Goal: Transaction & Acquisition: Purchase product/service

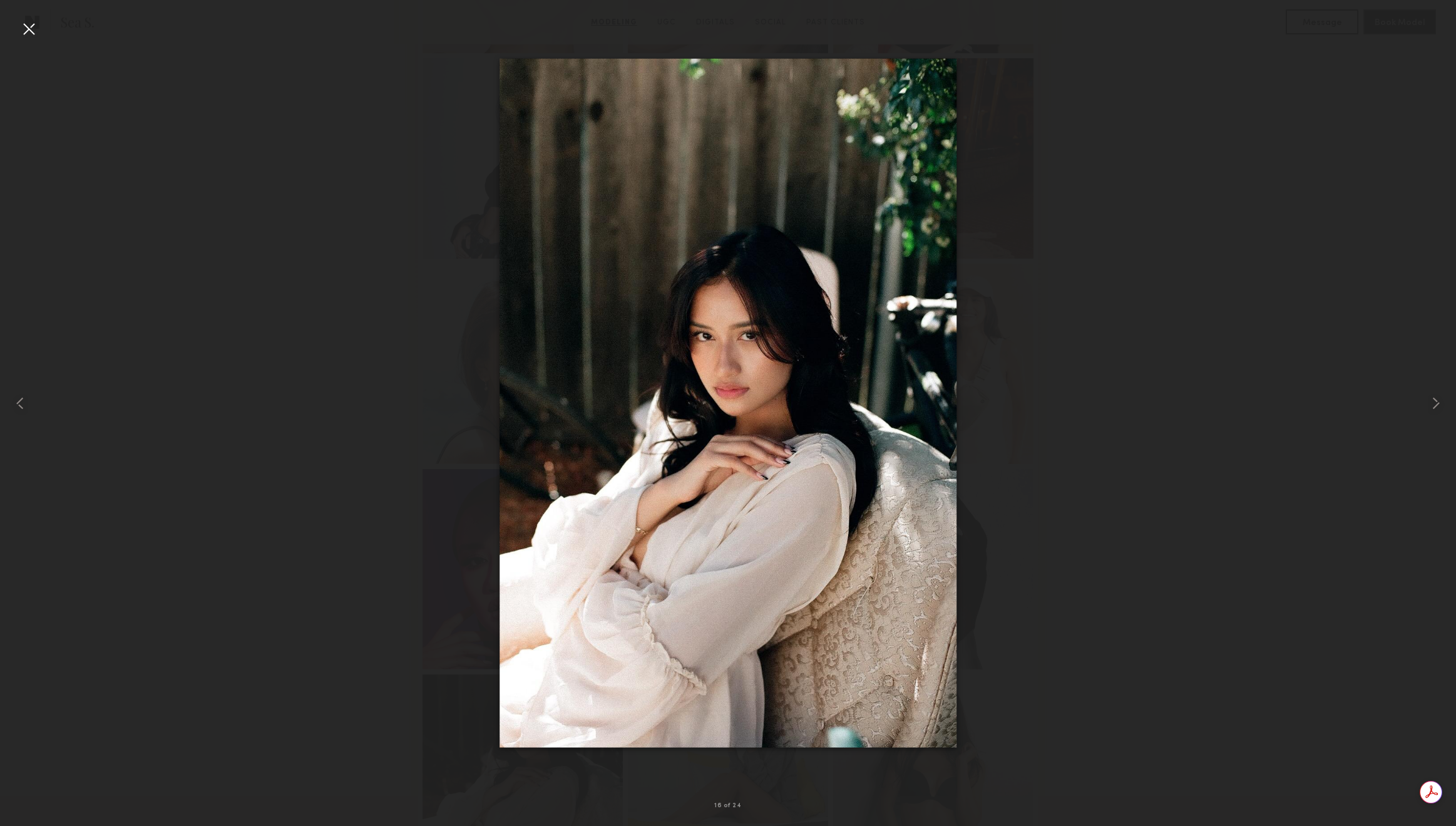
click at [31, 29] on div at bounding box center [28, 28] width 20 height 20
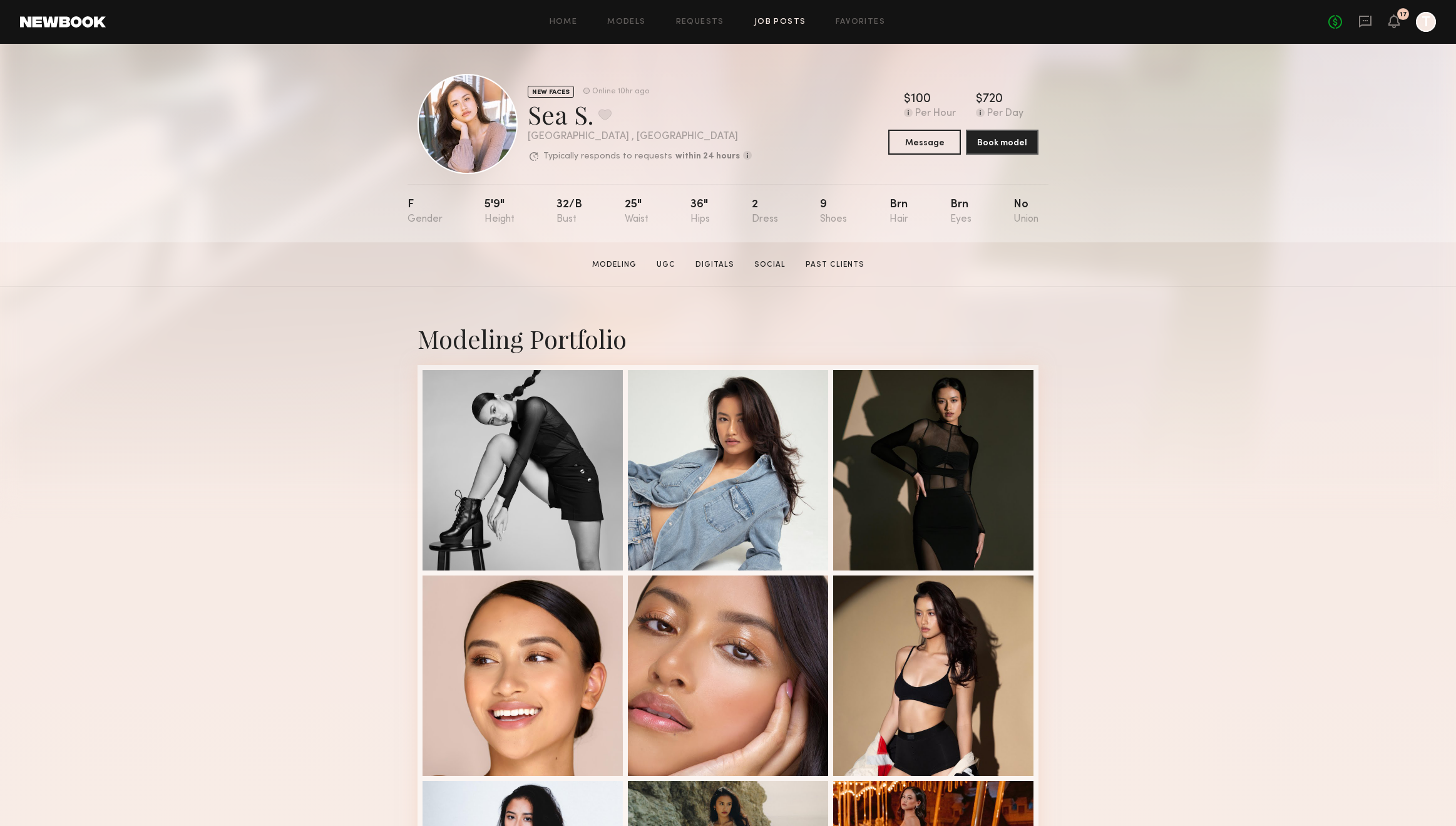
click at [770, 26] on link "Job Posts" at bounding box center [780, 23] width 52 height 8
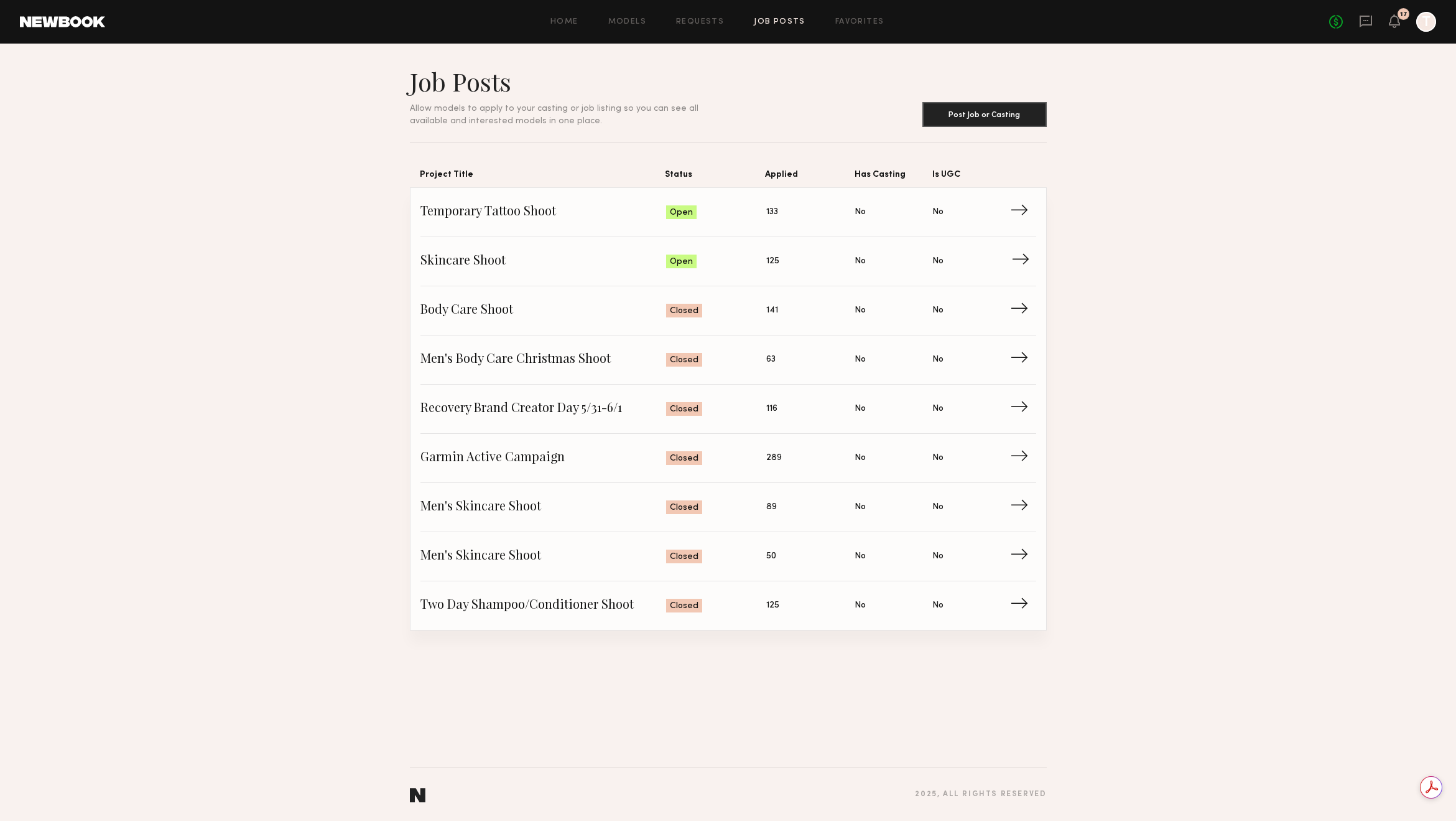
click at [798, 247] on link "Skincare Shoot Status: Open Applied: 125 Has Casting: No Is UGC: No →" at bounding box center [728, 262] width 616 height 49
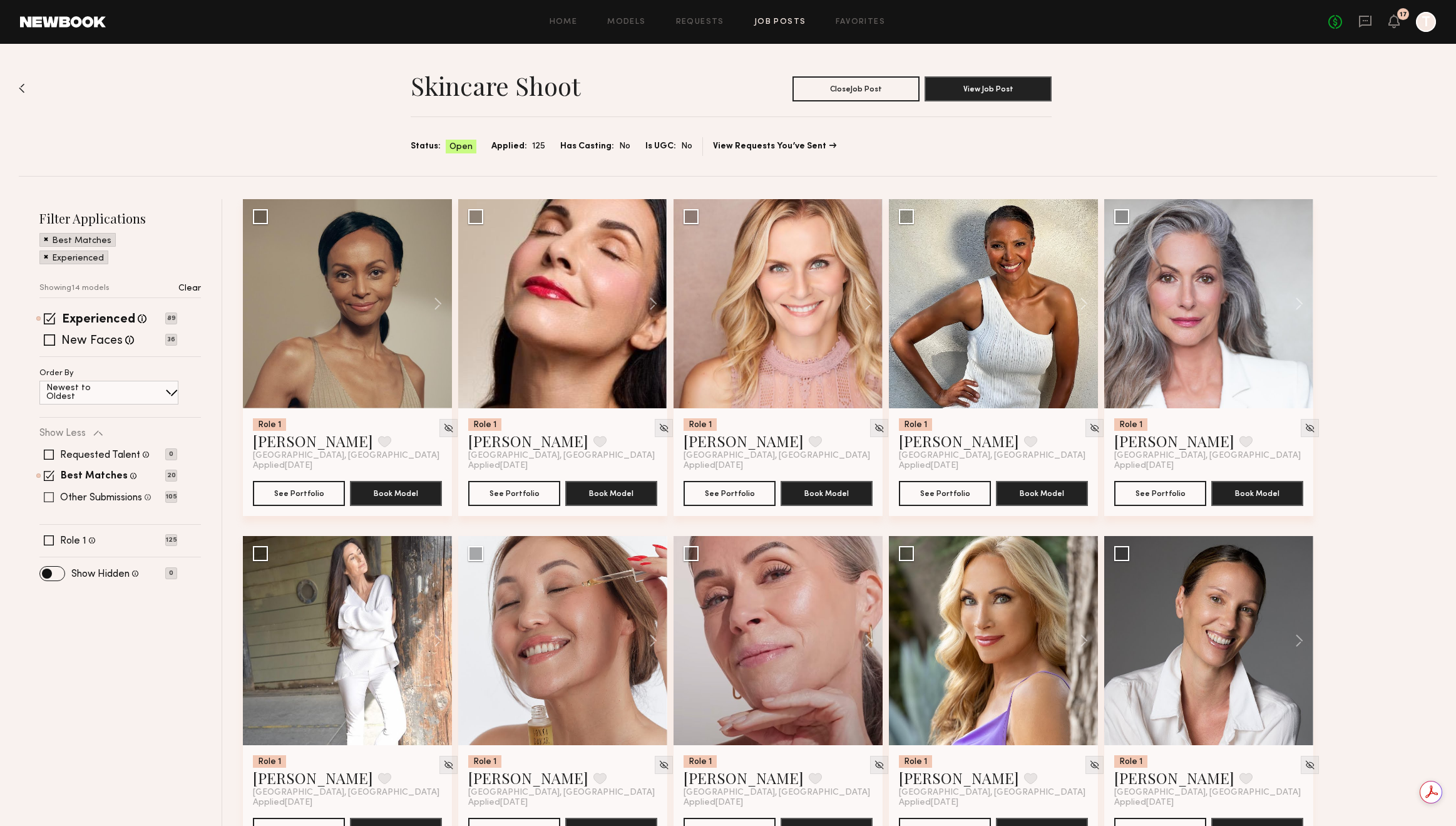
click at [114, 496] on label "Other Submissions" at bounding box center [101, 497] width 82 height 10
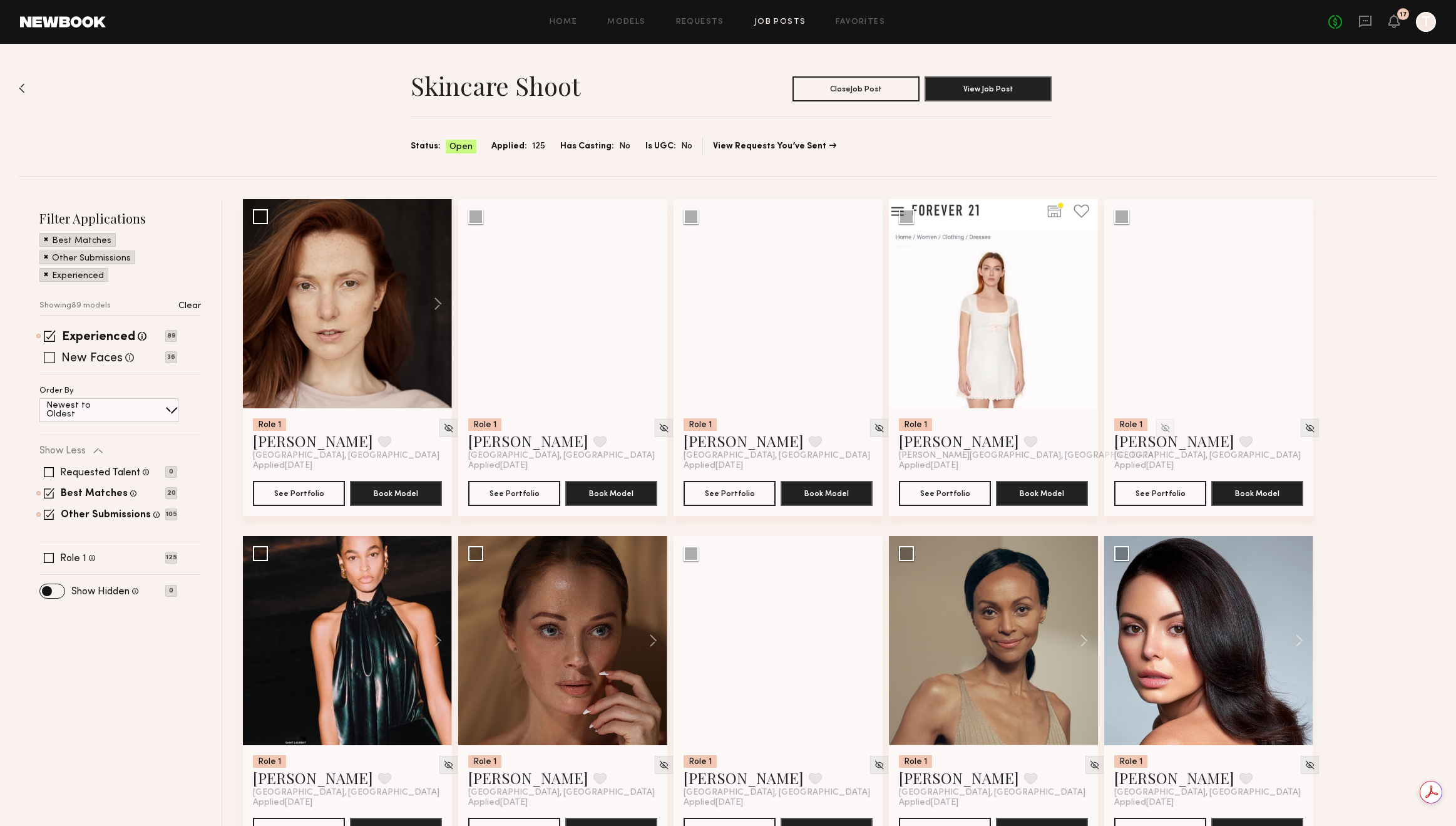
click at [111, 356] on label "New Faces" at bounding box center [92, 358] width 62 height 12
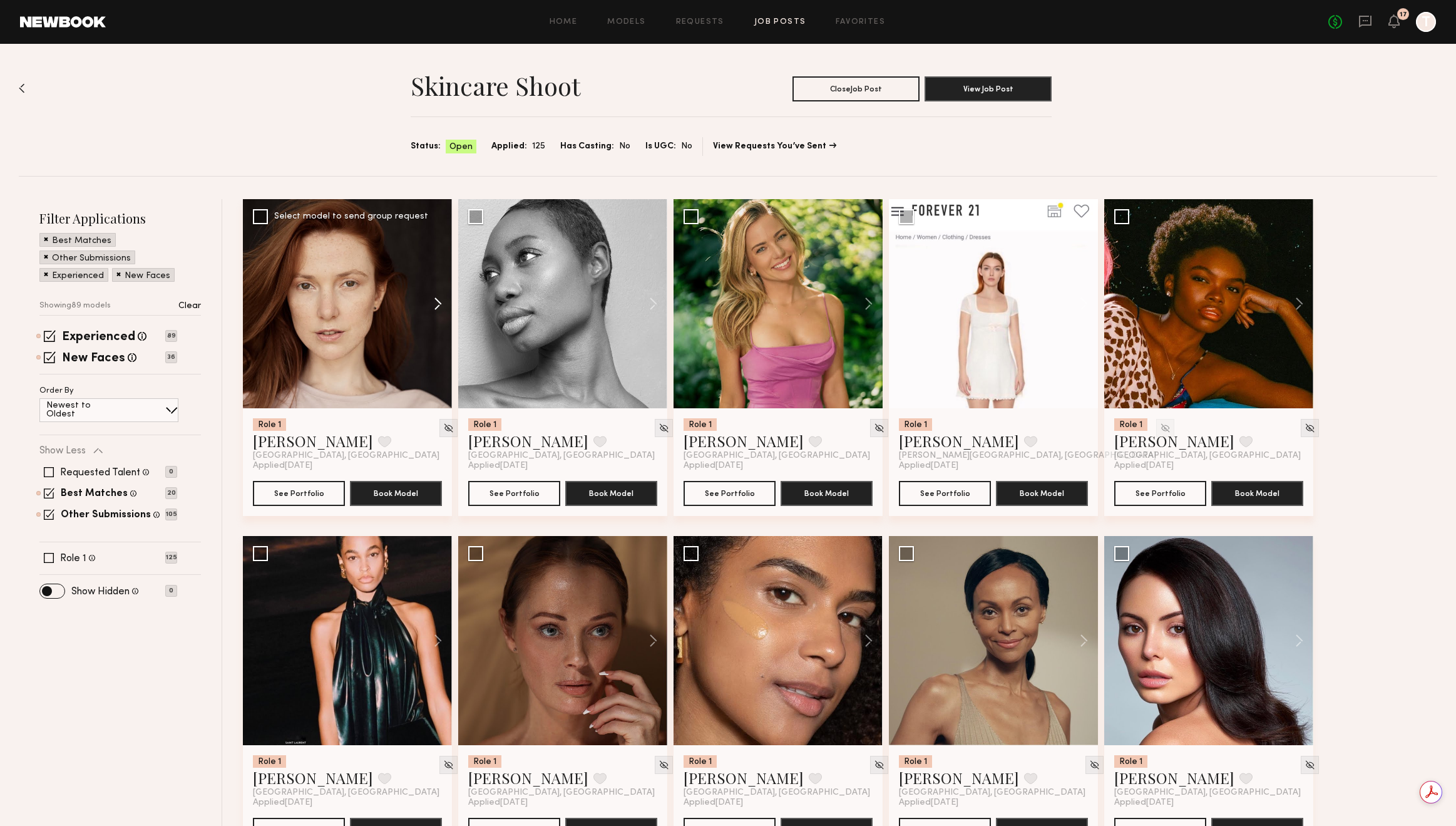
click at [434, 306] on button at bounding box center [432, 304] width 40 height 209
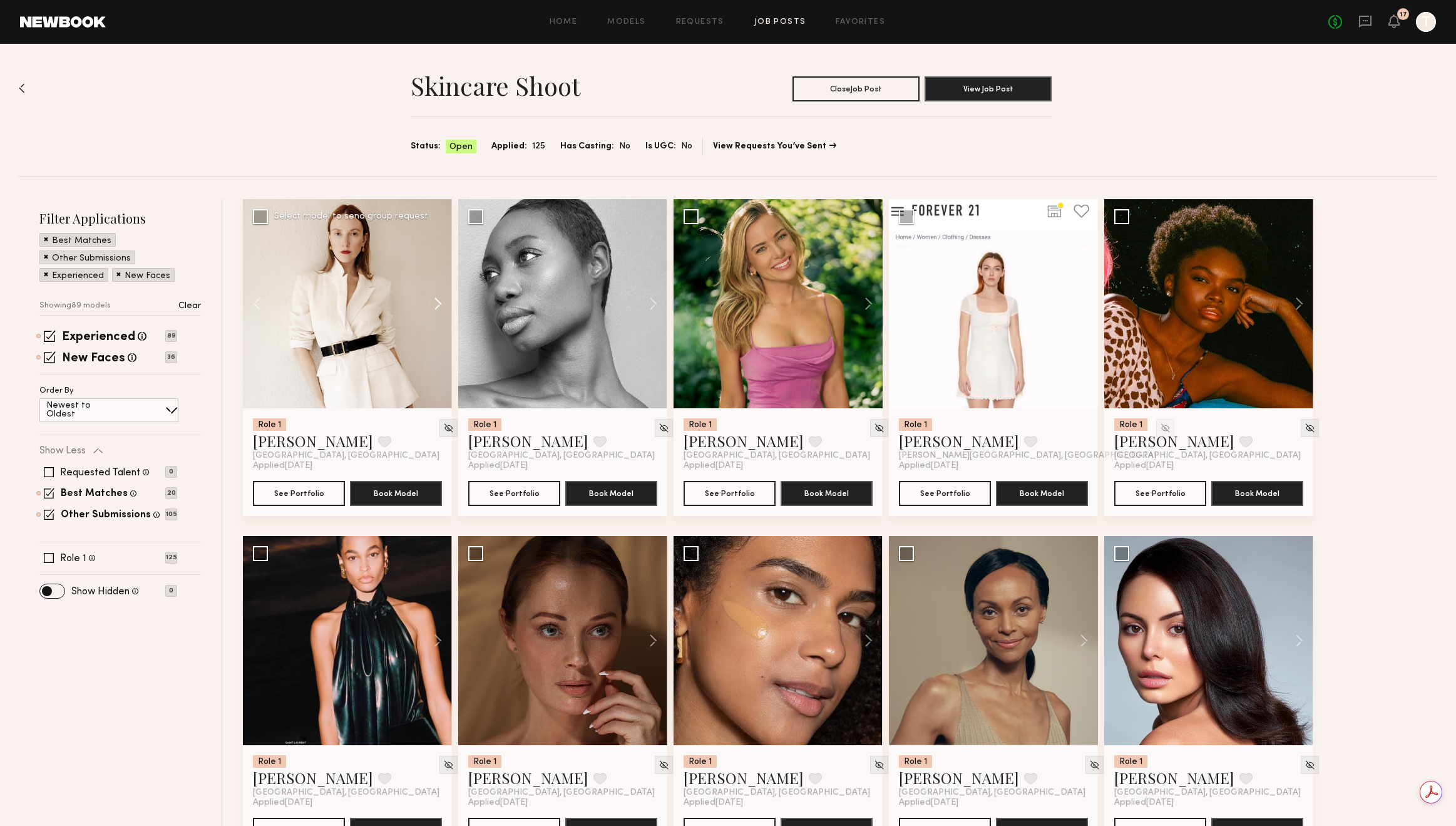
click at [438, 305] on button at bounding box center [432, 304] width 40 height 209
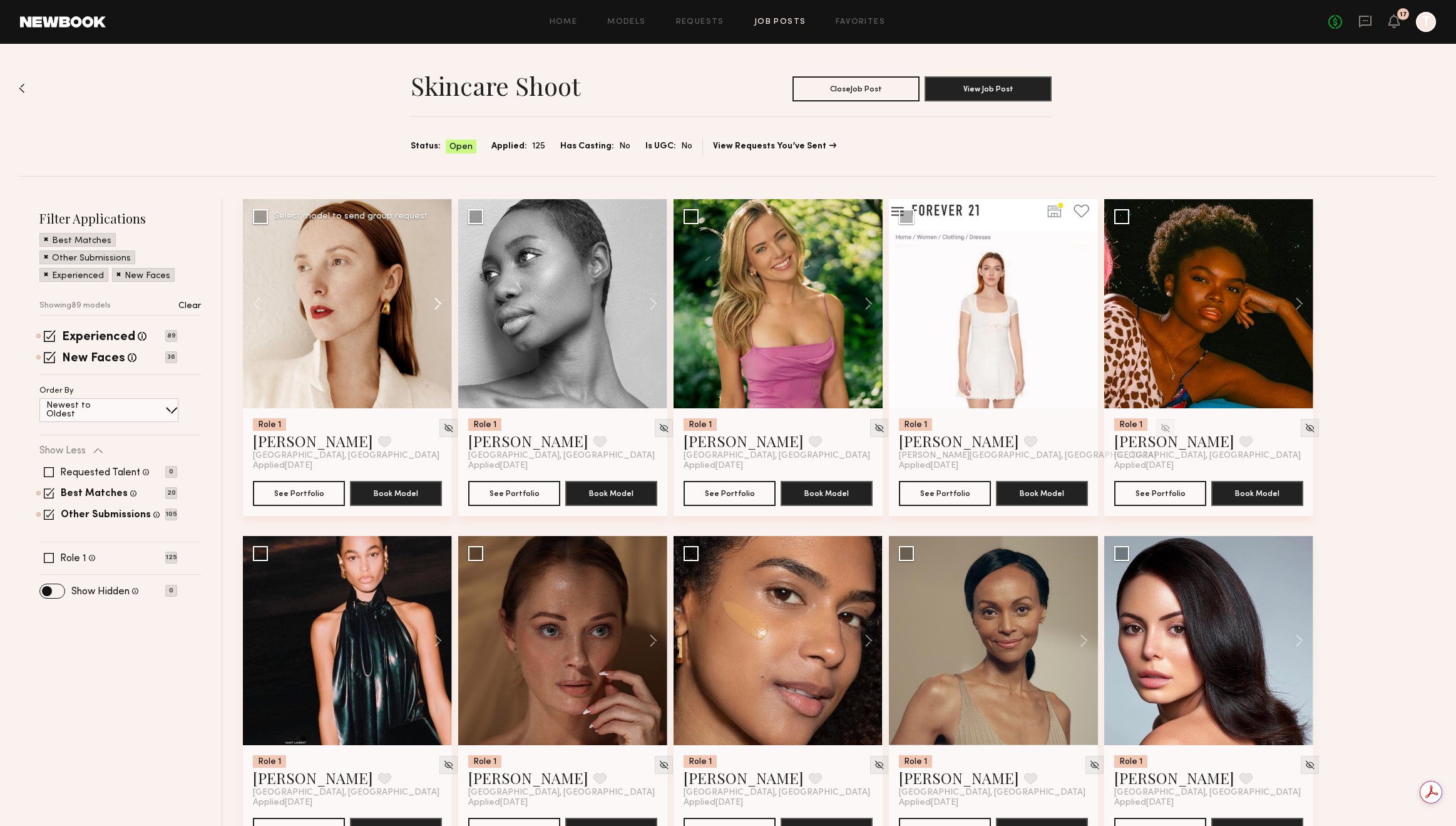
click at [438, 305] on button at bounding box center [432, 304] width 40 height 209
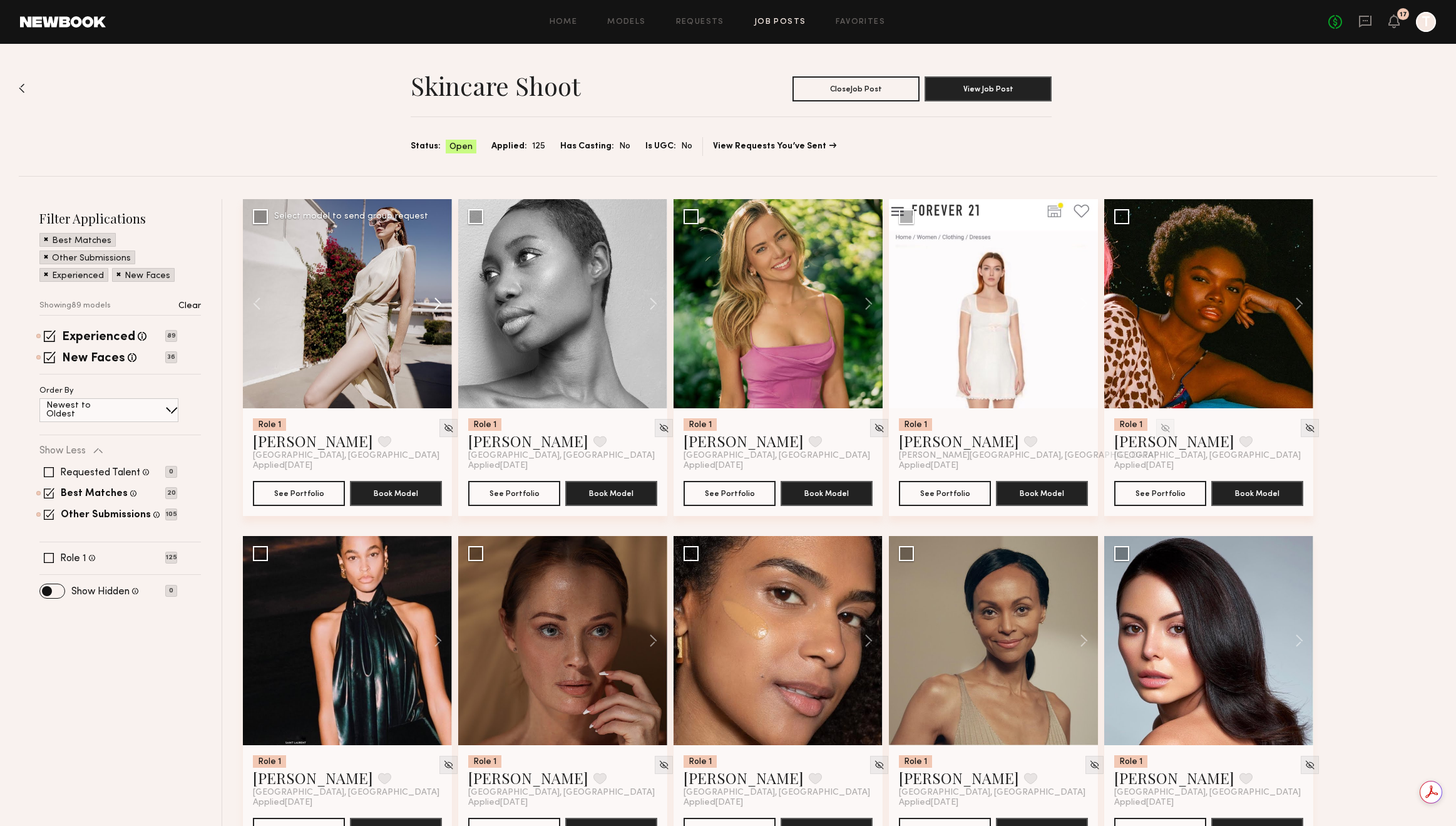
click at [438, 305] on button at bounding box center [432, 304] width 40 height 209
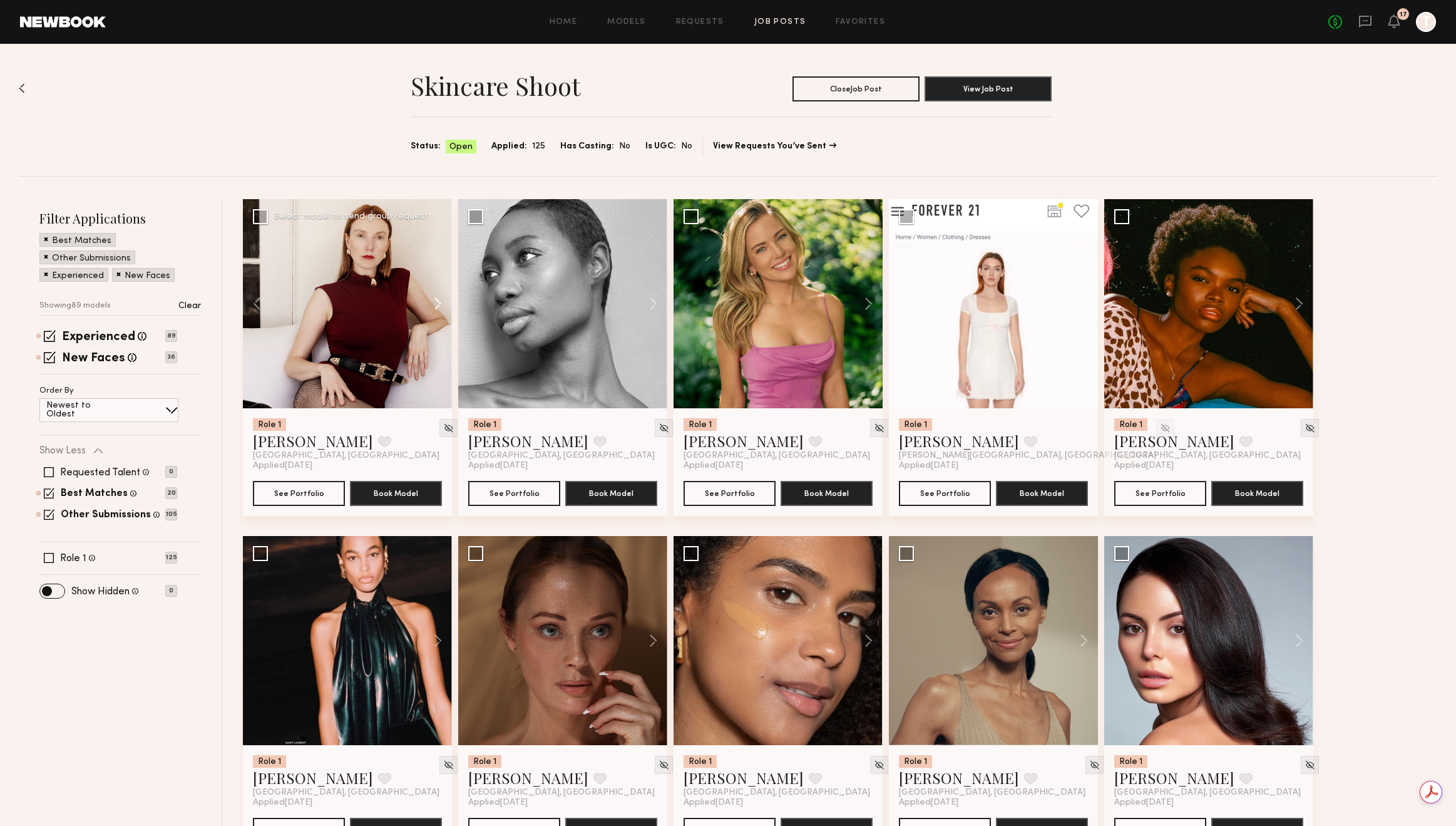
click at [438, 305] on button at bounding box center [432, 304] width 40 height 209
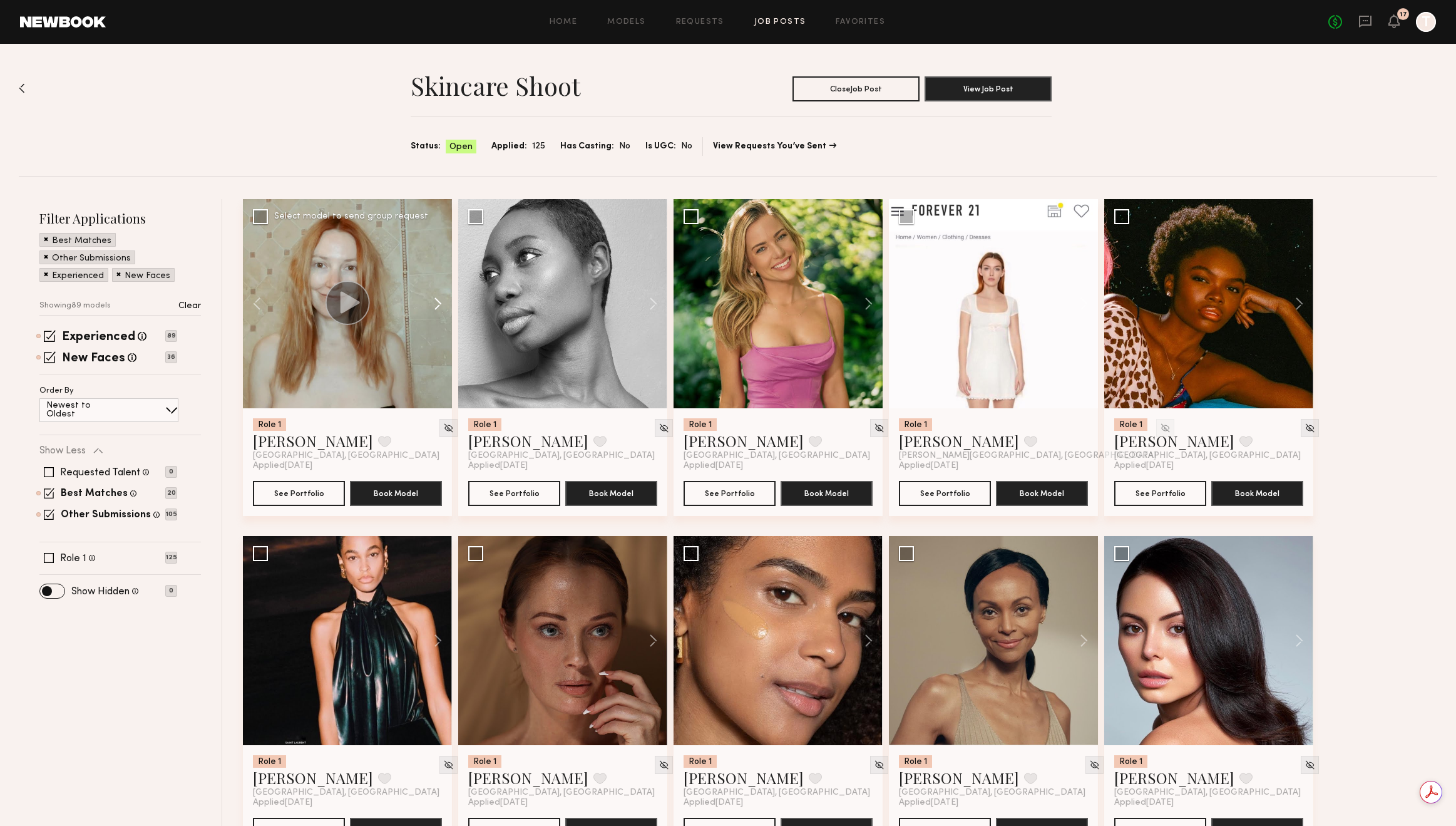
click at [438, 305] on button at bounding box center [432, 304] width 40 height 209
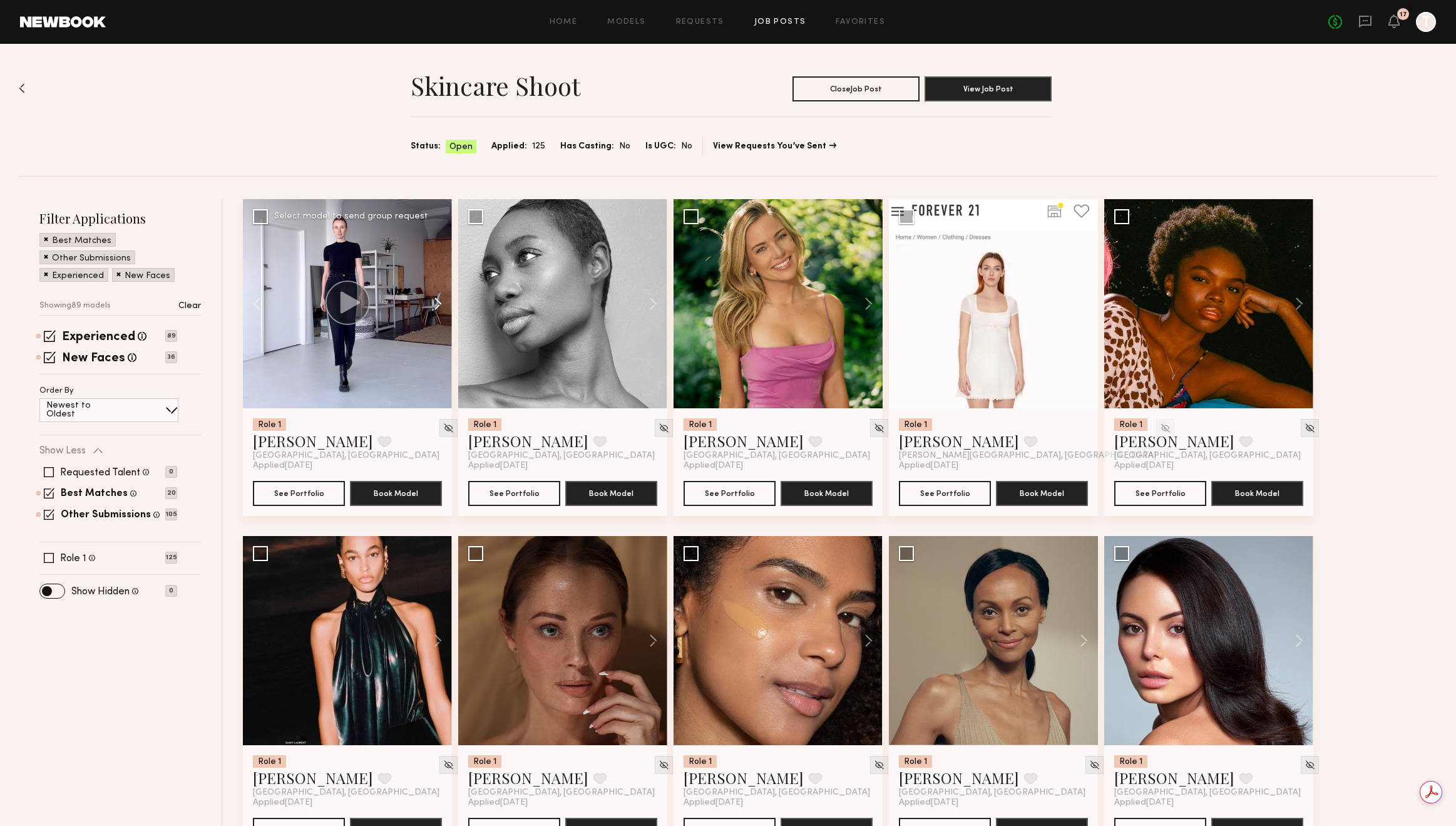
click at [438, 305] on button at bounding box center [432, 304] width 40 height 209
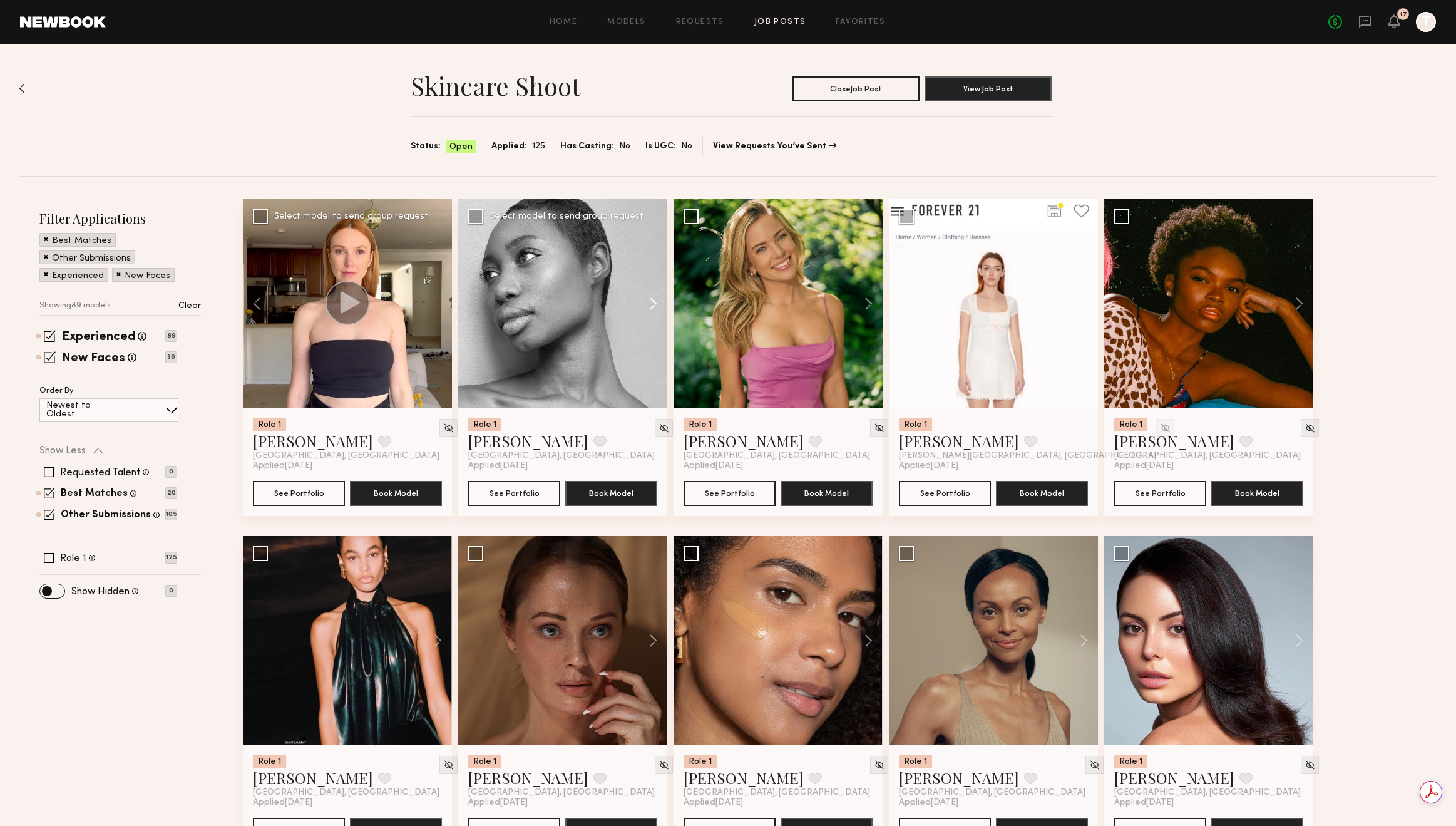
click at [646, 307] on button at bounding box center [647, 304] width 40 height 209
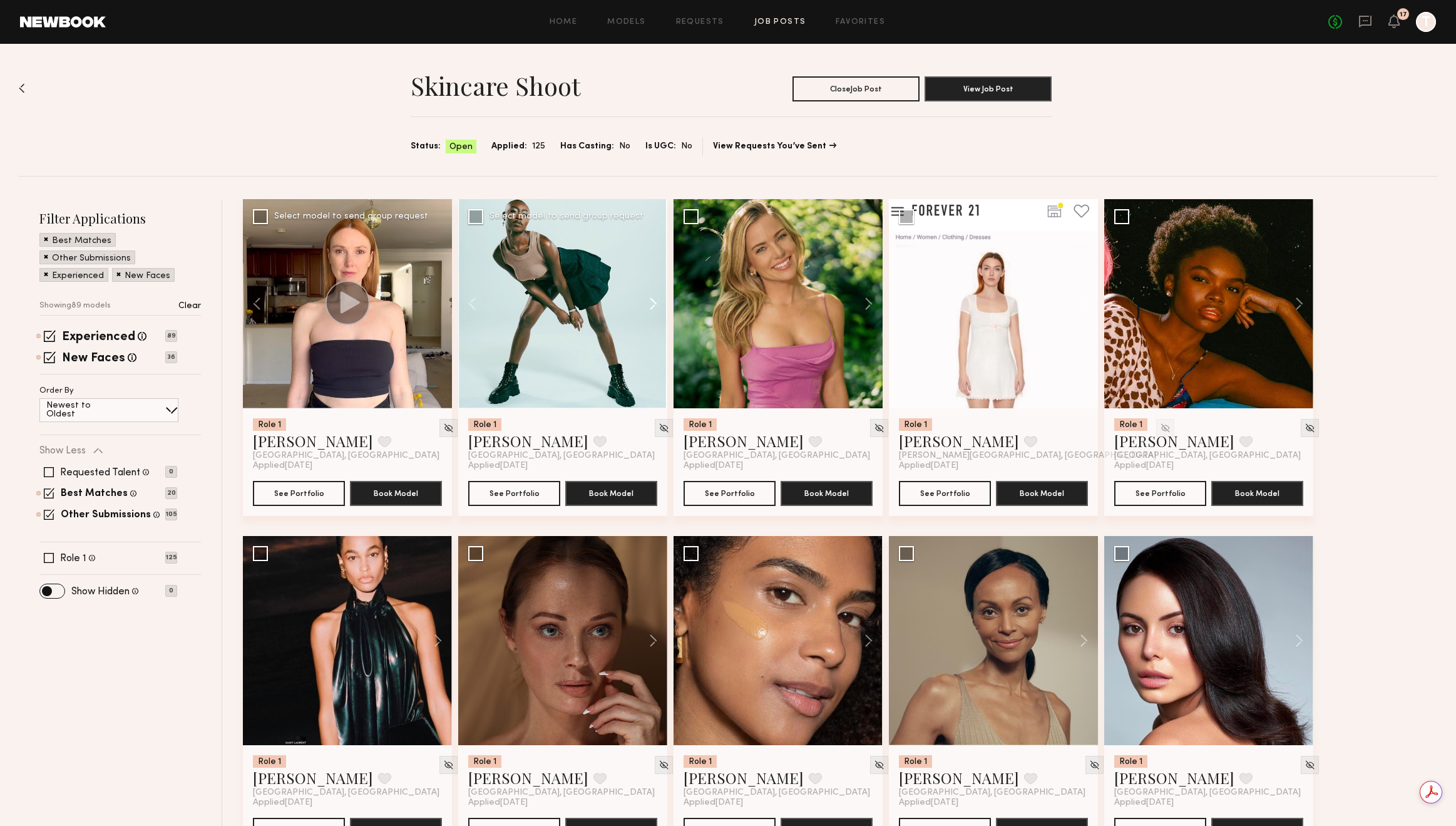
click at [646, 307] on button at bounding box center [647, 304] width 40 height 209
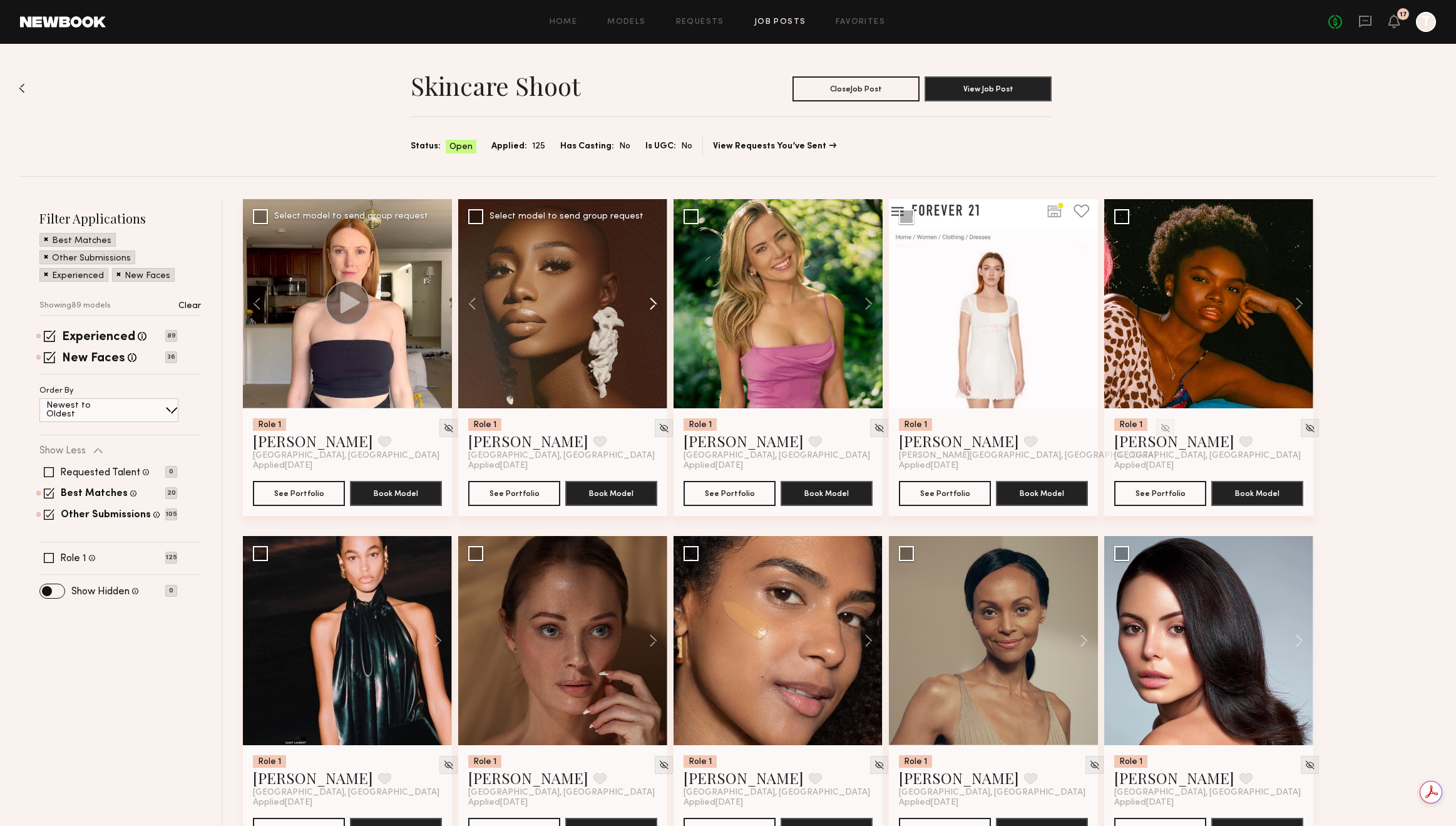
click at [646, 307] on button at bounding box center [647, 304] width 40 height 209
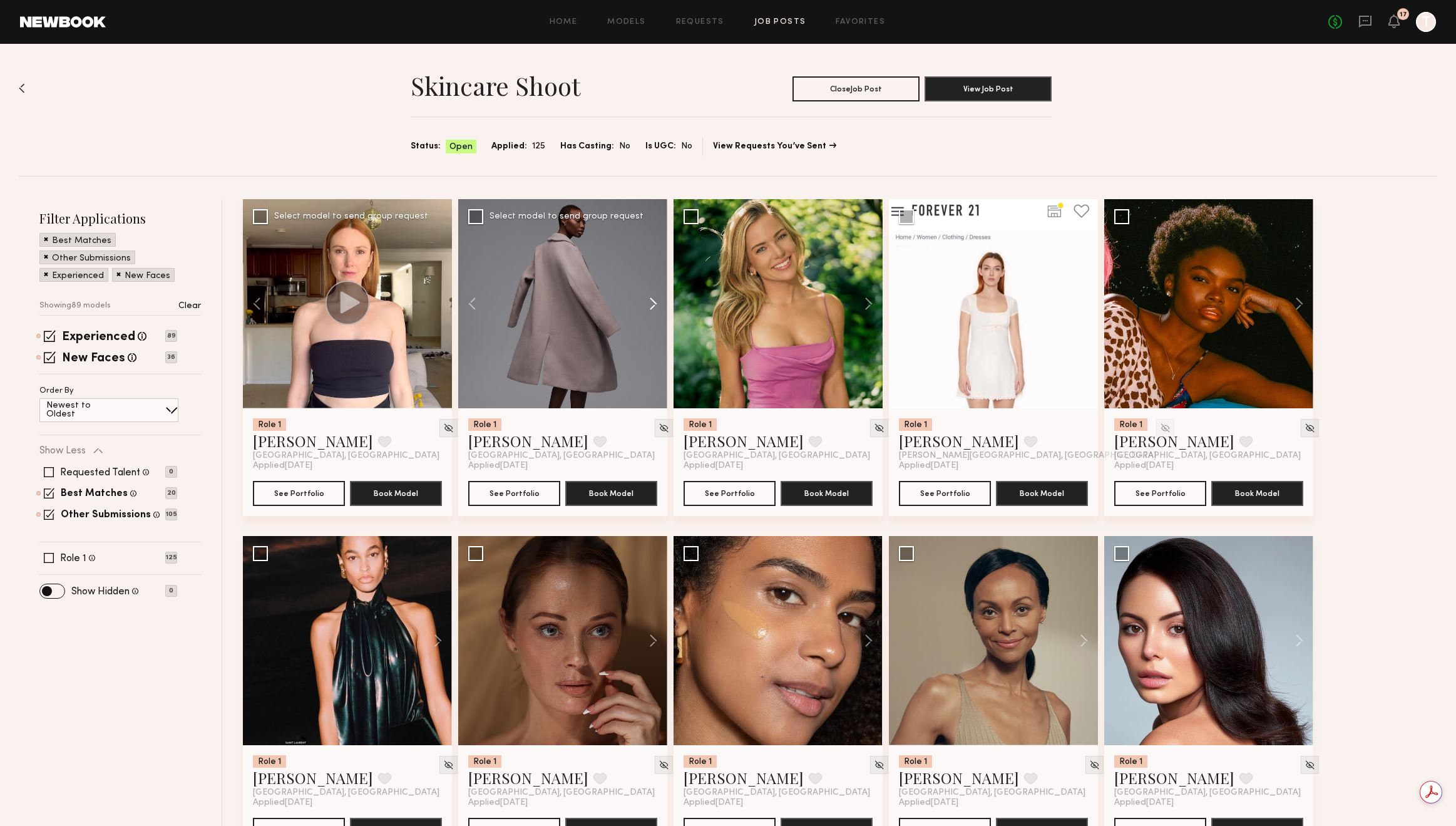
click at [646, 307] on button at bounding box center [647, 304] width 40 height 209
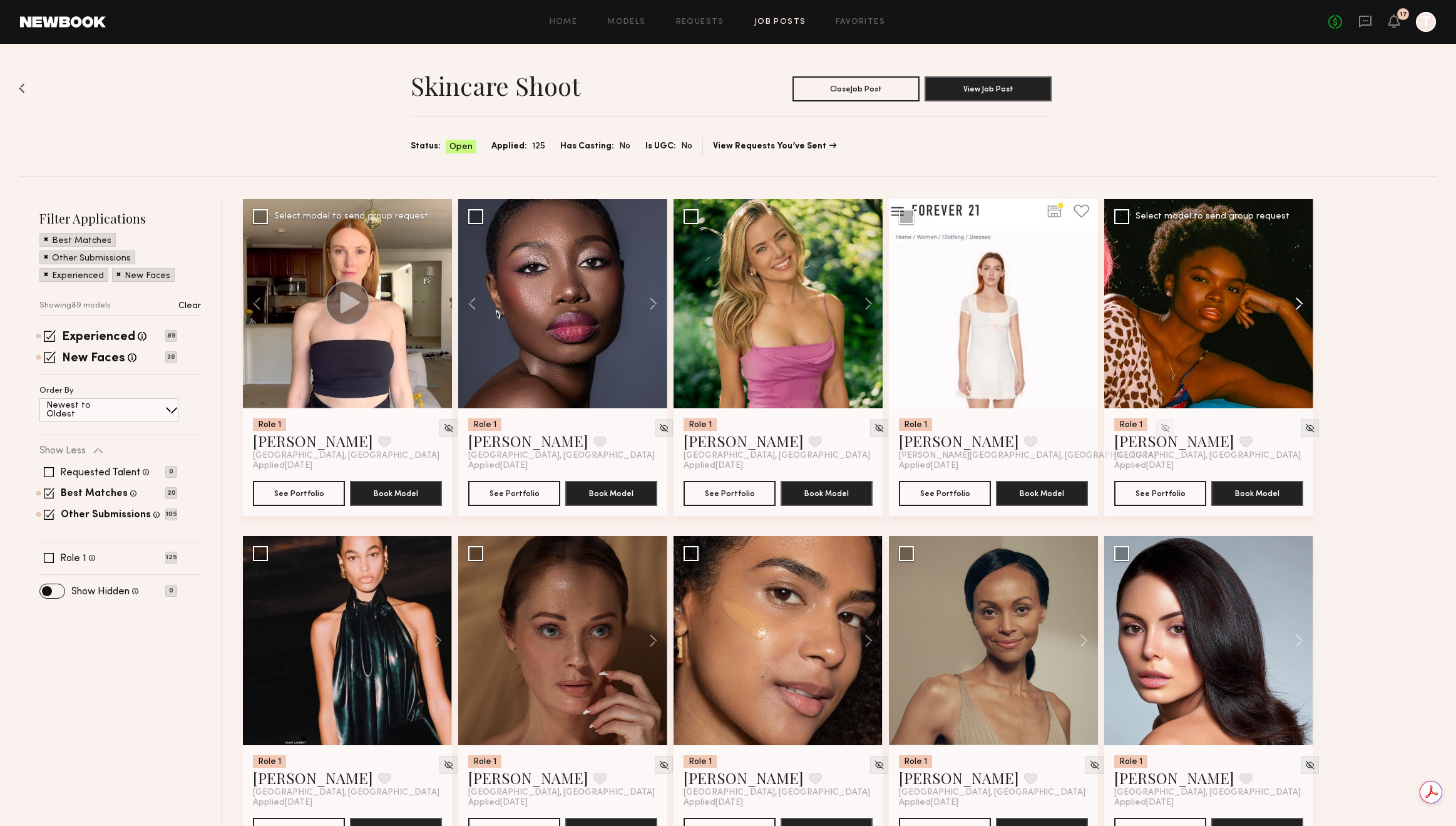
click at [1293, 304] on button at bounding box center [1293, 304] width 40 height 209
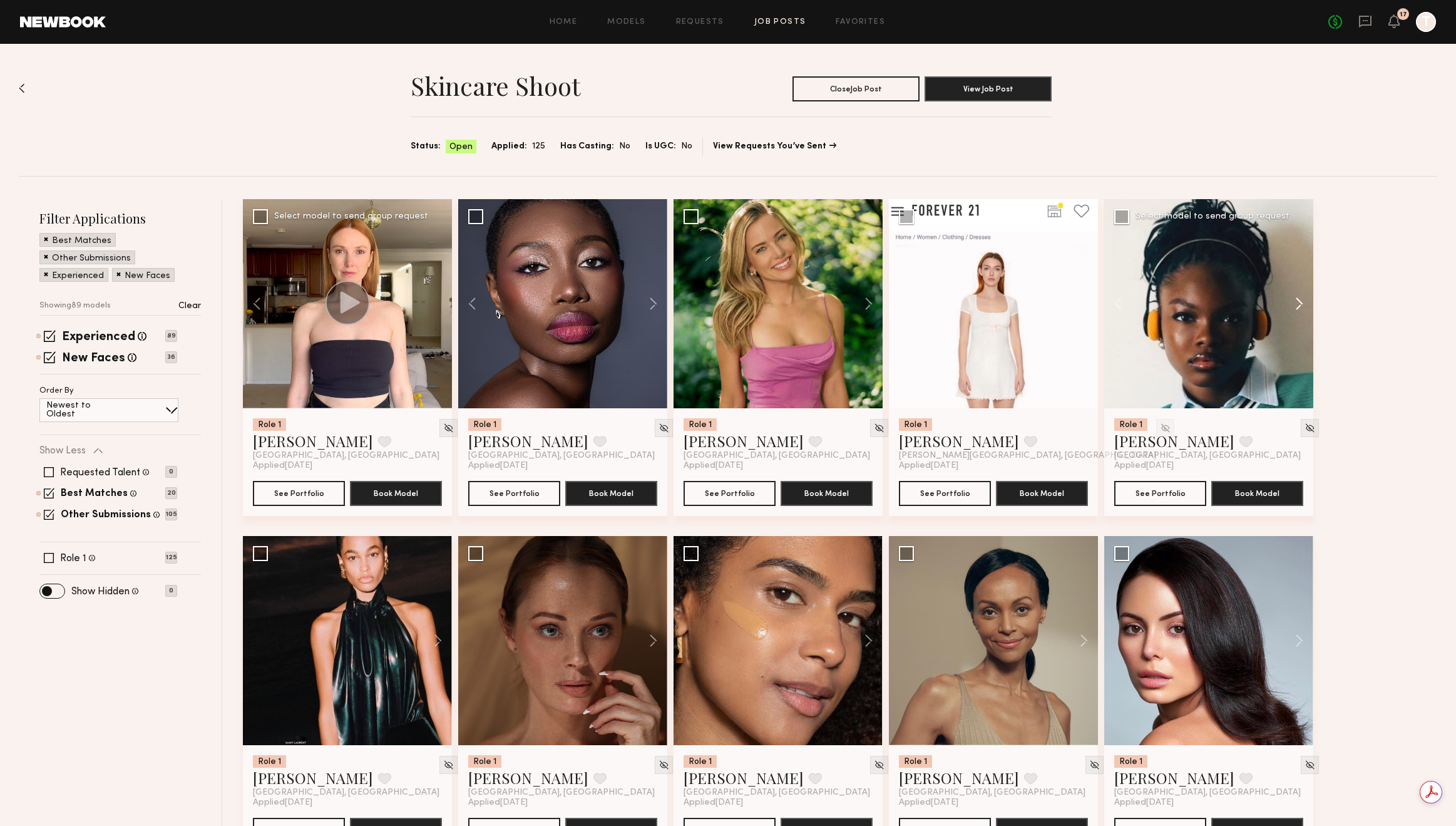
click at [1293, 304] on button at bounding box center [1293, 304] width 40 height 209
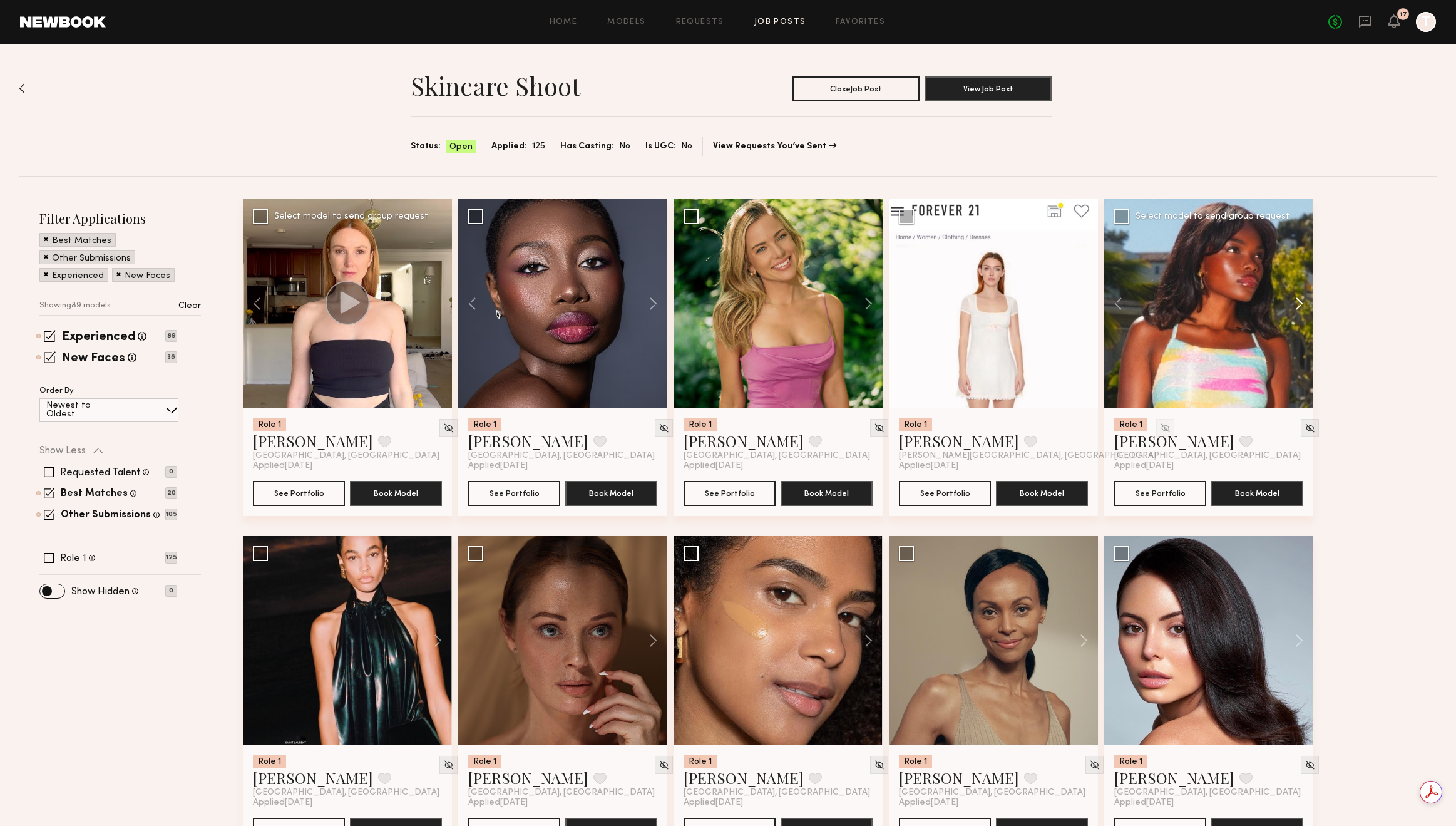
click at [1293, 304] on button at bounding box center [1293, 304] width 40 height 209
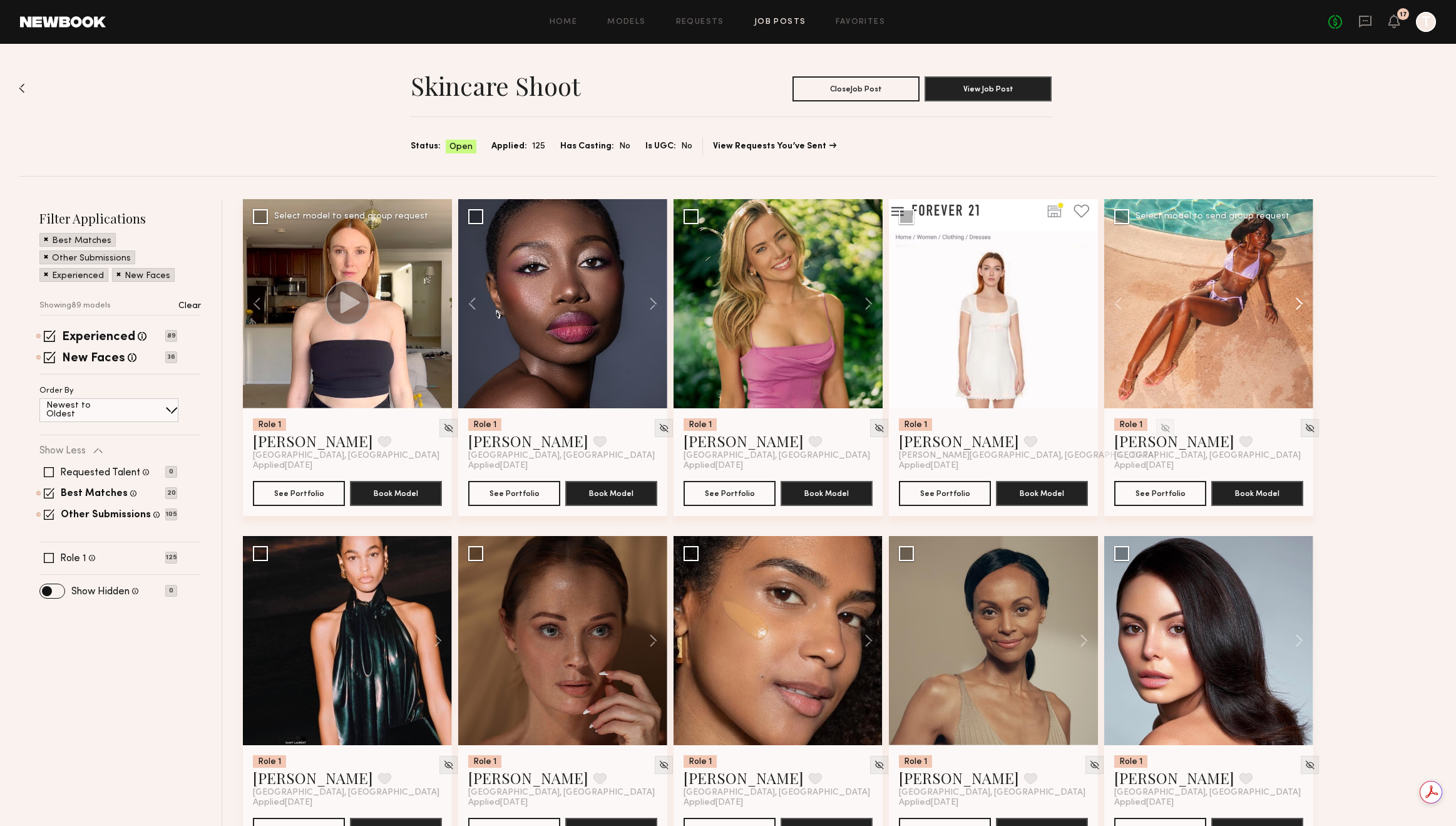
click at [1293, 304] on button at bounding box center [1293, 304] width 40 height 209
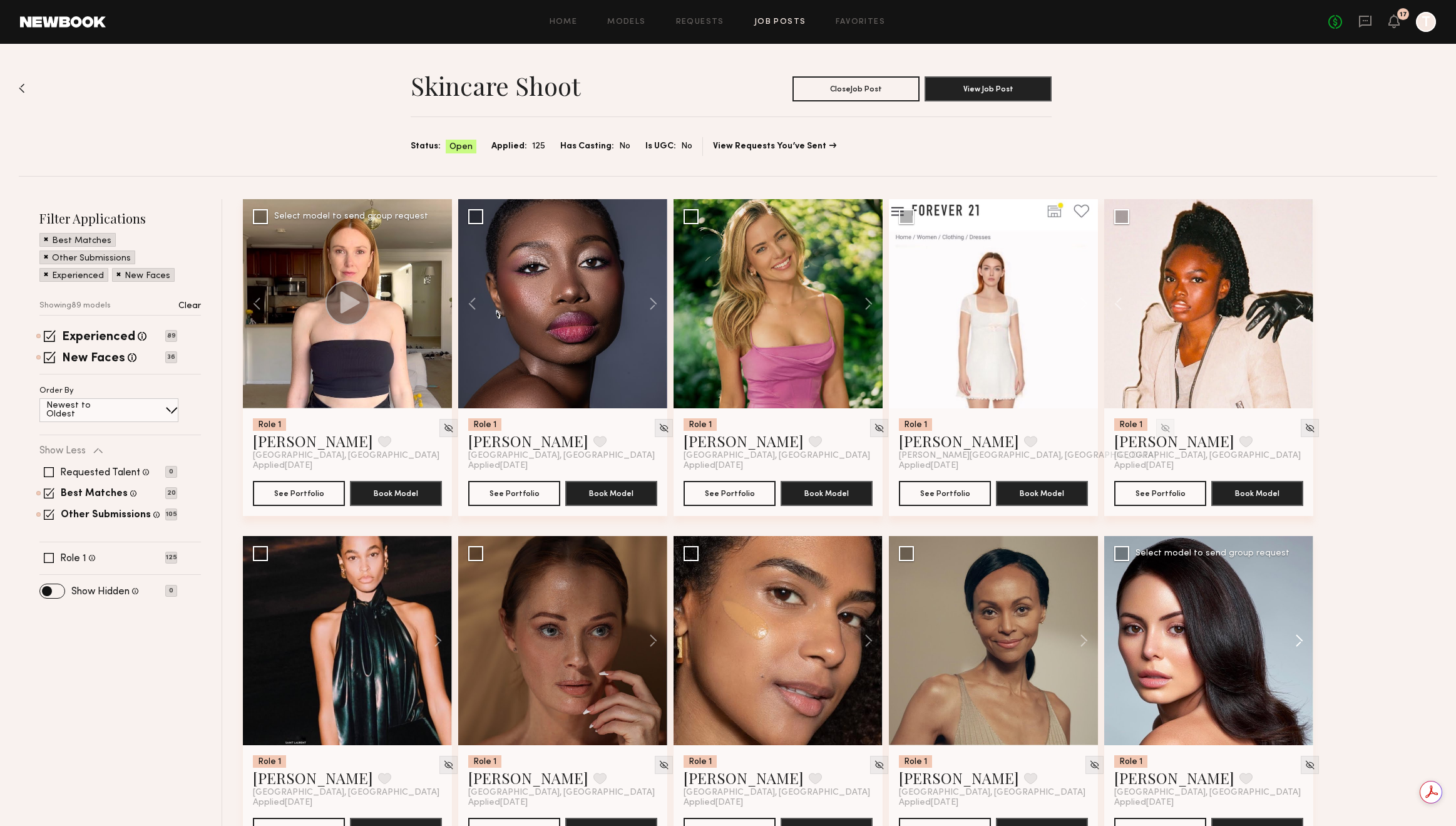
click at [1299, 633] on button at bounding box center [1293, 641] width 40 height 209
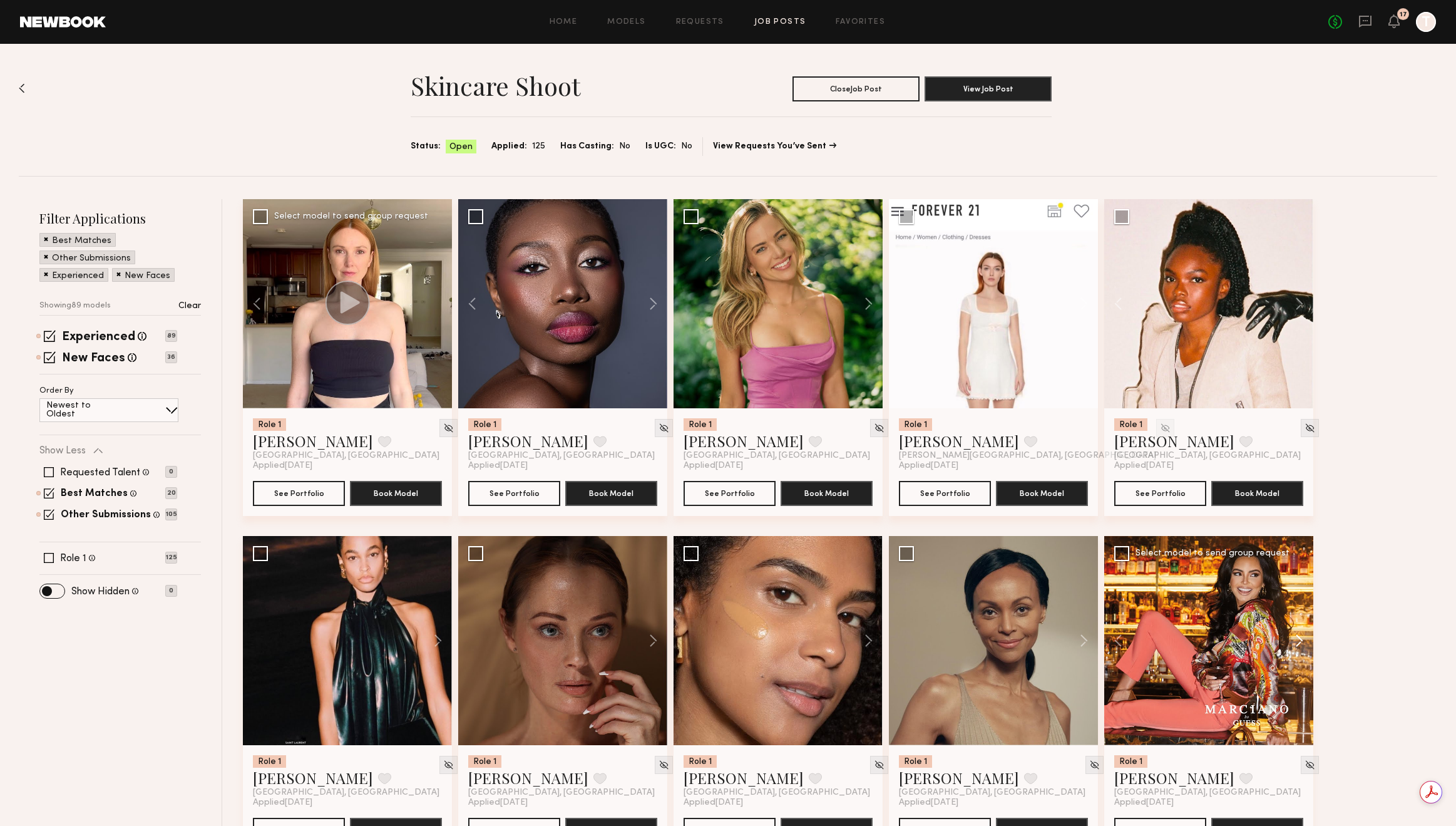
click at [1300, 637] on button at bounding box center [1293, 641] width 40 height 209
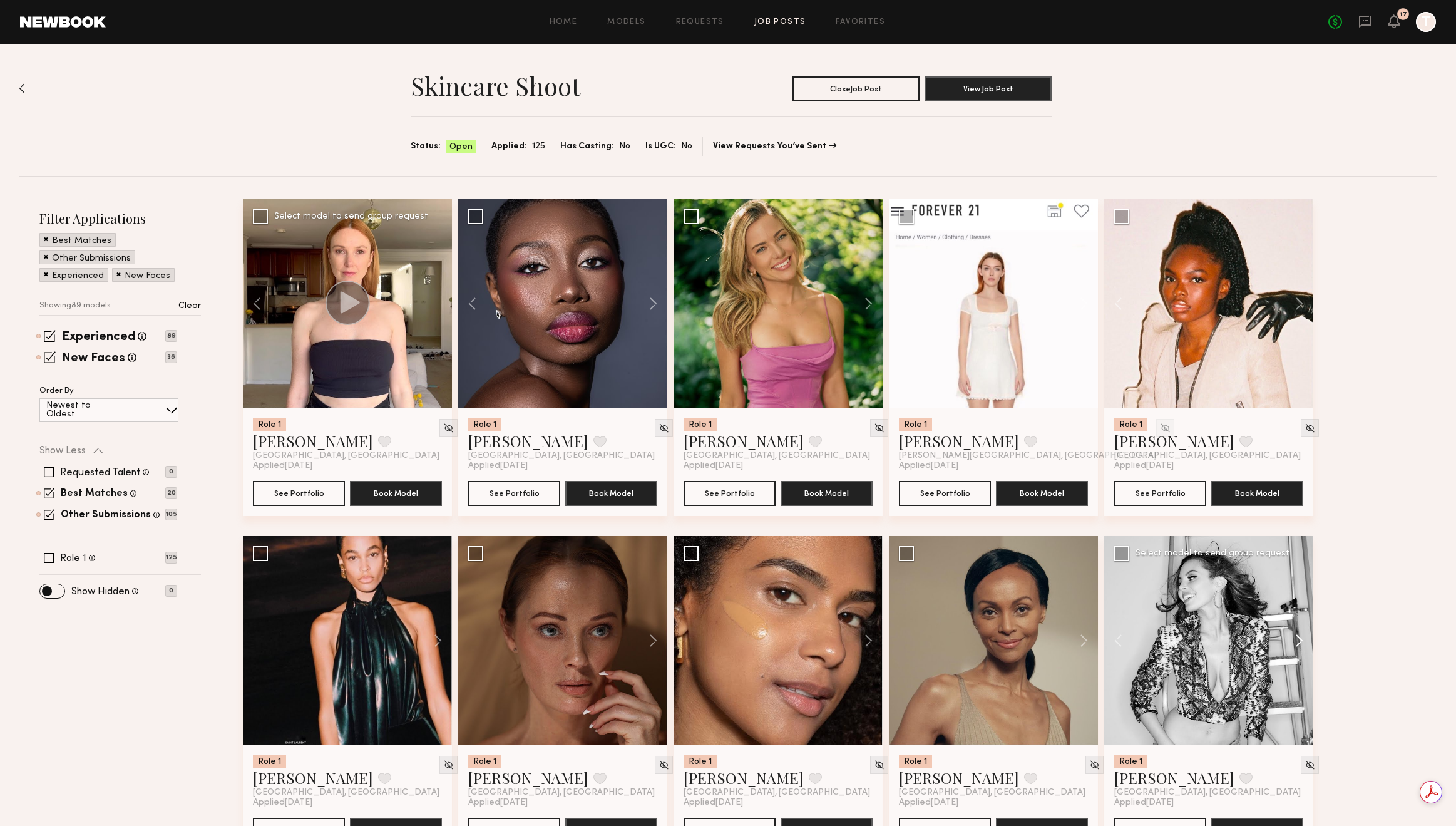
click at [1300, 637] on button at bounding box center [1293, 641] width 40 height 209
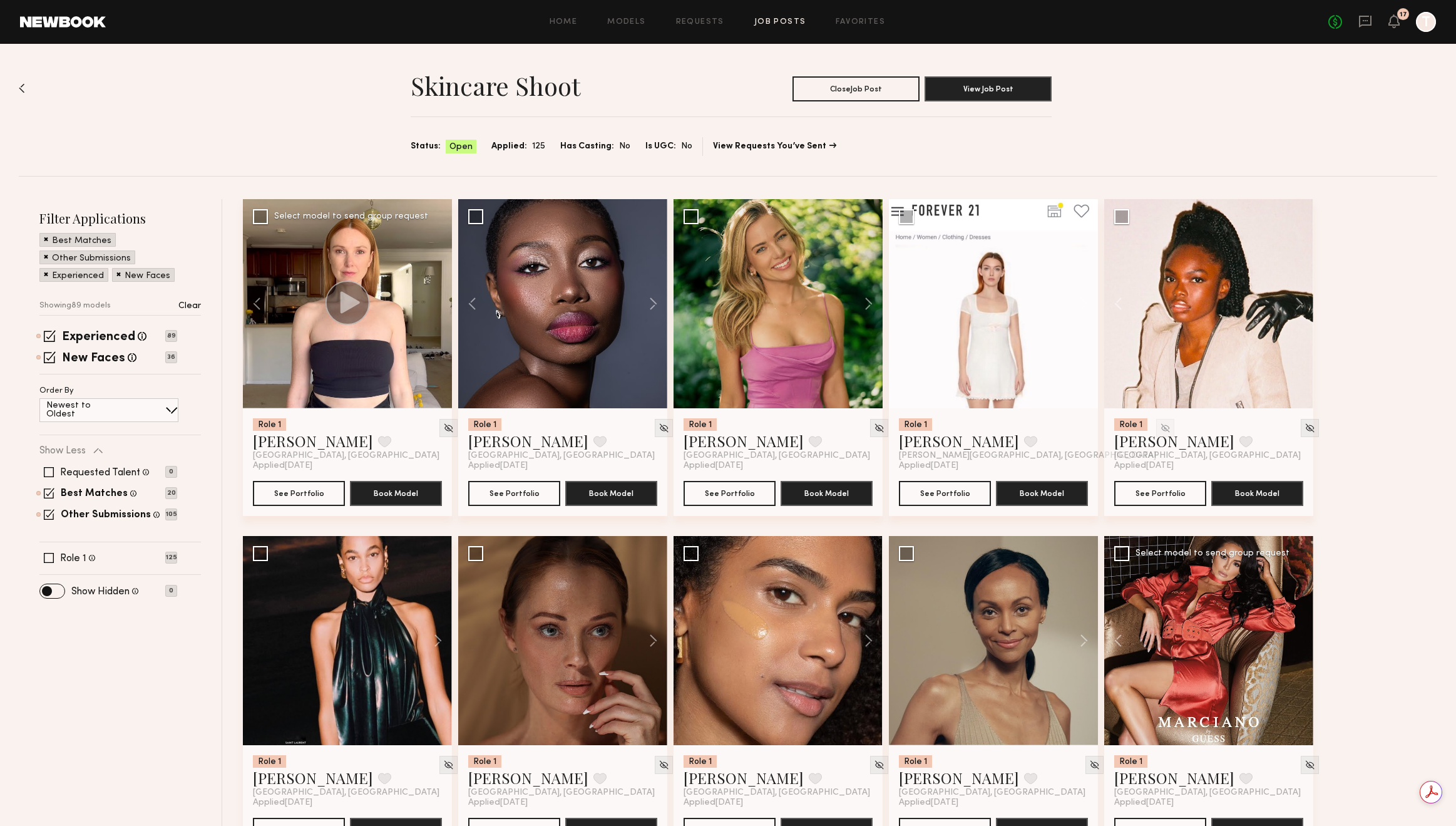
click at [1300, 637] on div at bounding box center [1209, 641] width 209 height 209
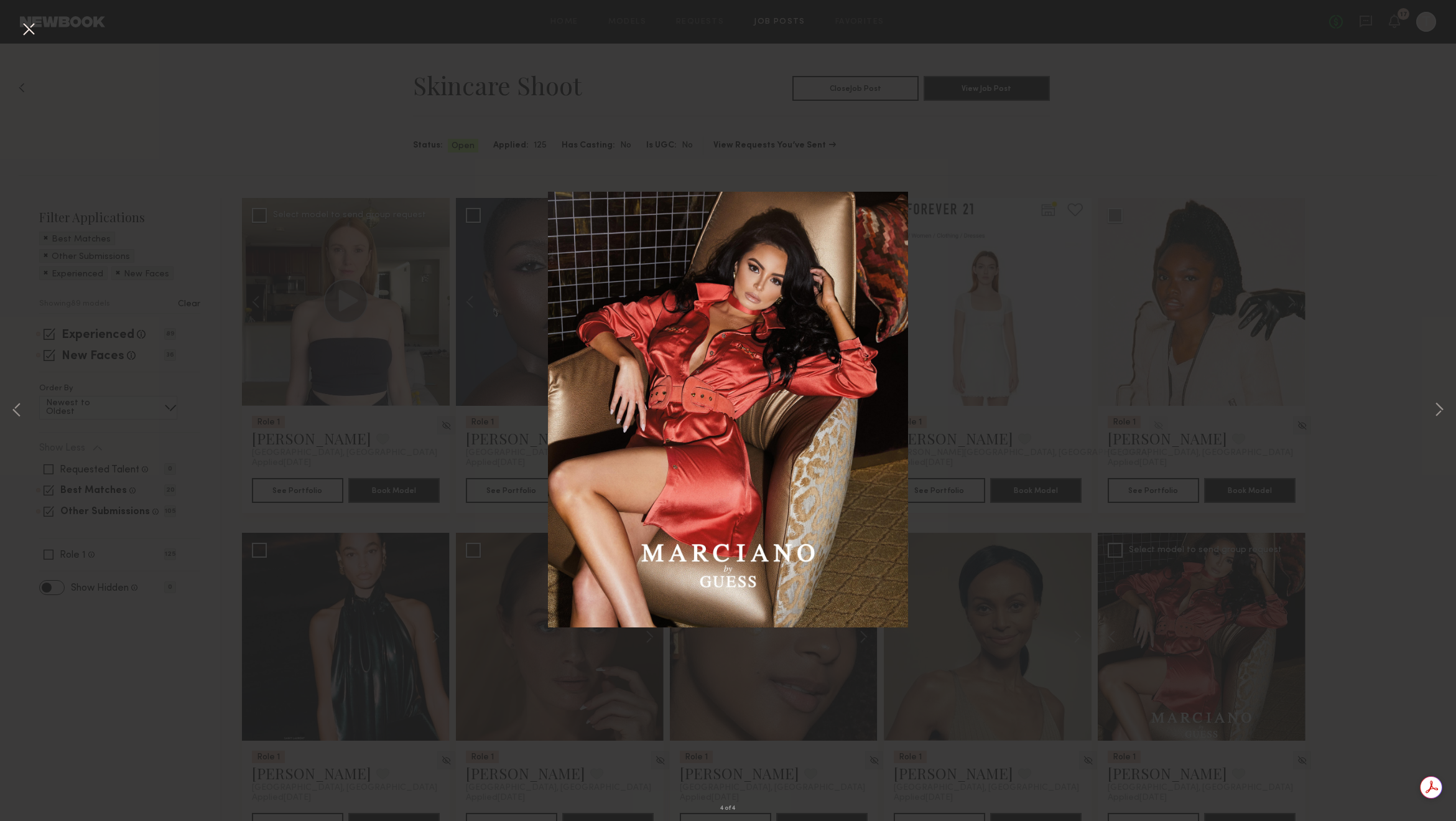
click at [1428, 409] on div "4 of 4" at bounding box center [728, 410] width 1456 height 821
click at [1438, 410] on button at bounding box center [1439, 410] width 15 height 657
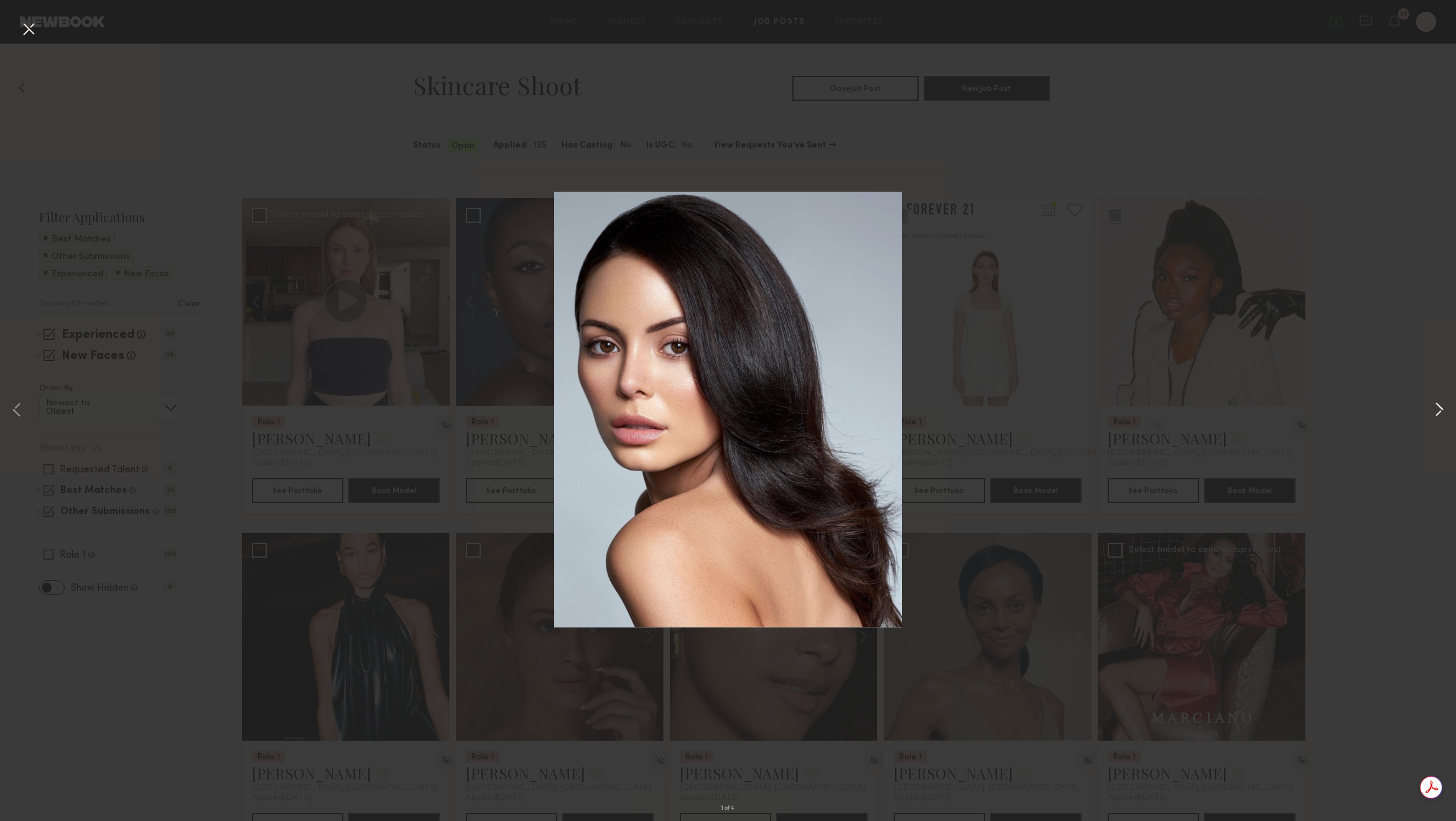
click at [1440, 409] on button at bounding box center [1439, 410] width 15 height 657
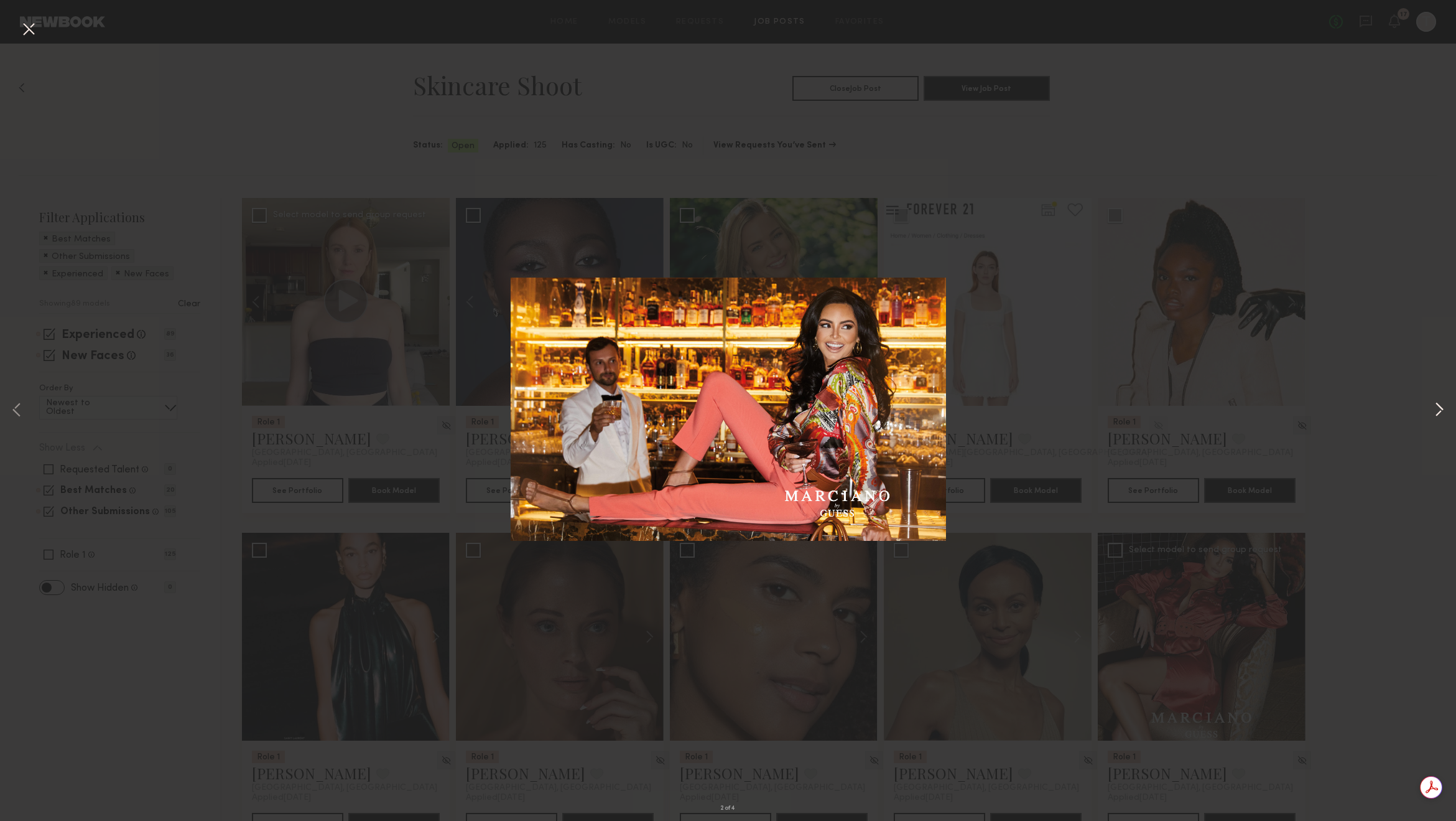
click at [1436, 409] on button at bounding box center [1439, 410] width 15 height 657
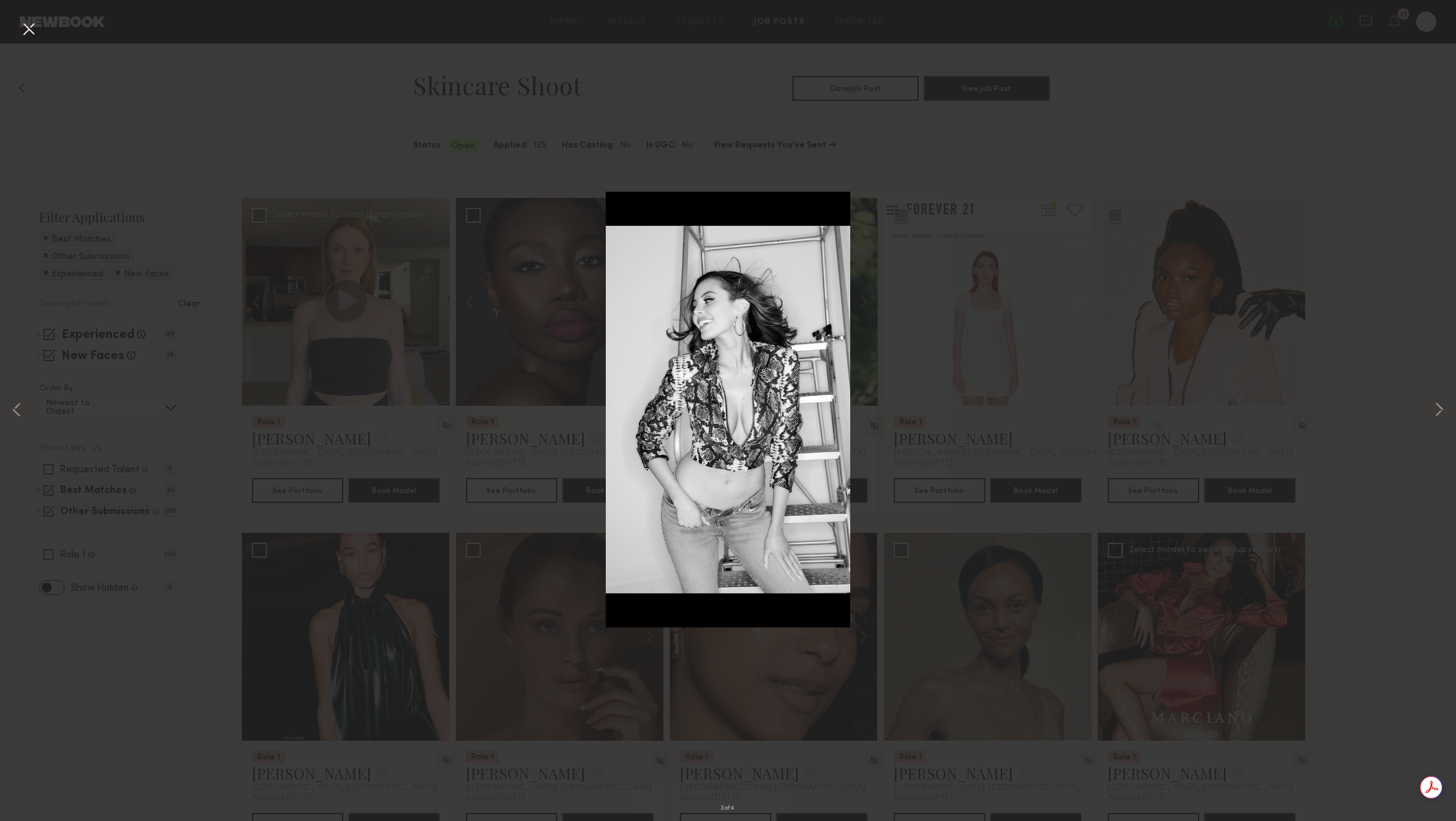
click at [31, 30] on button at bounding box center [28, 29] width 20 height 22
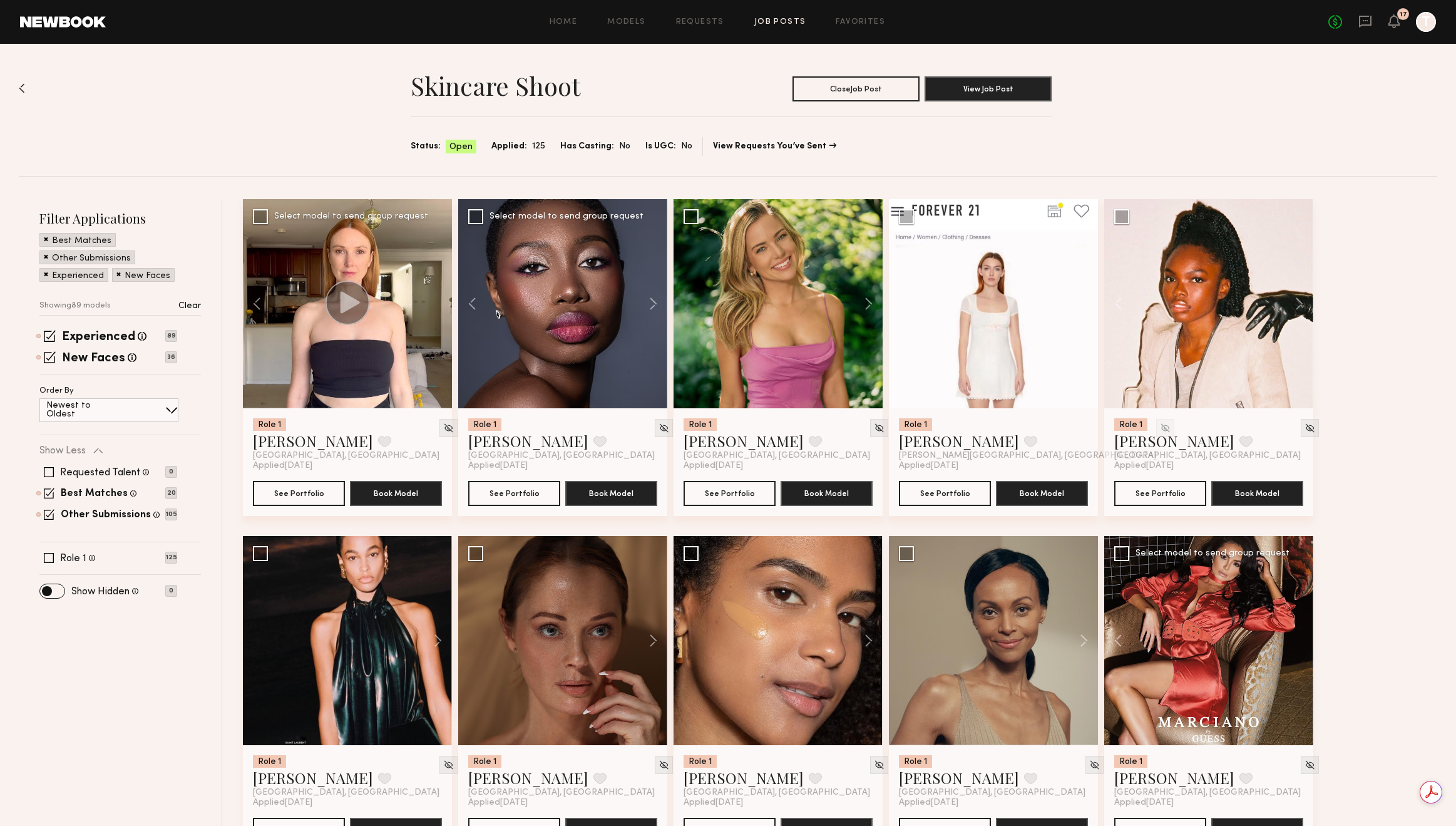
scroll to position [722, 0]
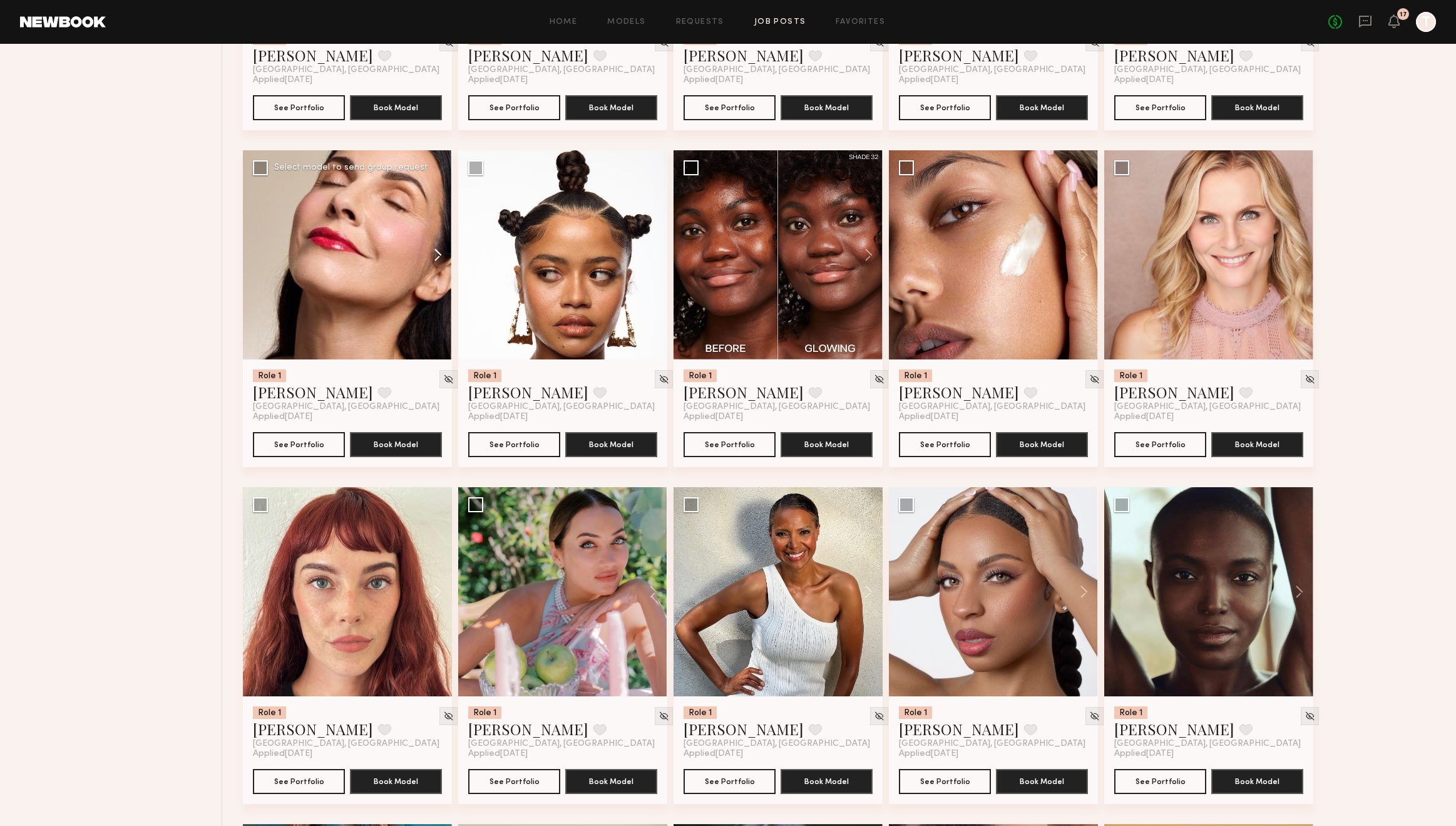
click at [439, 261] on button at bounding box center [432, 255] width 40 height 209
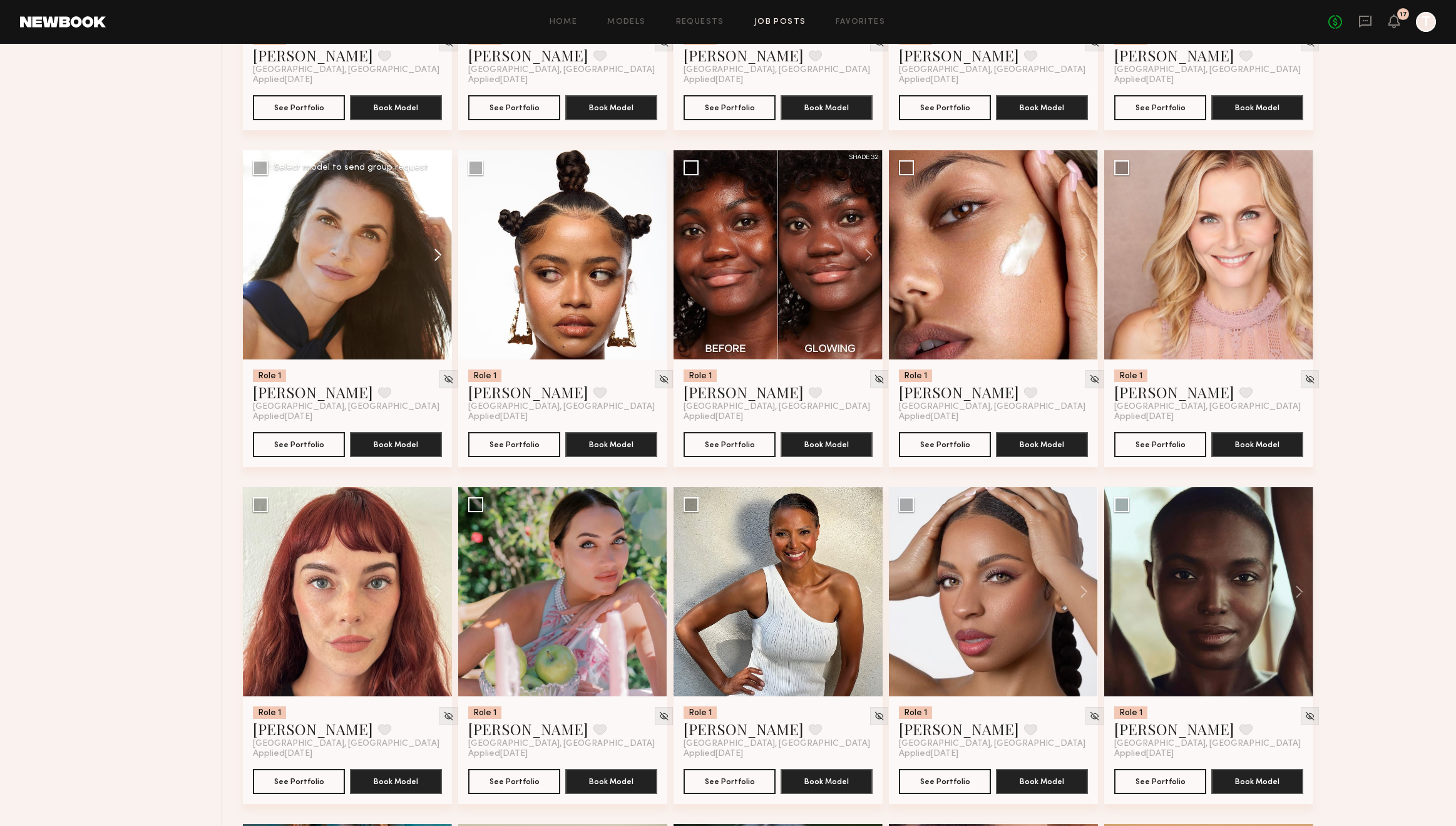
click at [438, 260] on button at bounding box center [432, 255] width 40 height 209
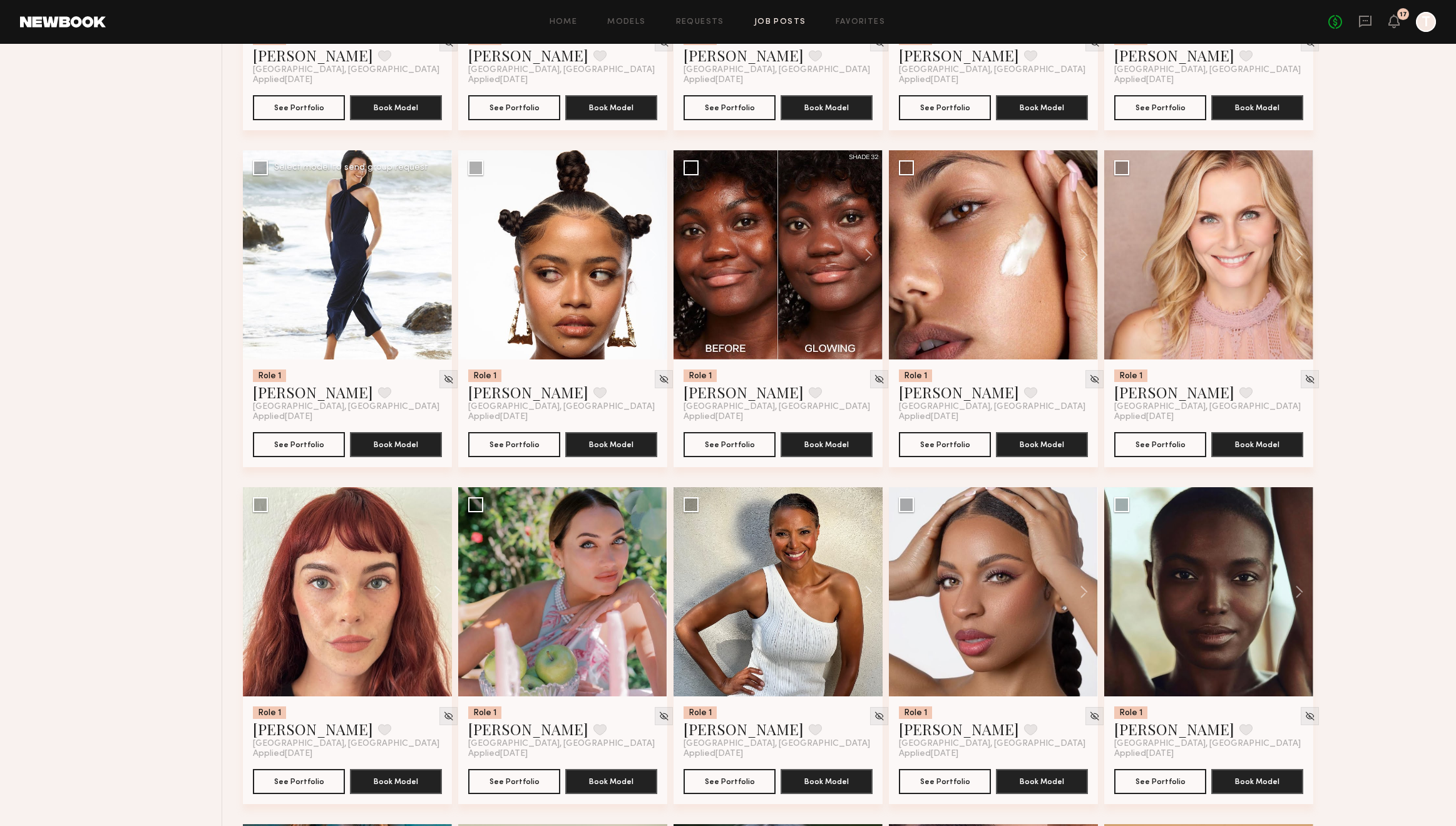
click at [438, 260] on button at bounding box center [432, 255] width 40 height 209
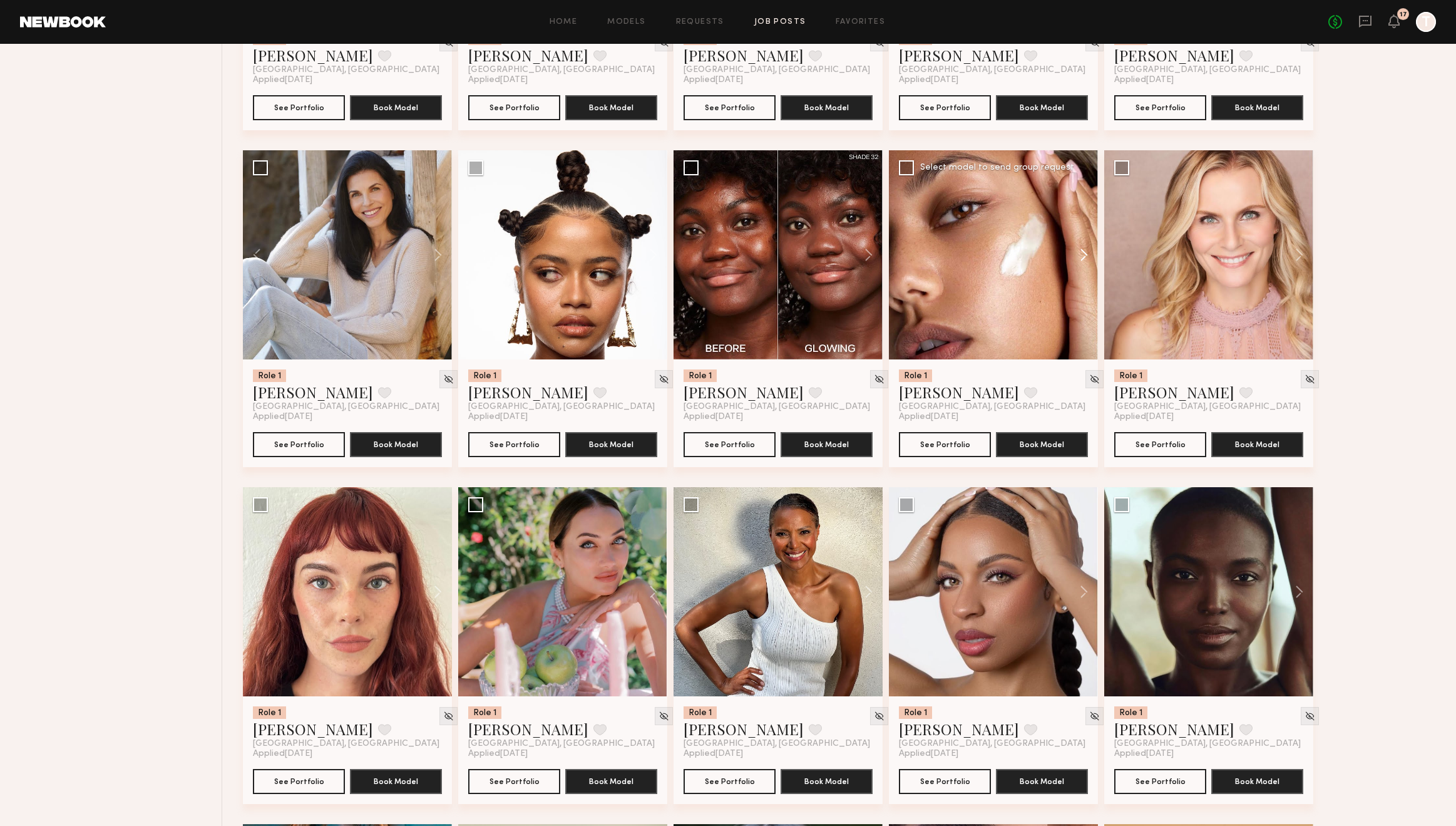
click at [1083, 256] on button at bounding box center [1078, 255] width 40 height 209
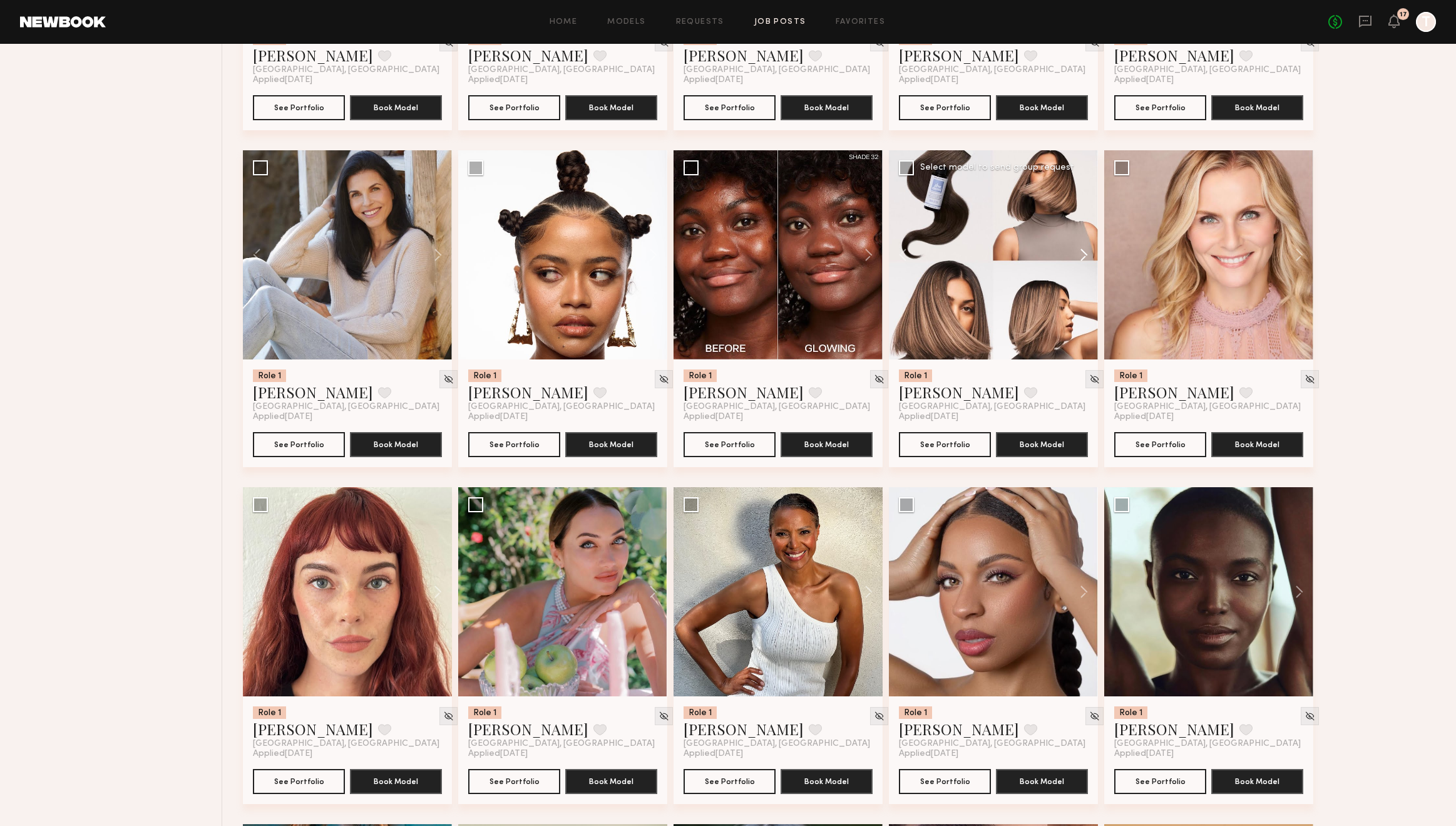
click at [1083, 256] on button at bounding box center [1078, 255] width 40 height 209
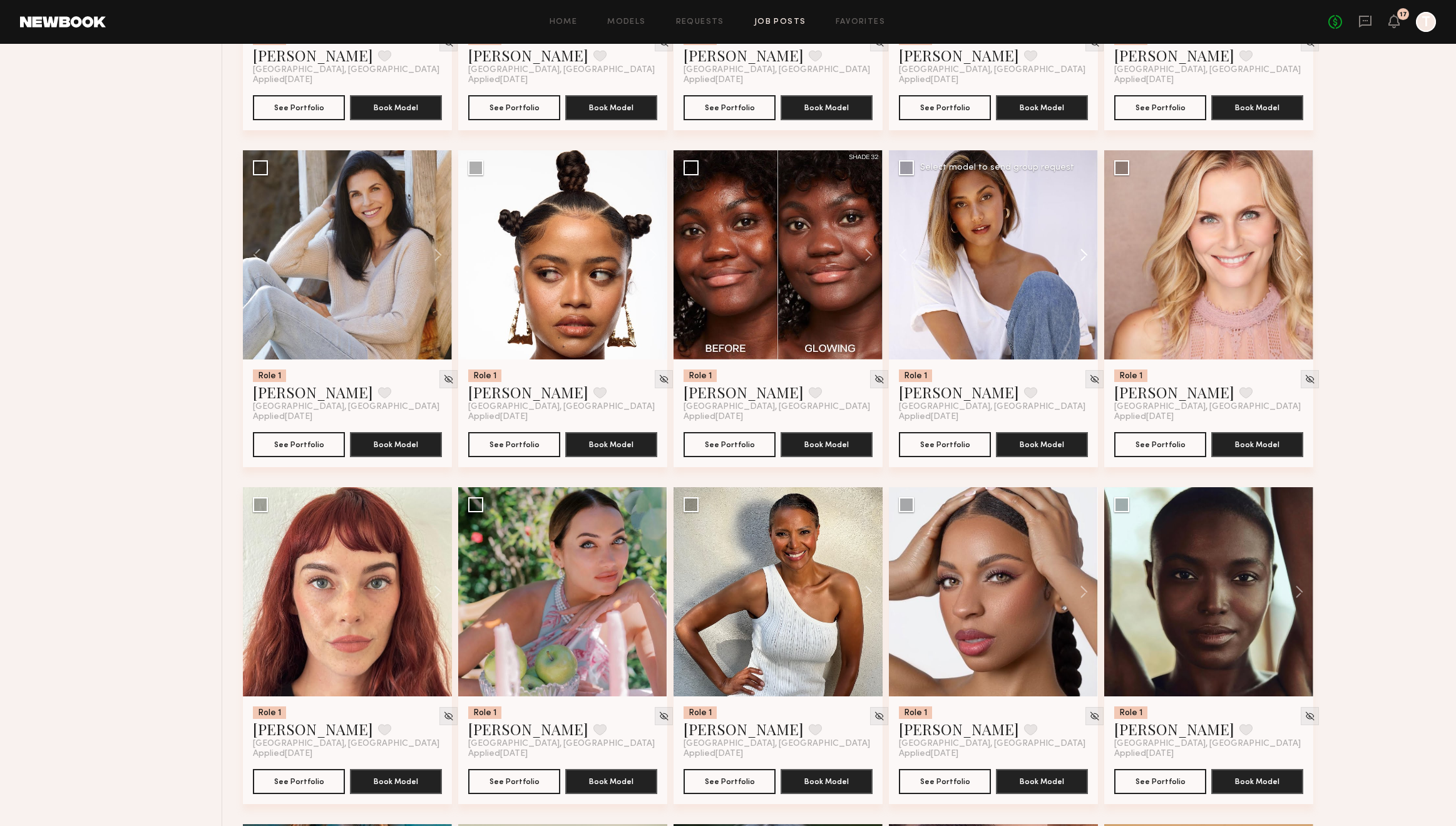
click at [1083, 256] on button at bounding box center [1078, 255] width 40 height 209
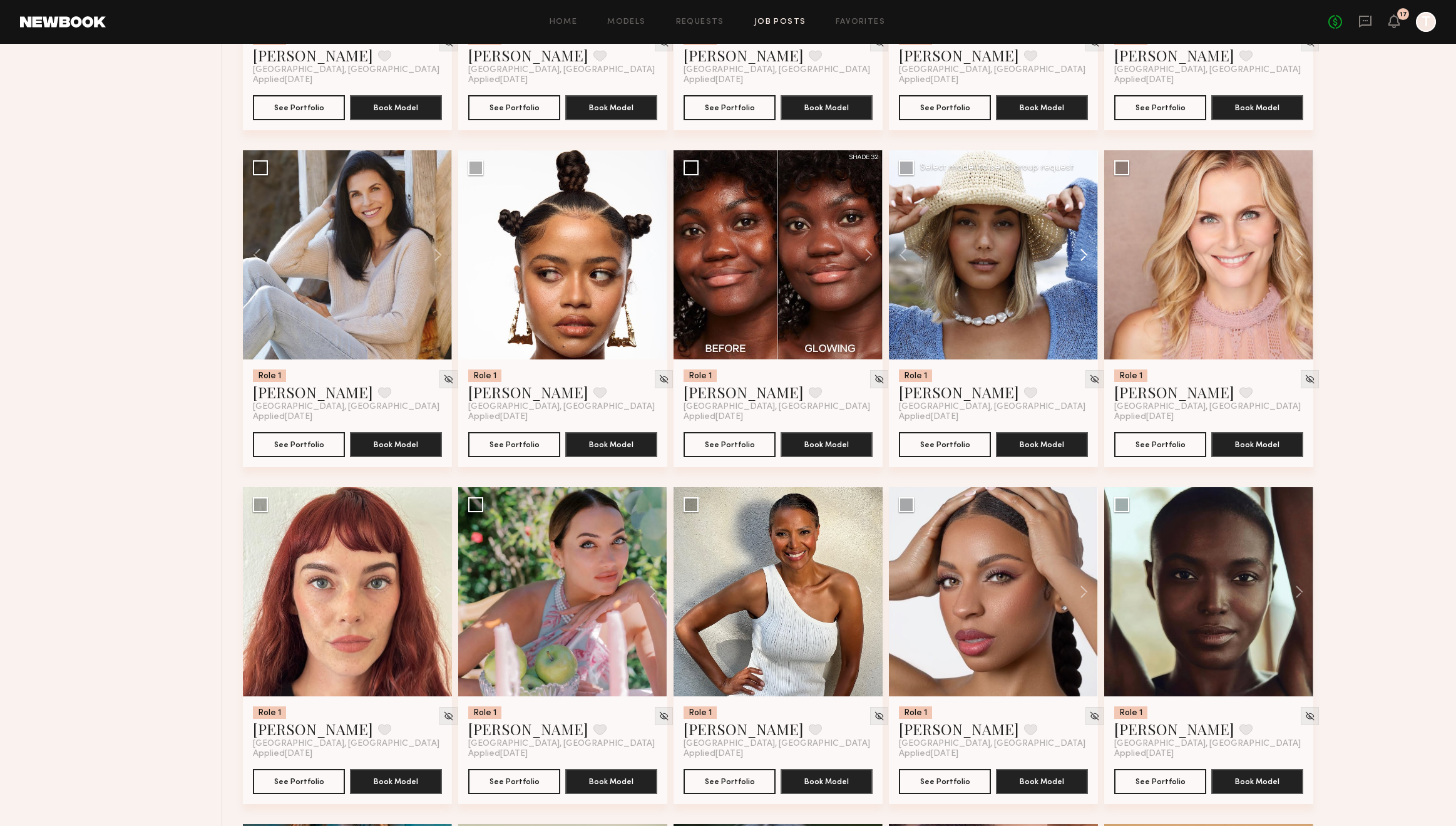
click at [1083, 256] on button at bounding box center [1078, 255] width 40 height 209
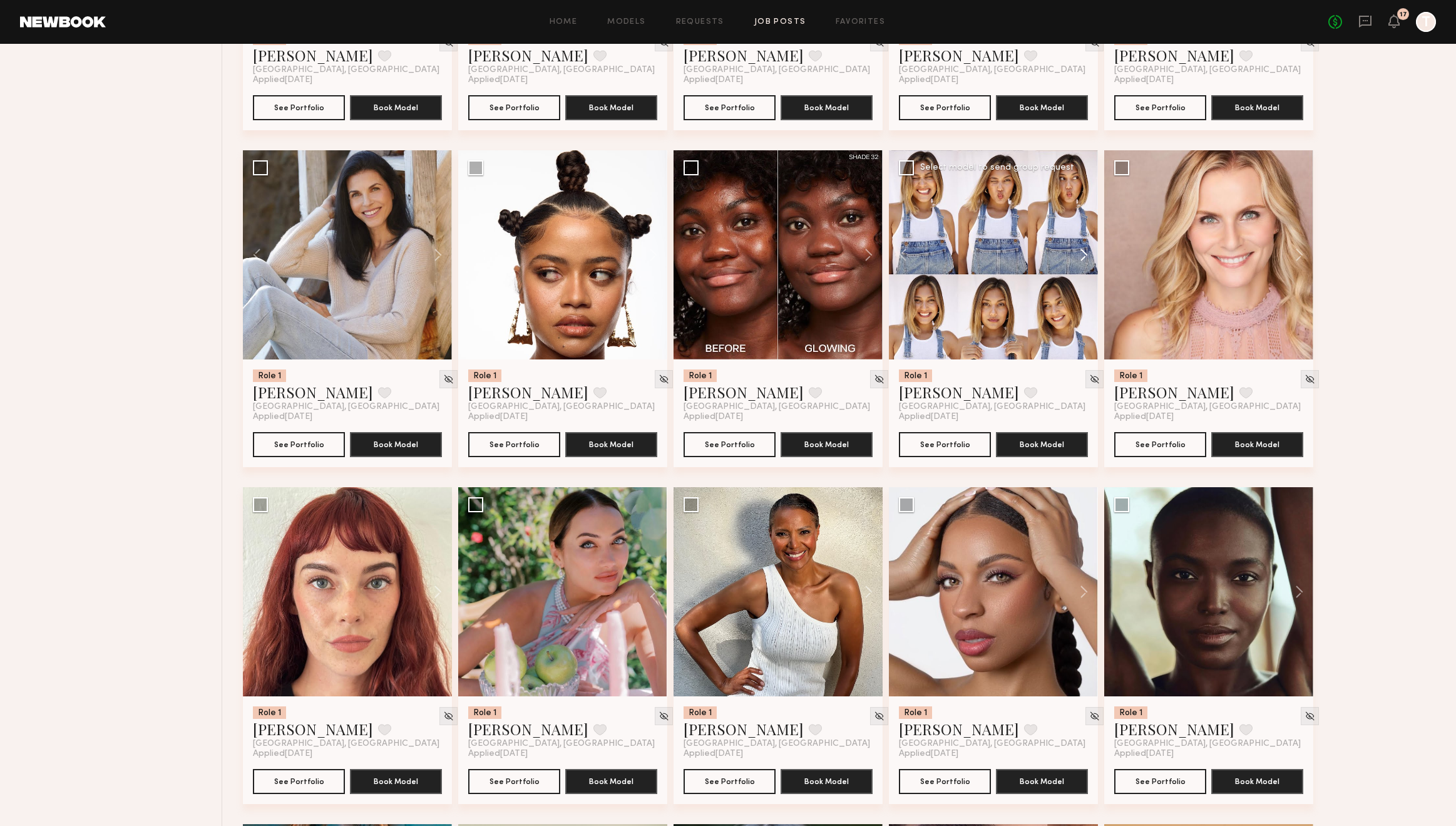
click at [1083, 256] on button at bounding box center [1078, 255] width 40 height 209
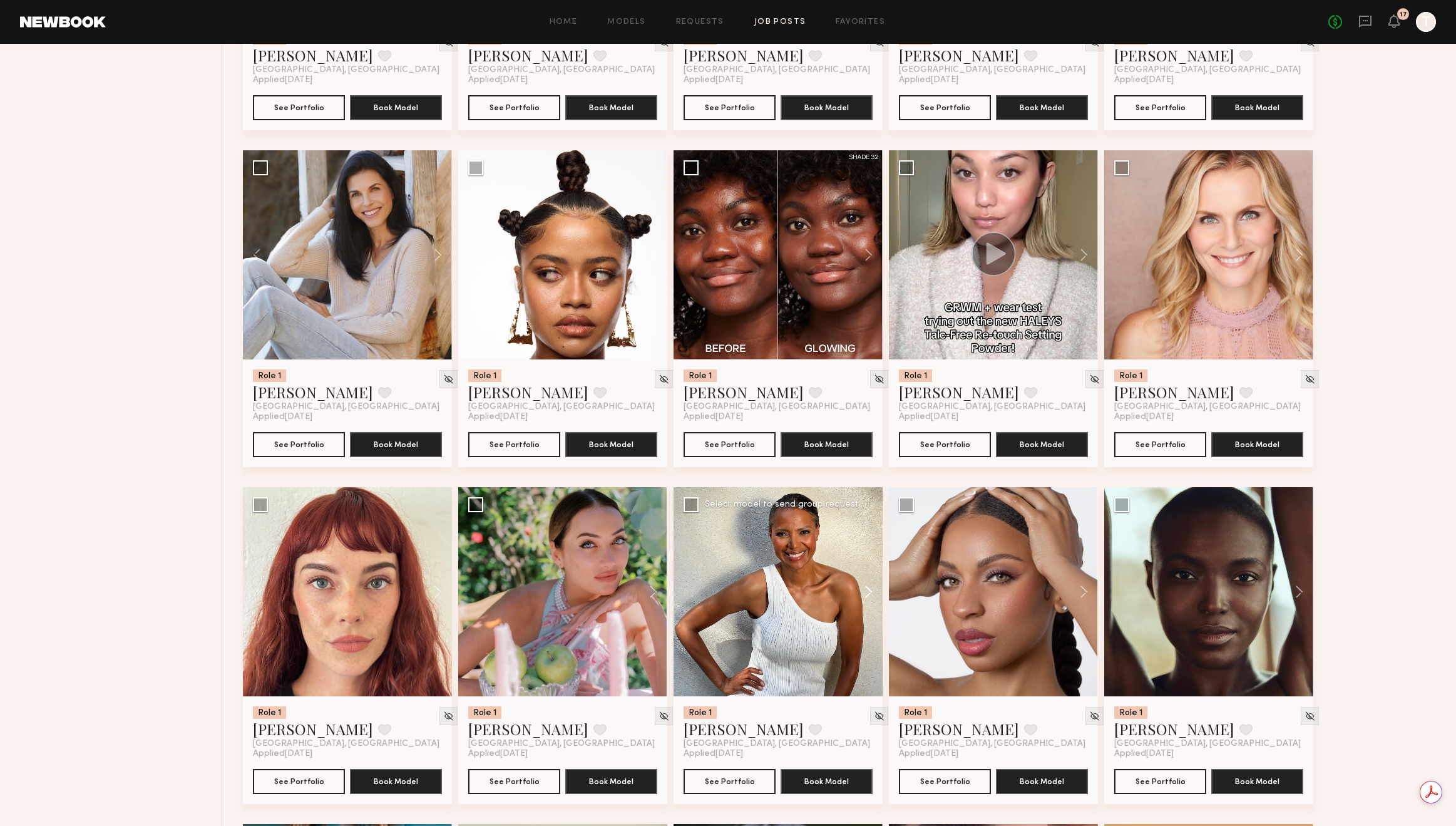
scroll to position [0, 0]
click at [862, 596] on button at bounding box center [862, 591] width 40 height 209
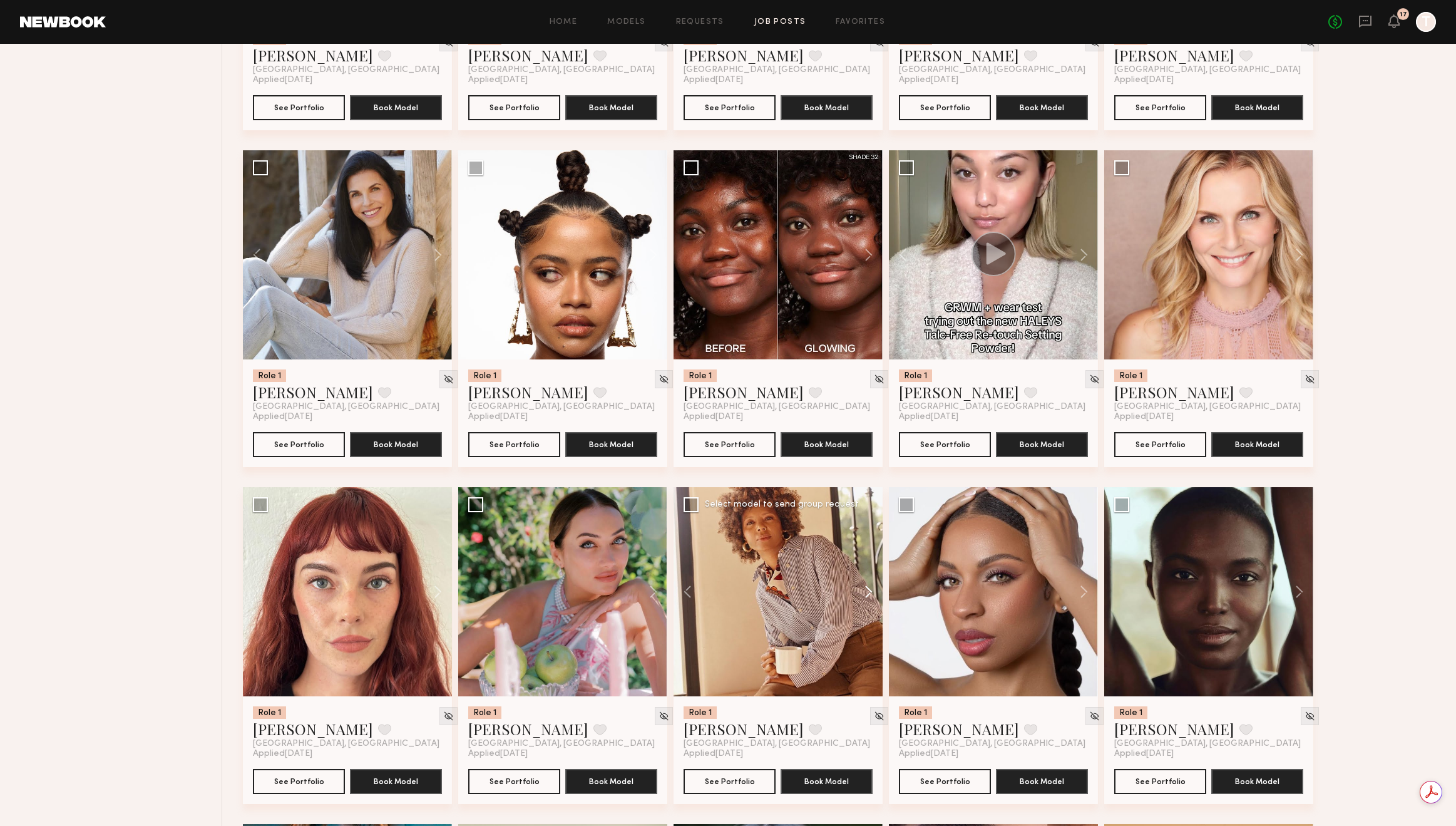
click at [862, 596] on button at bounding box center [862, 591] width 40 height 209
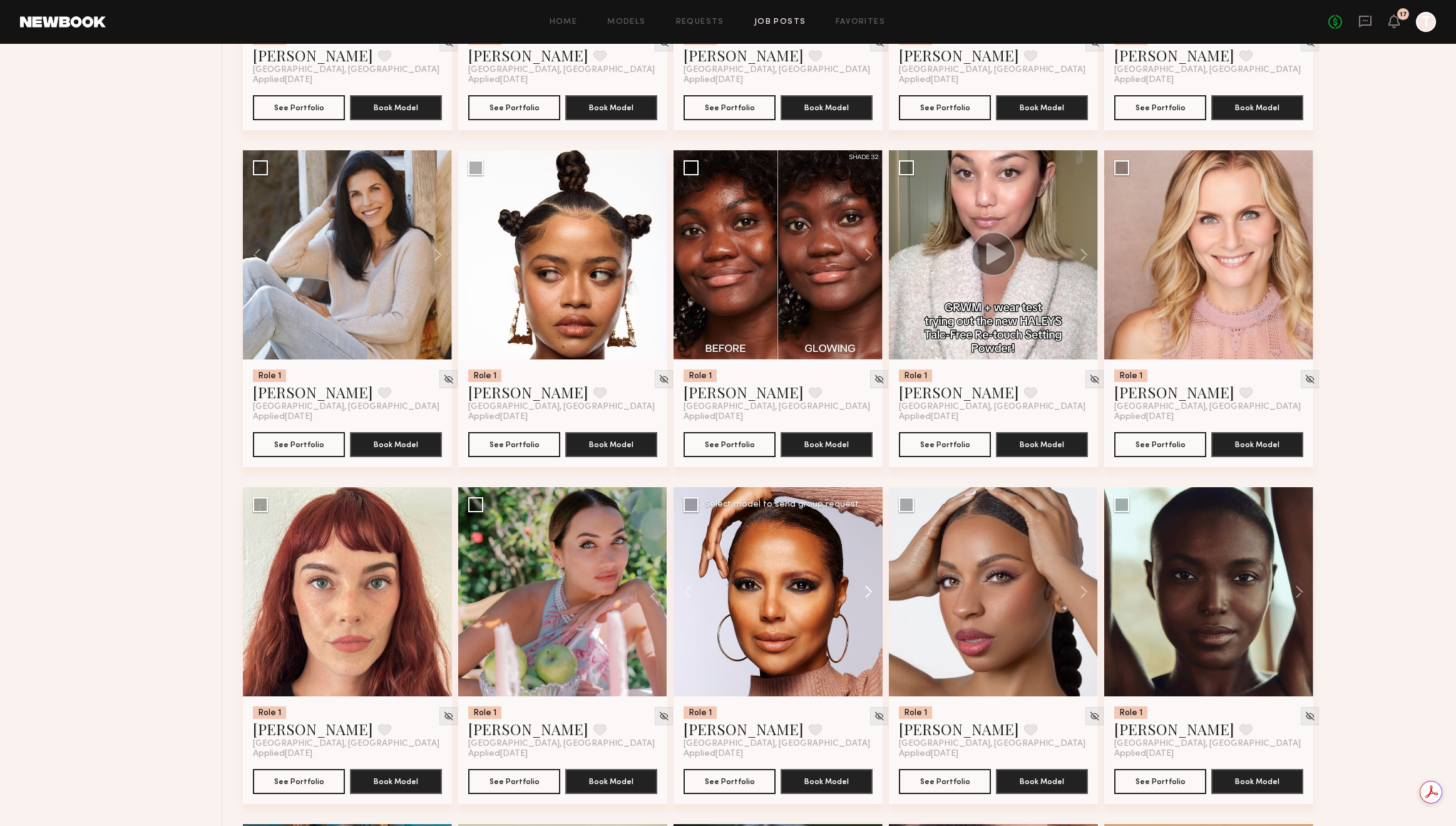
click at [862, 596] on button at bounding box center [862, 591] width 40 height 209
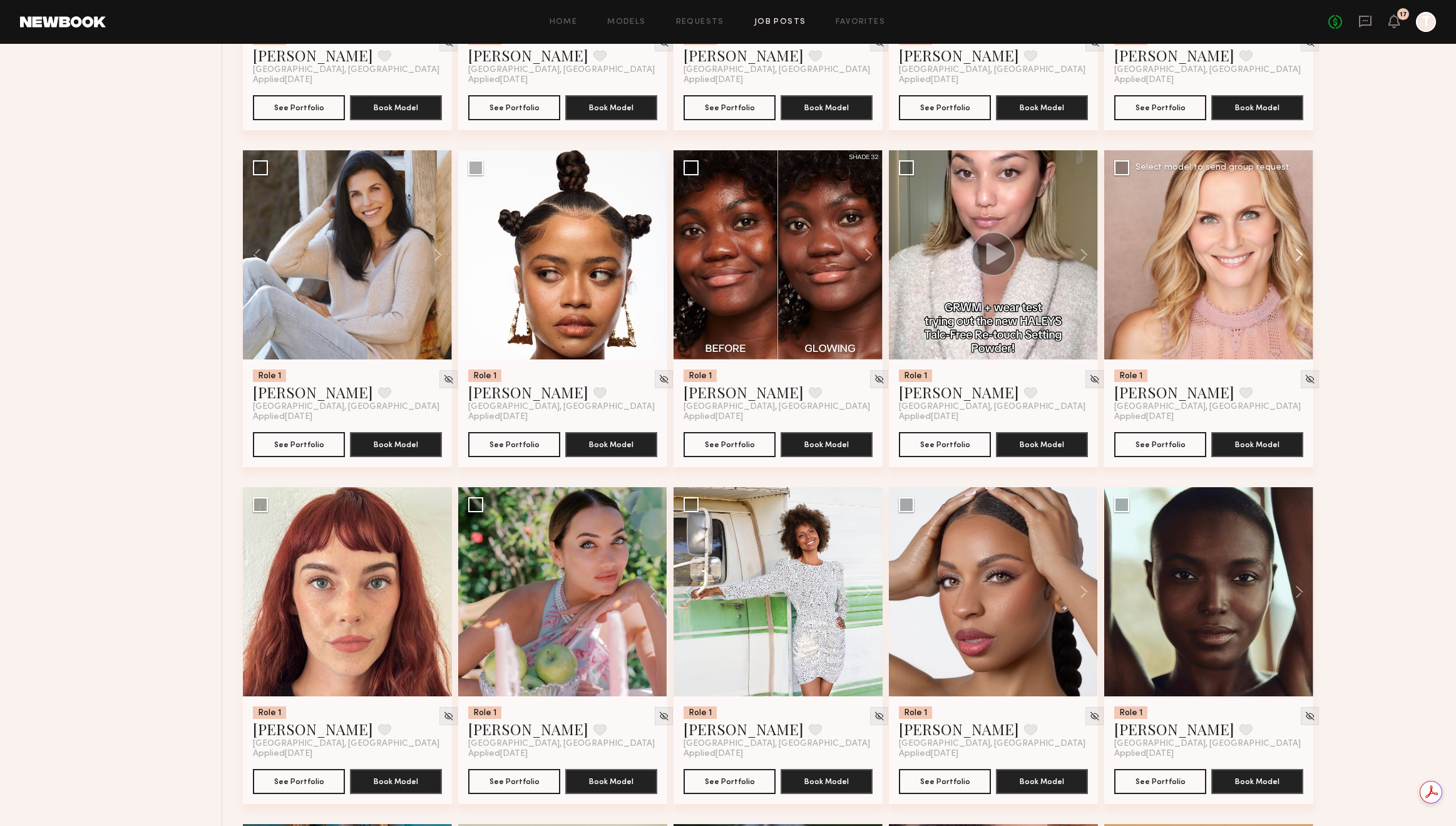
click at [1302, 258] on button at bounding box center [1293, 255] width 40 height 209
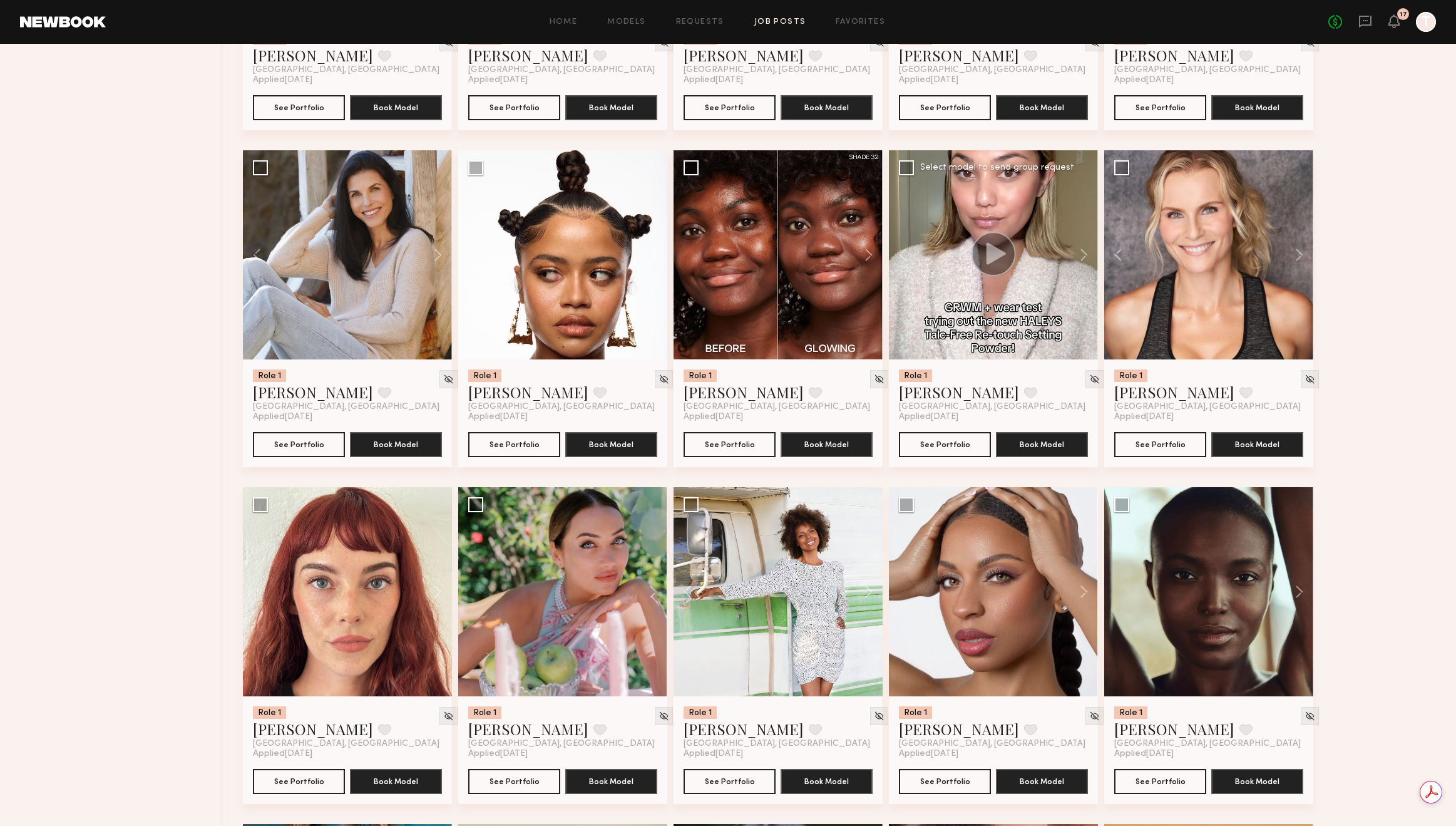
scroll to position [1394, 0]
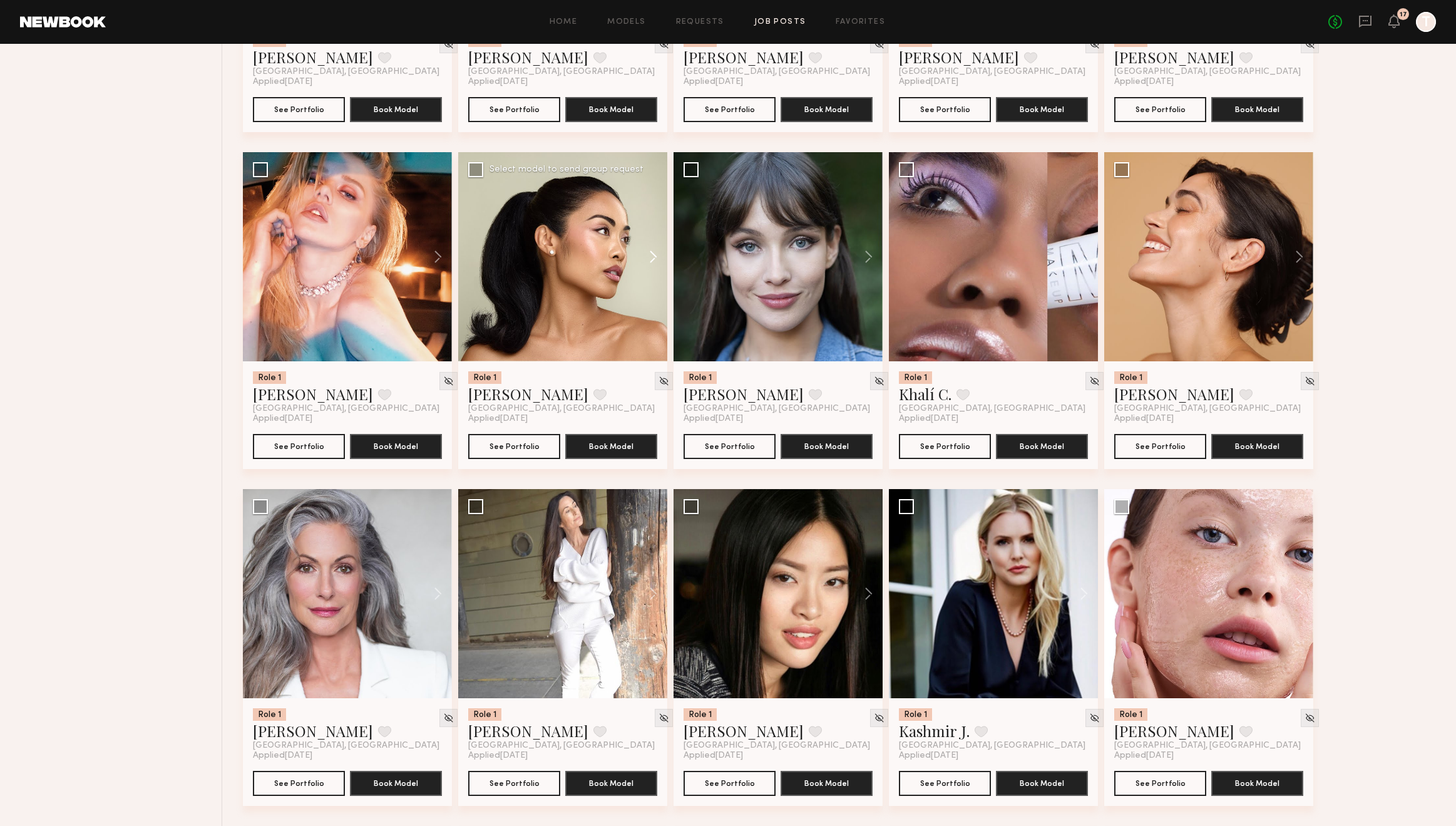
click at [651, 263] on button at bounding box center [647, 256] width 40 height 209
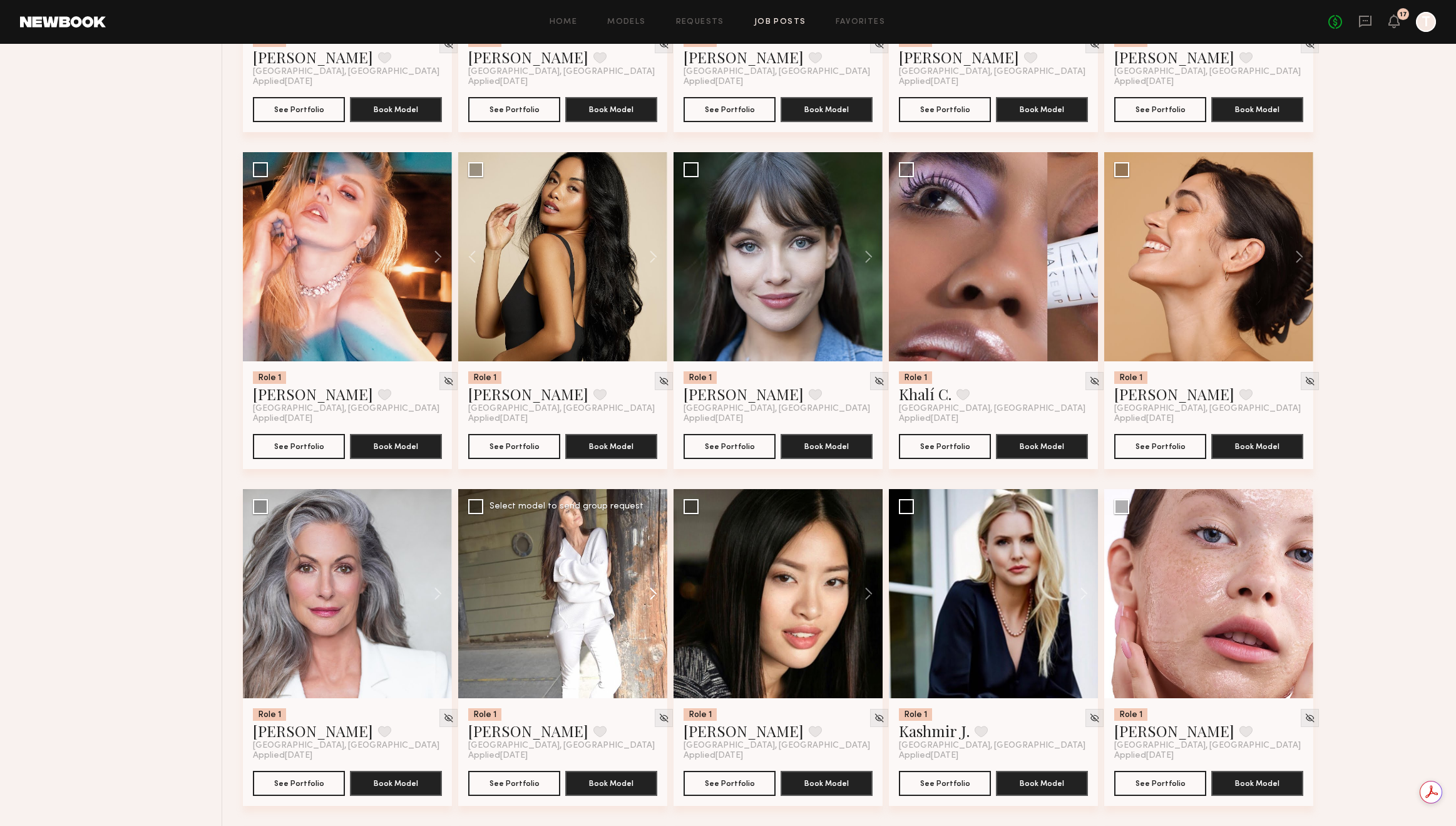
scroll to position [0, 0]
click at [648, 587] on button at bounding box center [647, 594] width 40 height 209
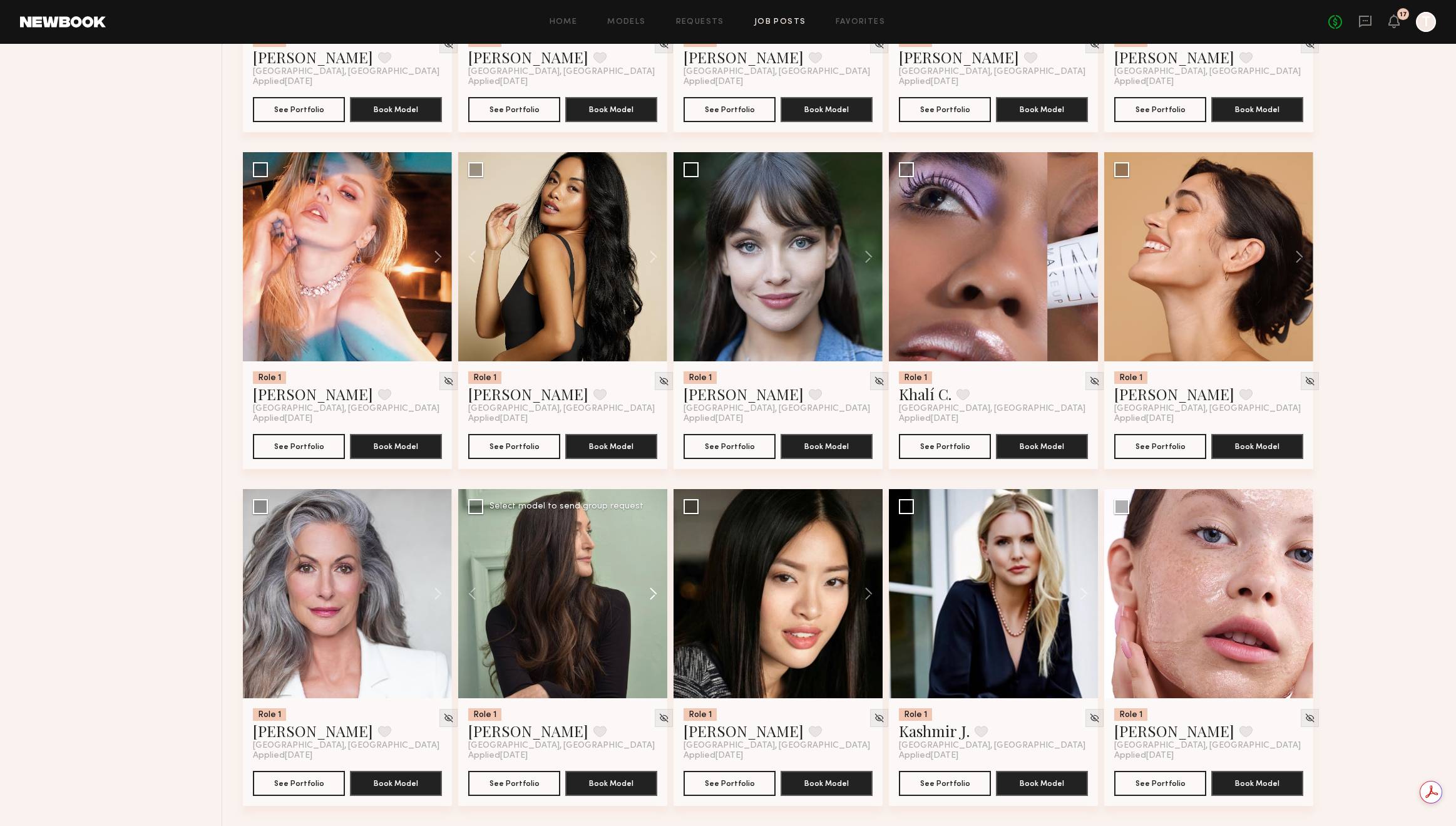
click at [648, 588] on button at bounding box center [647, 594] width 40 height 209
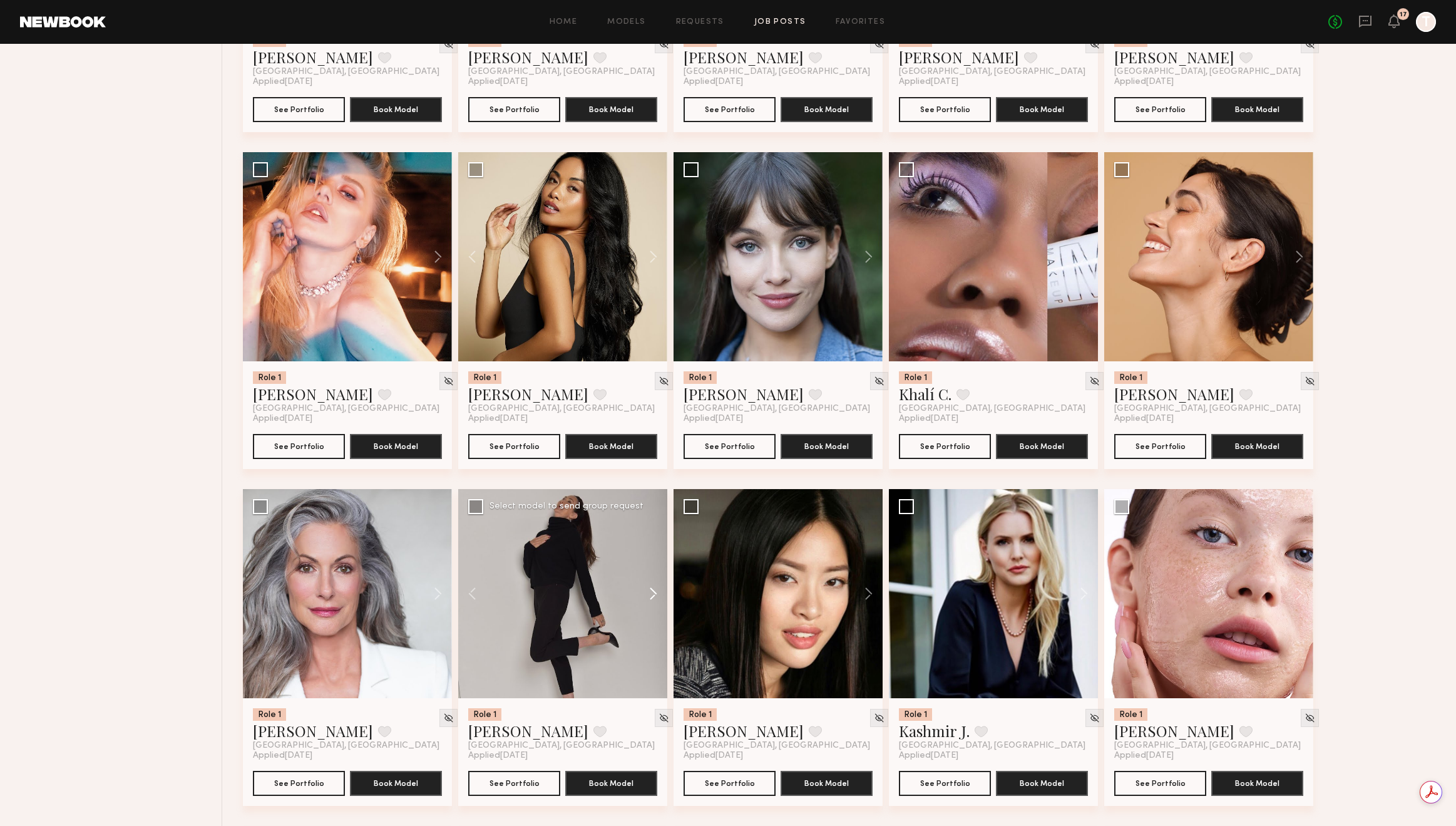
click at [648, 589] on button at bounding box center [647, 594] width 40 height 209
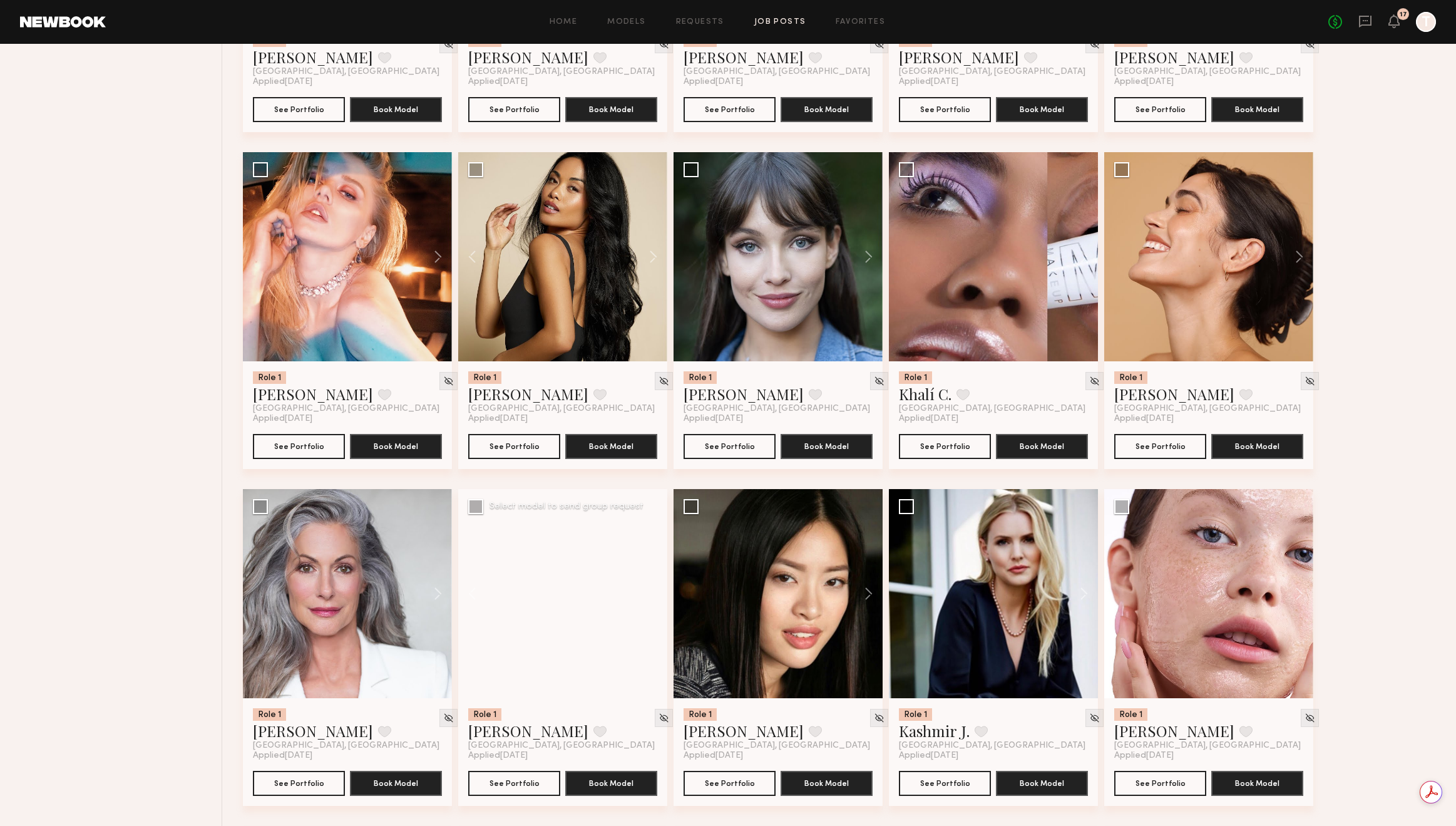
click at [648, 589] on div at bounding box center [563, 594] width 209 height 209
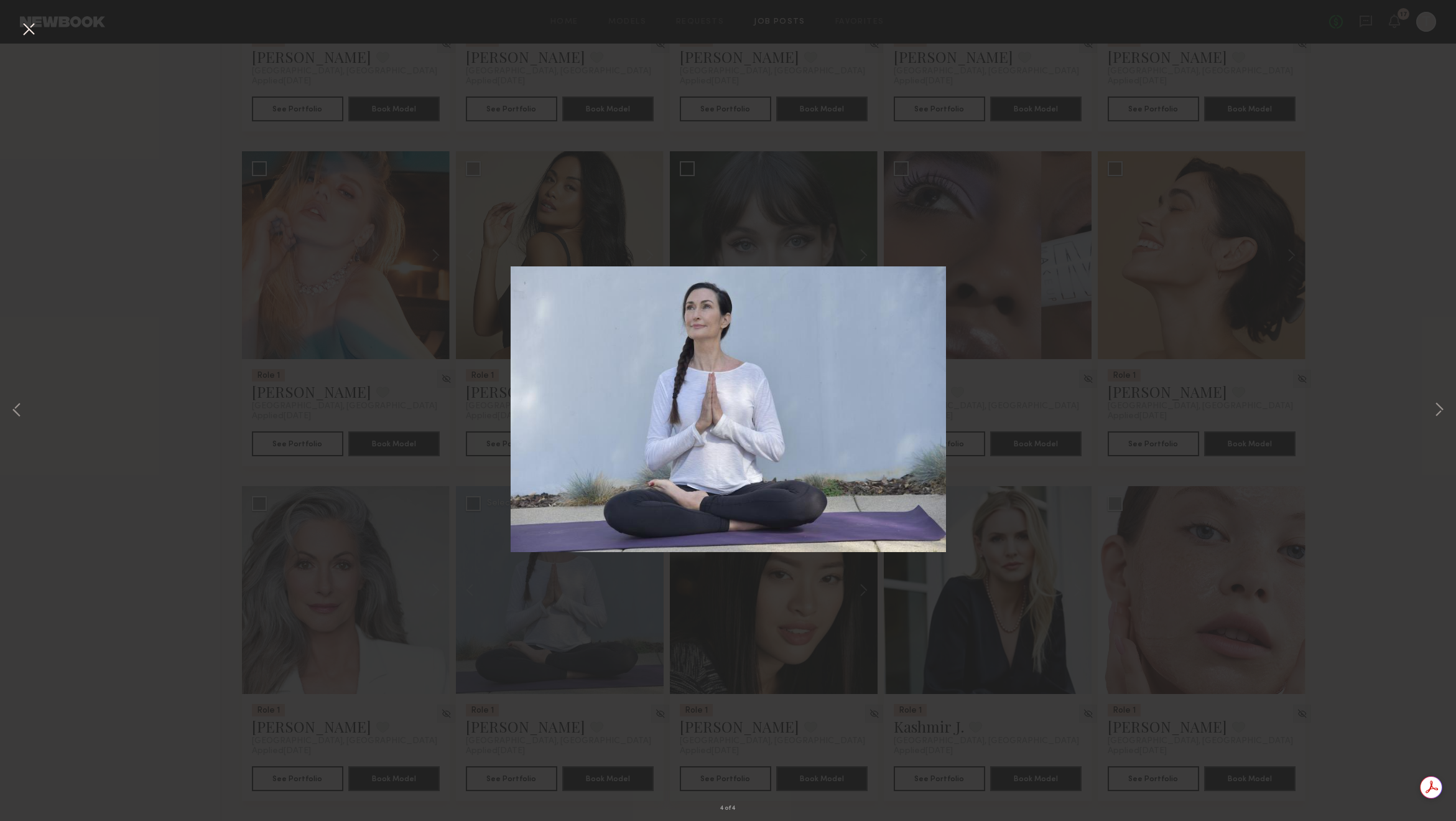
click at [26, 33] on button at bounding box center [28, 29] width 20 height 22
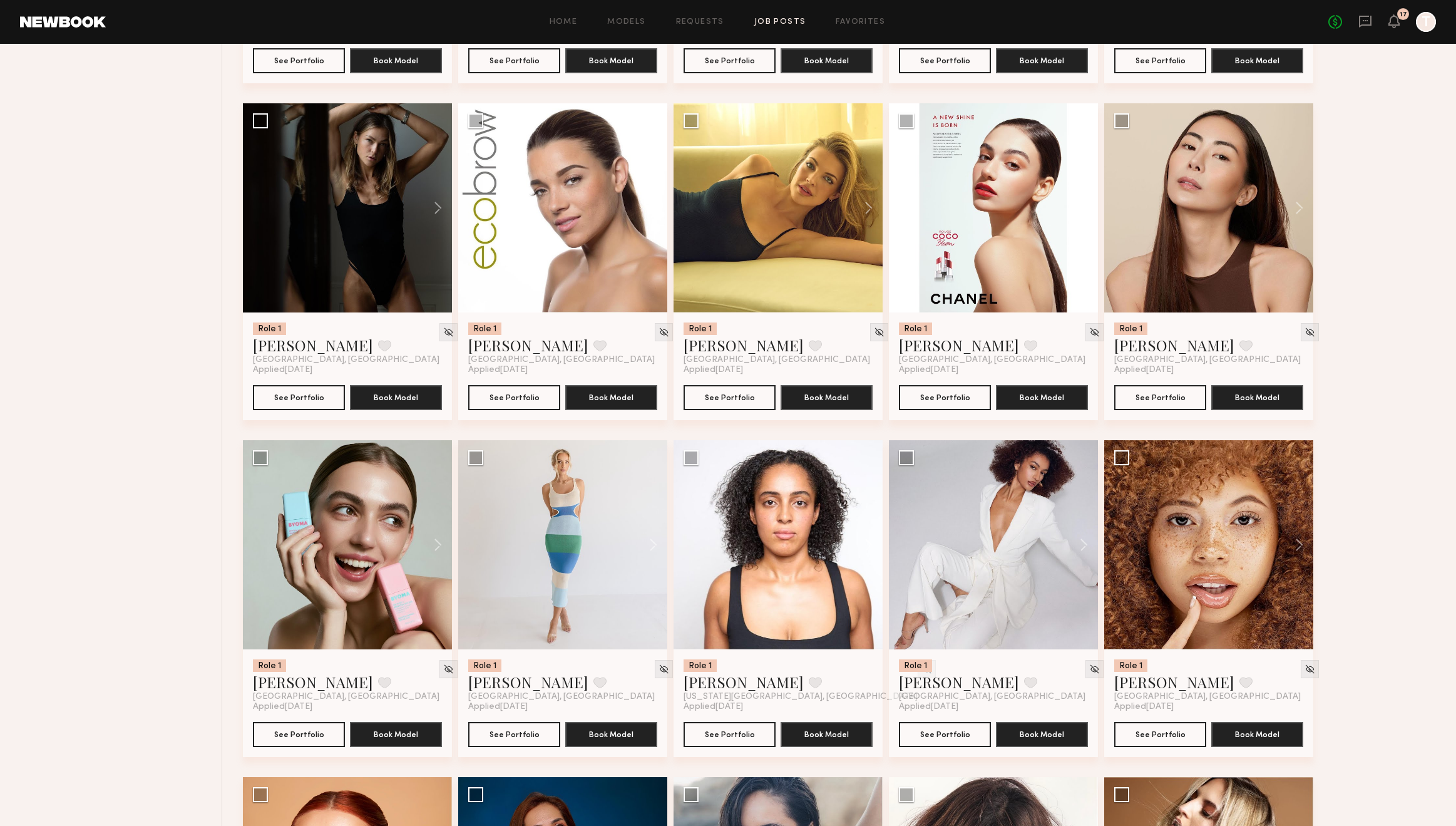
scroll to position [2741, 0]
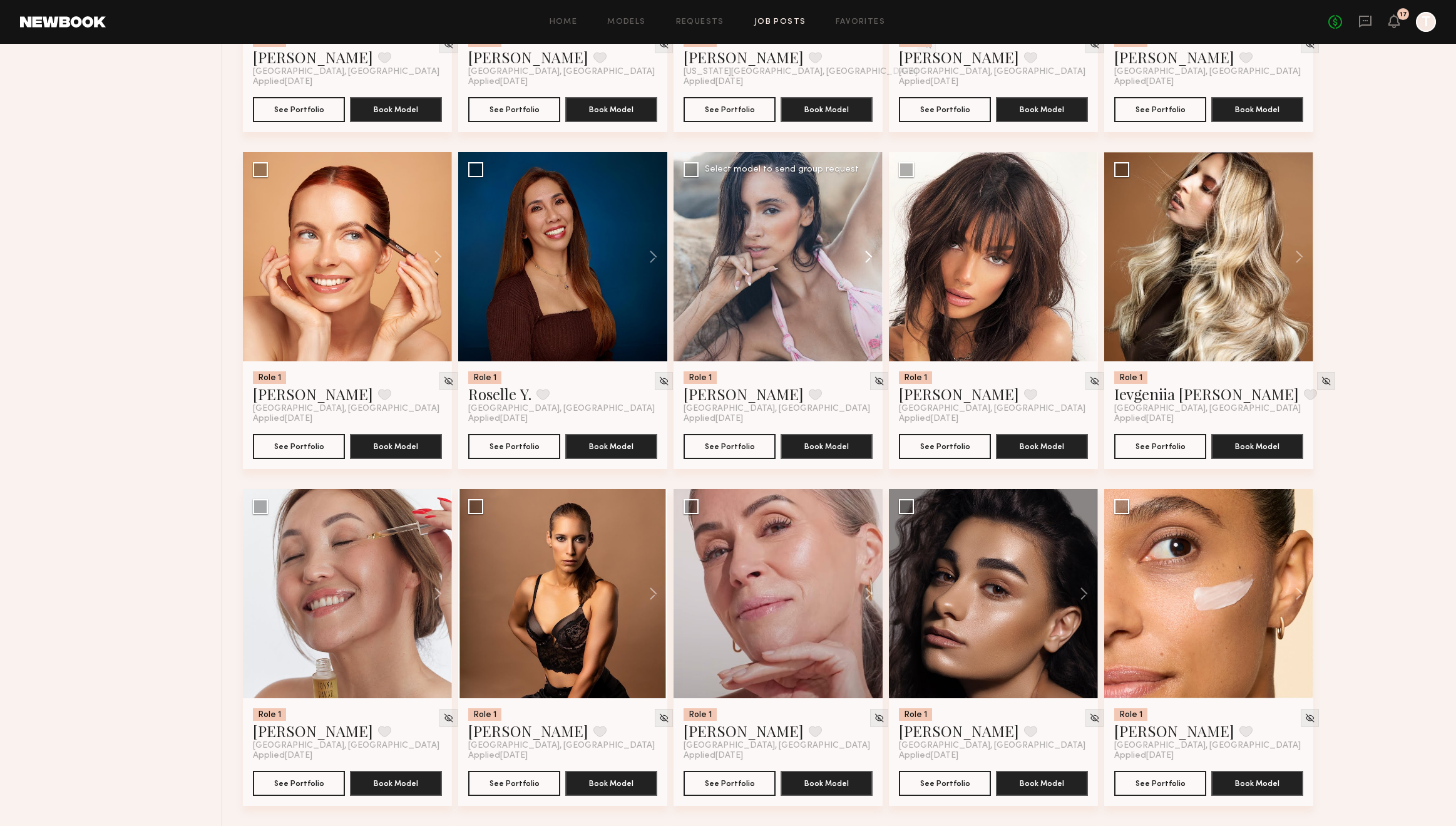
click at [876, 256] on button at bounding box center [862, 256] width 40 height 209
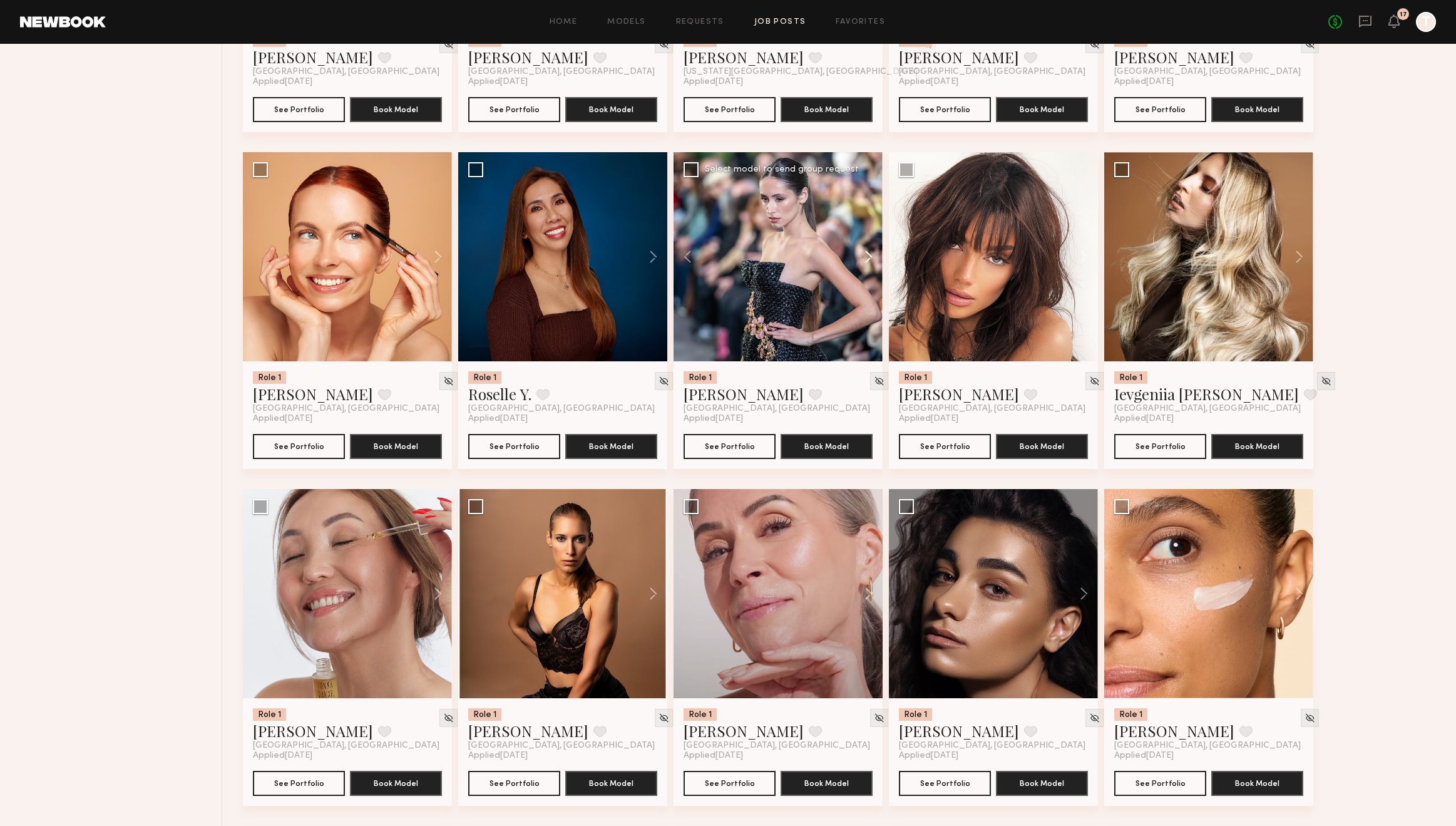
click at [872, 256] on button at bounding box center [862, 256] width 40 height 209
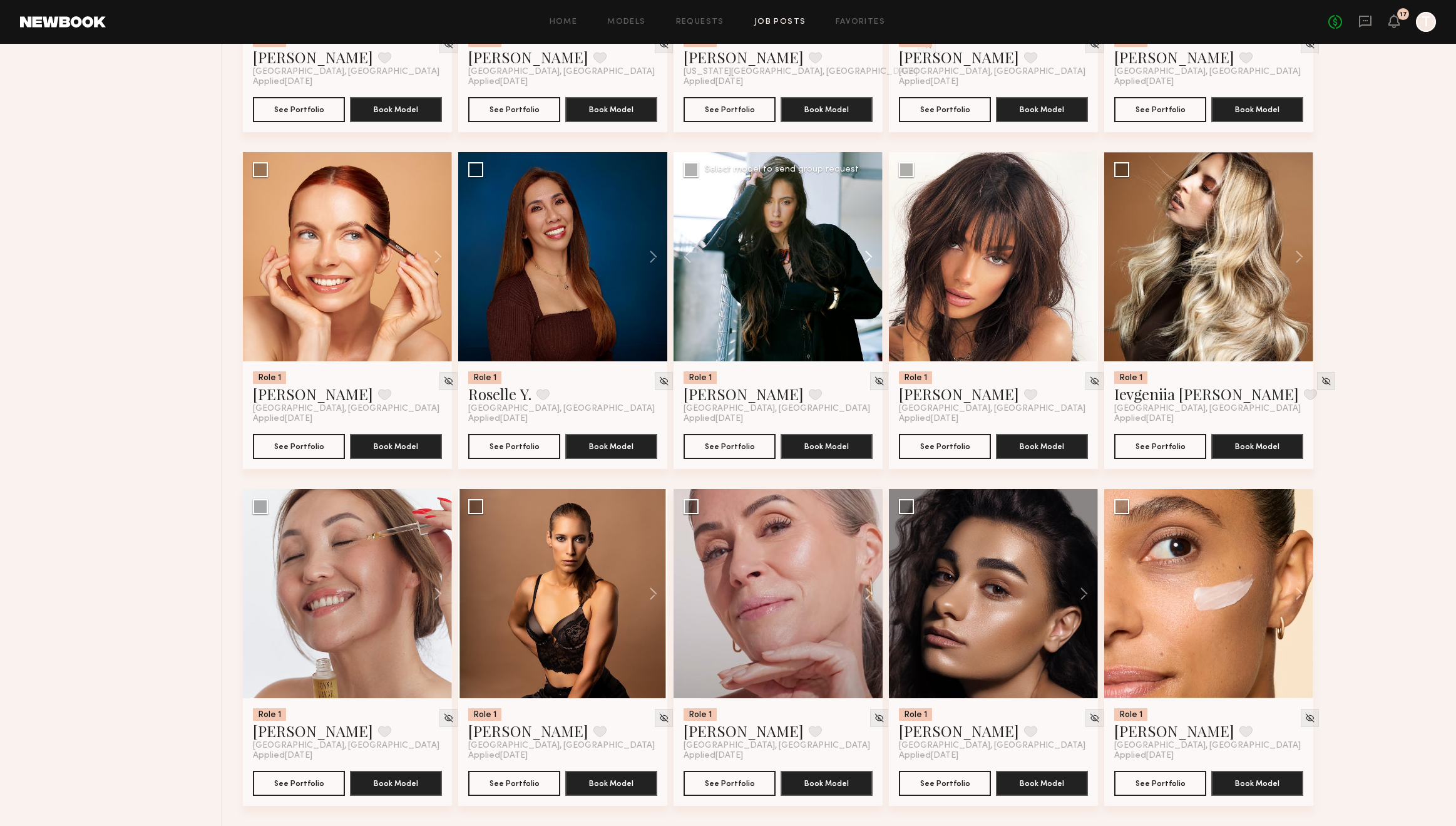
click at [872, 256] on button at bounding box center [862, 256] width 40 height 209
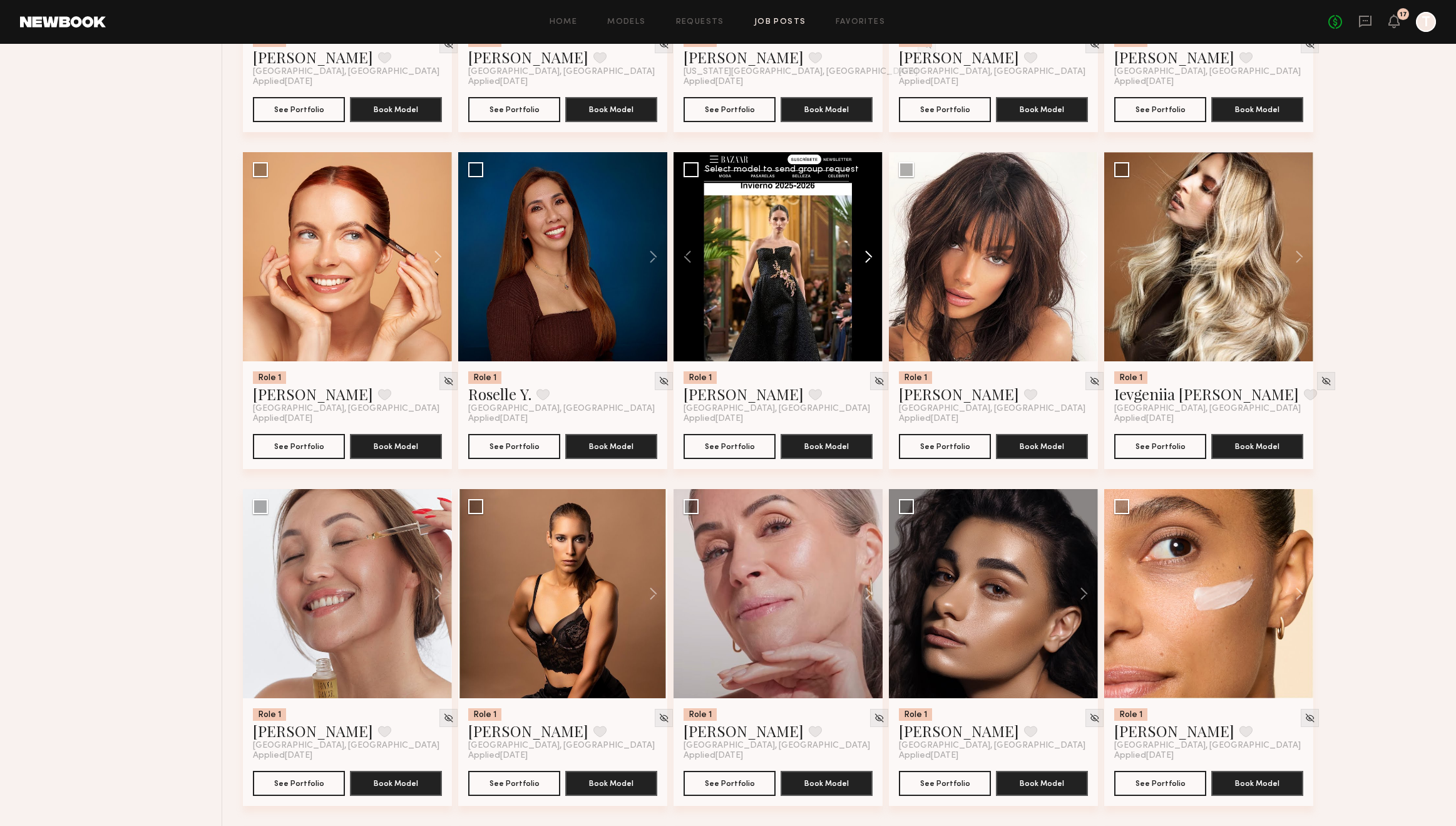
click at [872, 256] on button at bounding box center [862, 256] width 40 height 209
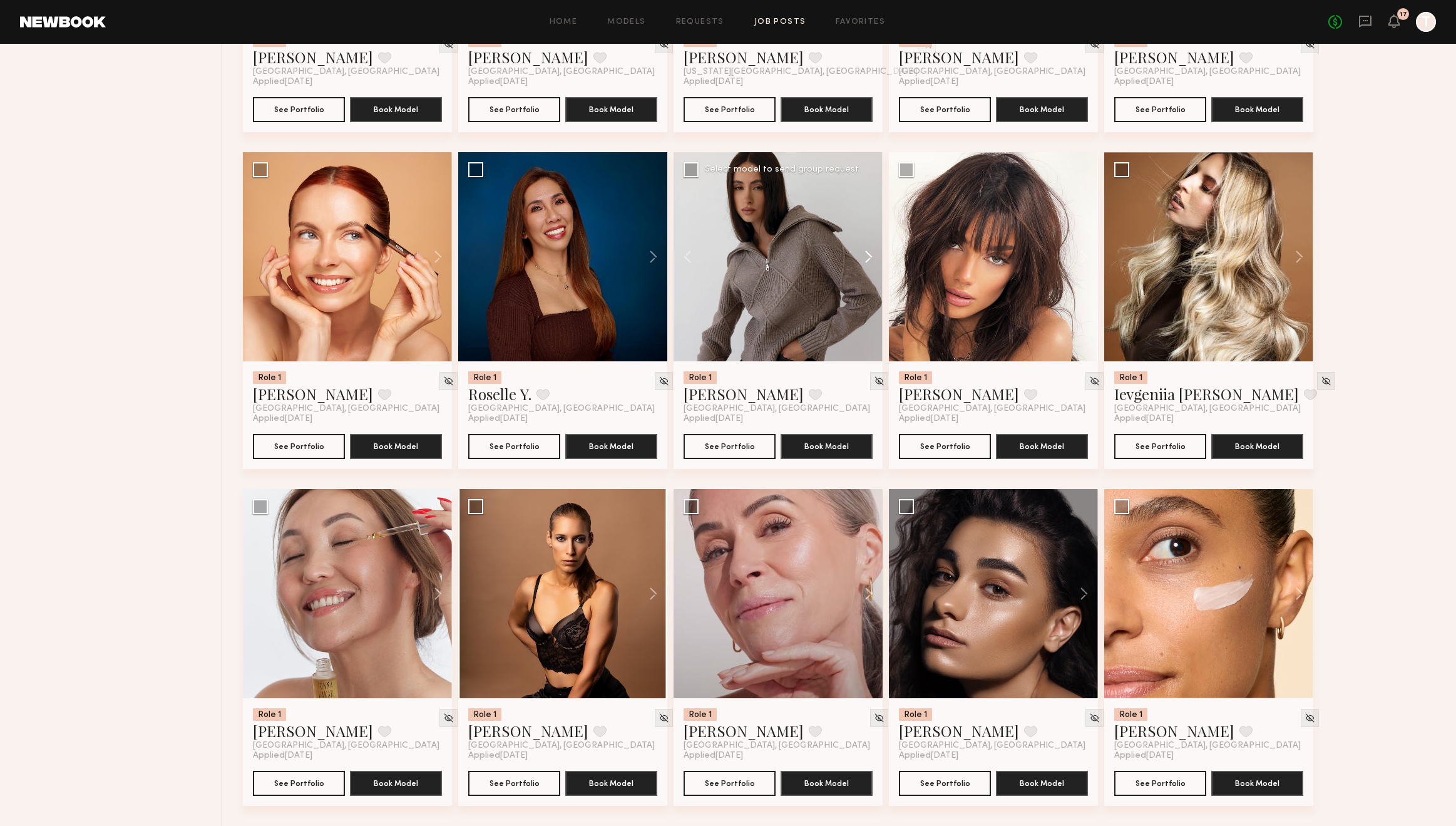
click at [872, 256] on button at bounding box center [862, 256] width 40 height 209
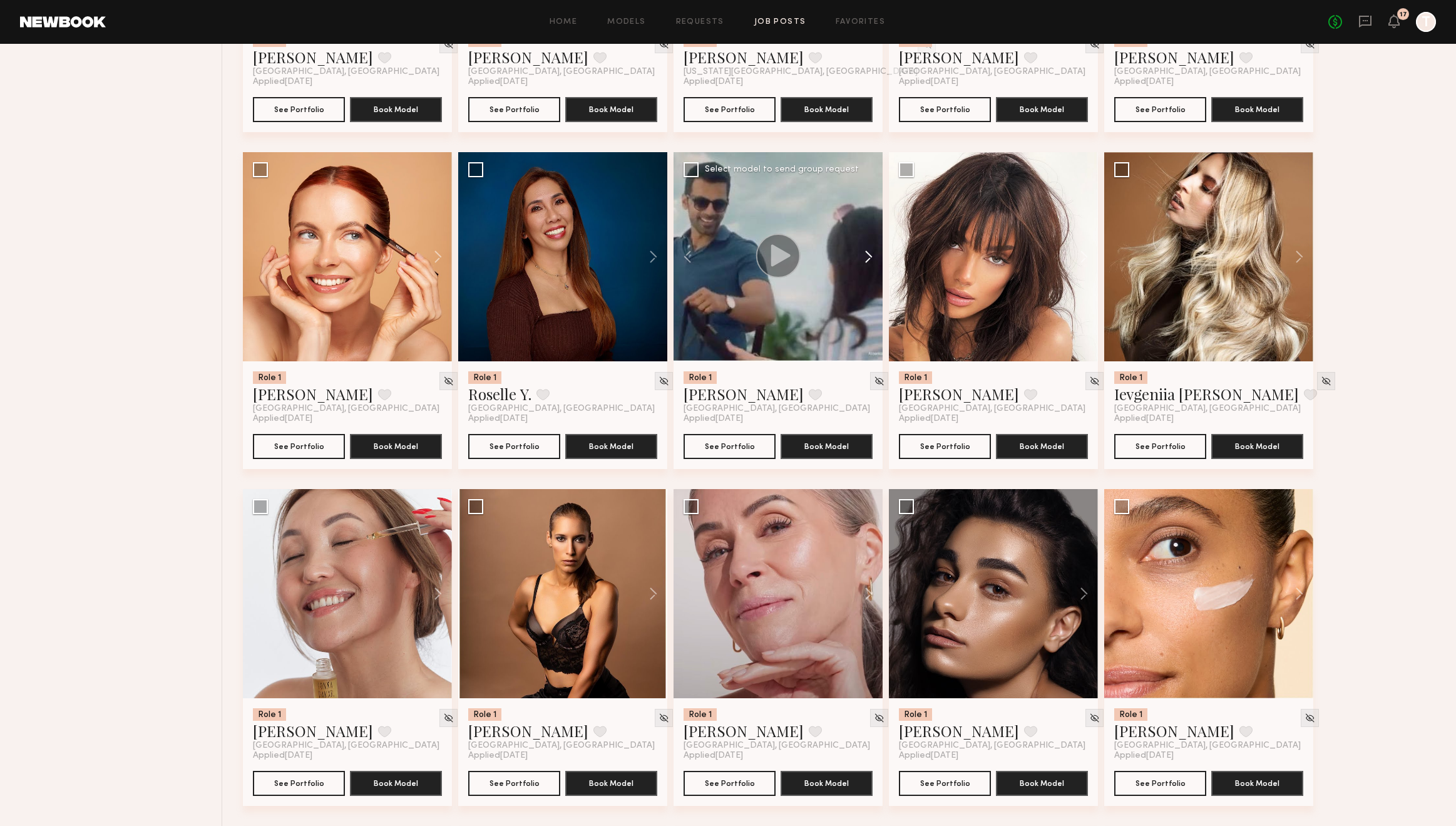
click at [872, 256] on button at bounding box center [862, 256] width 40 height 209
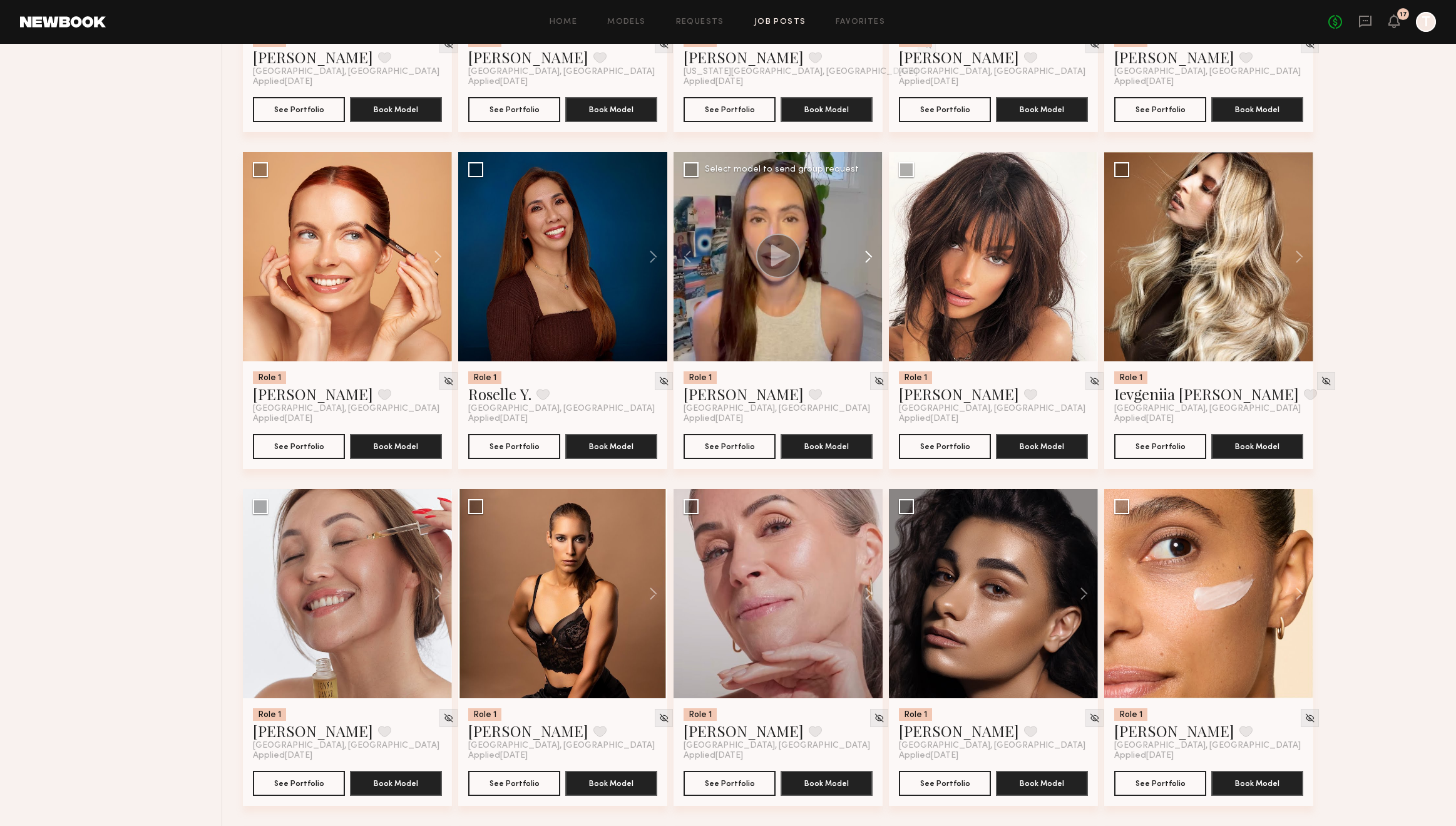
click at [872, 256] on button at bounding box center [862, 256] width 40 height 209
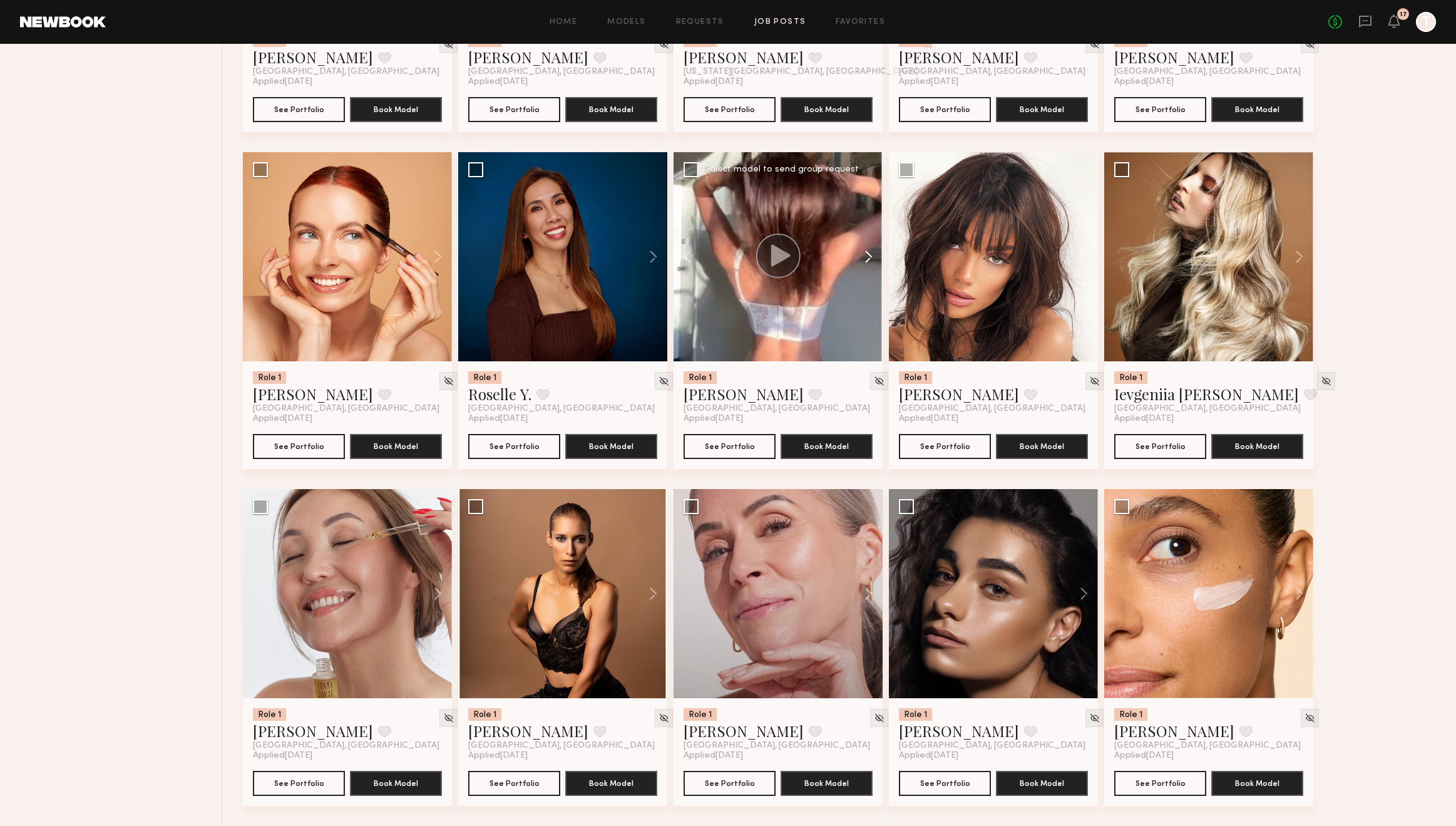
click at [872, 256] on button at bounding box center [862, 256] width 40 height 209
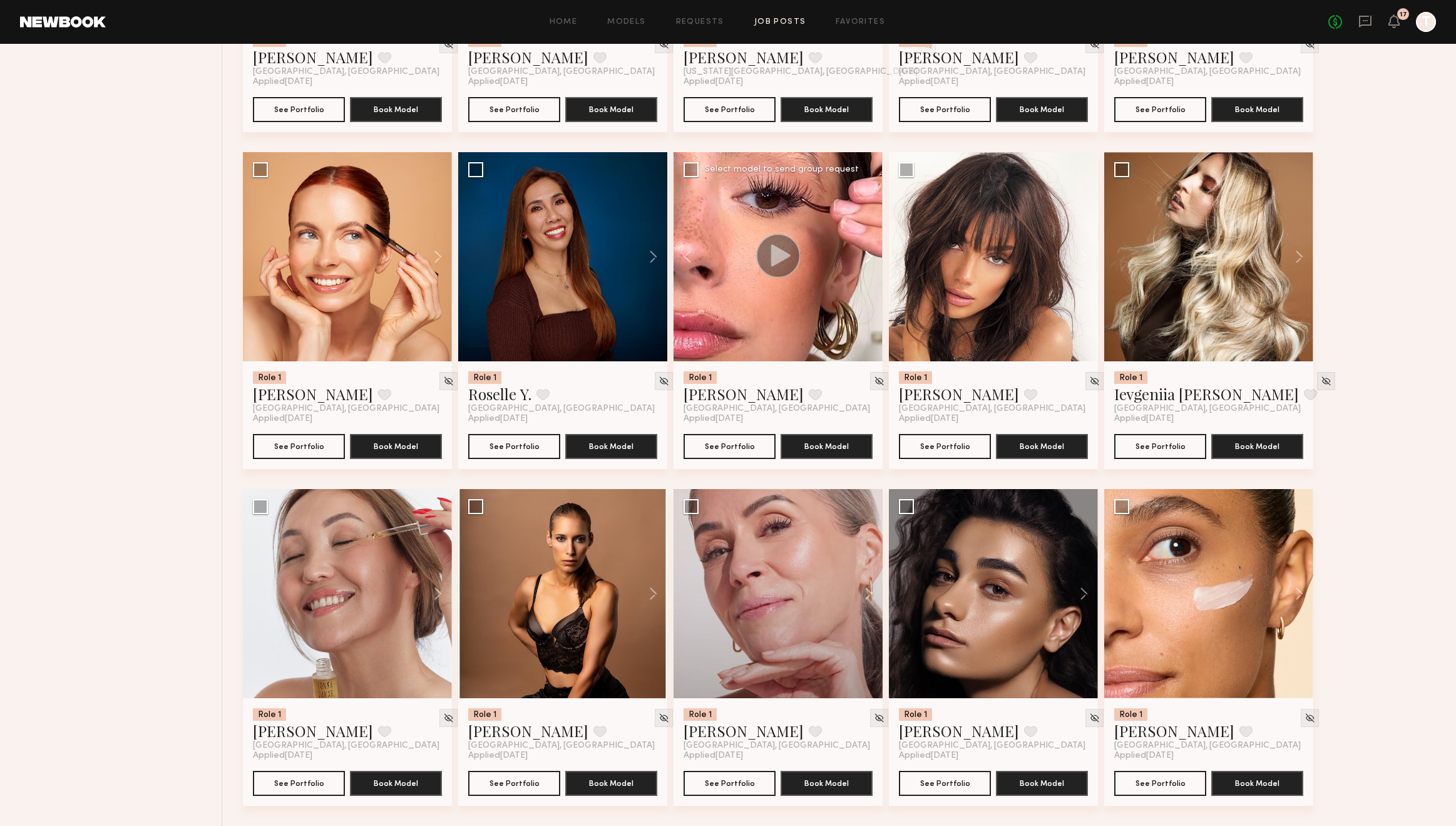
click at [872, 256] on button at bounding box center [862, 256] width 40 height 209
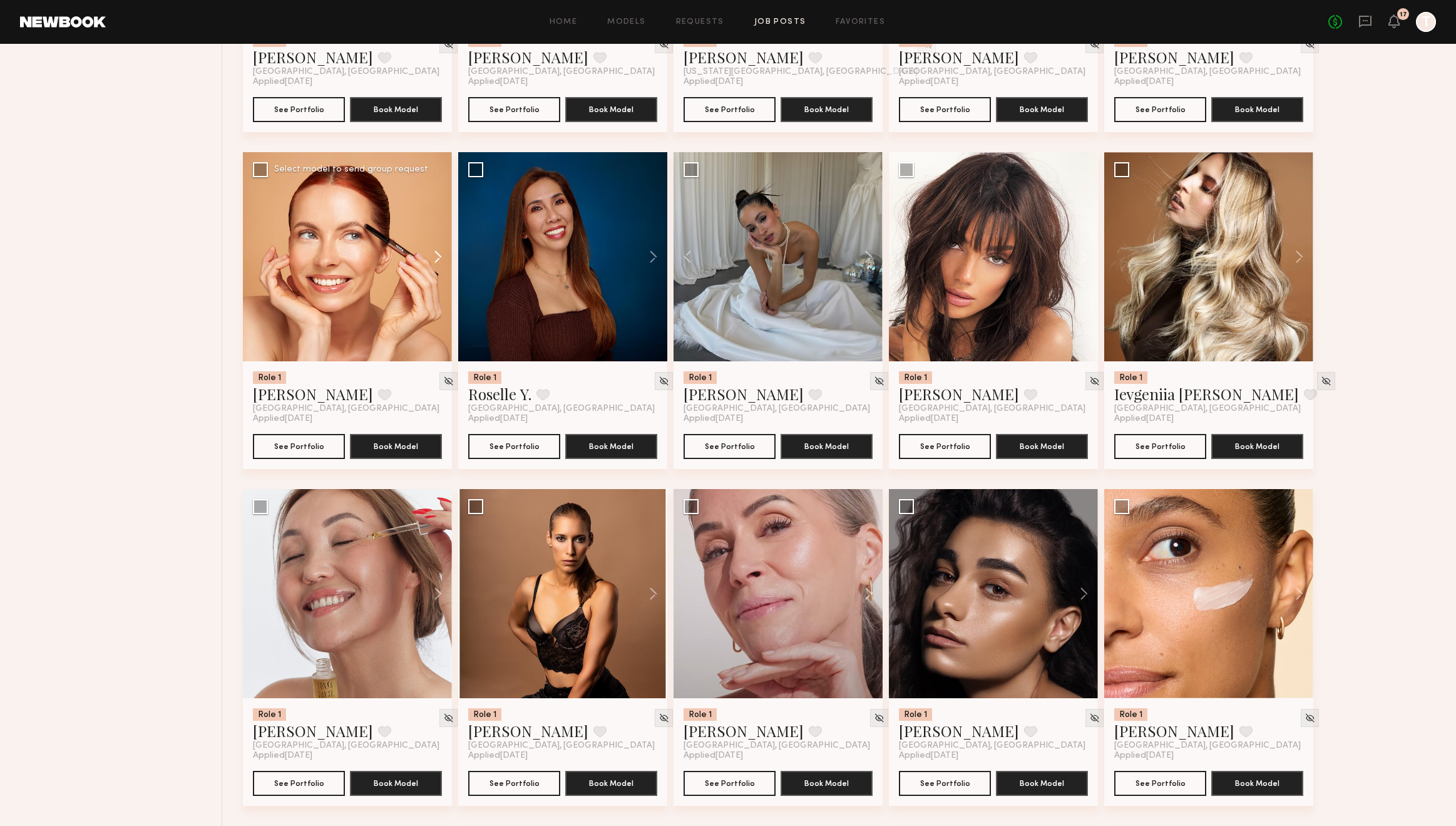
click at [437, 256] on button at bounding box center [432, 256] width 40 height 209
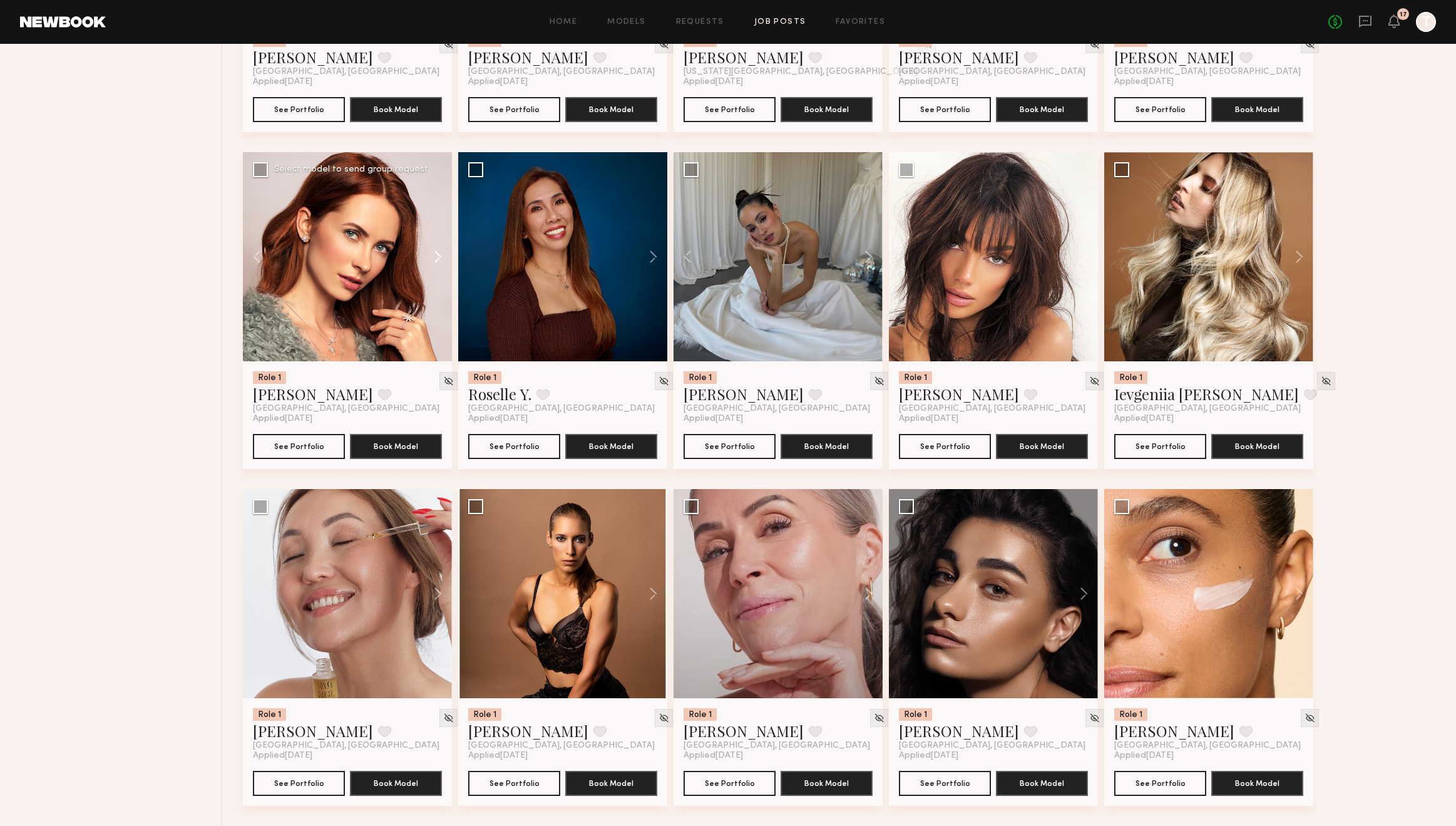
click at [440, 256] on button at bounding box center [432, 256] width 40 height 209
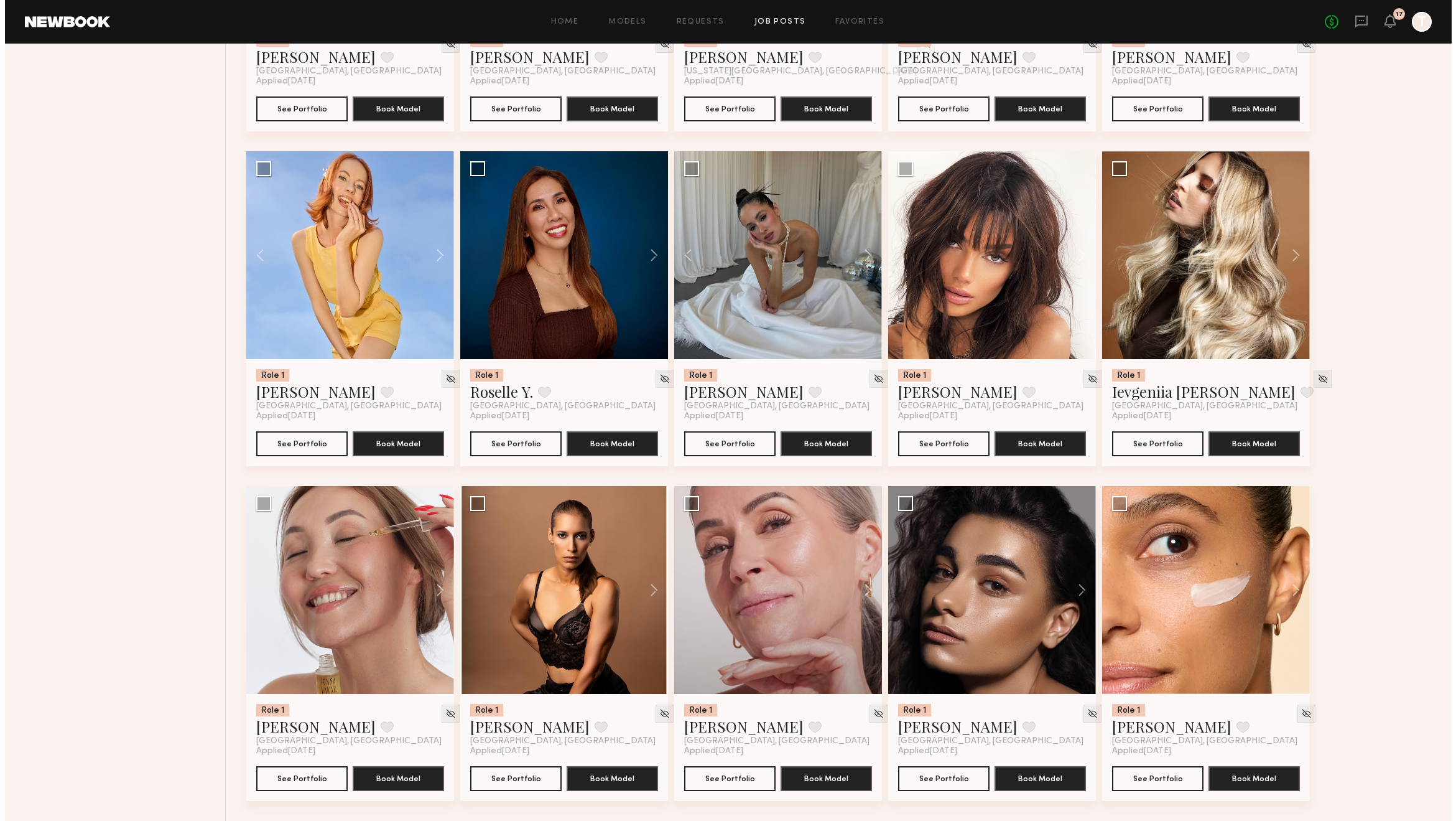
scroll to position [0, 0]
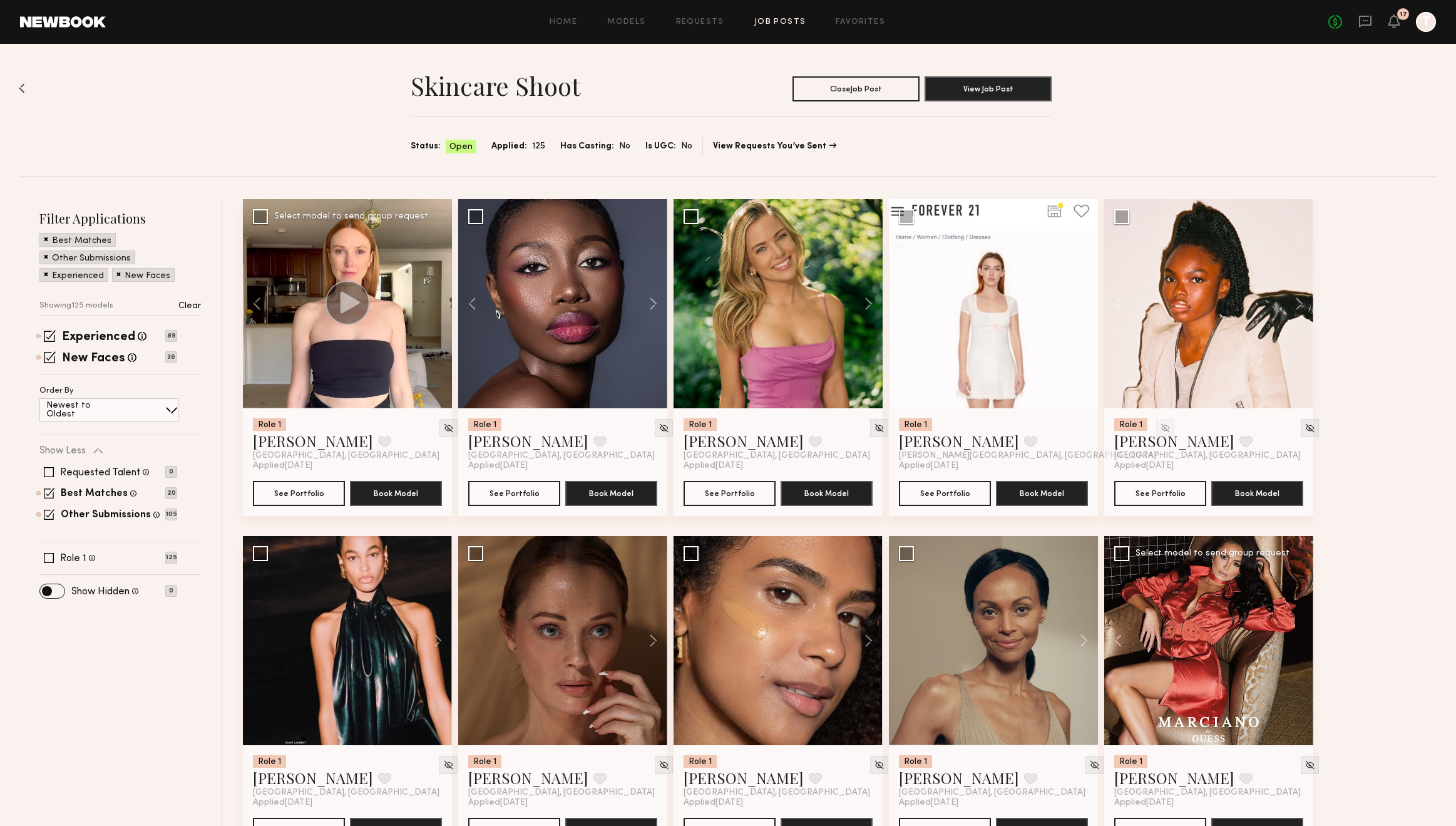
click at [784, 21] on link "Job Posts" at bounding box center [780, 23] width 52 height 8
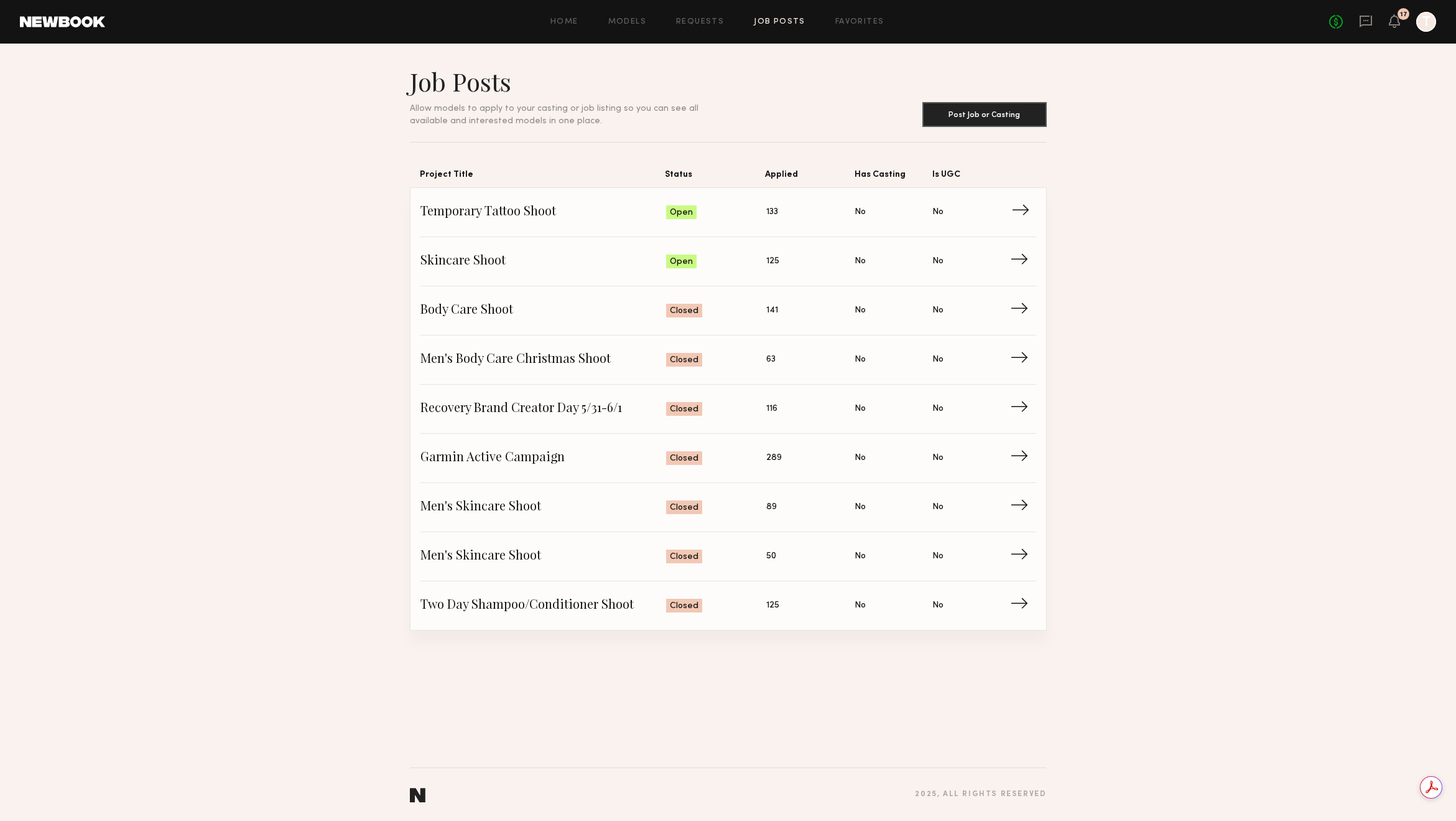
click at [730, 210] on span "Status: Open" at bounding box center [715, 211] width 100 height 18
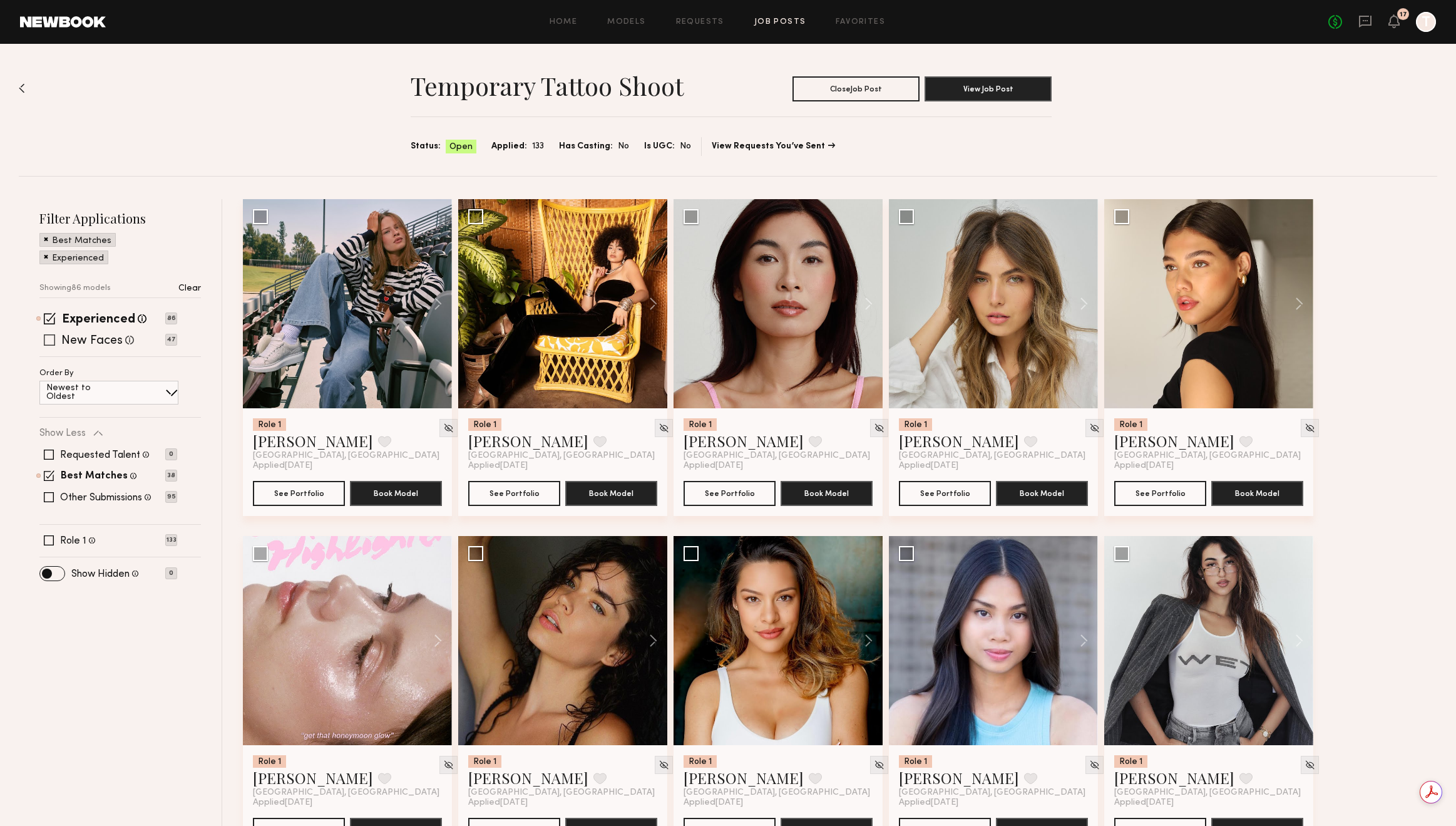
click at [118, 341] on label "New Faces" at bounding box center [92, 341] width 62 height 12
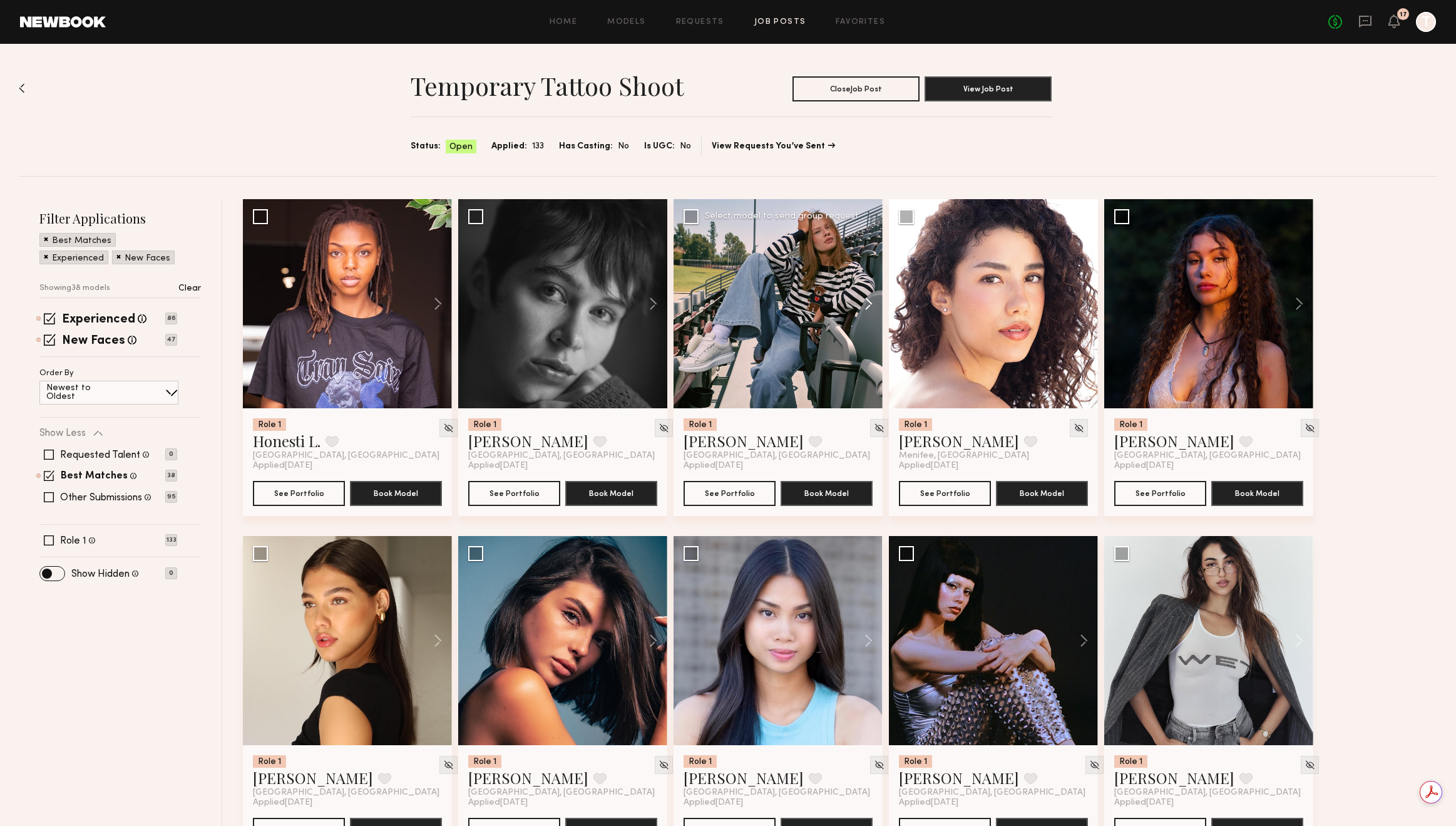
click at [870, 300] on button at bounding box center [862, 304] width 40 height 209
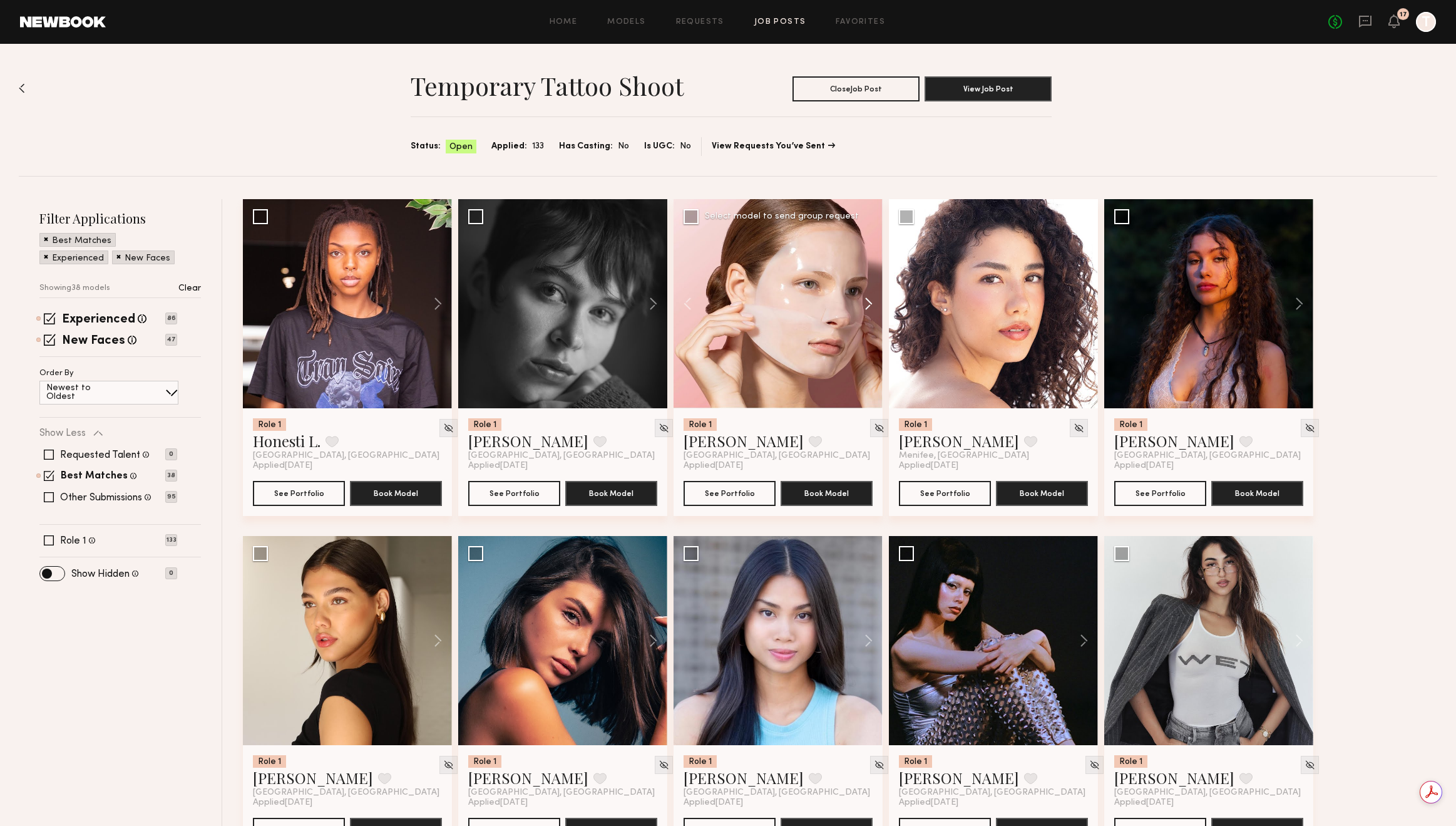
click at [870, 302] on button at bounding box center [862, 304] width 40 height 209
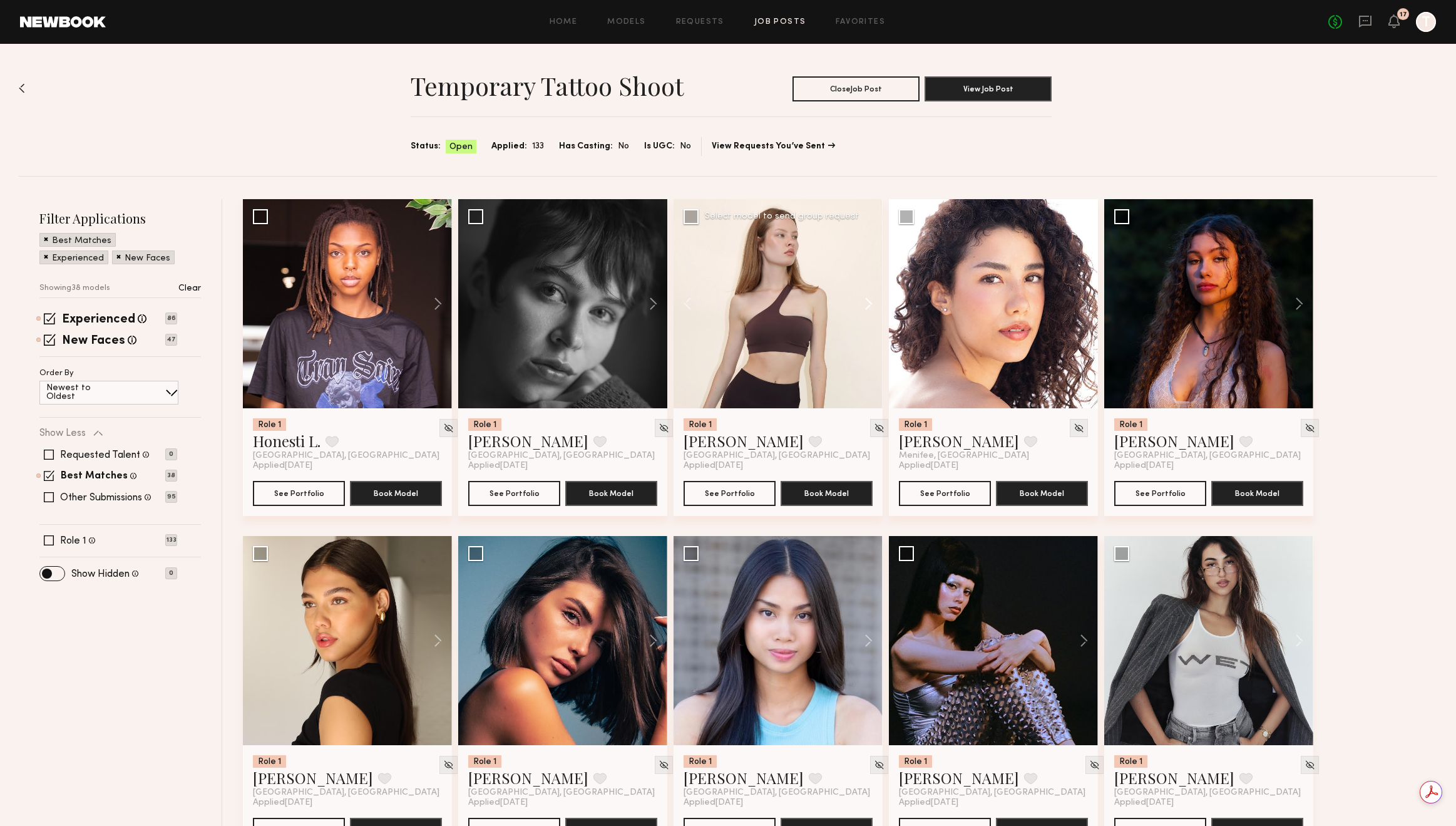
click at [870, 302] on button at bounding box center [862, 304] width 40 height 209
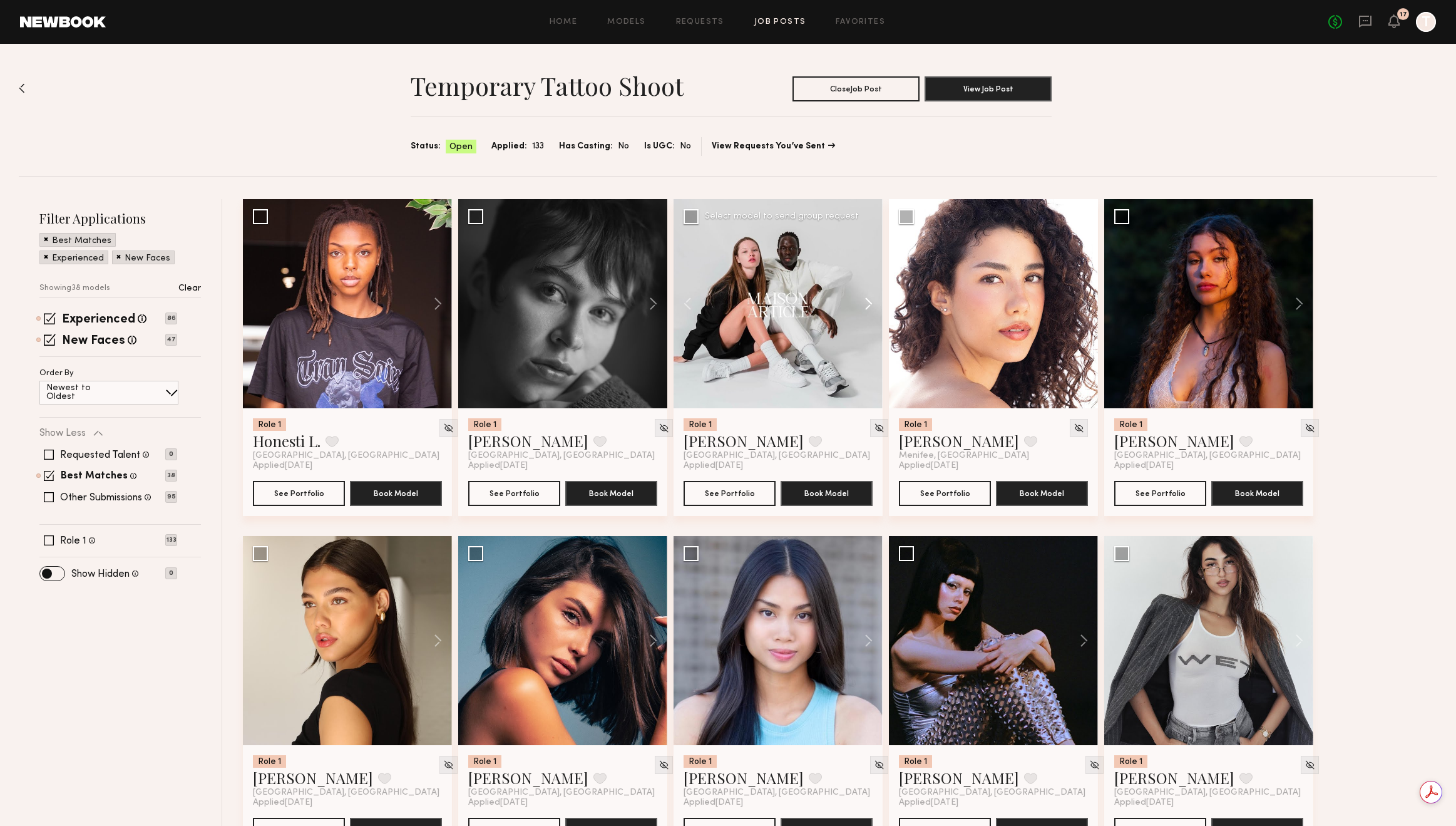
click at [870, 302] on button at bounding box center [862, 304] width 40 height 209
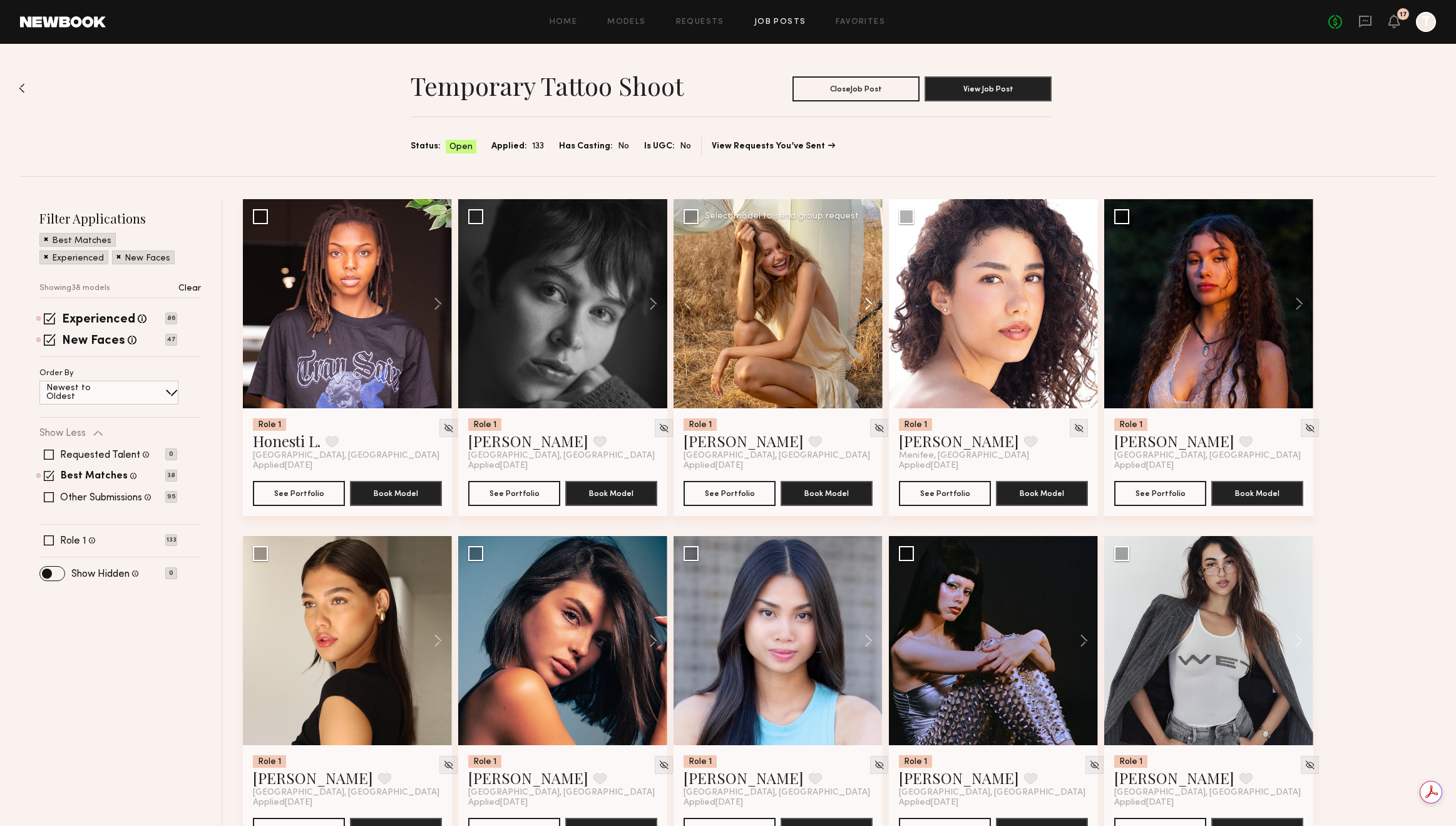
click at [870, 302] on button at bounding box center [862, 304] width 40 height 209
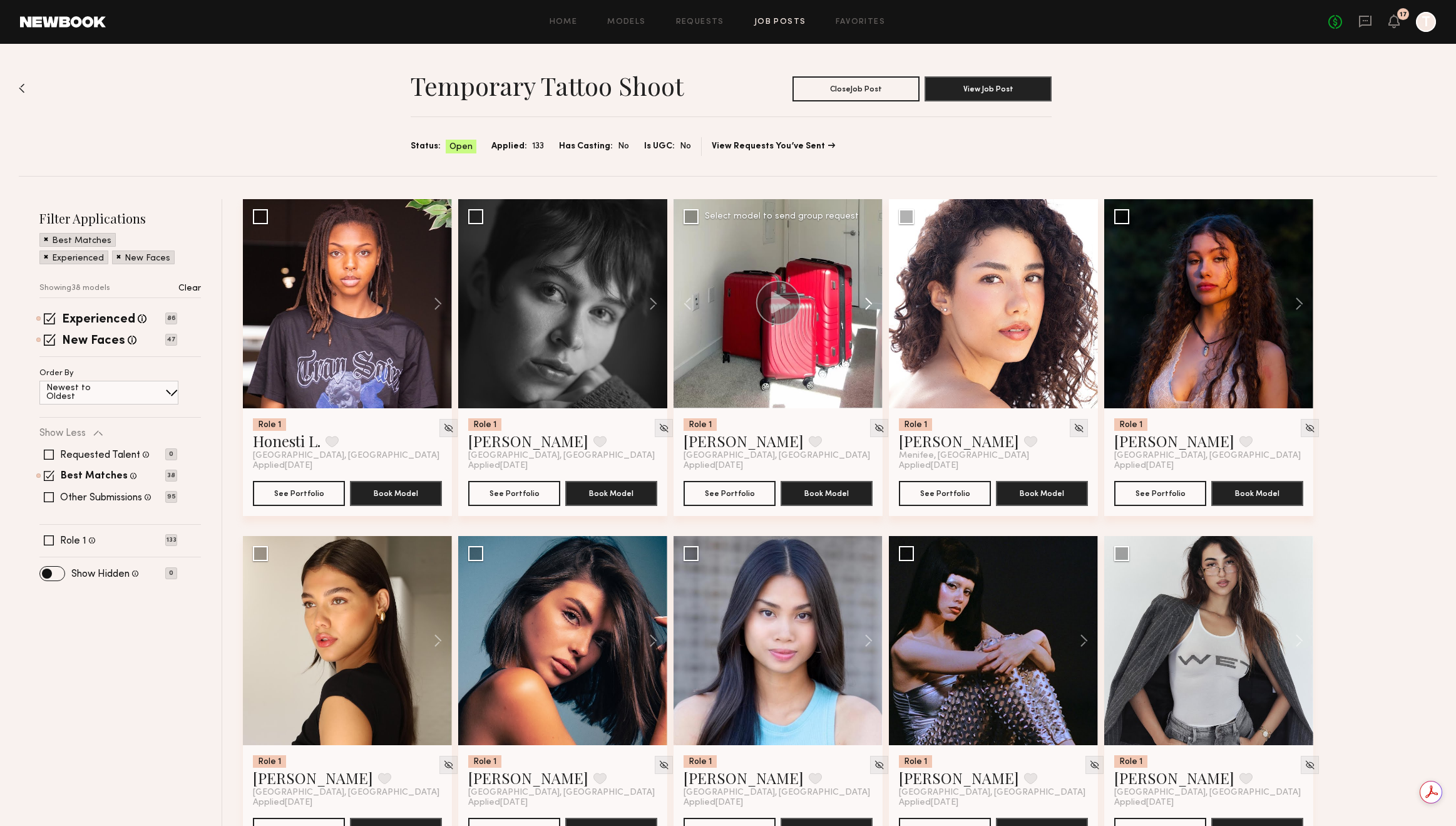
click at [870, 302] on button at bounding box center [862, 304] width 40 height 209
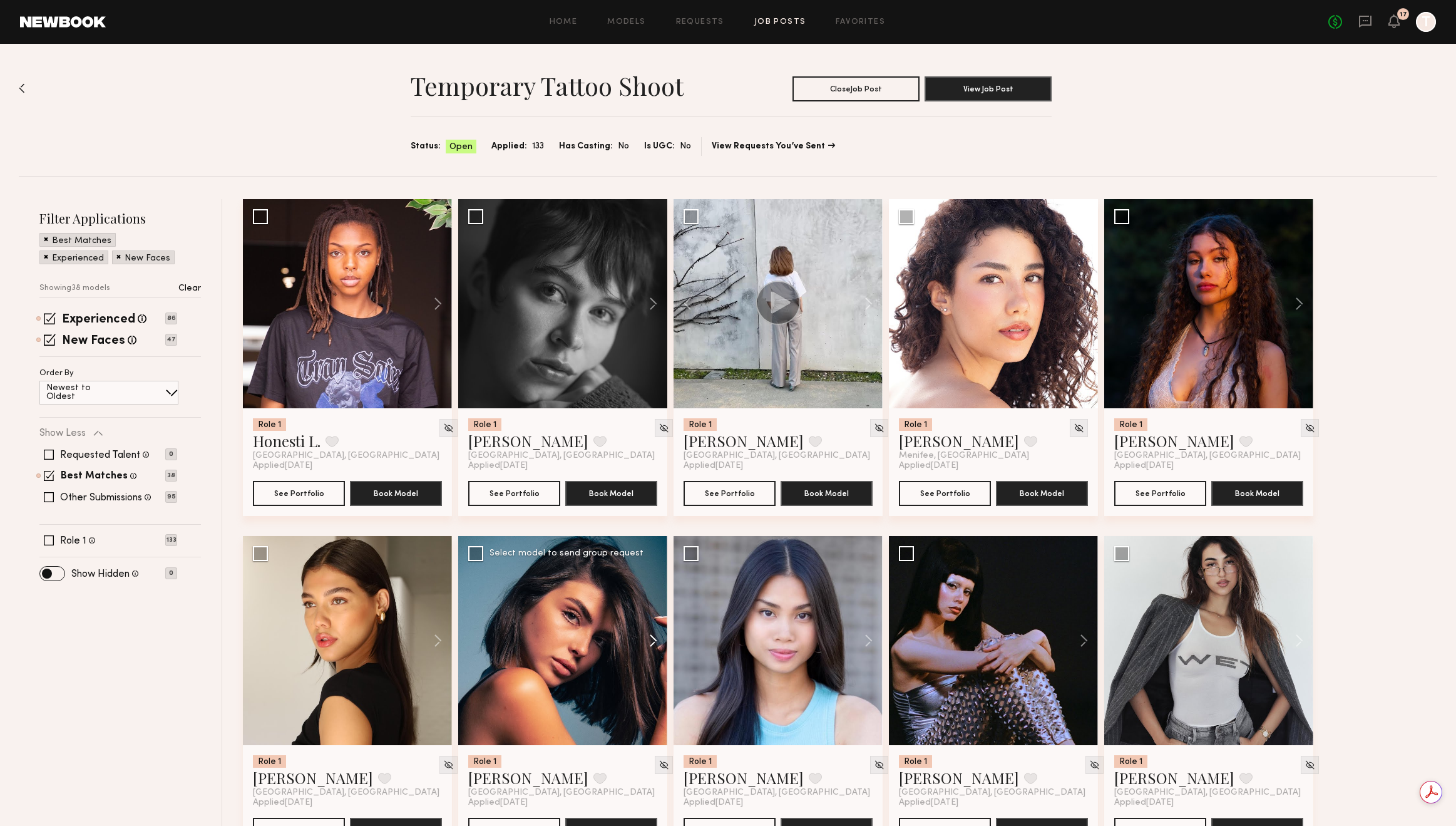
click at [652, 644] on button at bounding box center [647, 641] width 40 height 209
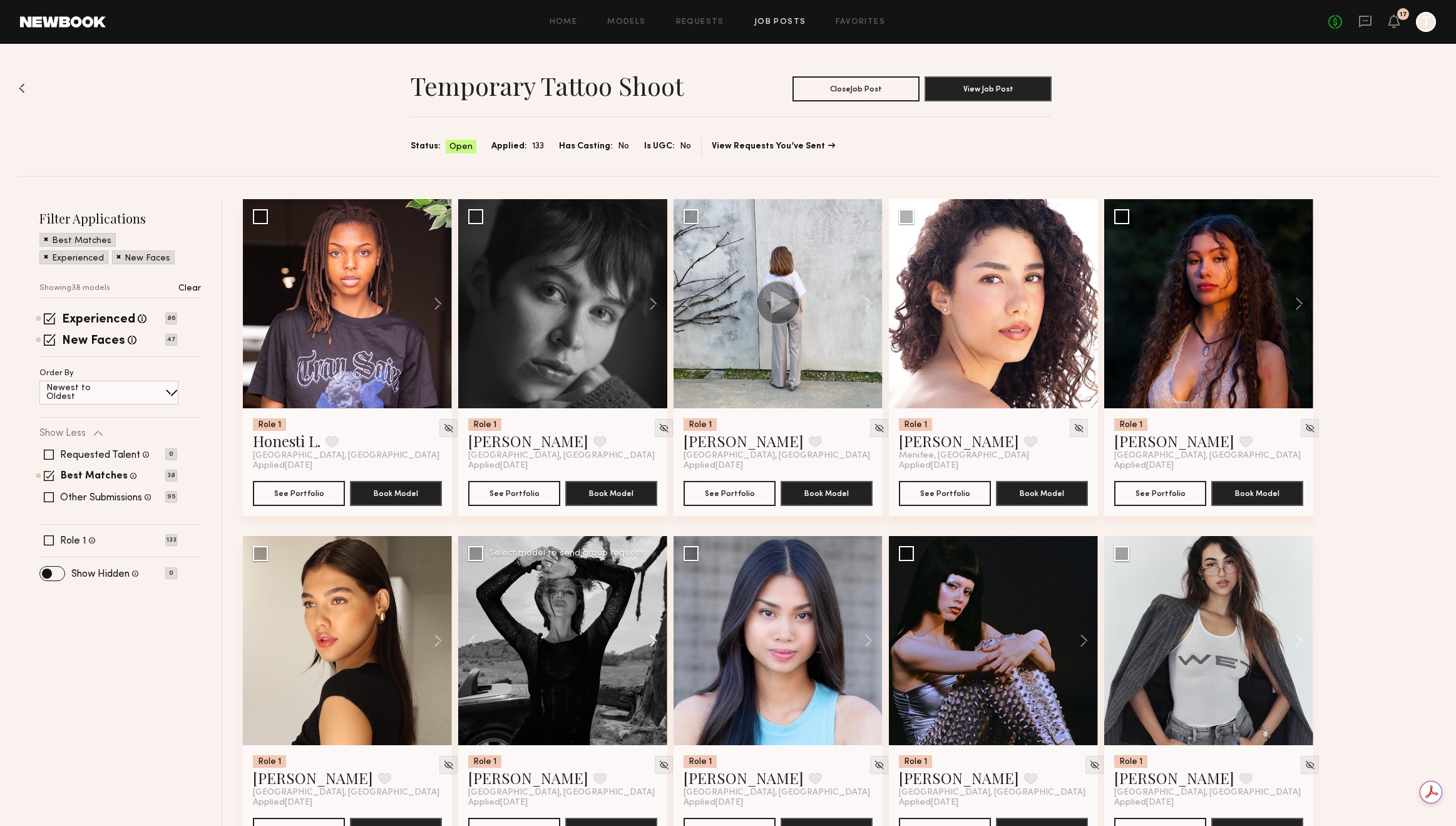
click at [652, 644] on button at bounding box center [647, 641] width 40 height 209
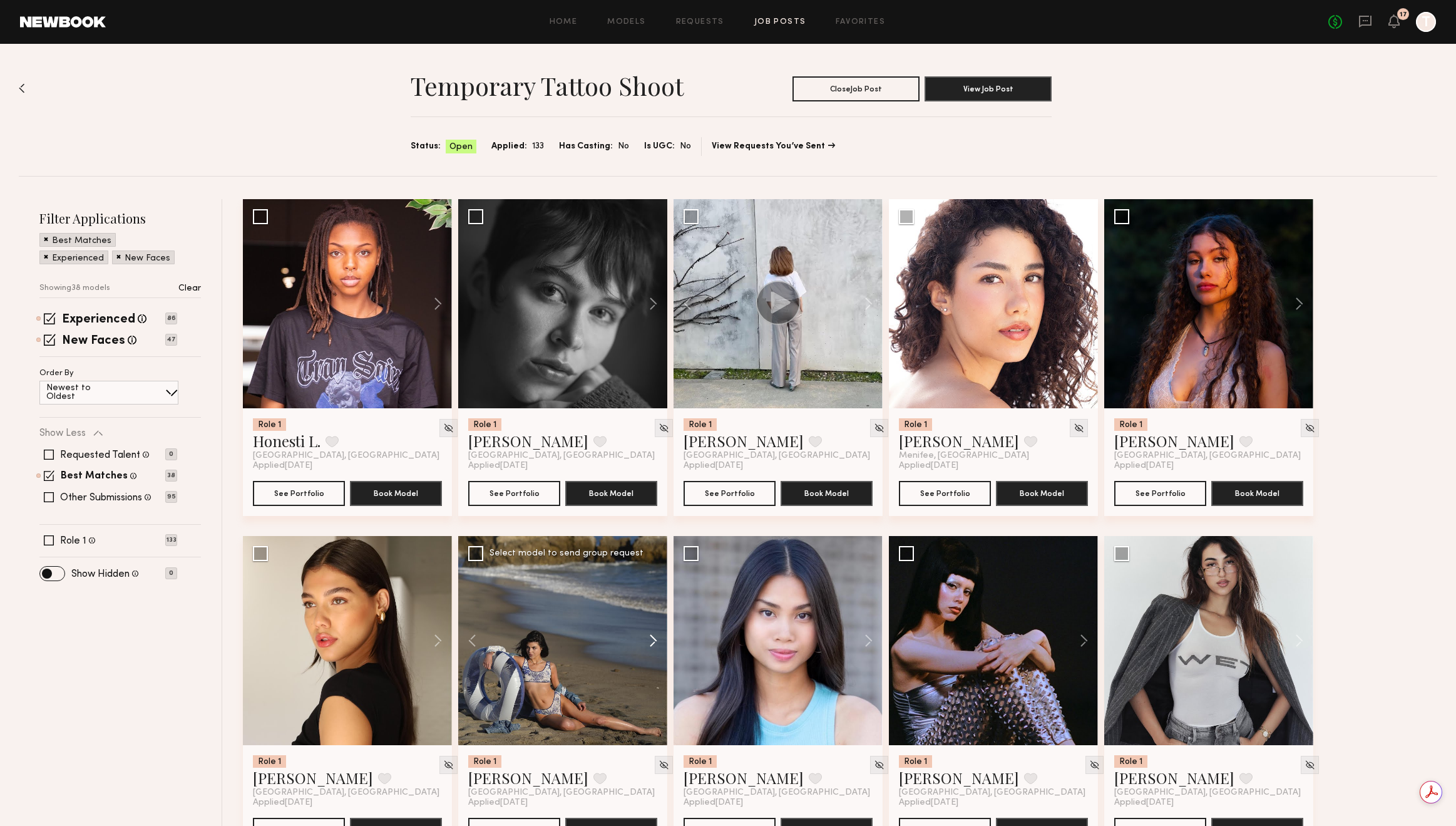
click at [652, 644] on button at bounding box center [647, 641] width 40 height 209
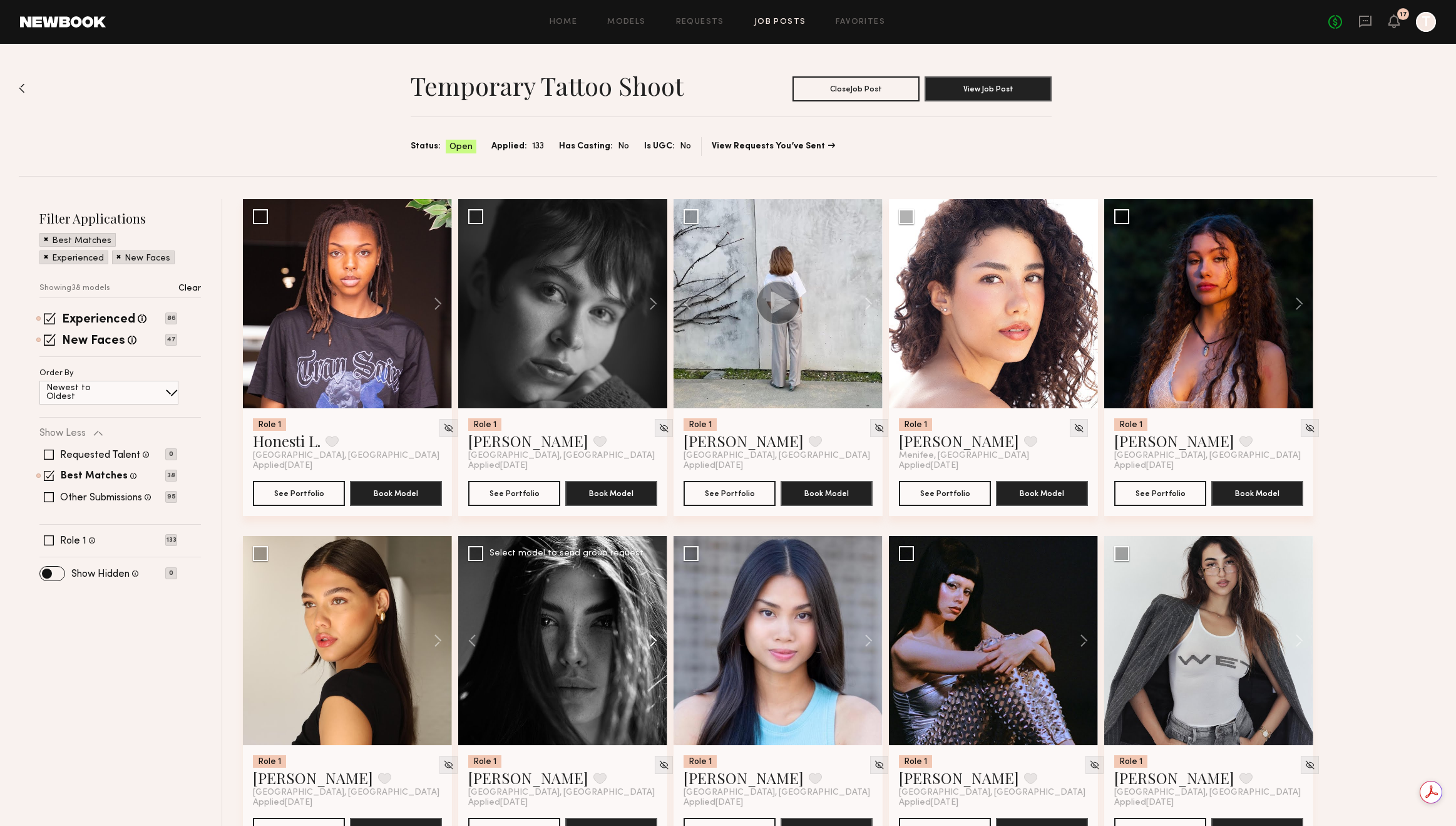
click at [652, 644] on button at bounding box center [647, 641] width 40 height 209
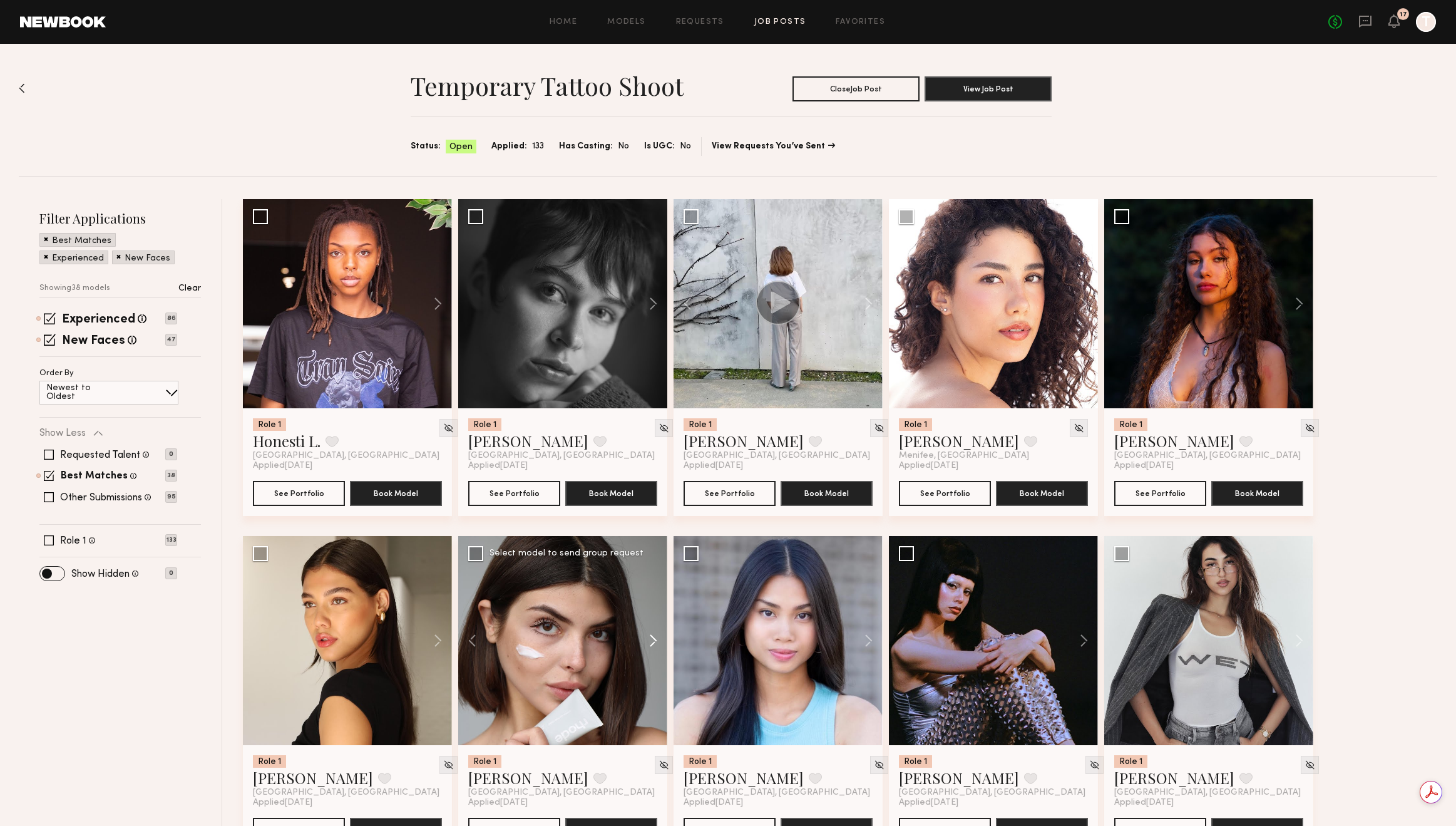
click at [652, 644] on button at bounding box center [647, 641] width 40 height 209
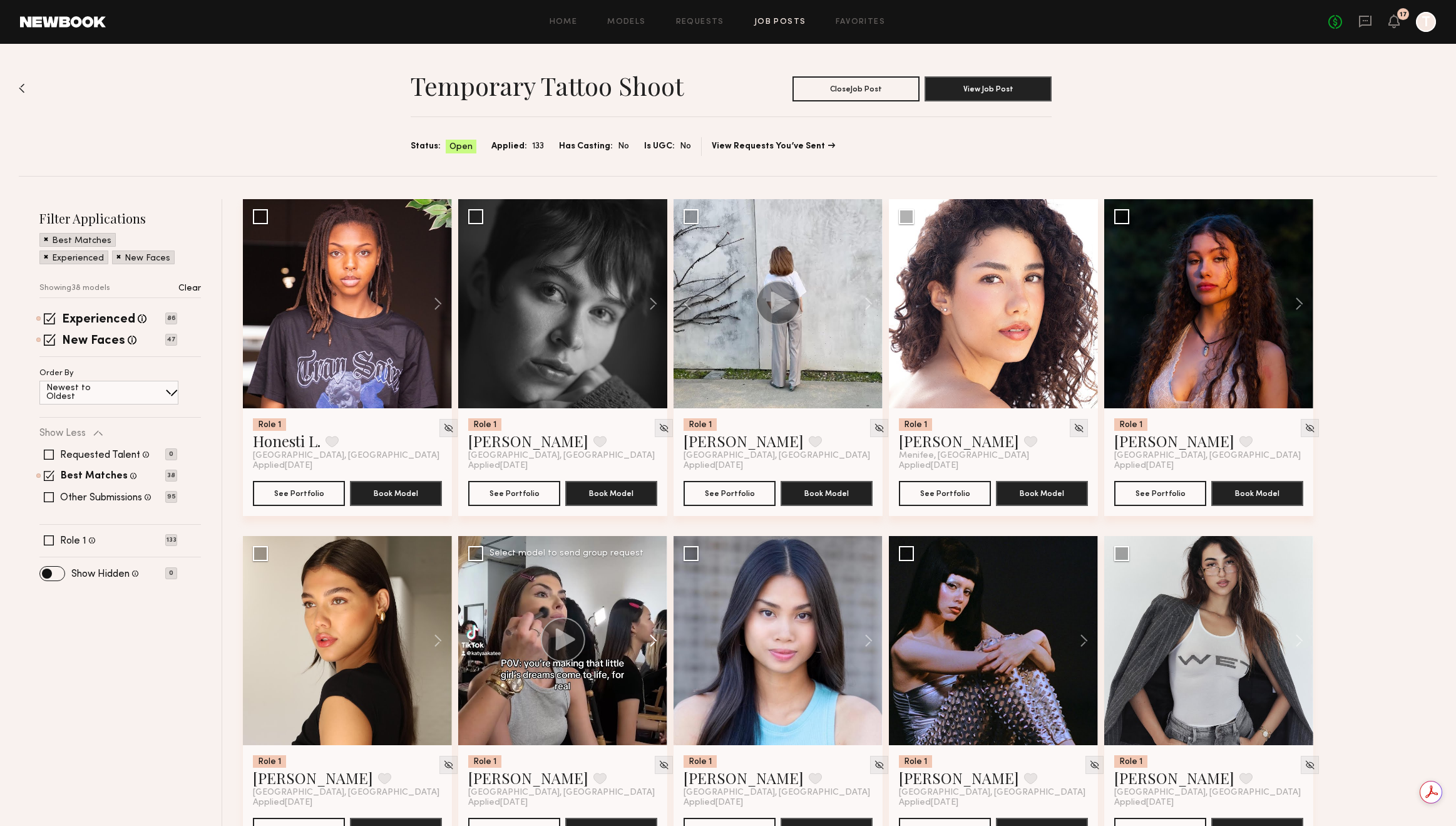
click at [652, 644] on button at bounding box center [647, 641] width 40 height 209
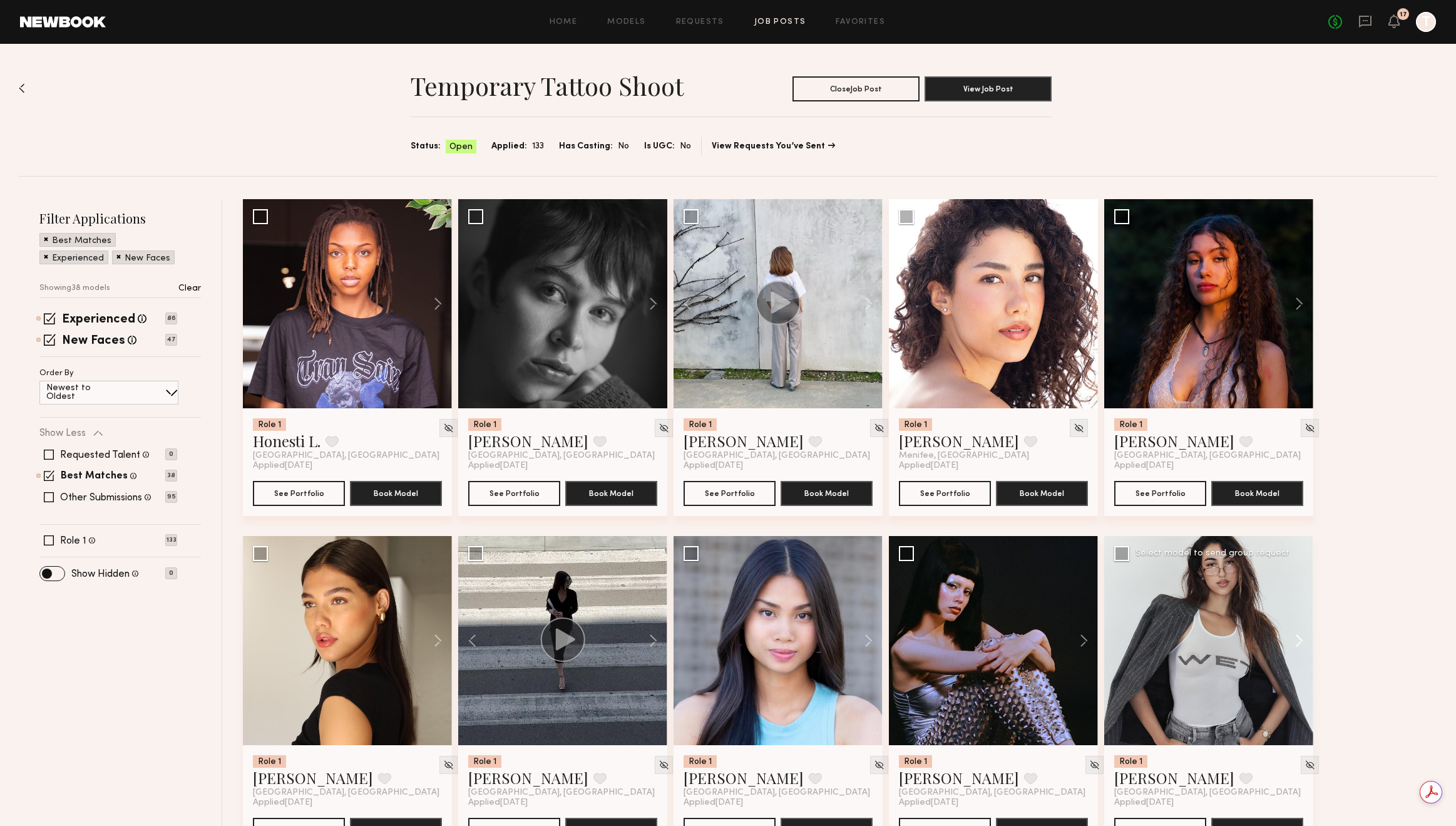
click at [1297, 640] on button at bounding box center [1293, 641] width 40 height 209
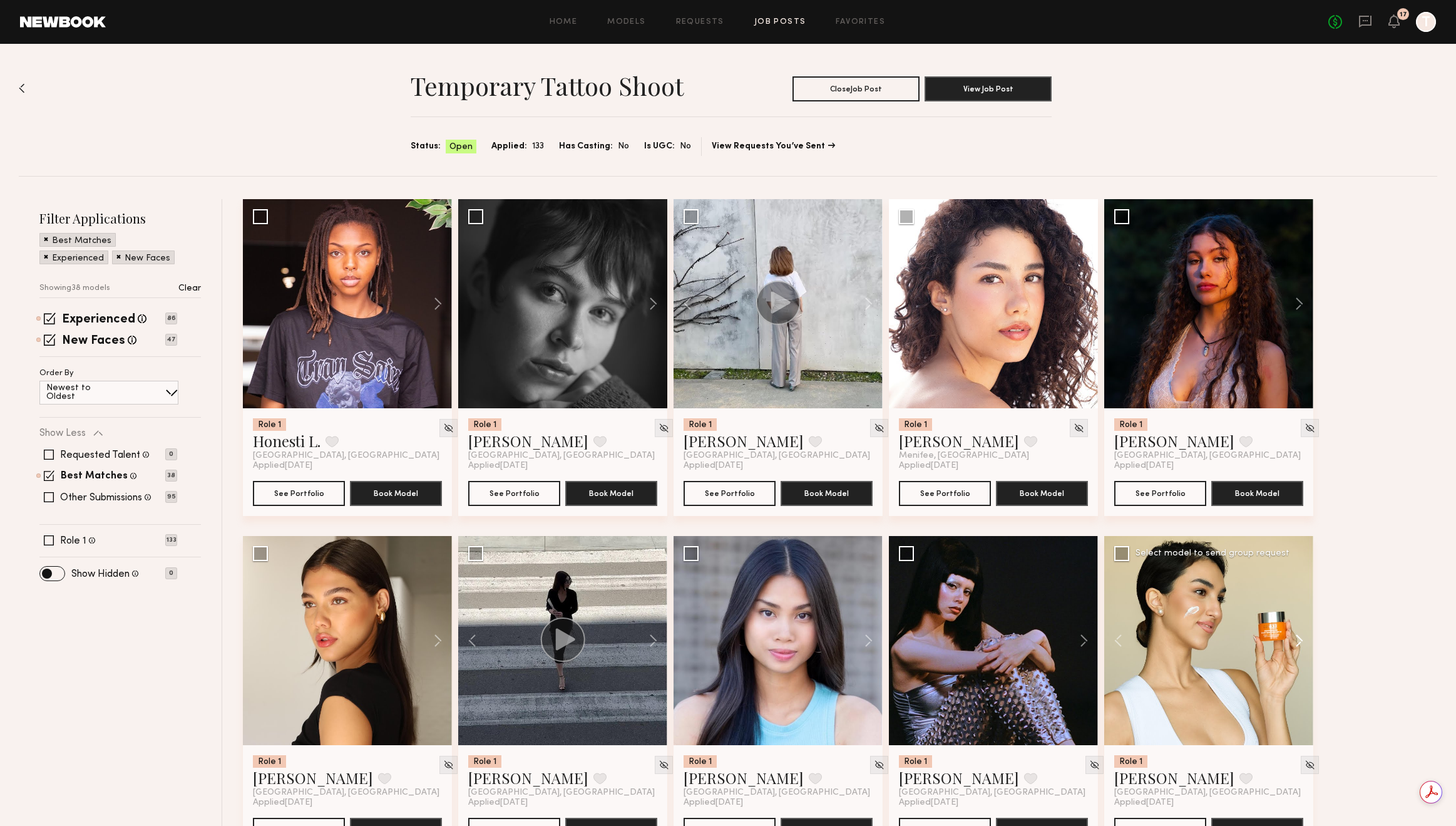
click at [1297, 640] on button at bounding box center [1293, 641] width 40 height 209
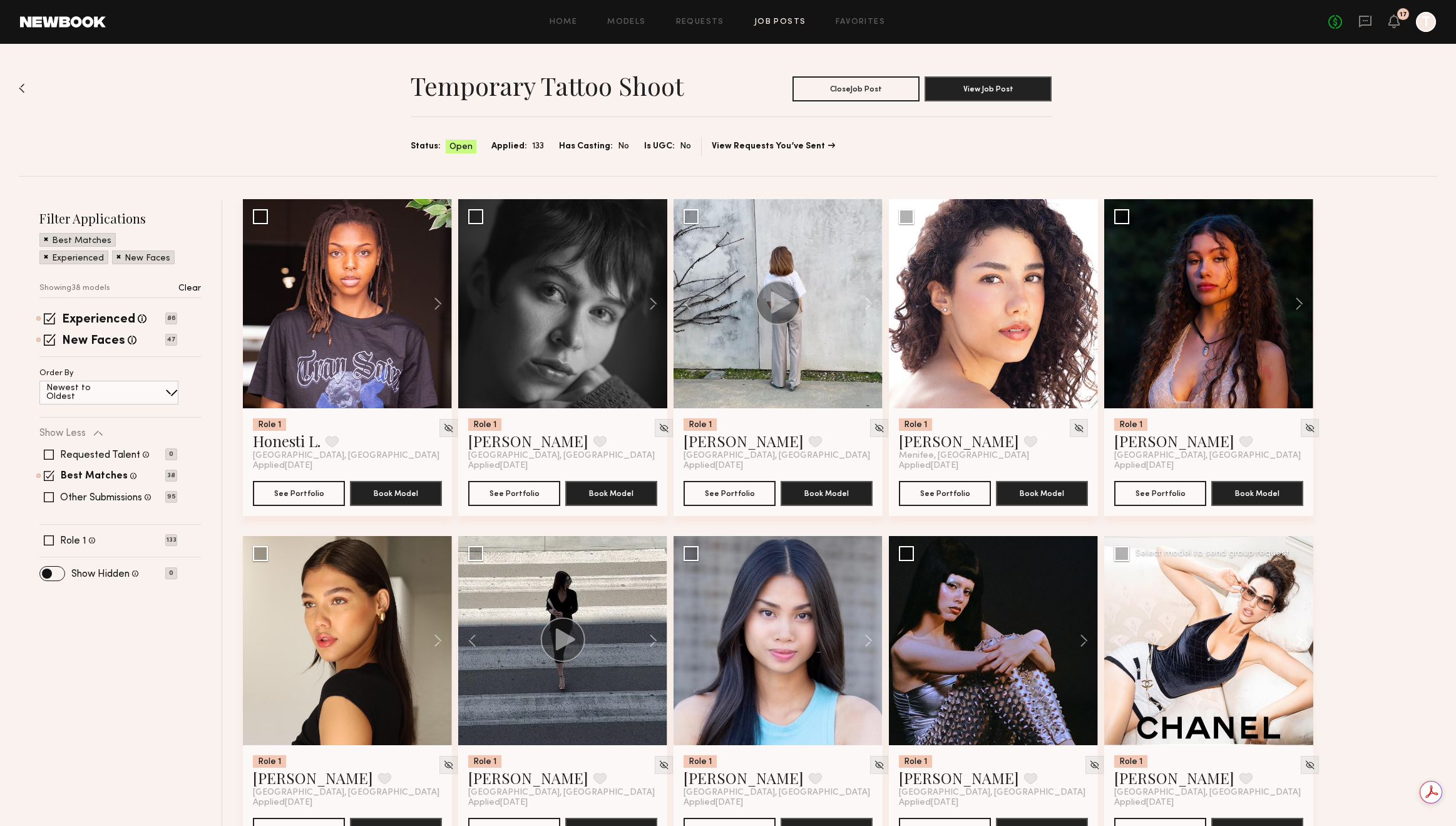
click at [1297, 640] on button at bounding box center [1293, 641] width 40 height 209
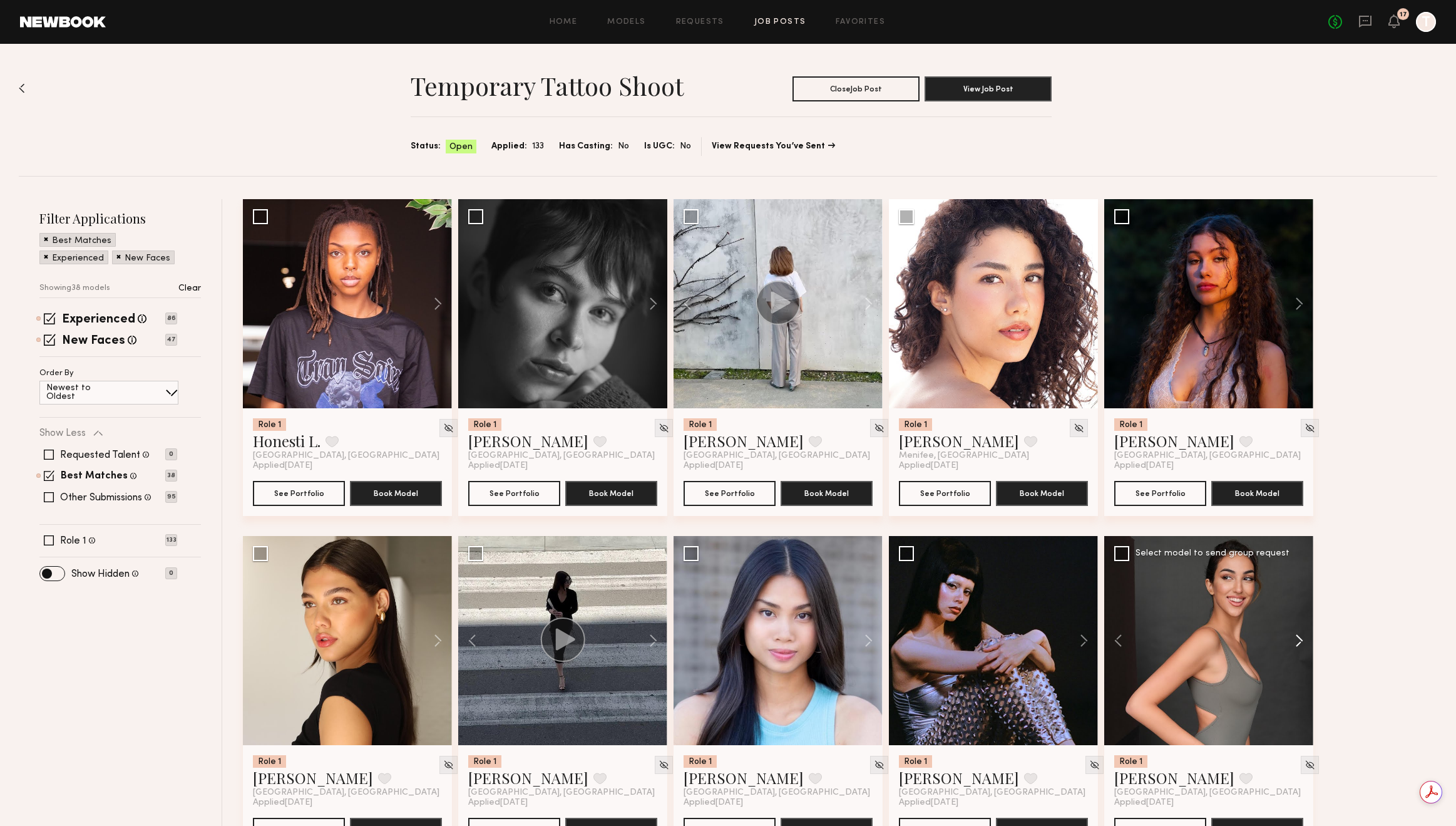
click at [1297, 640] on button at bounding box center [1293, 641] width 40 height 209
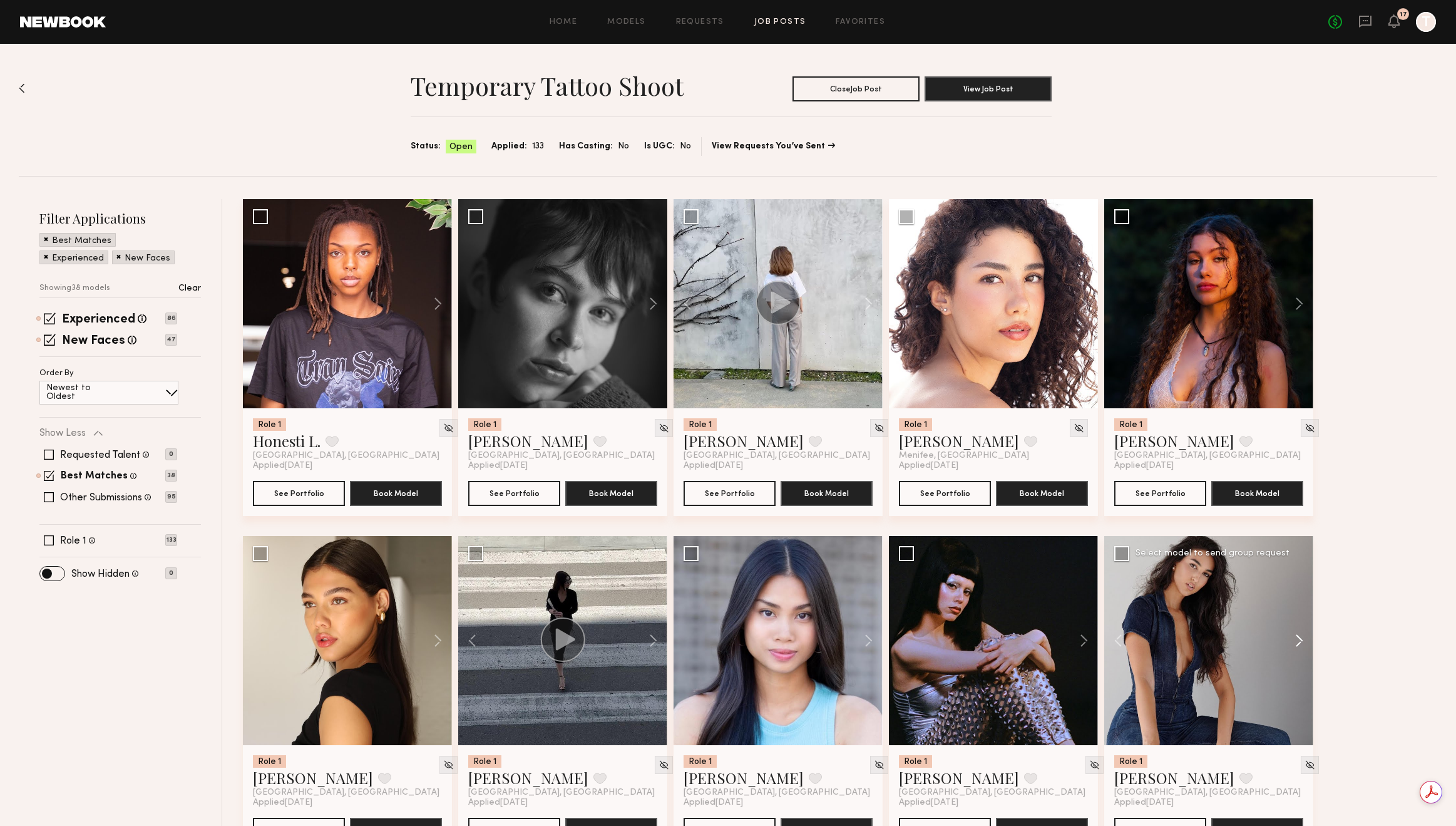
click at [1297, 640] on button at bounding box center [1293, 641] width 40 height 209
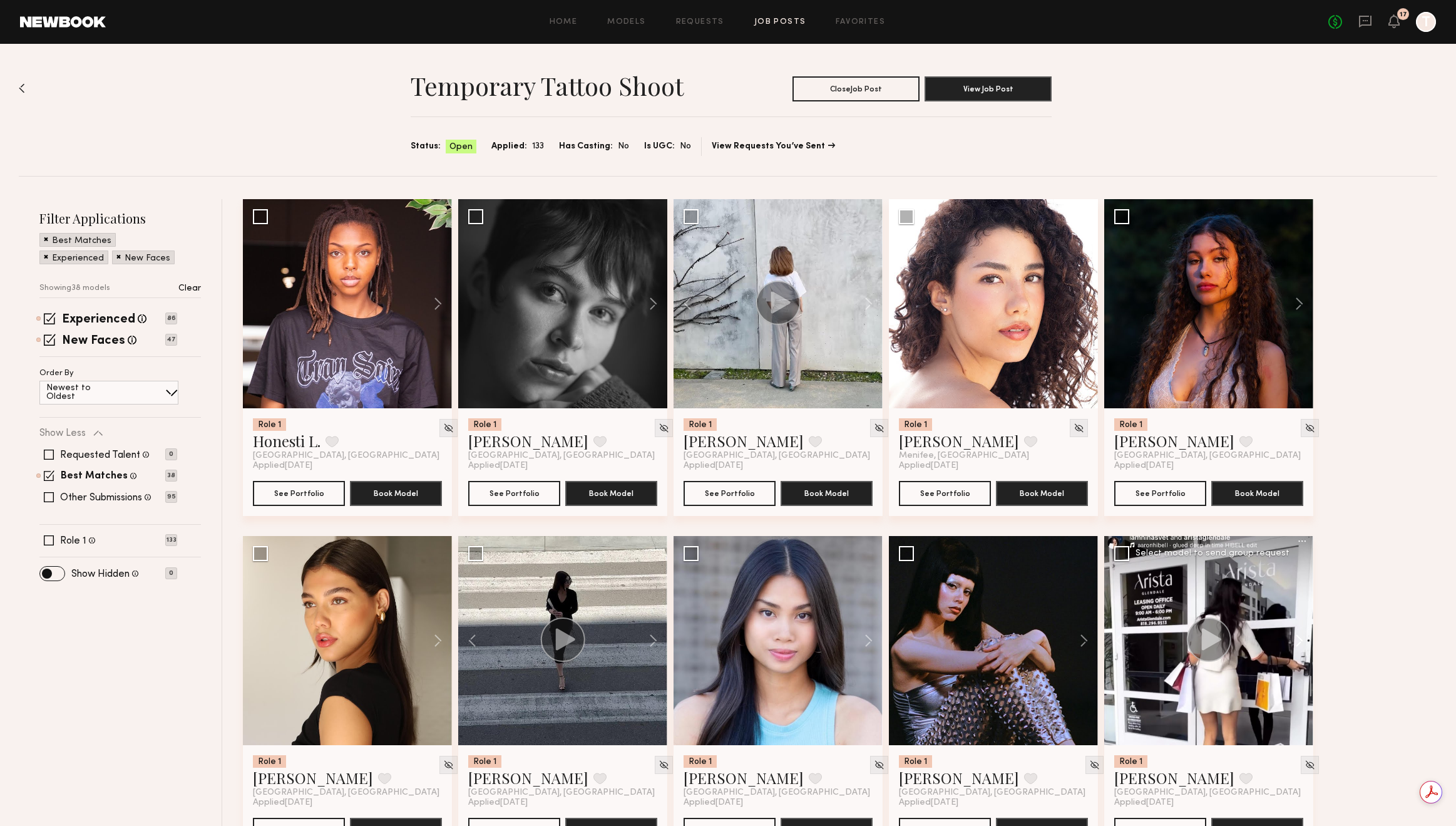
click at [1297, 640] on button at bounding box center [1293, 641] width 40 height 209
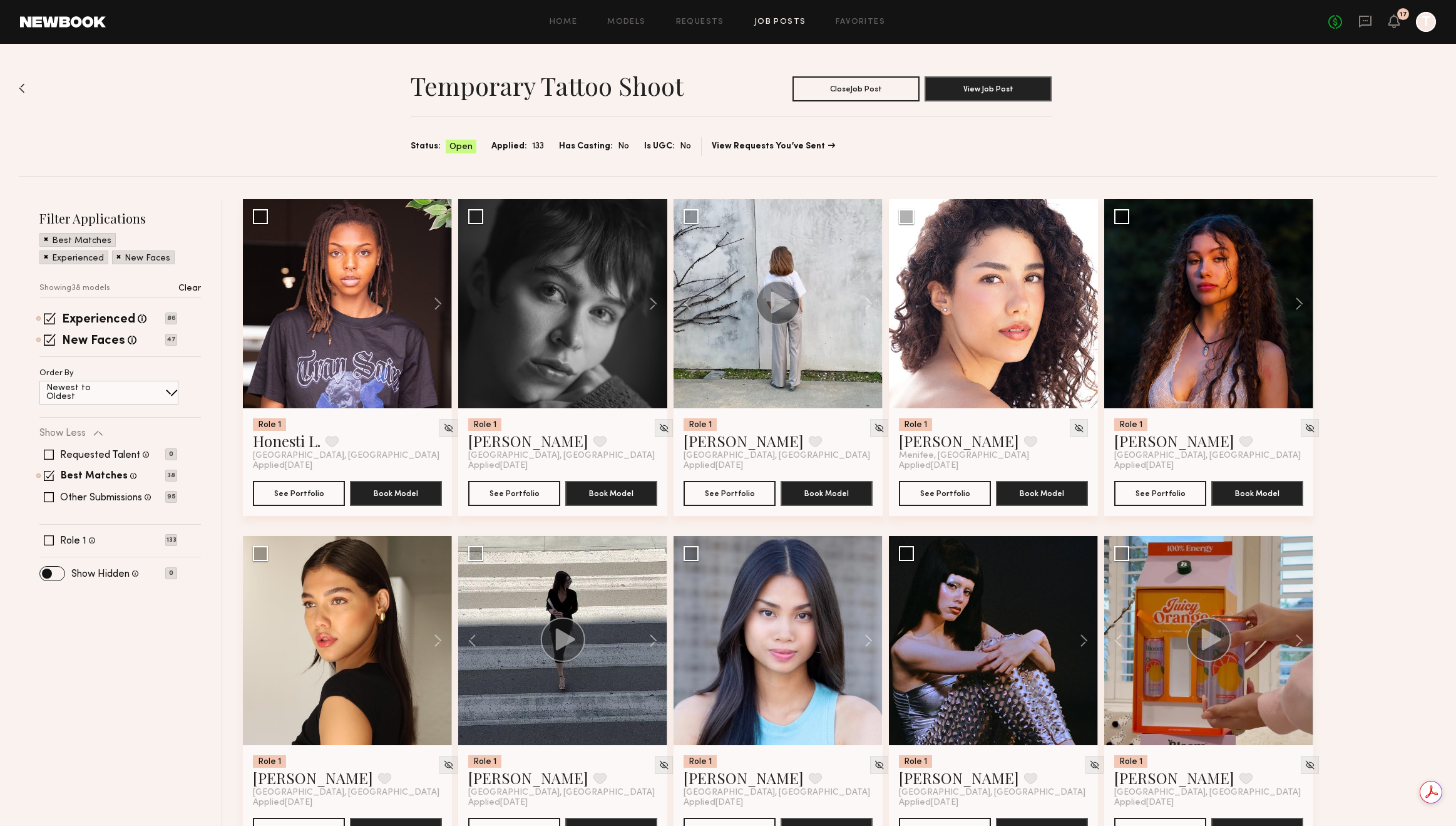
scroll to position [722, 0]
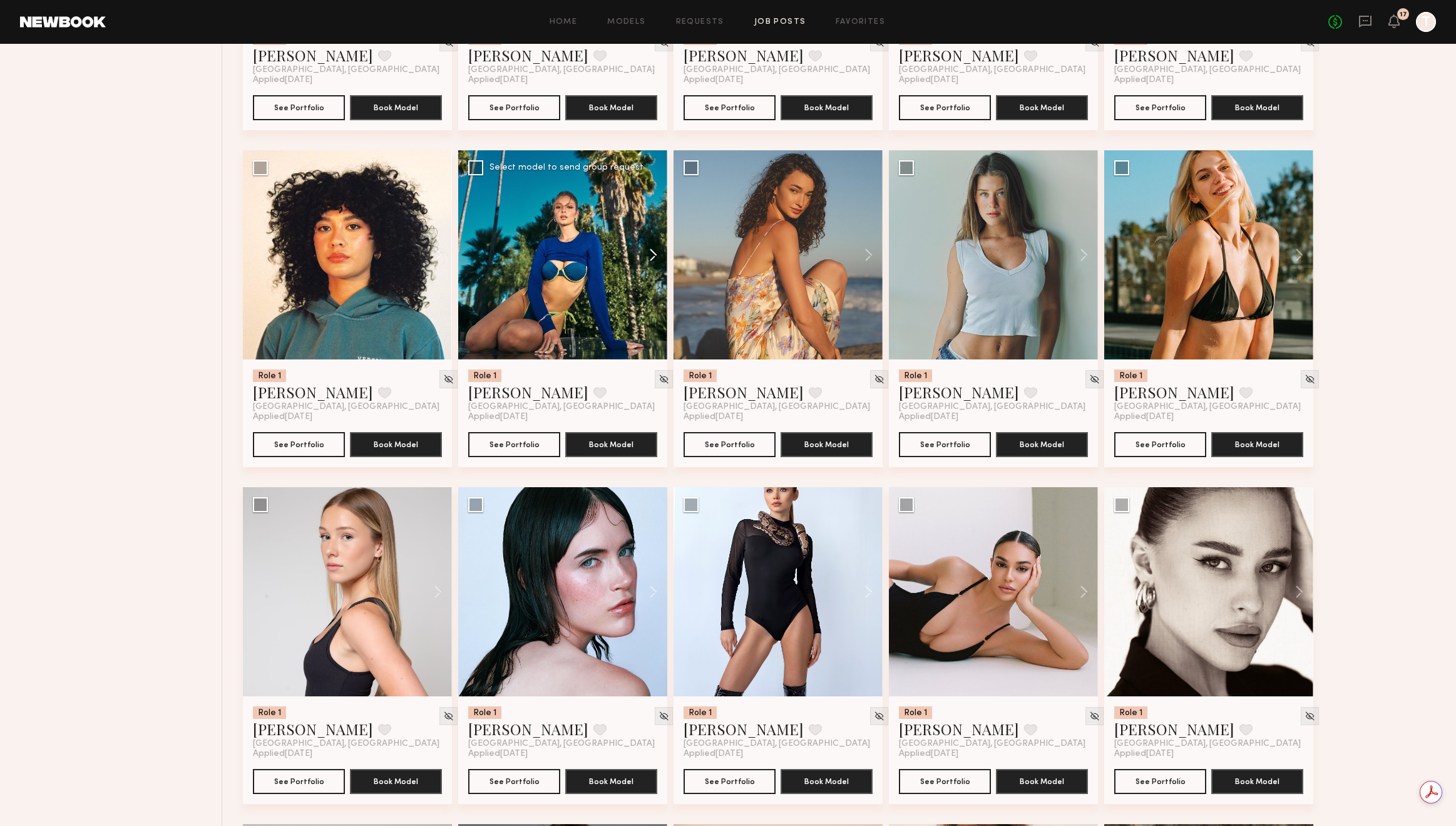
click at [646, 261] on button at bounding box center [647, 255] width 40 height 209
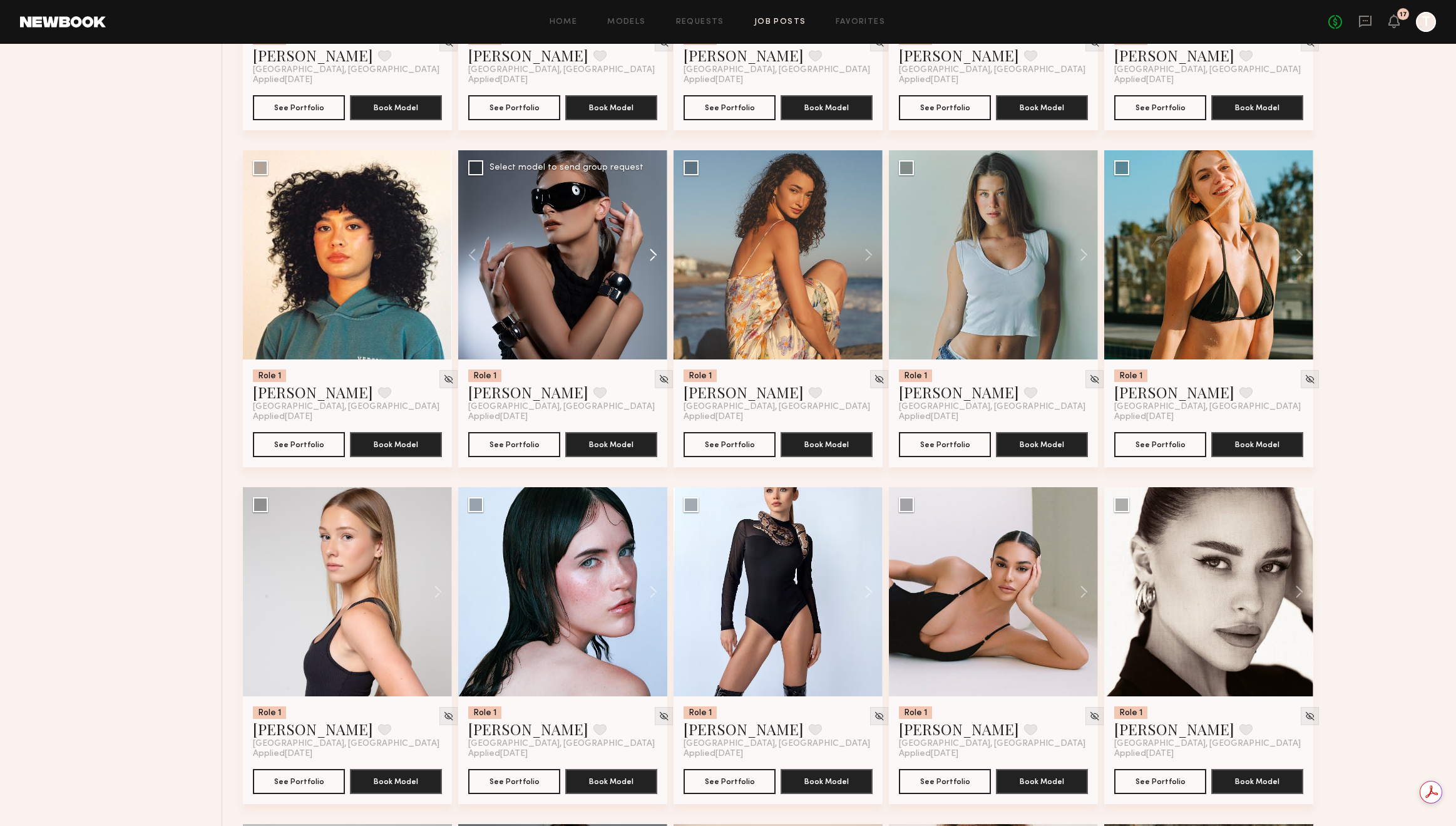
click at [647, 256] on button at bounding box center [647, 255] width 40 height 209
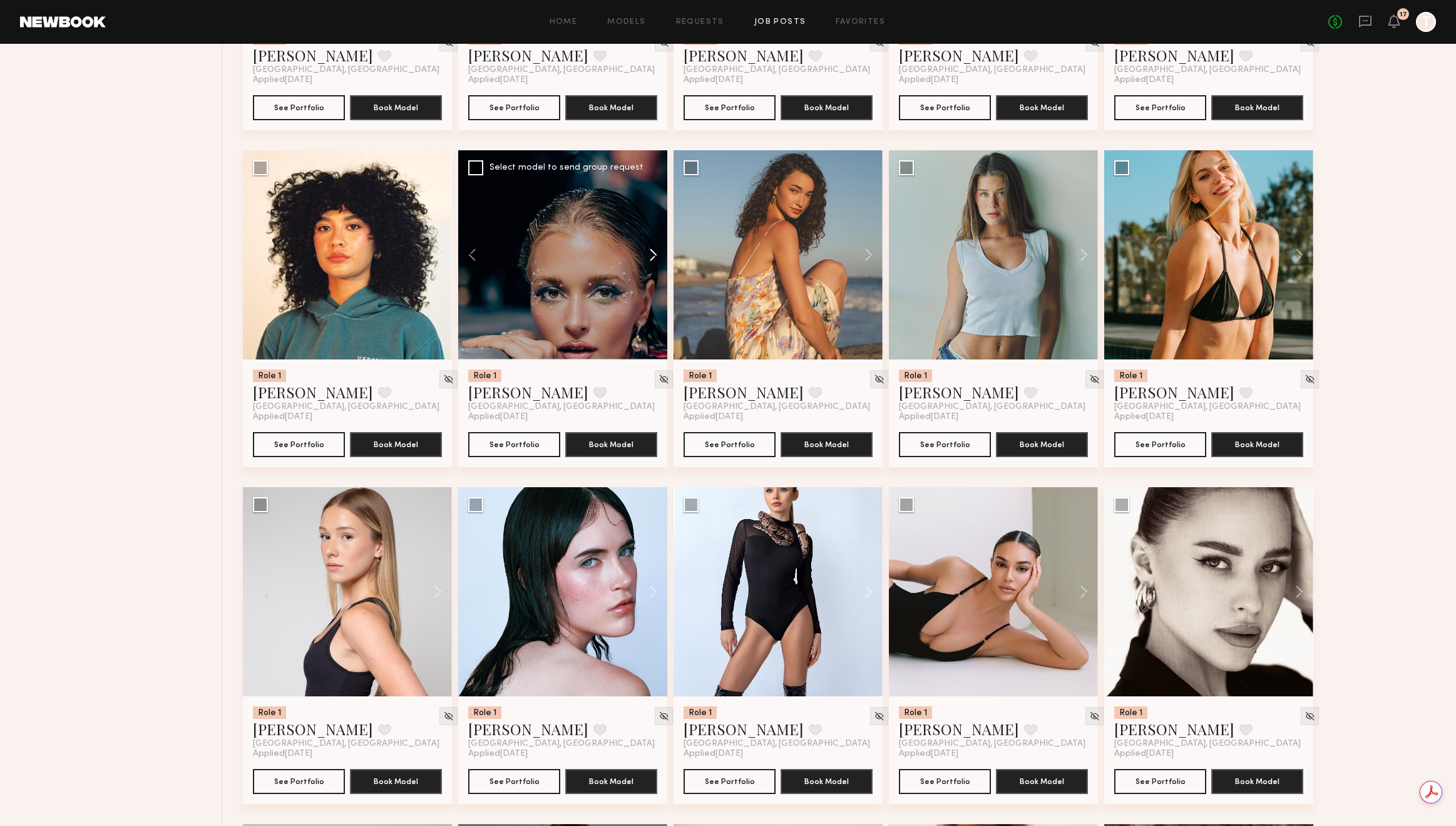
click at [647, 256] on button at bounding box center [647, 255] width 40 height 209
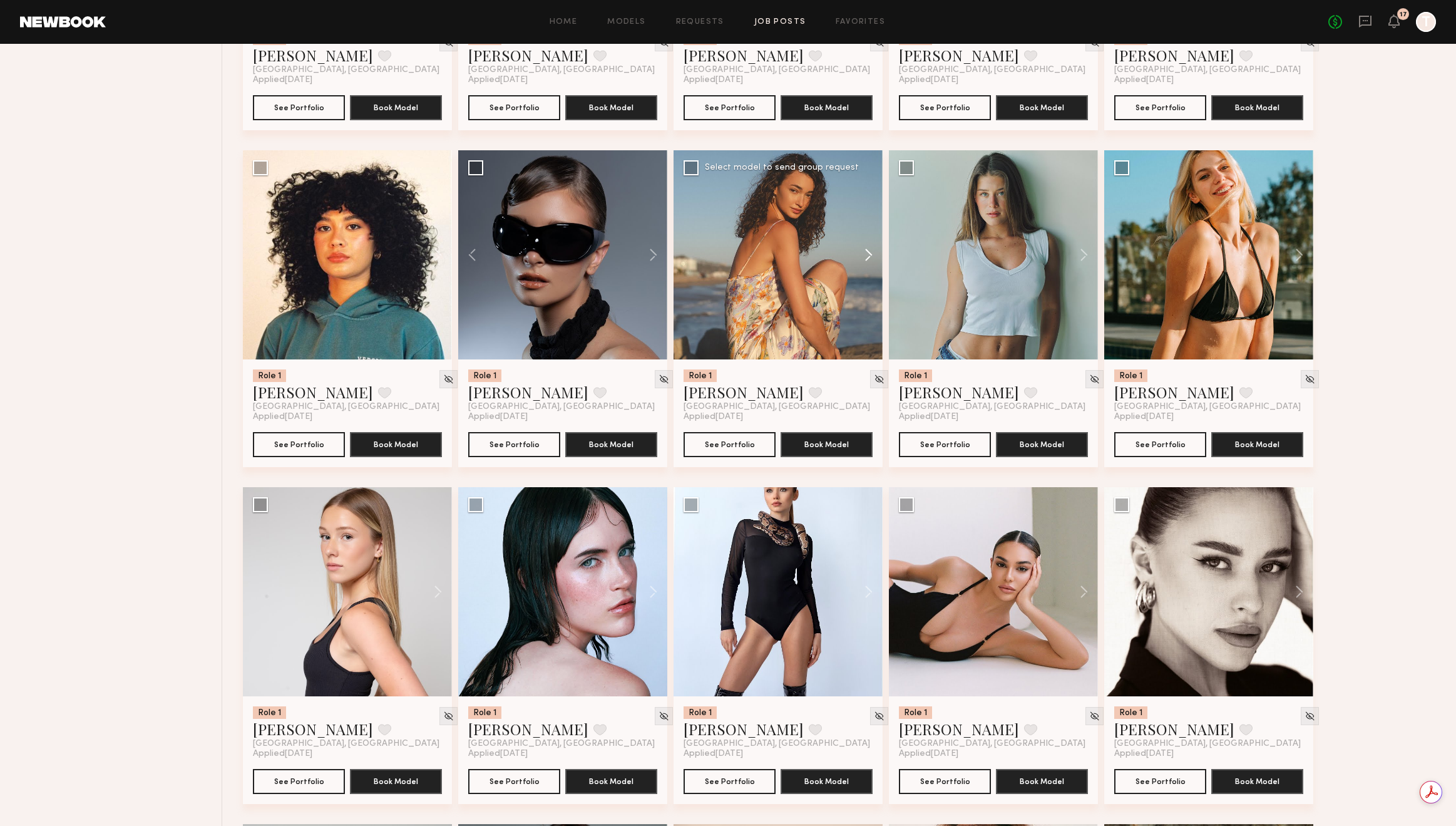
click at [868, 256] on button at bounding box center [862, 255] width 40 height 209
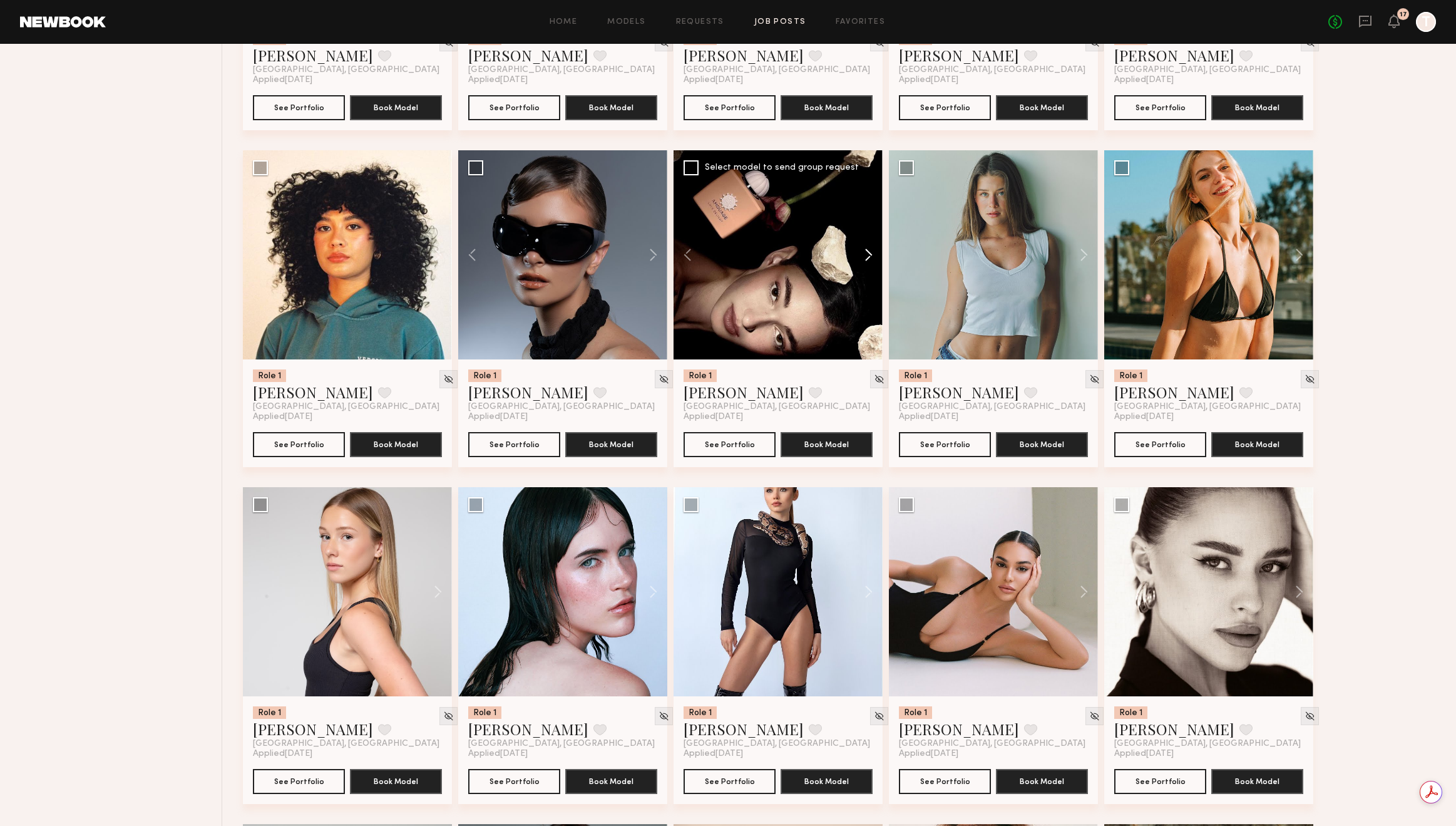
click at [868, 256] on button at bounding box center [862, 255] width 40 height 209
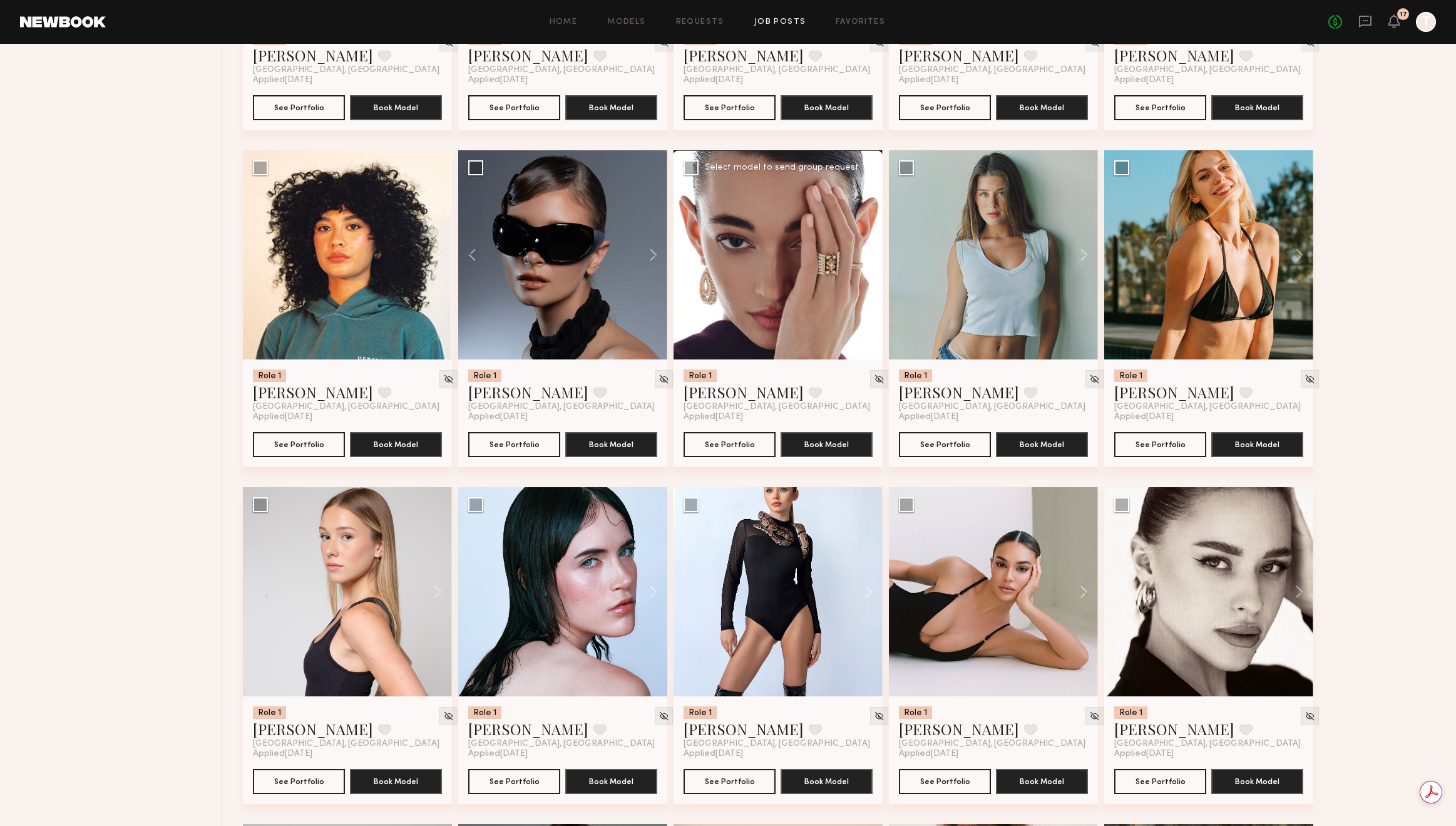
click at [868, 256] on button at bounding box center [862, 255] width 40 height 209
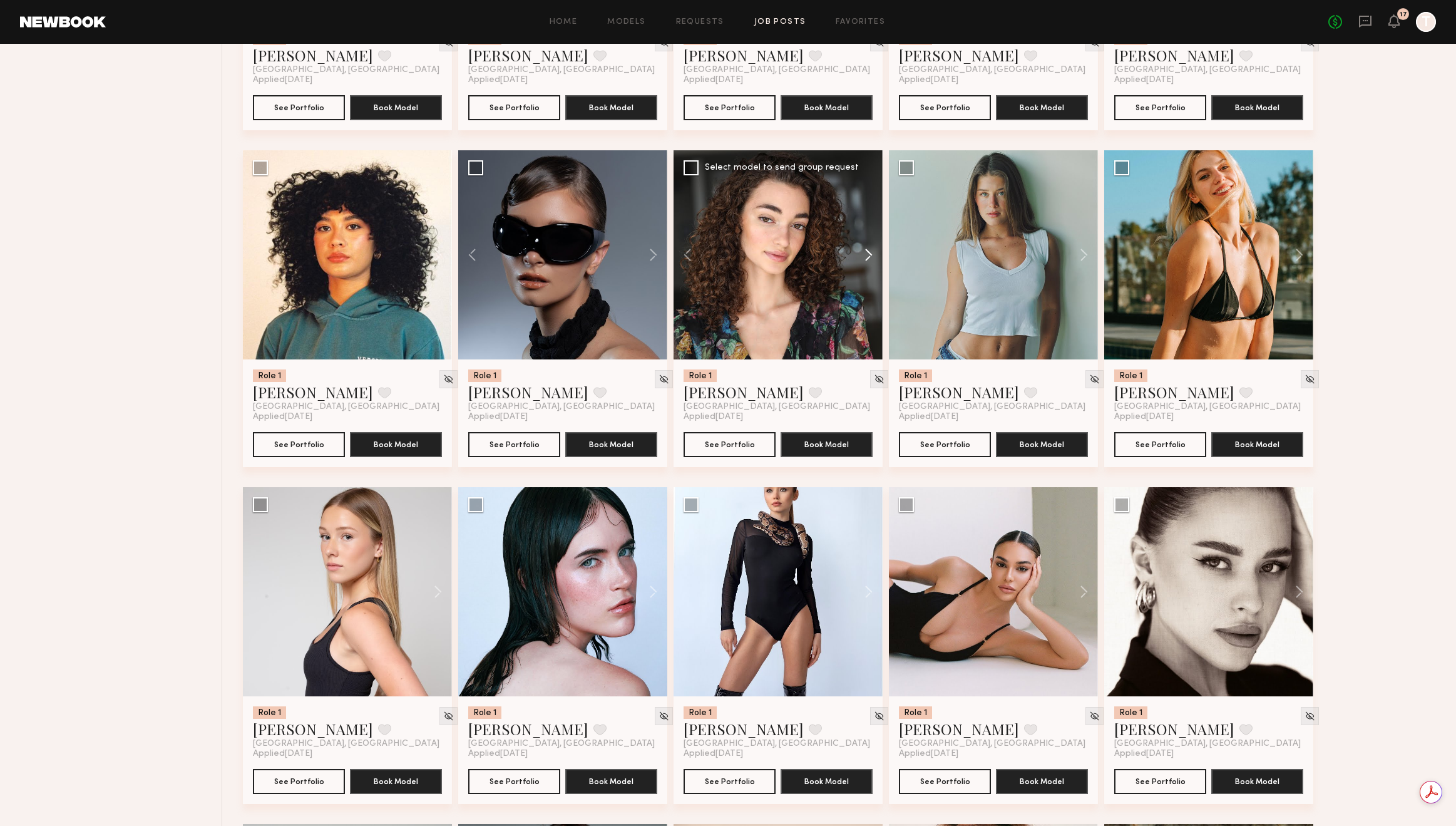
click at [868, 256] on button at bounding box center [862, 255] width 40 height 209
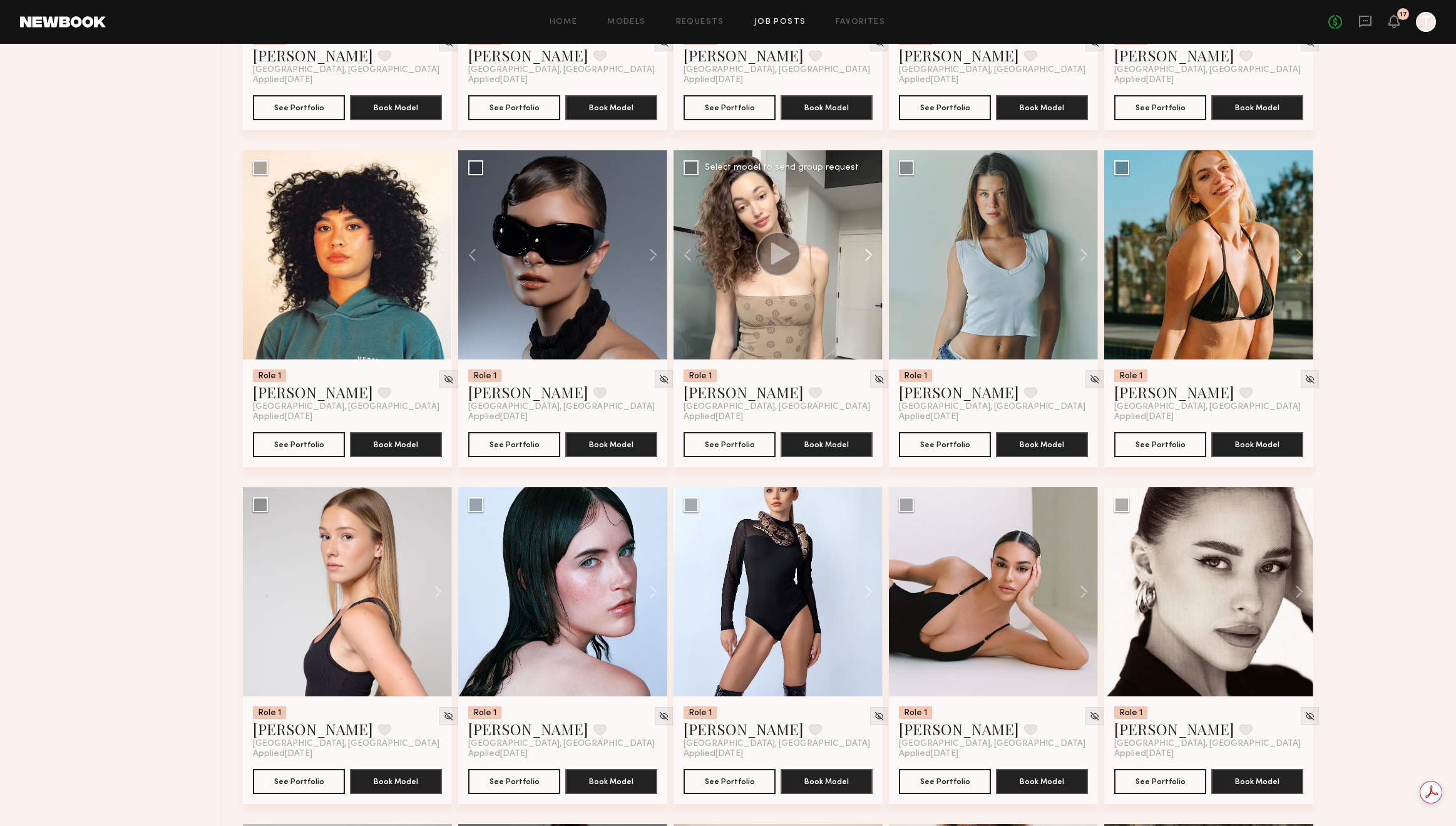
click at [868, 256] on button at bounding box center [862, 255] width 40 height 209
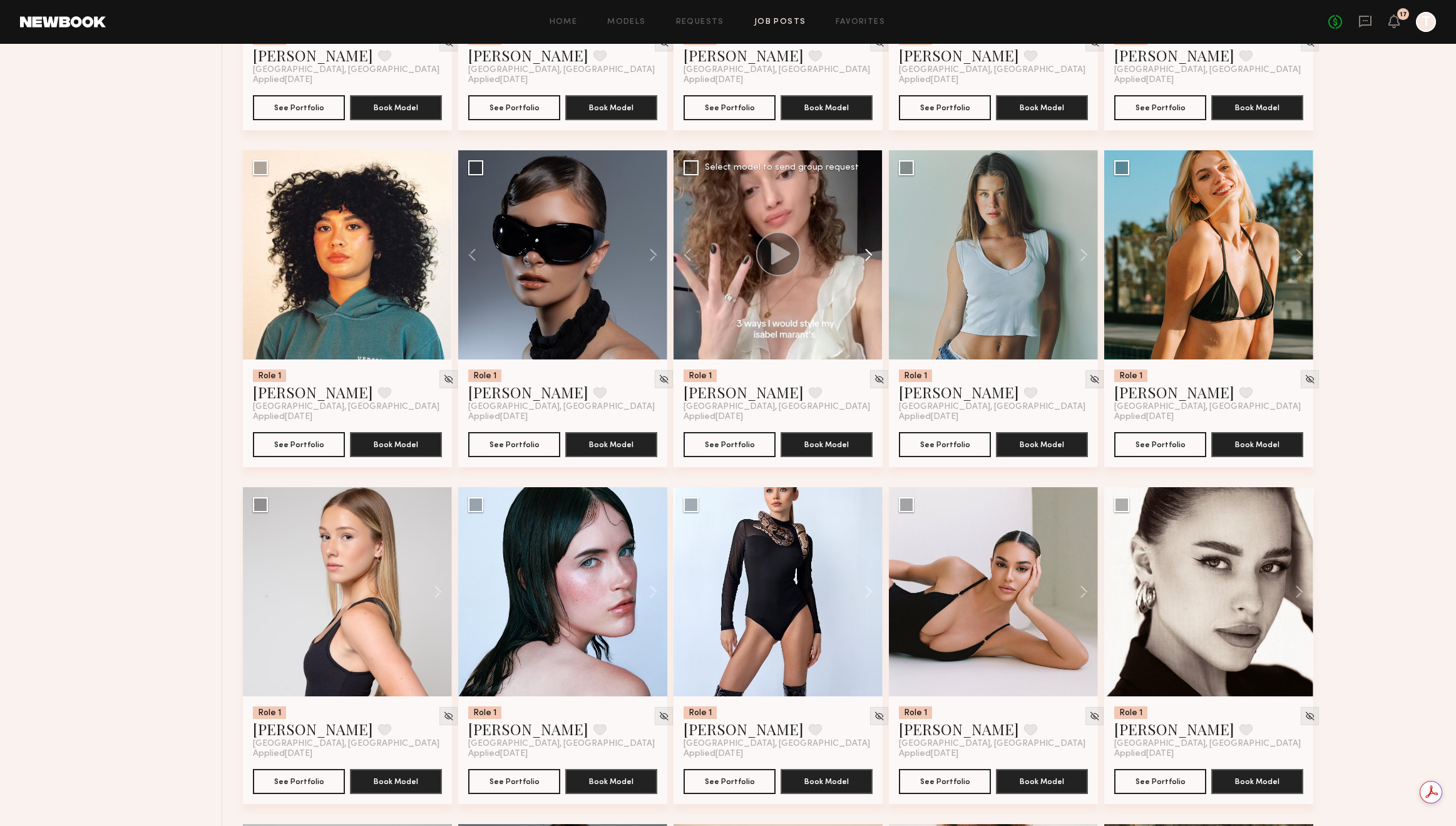
click at [868, 256] on button at bounding box center [862, 255] width 40 height 209
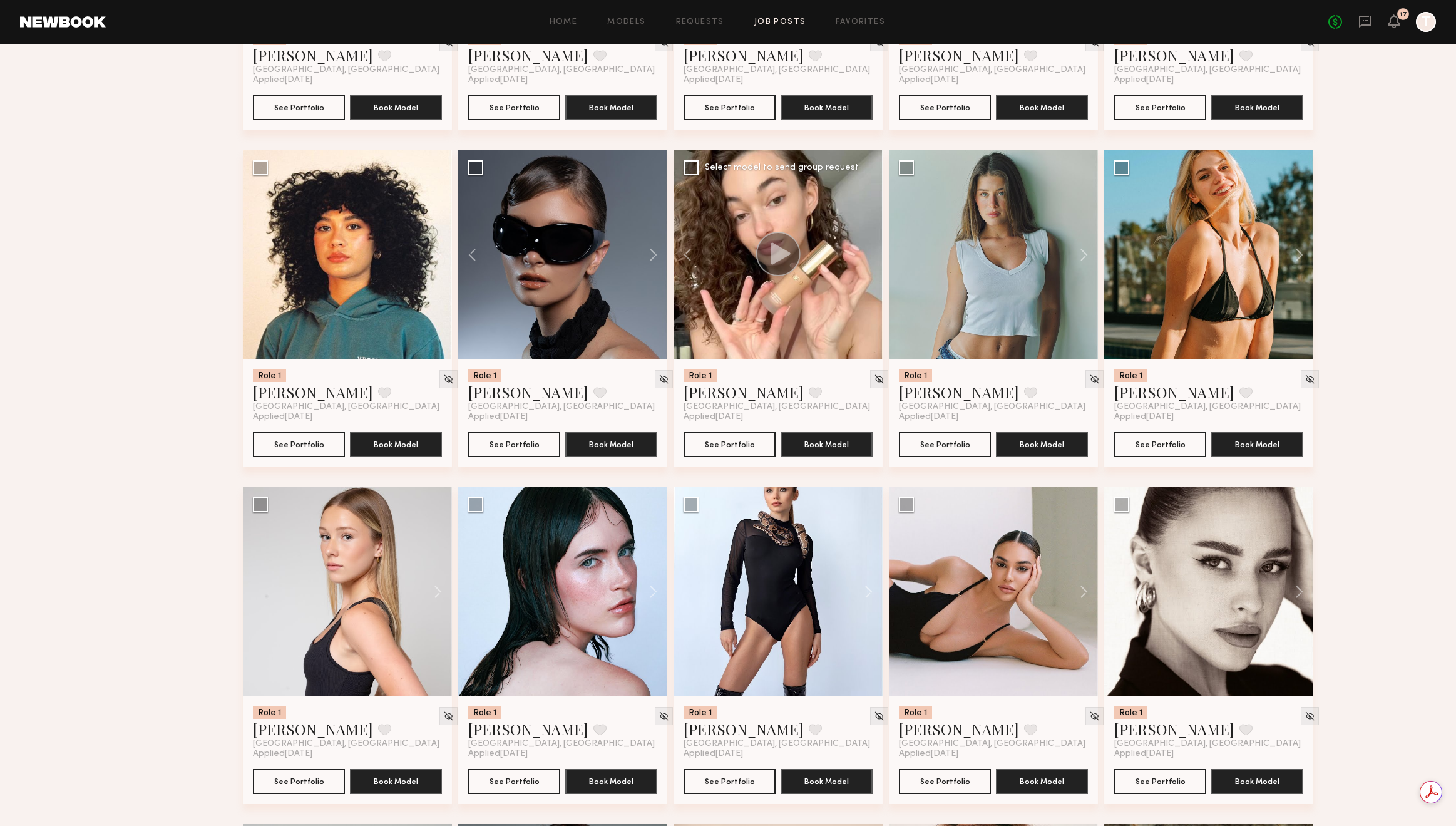
click at [868, 256] on div at bounding box center [778, 255] width 209 height 209
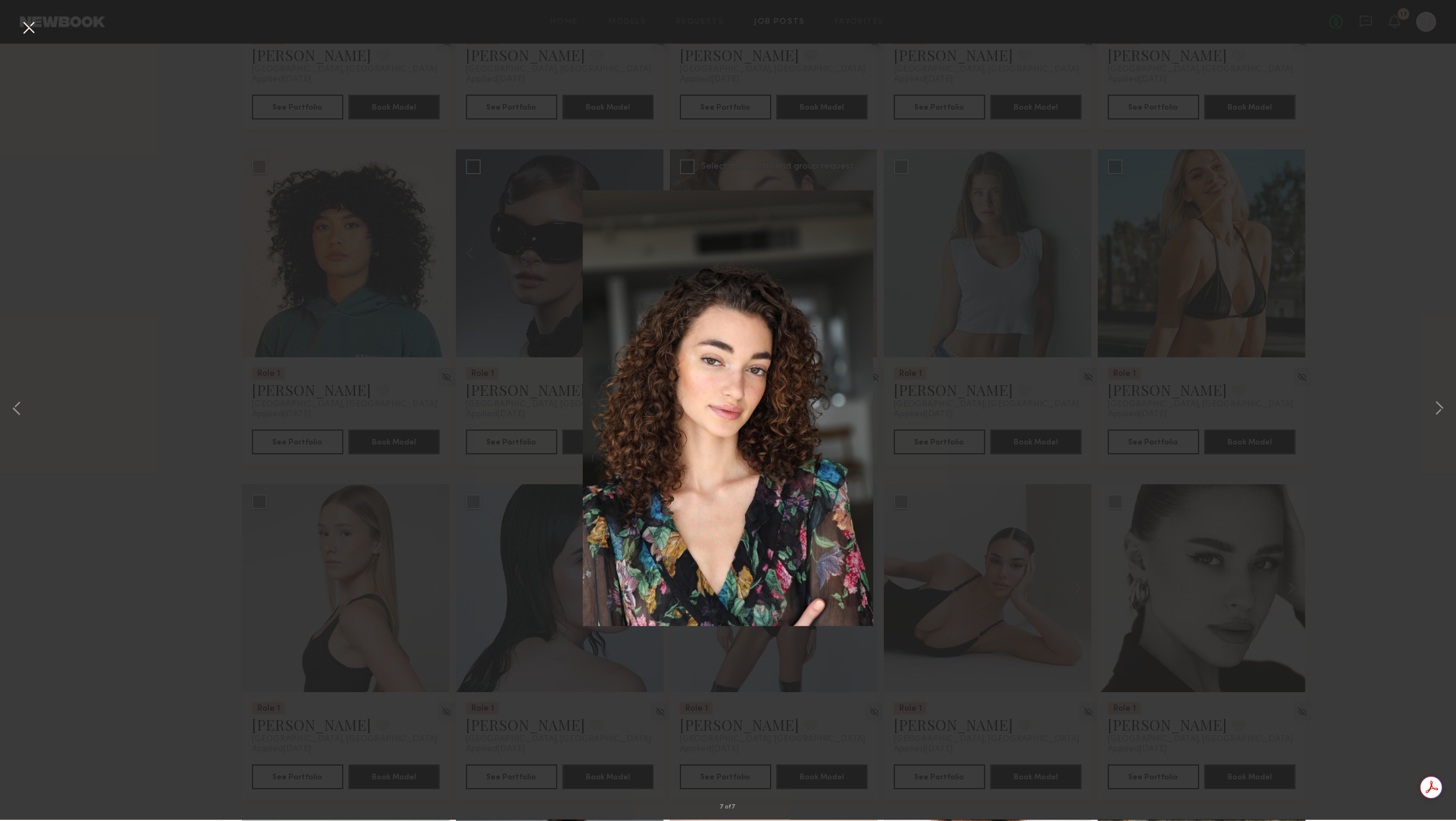
click at [25, 29] on button at bounding box center [28, 29] width 20 height 22
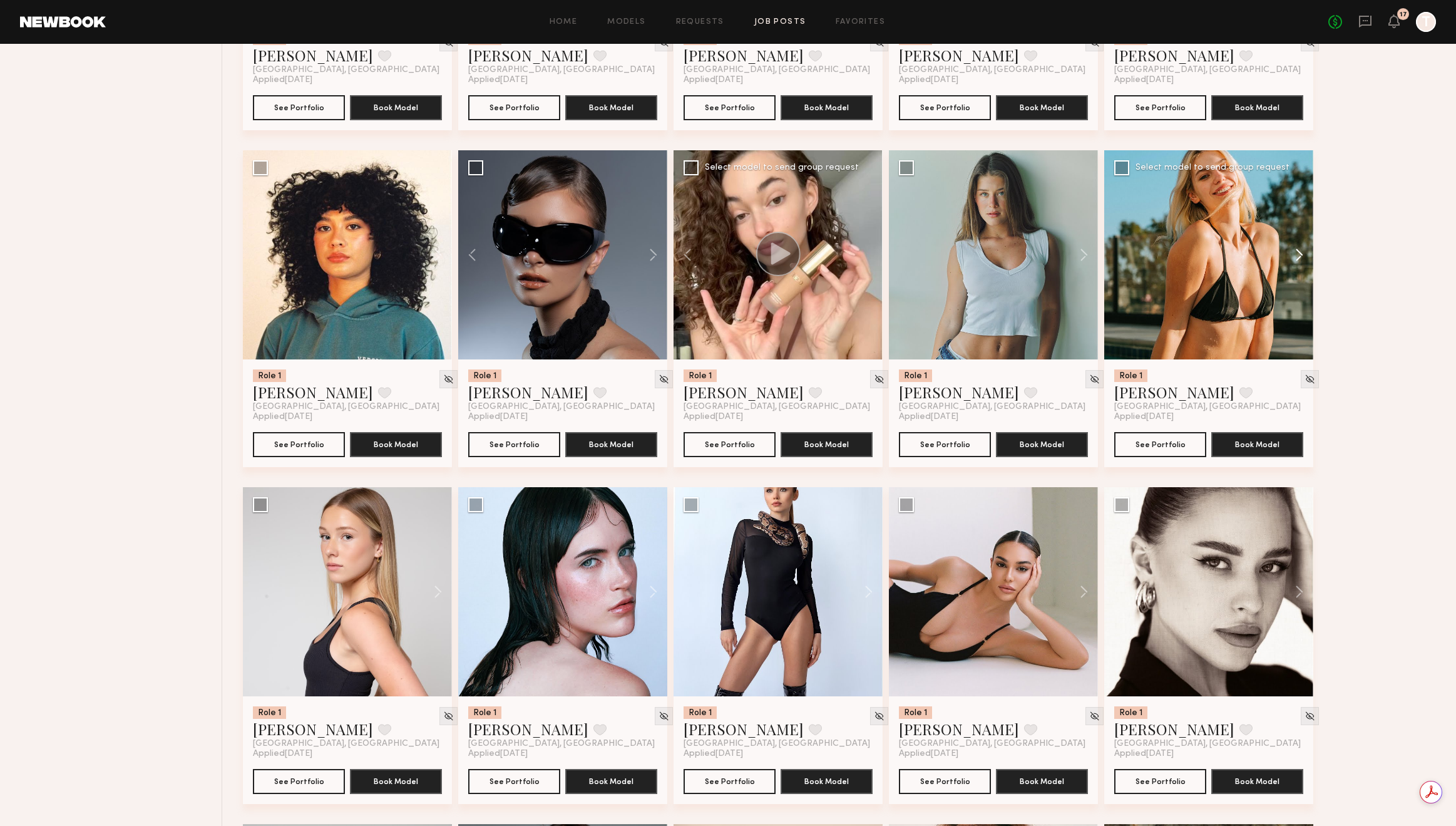
click at [1295, 257] on button at bounding box center [1293, 255] width 40 height 209
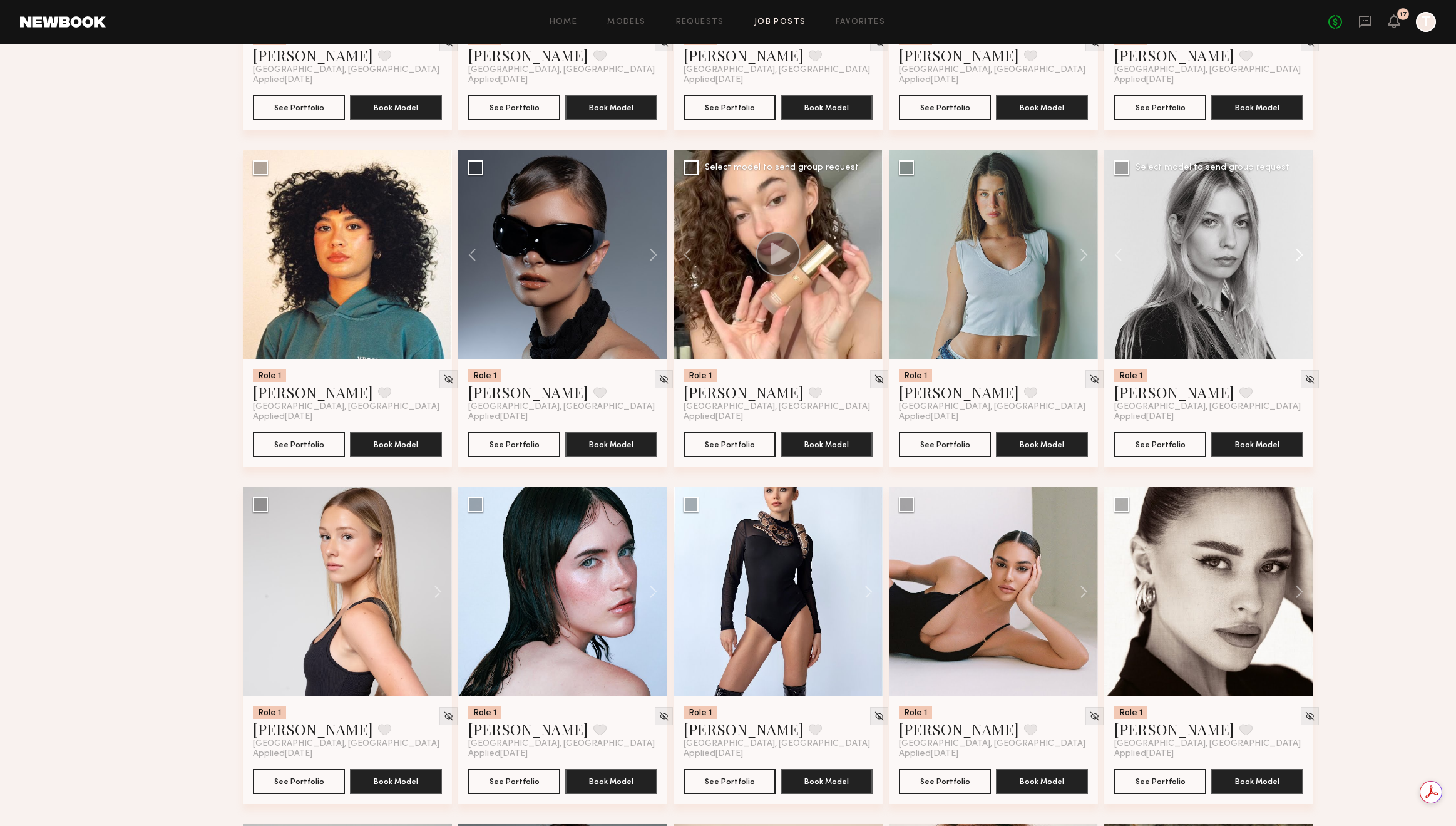
click at [1295, 257] on button at bounding box center [1293, 255] width 40 height 209
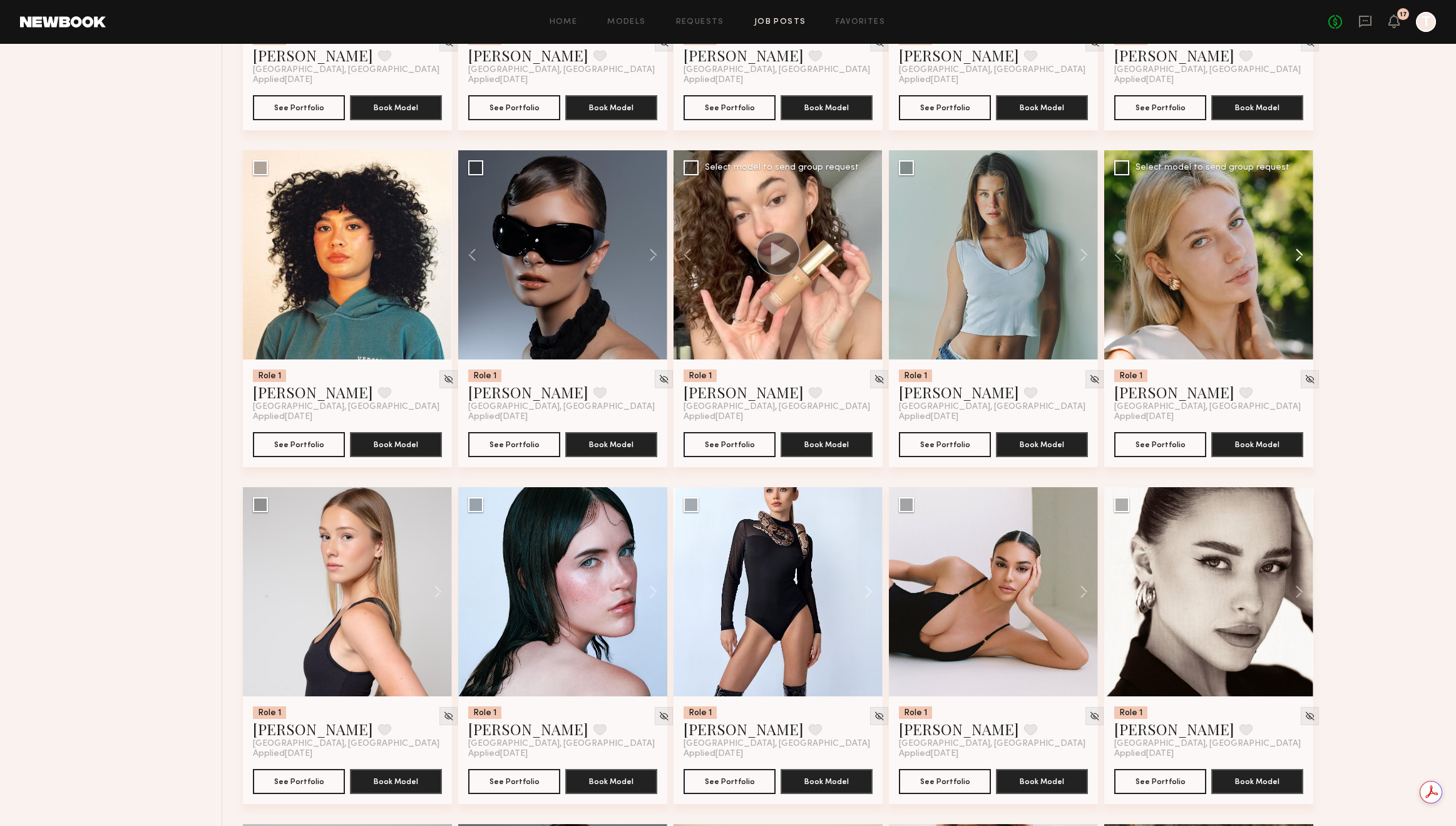
click at [1295, 257] on button at bounding box center [1293, 255] width 40 height 209
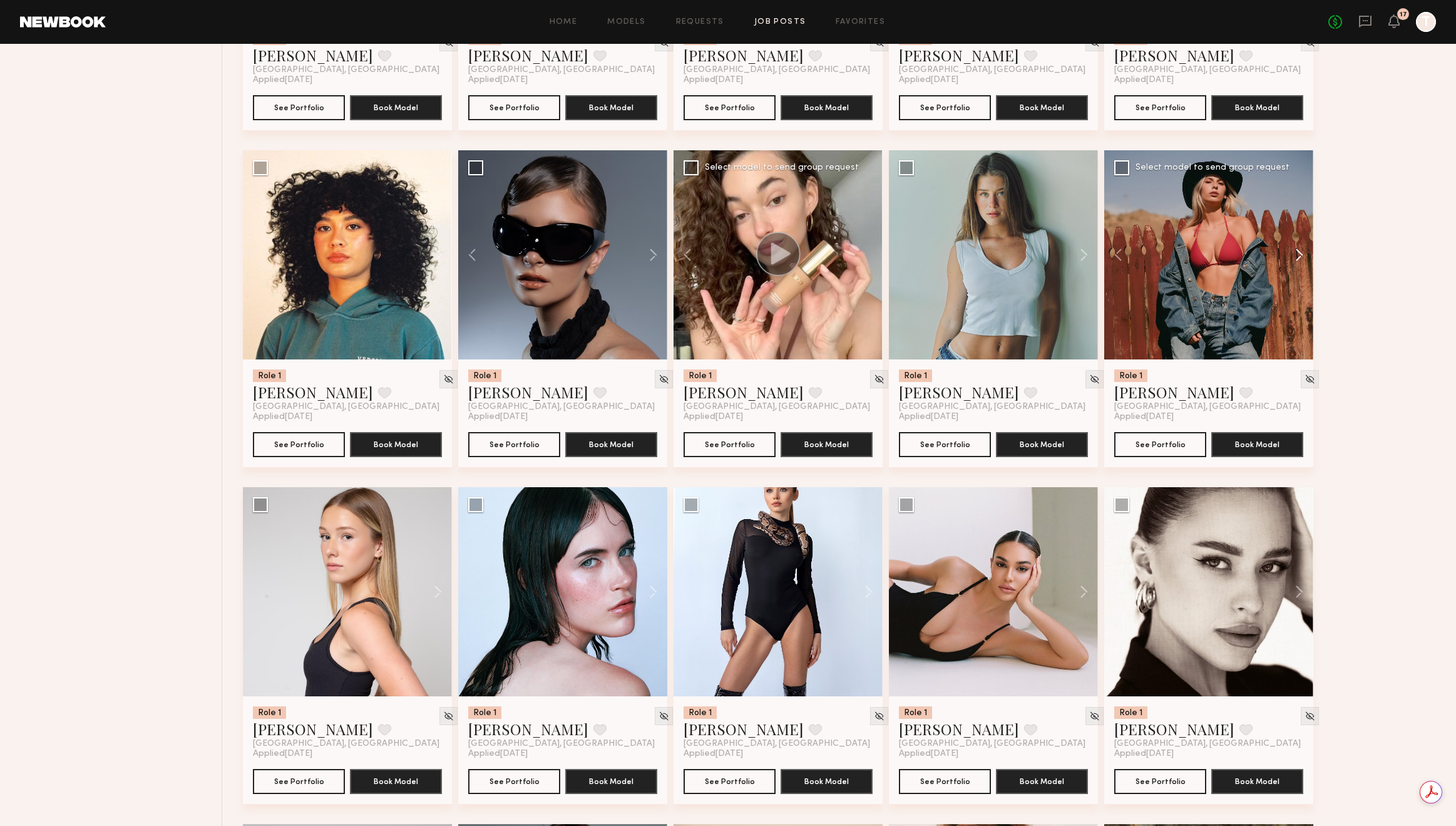
click at [1295, 257] on button at bounding box center [1293, 255] width 40 height 209
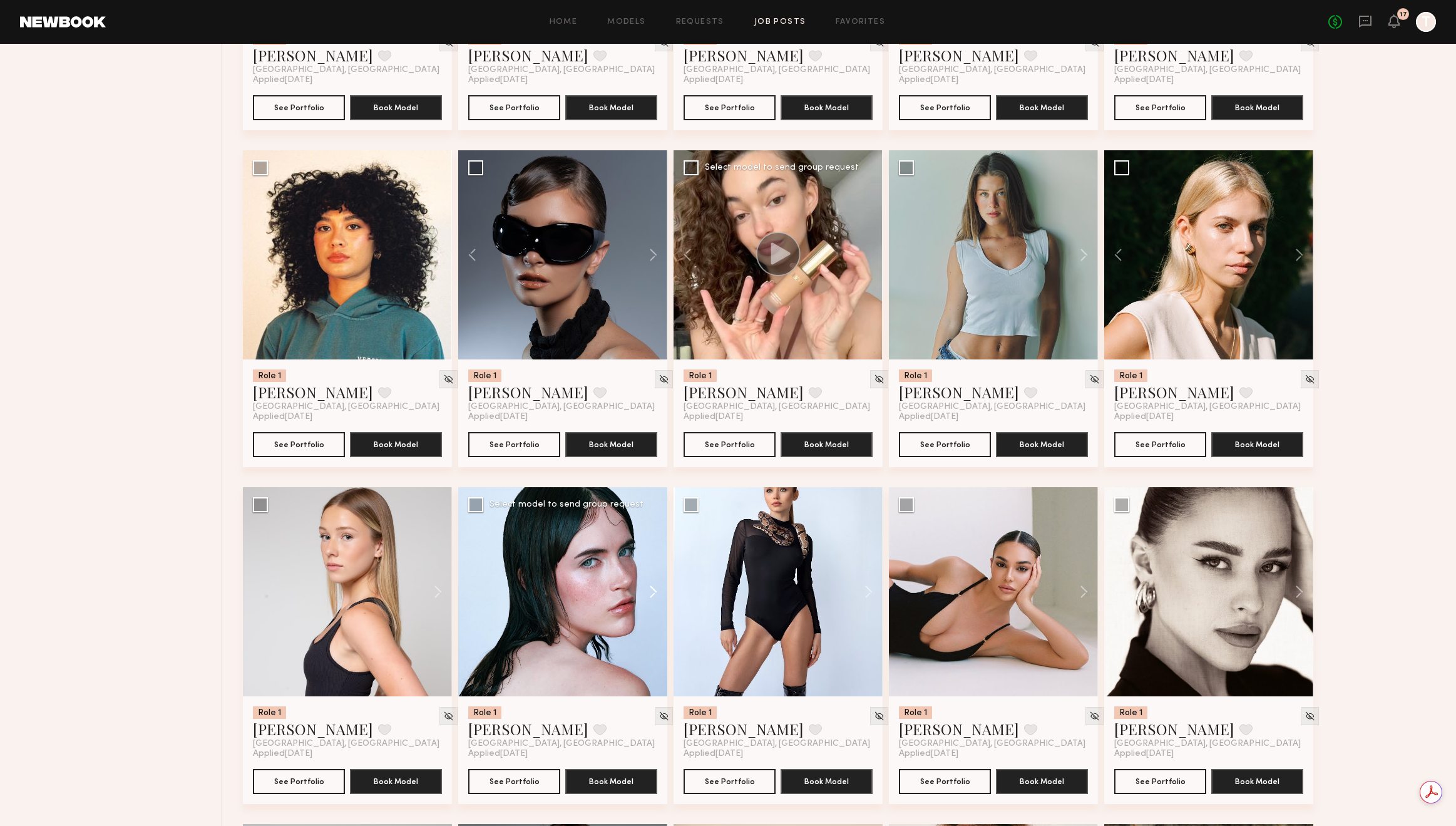
click at [641, 596] on button at bounding box center [647, 591] width 40 height 209
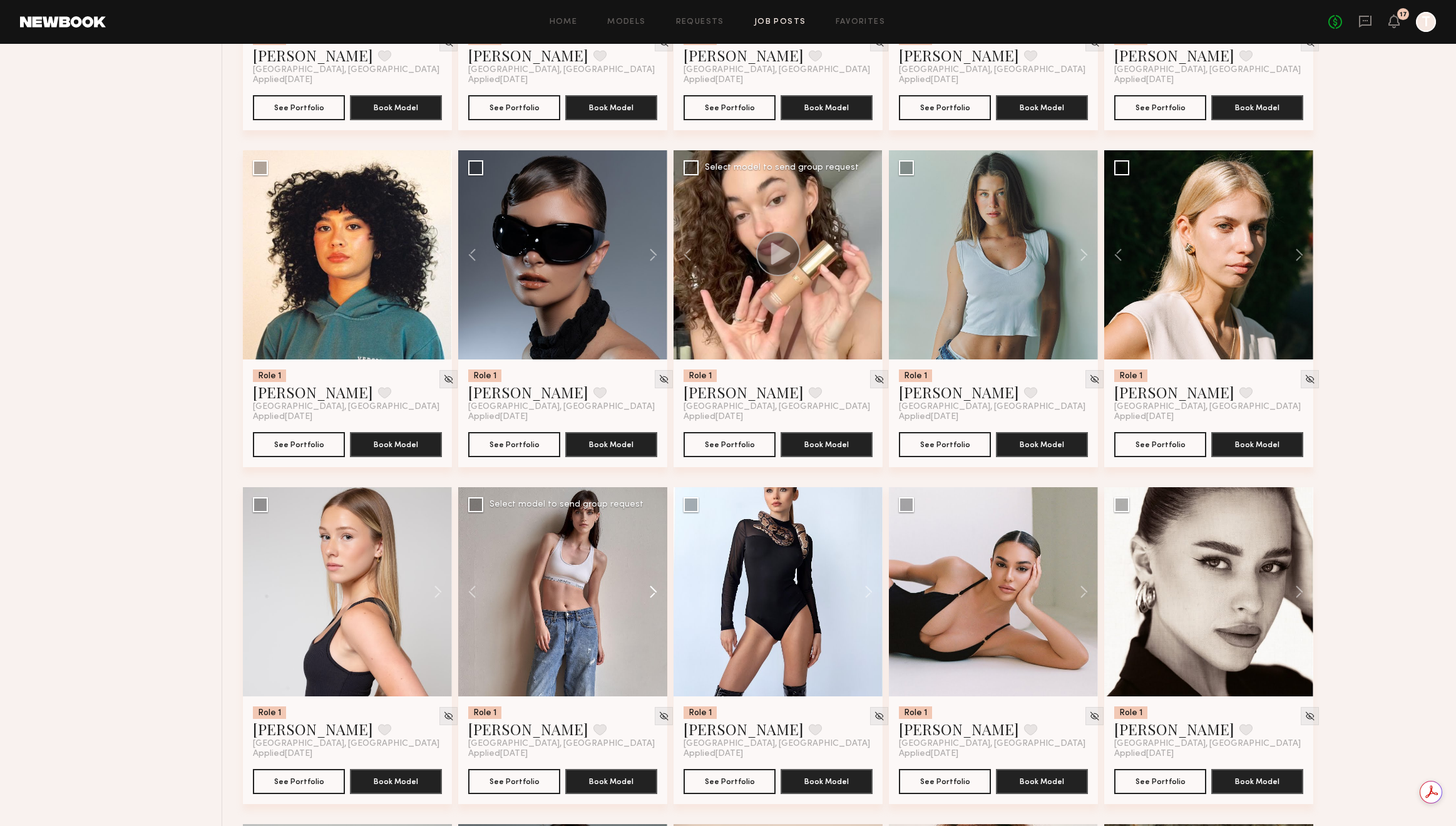
click at [641, 596] on button at bounding box center [647, 591] width 40 height 209
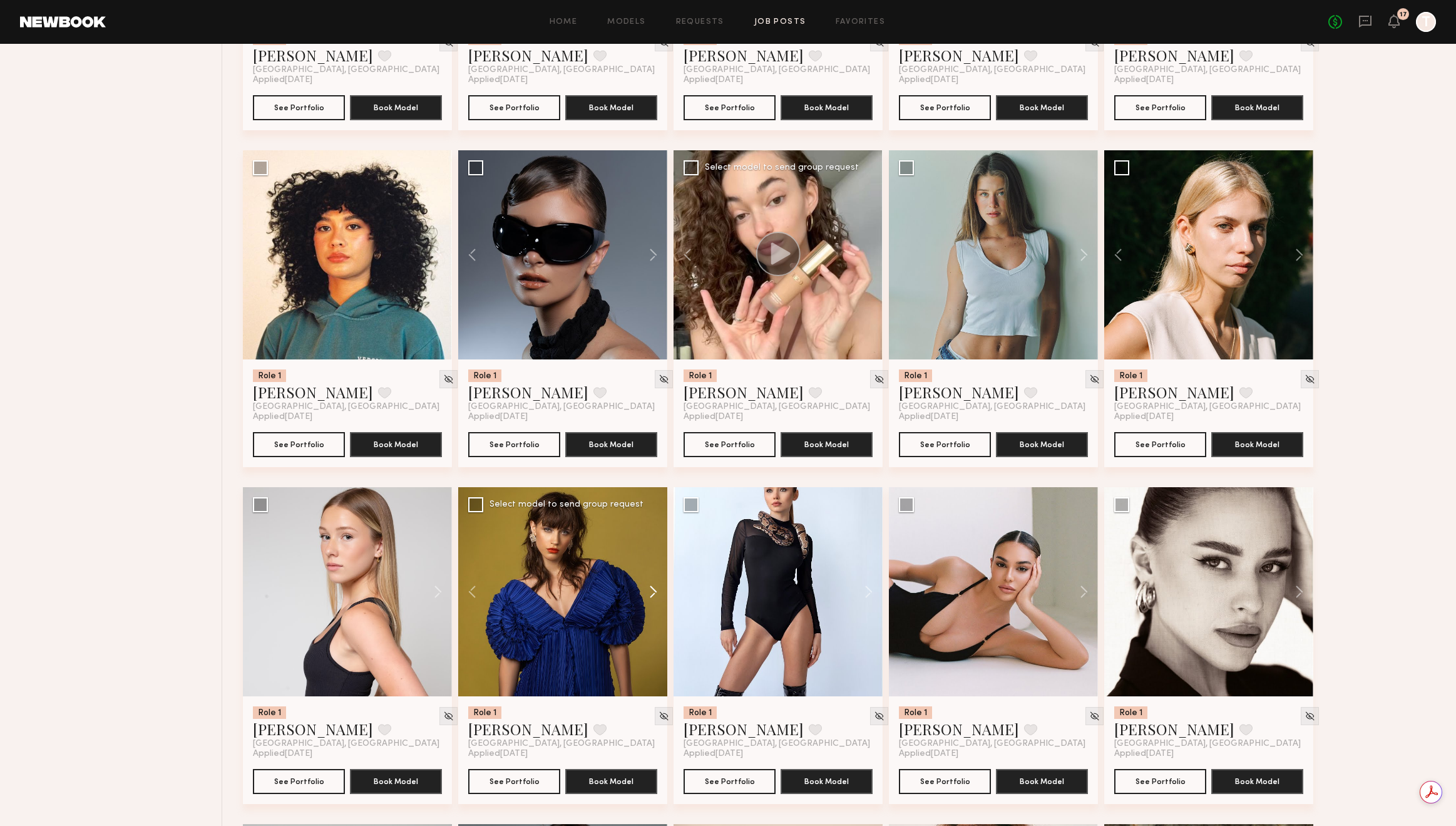
click at [643, 596] on button at bounding box center [647, 591] width 40 height 209
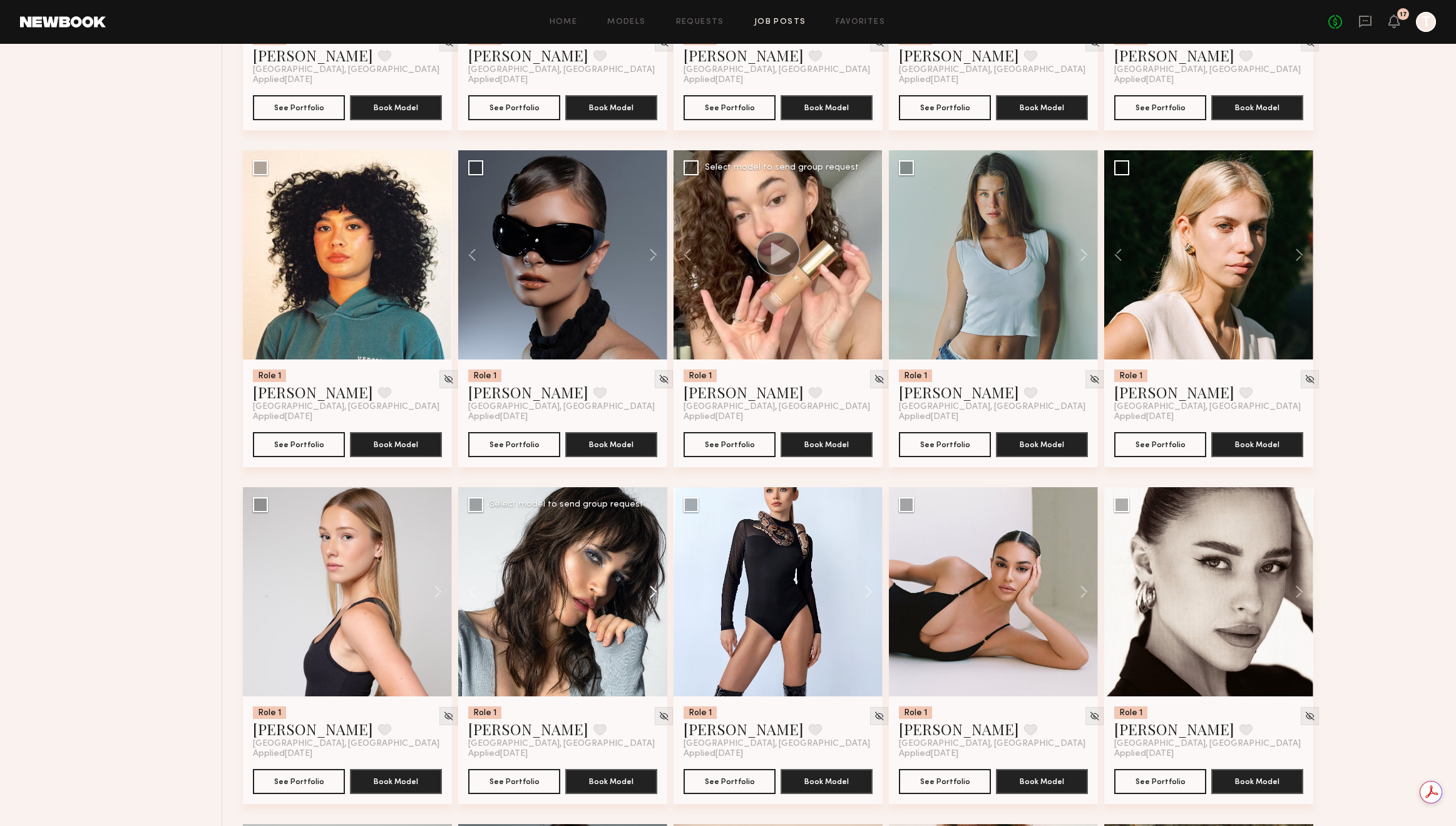
click at [643, 596] on button at bounding box center [647, 591] width 40 height 209
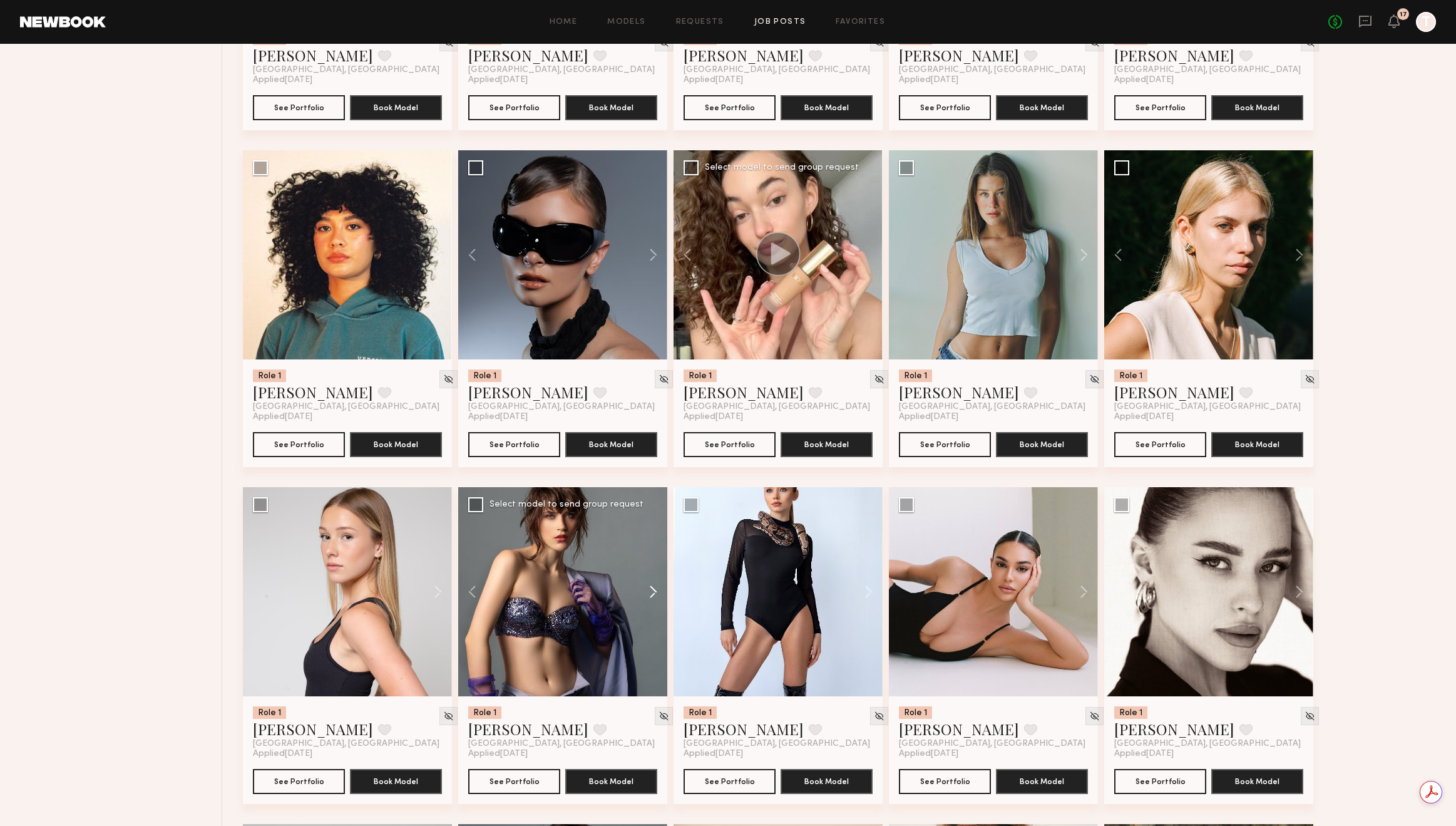
click at [643, 596] on button at bounding box center [647, 591] width 40 height 209
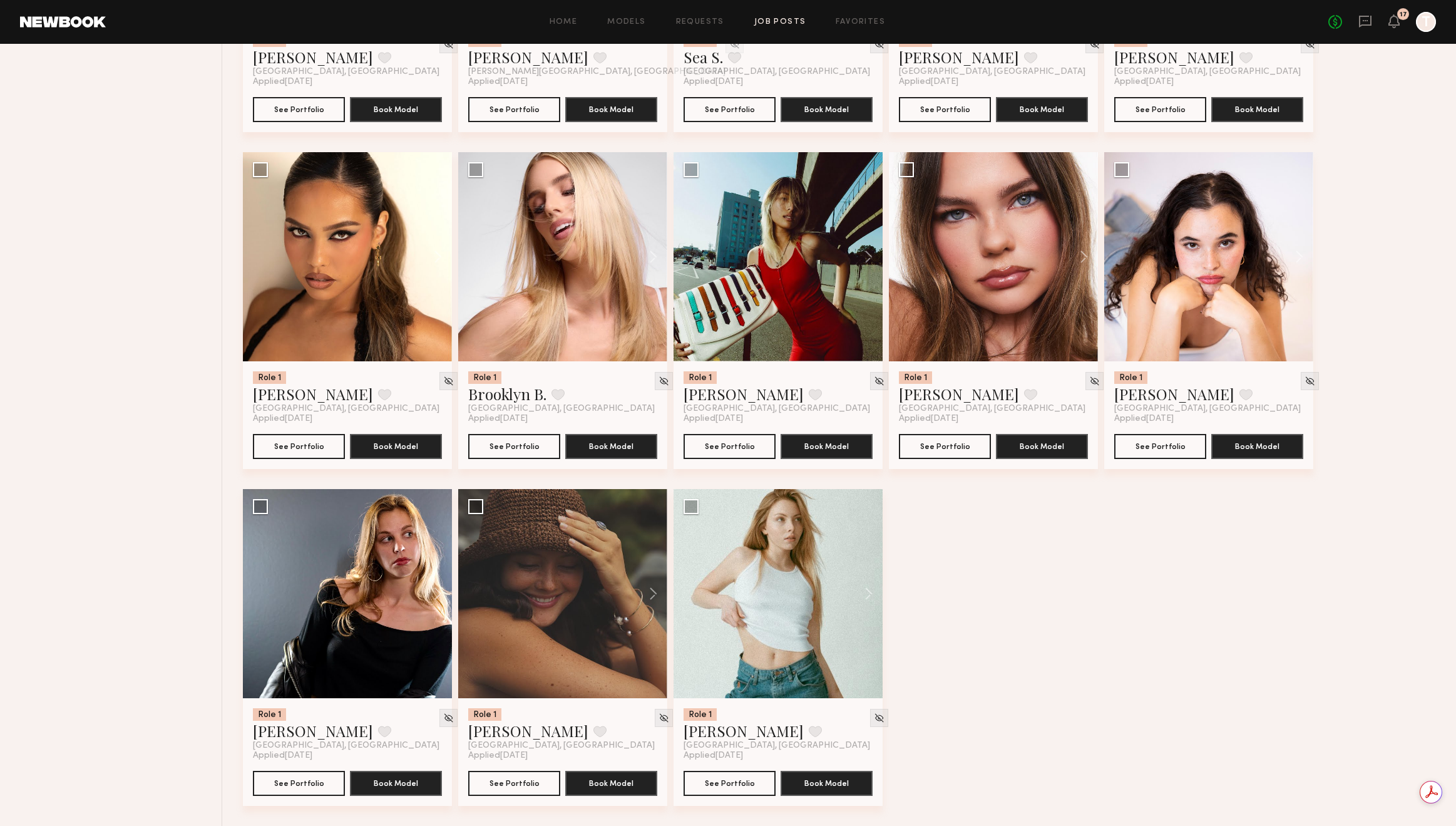
scroll to position [0, 0]
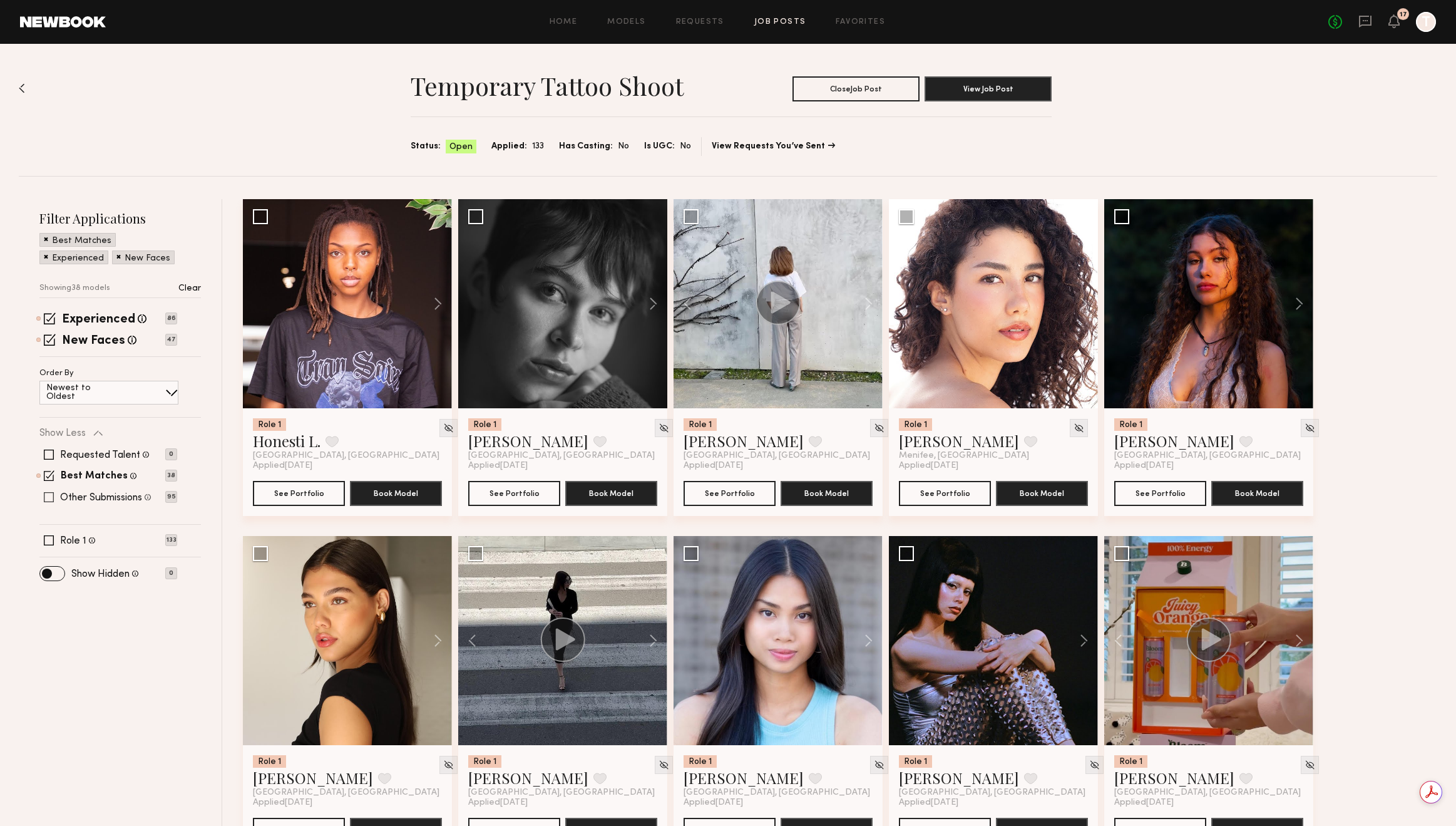
click at [95, 494] on label "Other Submissions" at bounding box center [101, 497] width 82 height 10
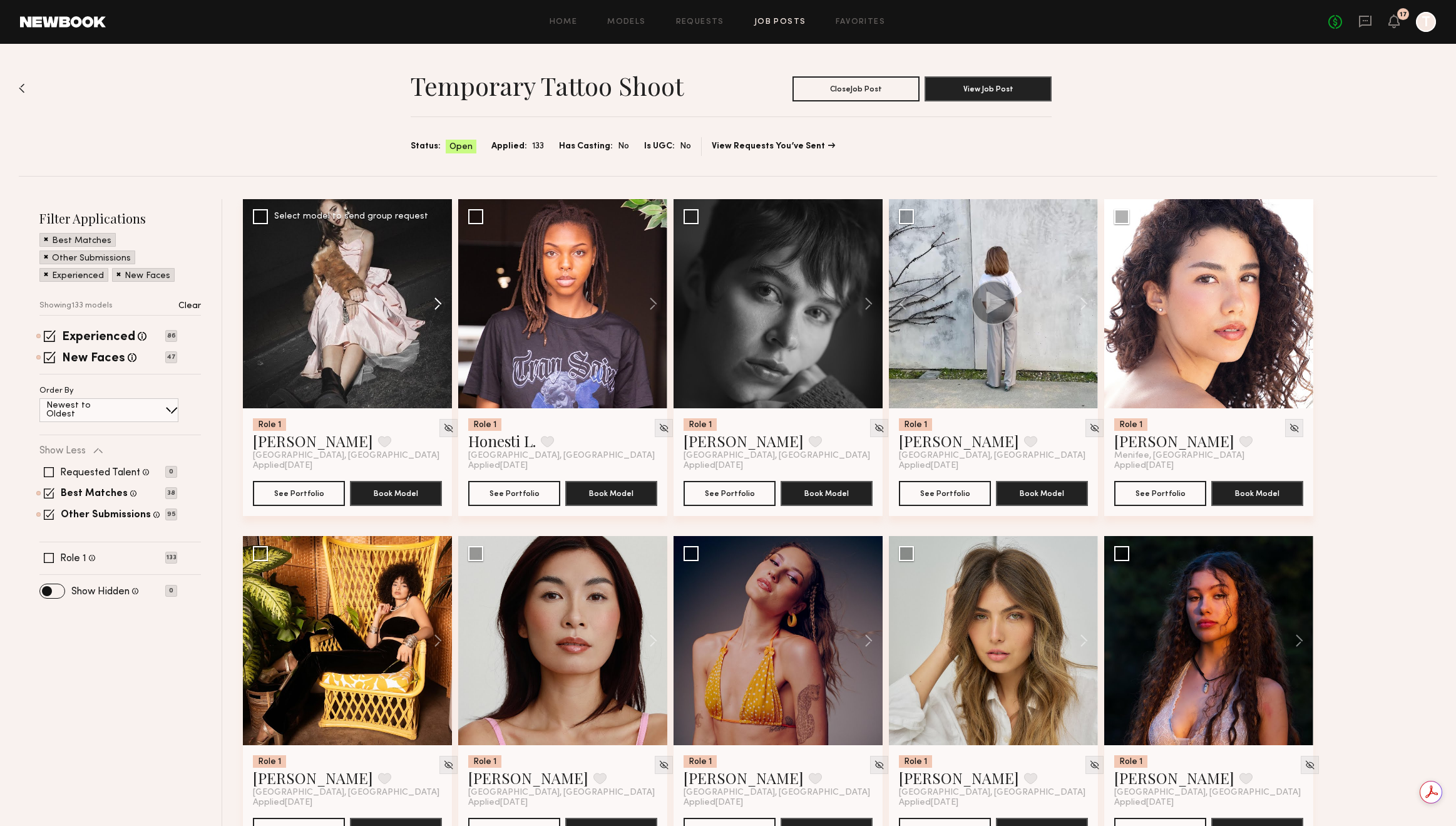
click at [429, 313] on button at bounding box center [432, 304] width 40 height 209
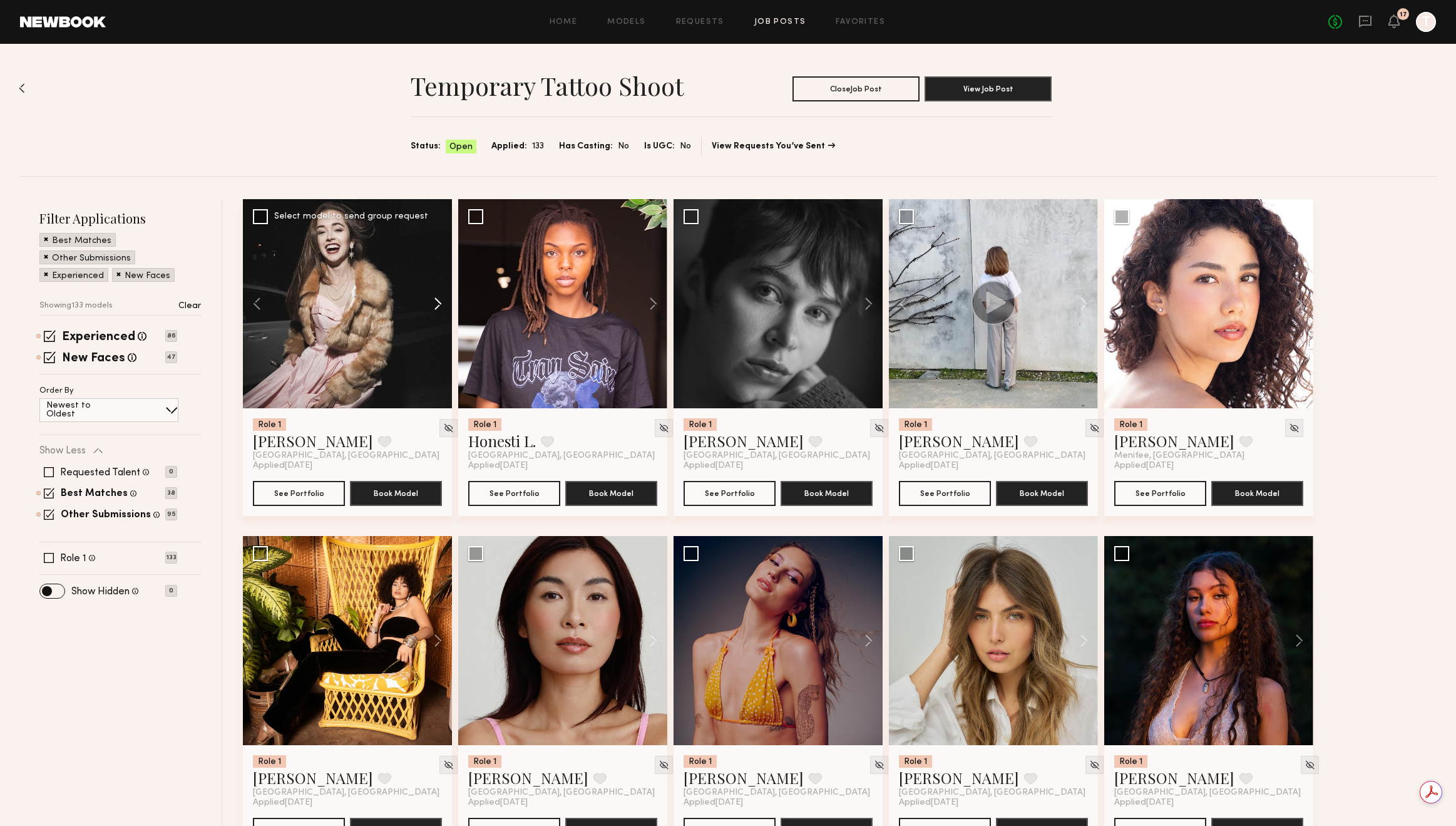
click at [429, 313] on button at bounding box center [432, 304] width 40 height 209
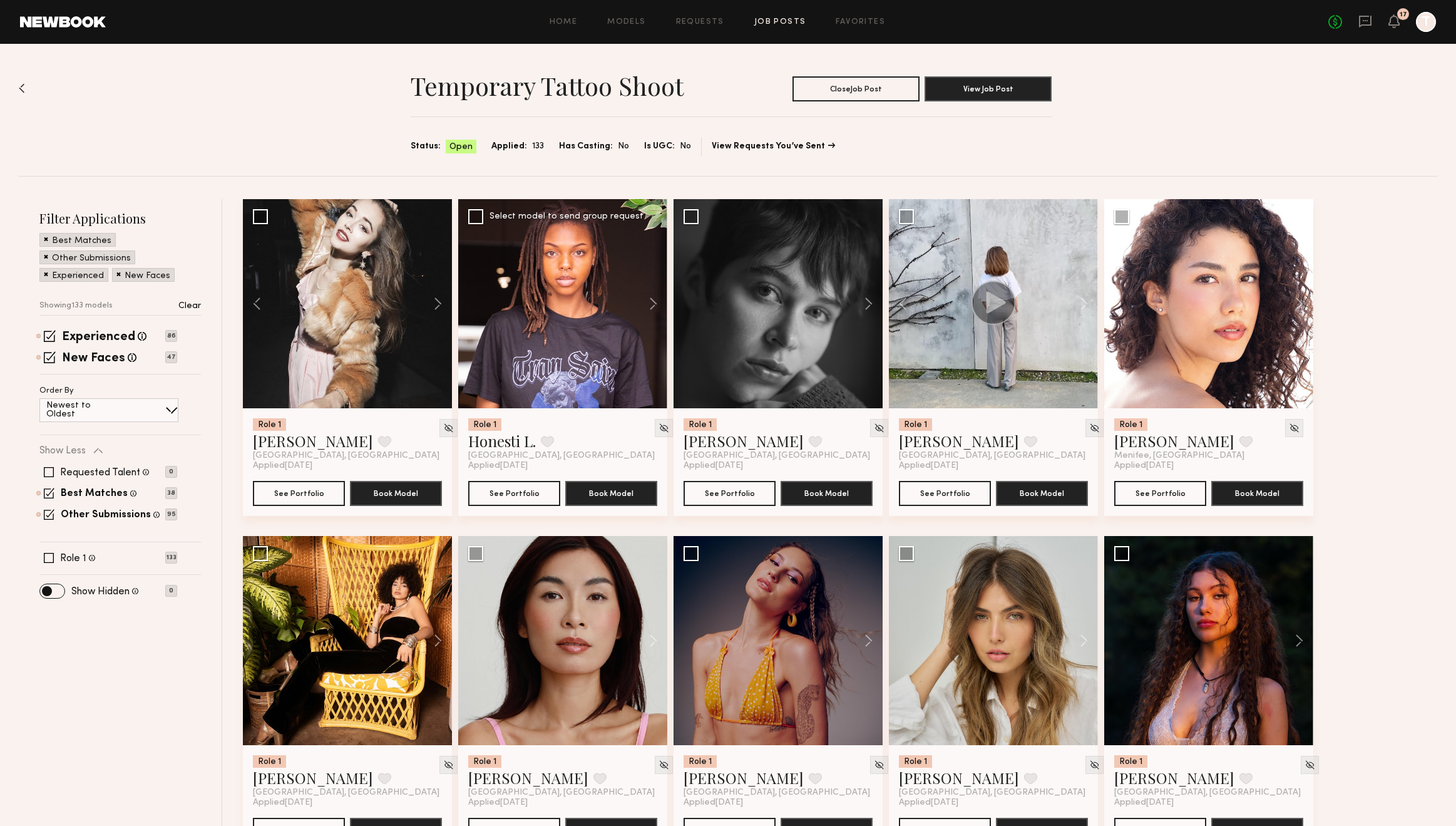
scroll to position [722, 0]
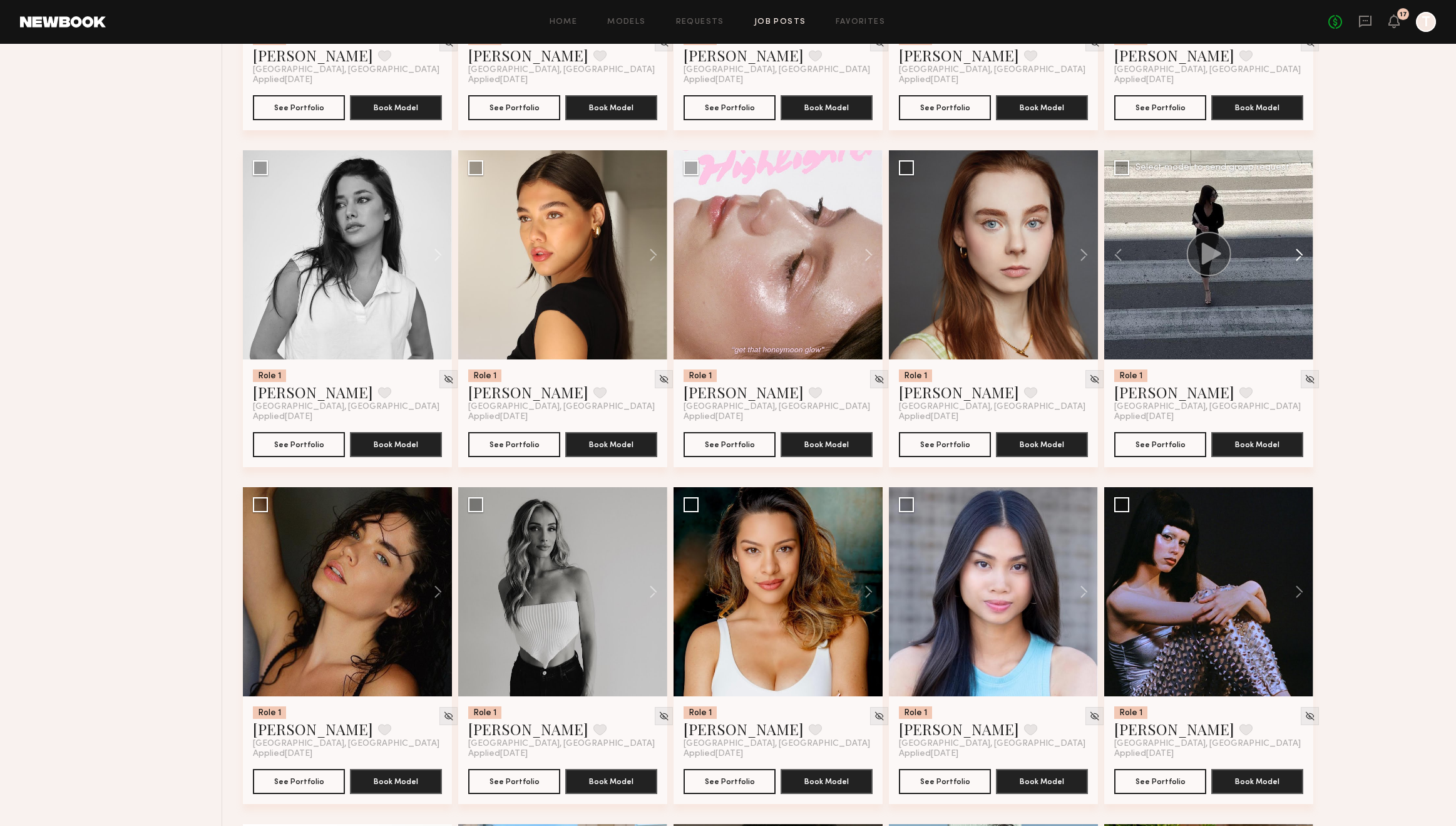
click at [1300, 256] on button at bounding box center [1293, 255] width 40 height 209
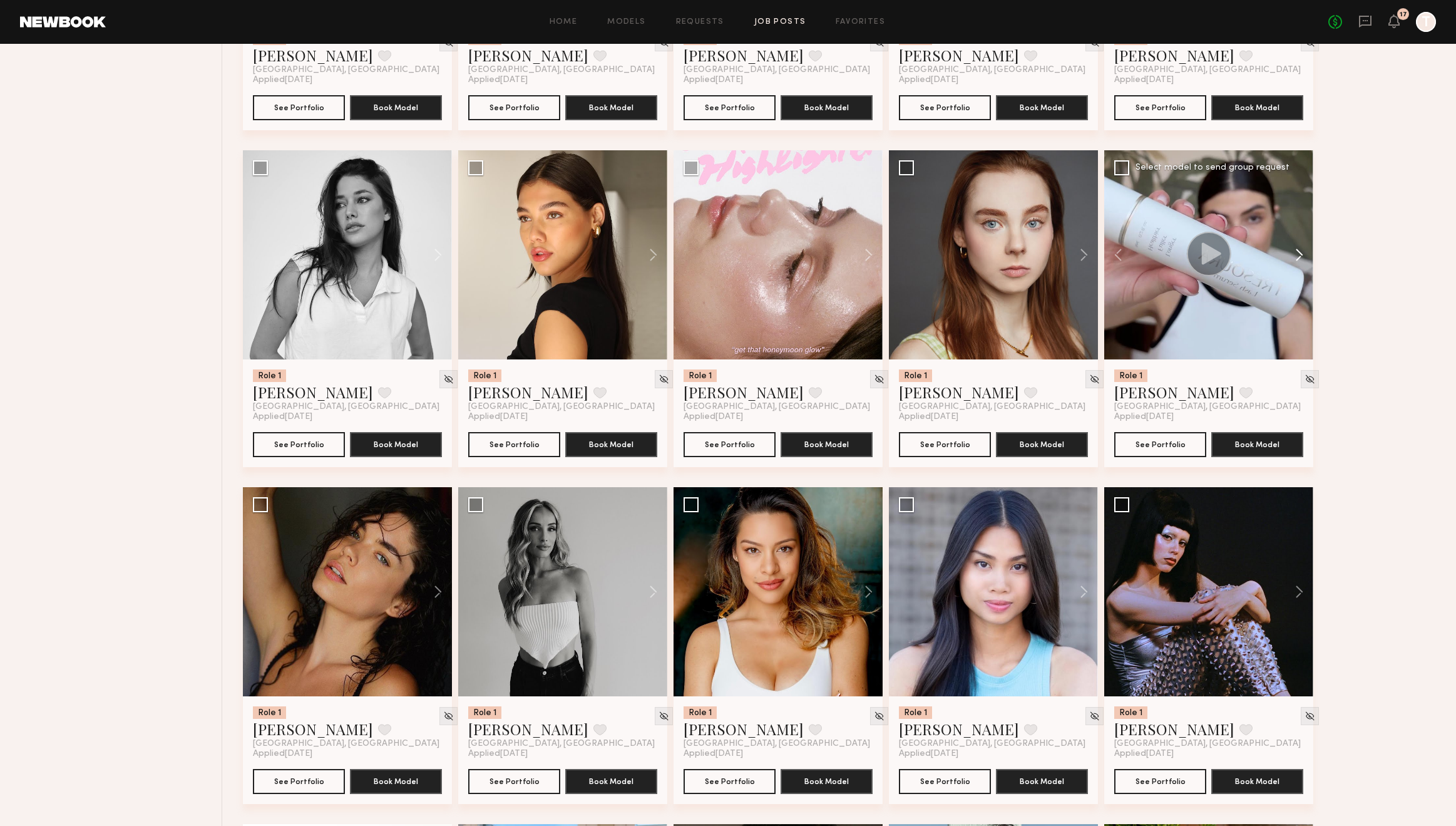
click at [1300, 256] on button at bounding box center [1293, 255] width 40 height 209
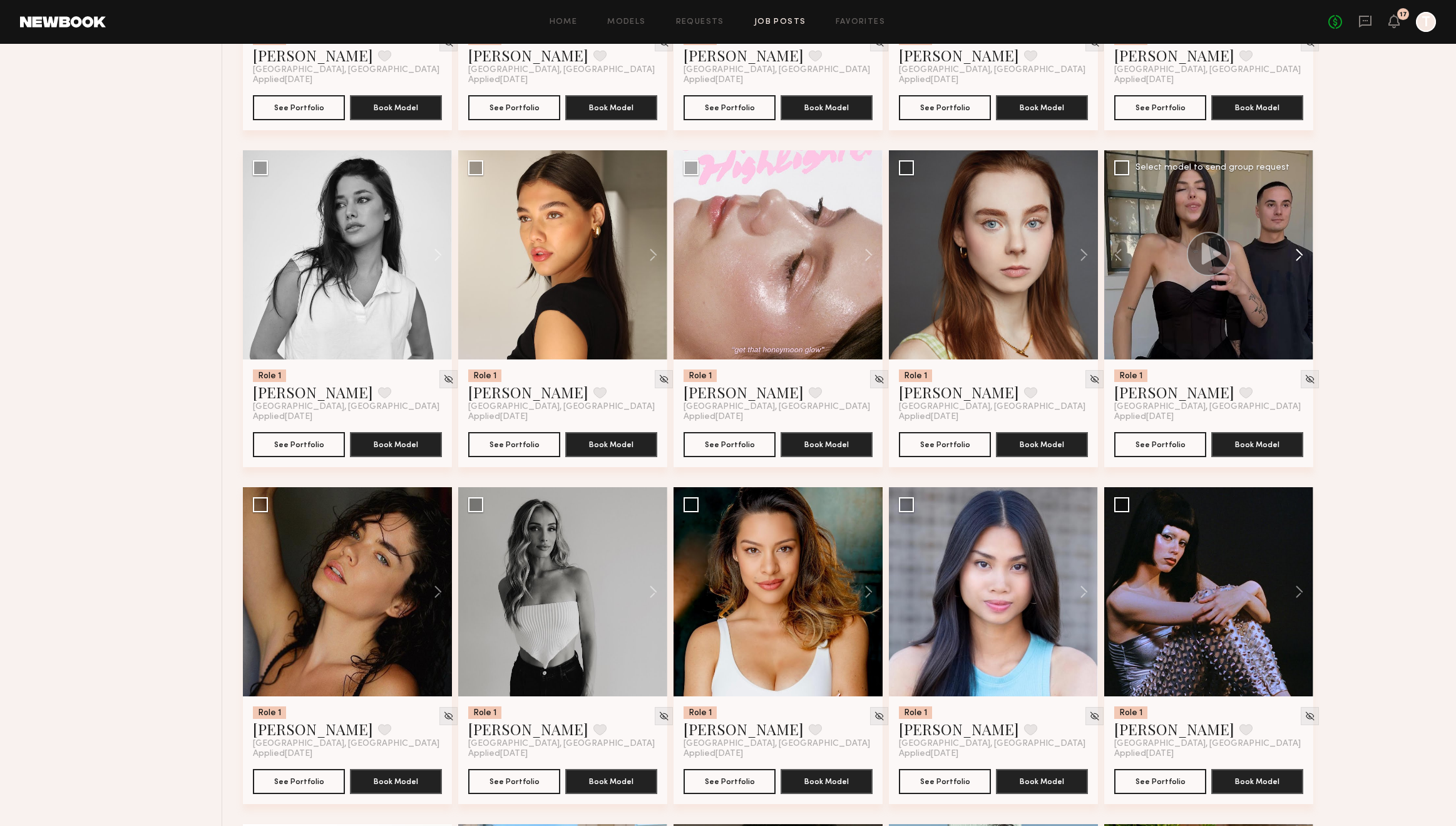
click at [1300, 256] on button at bounding box center [1293, 255] width 40 height 209
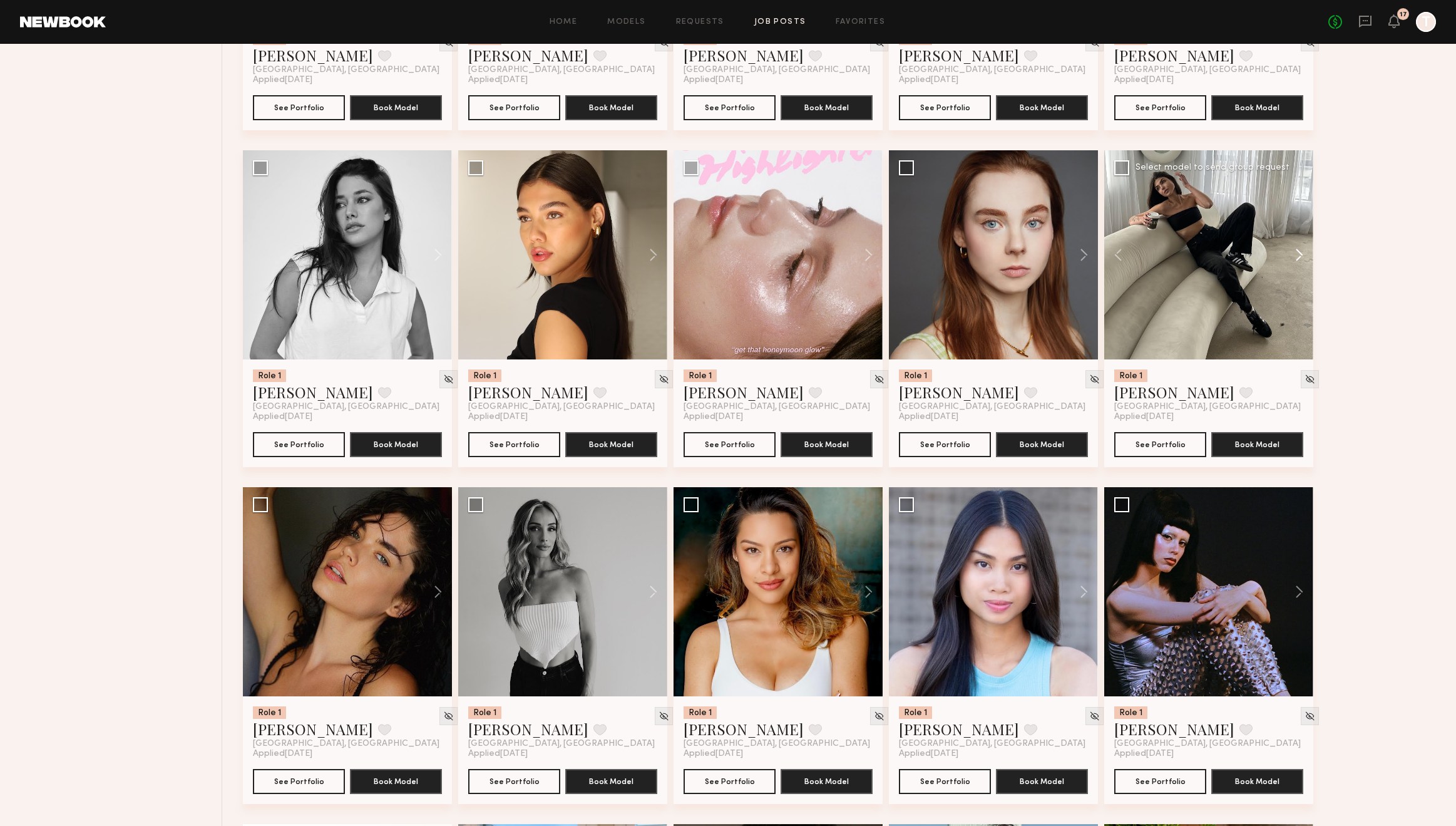
click at [1300, 256] on button at bounding box center [1293, 255] width 40 height 209
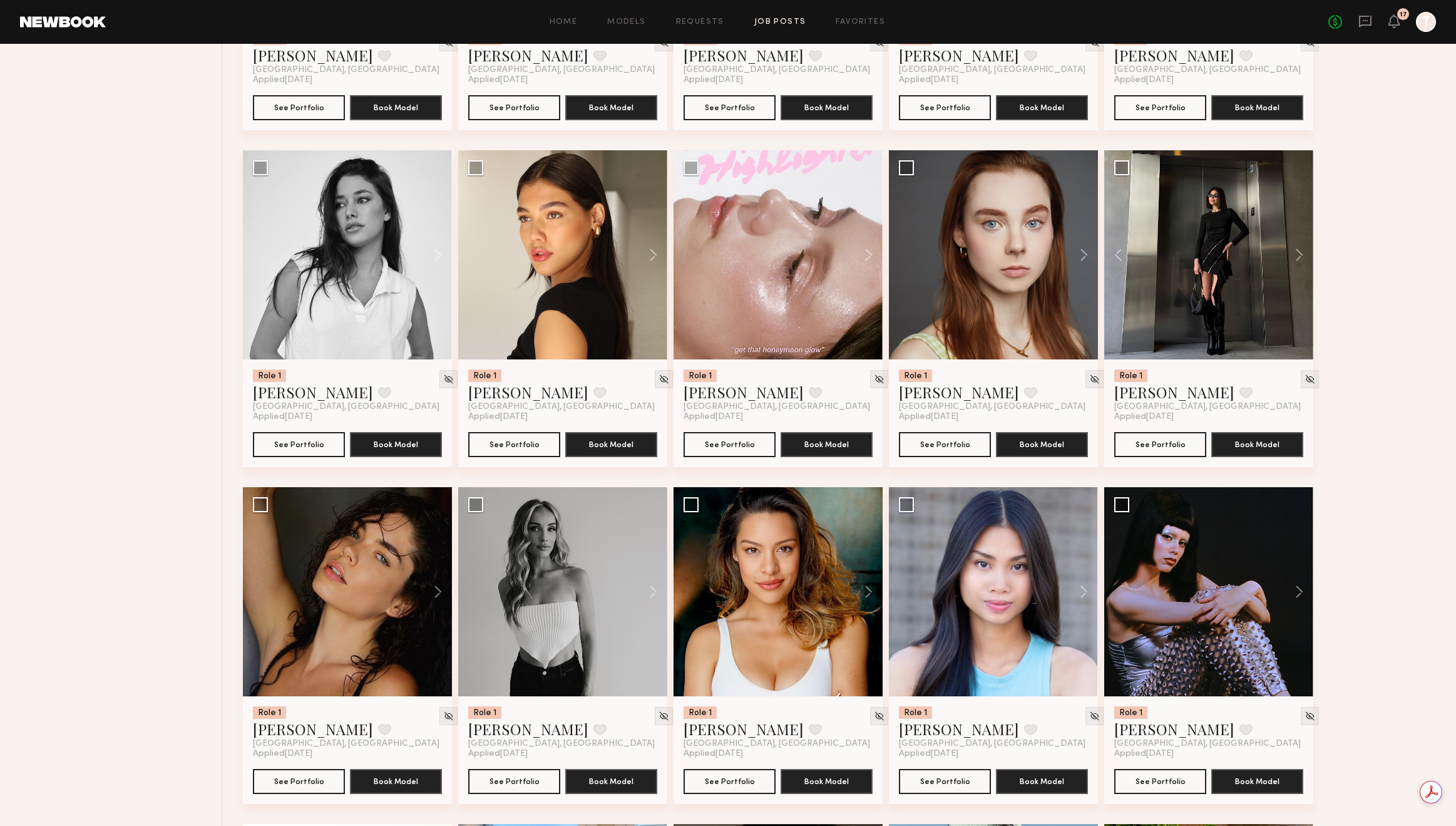
scroll to position [0, 0]
click at [652, 590] on button at bounding box center [647, 591] width 40 height 209
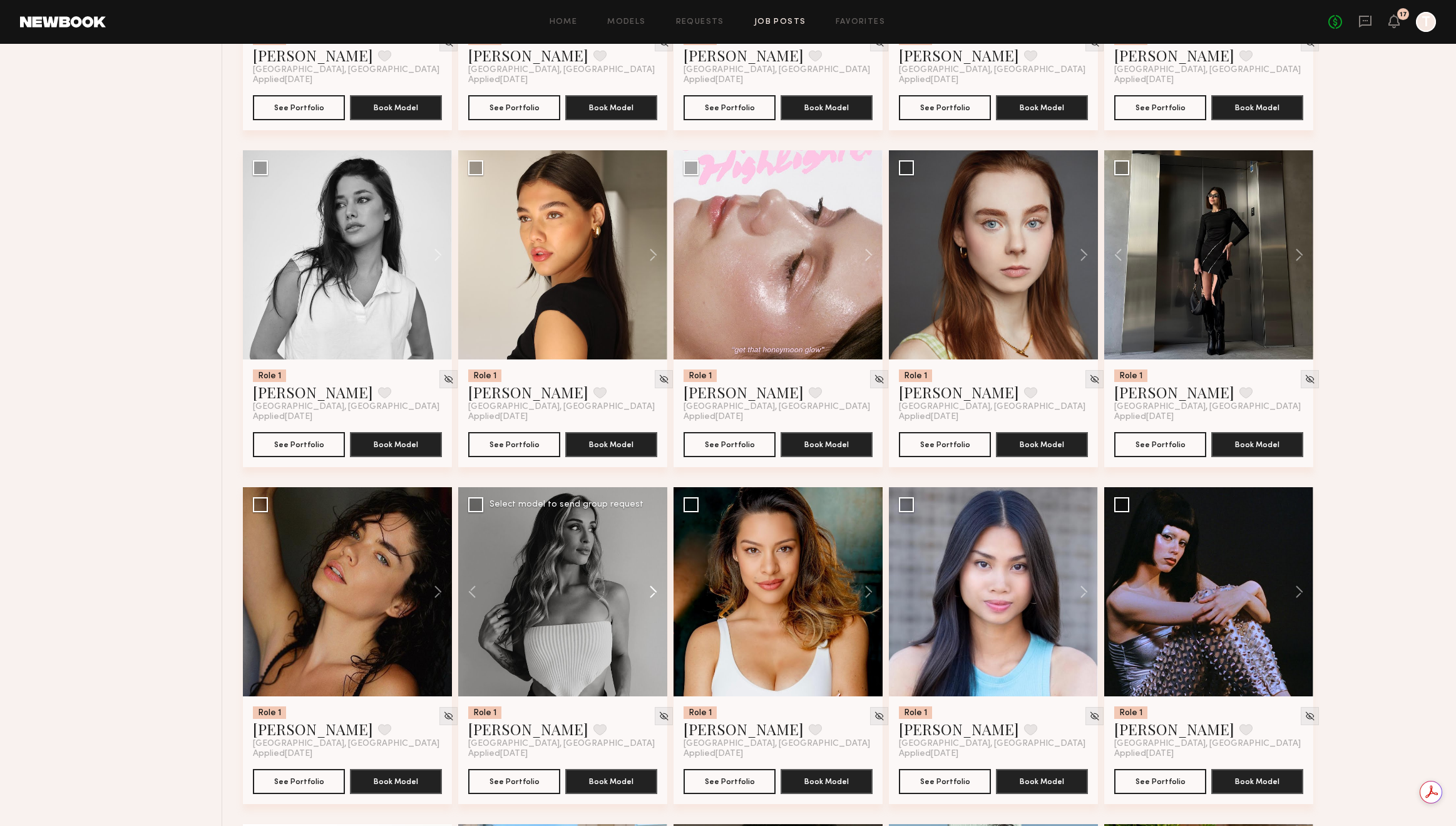
click at [652, 590] on button at bounding box center [647, 591] width 40 height 209
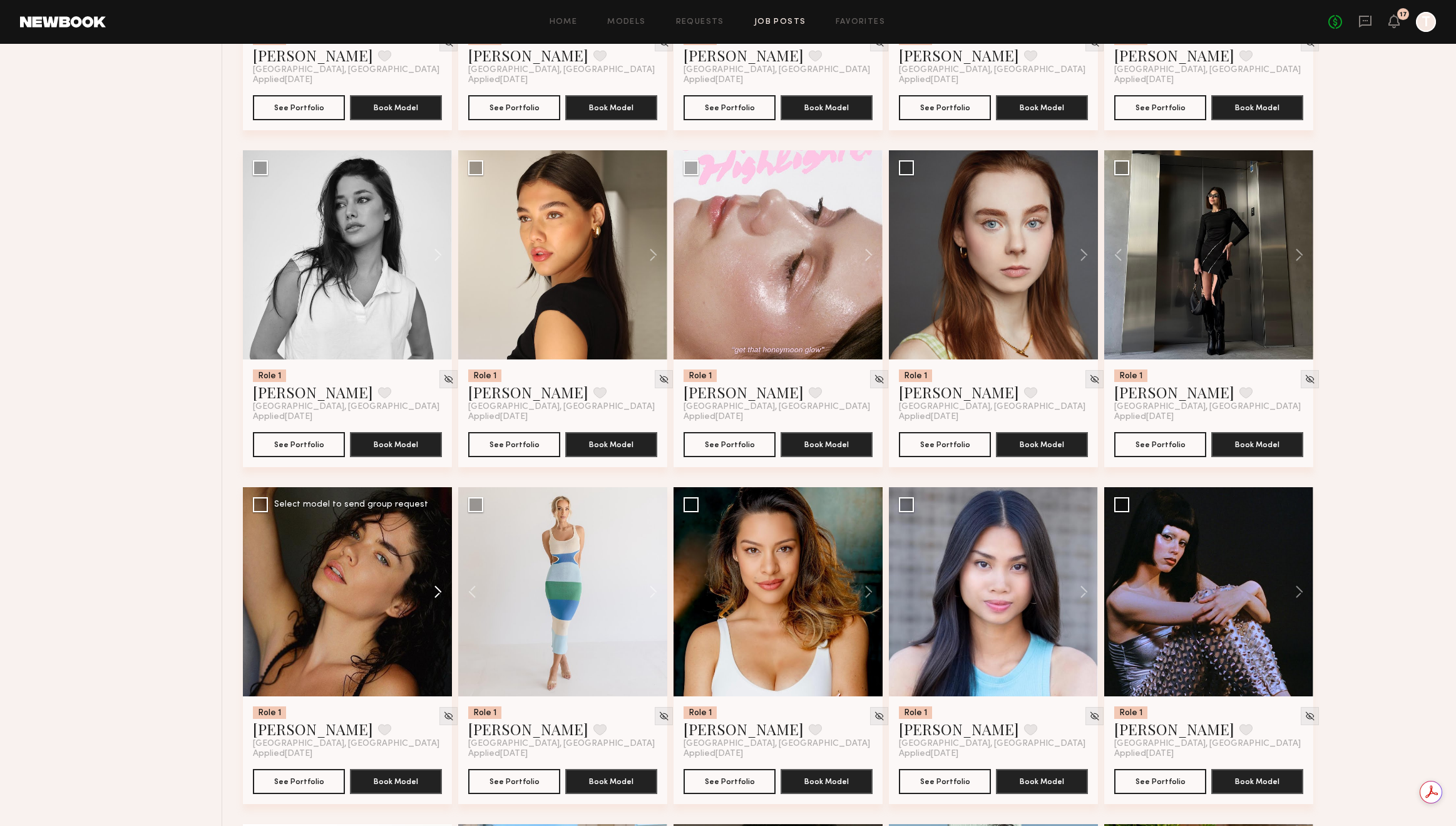
click at [429, 596] on button at bounding box center [432, 591] width 40 height 209
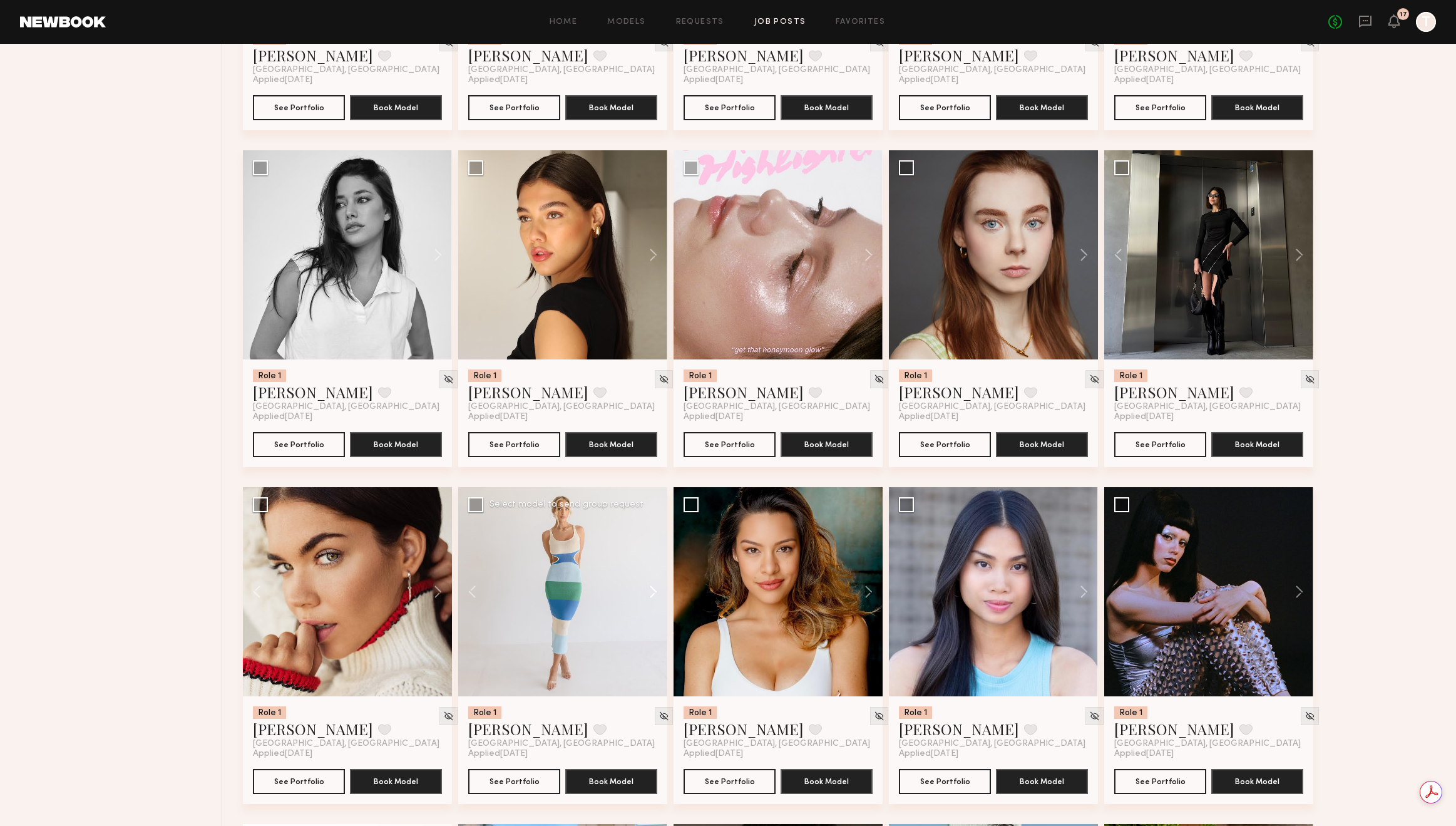
click at [663, 593] on button at bounding box center [647, 591] width 40 height 209
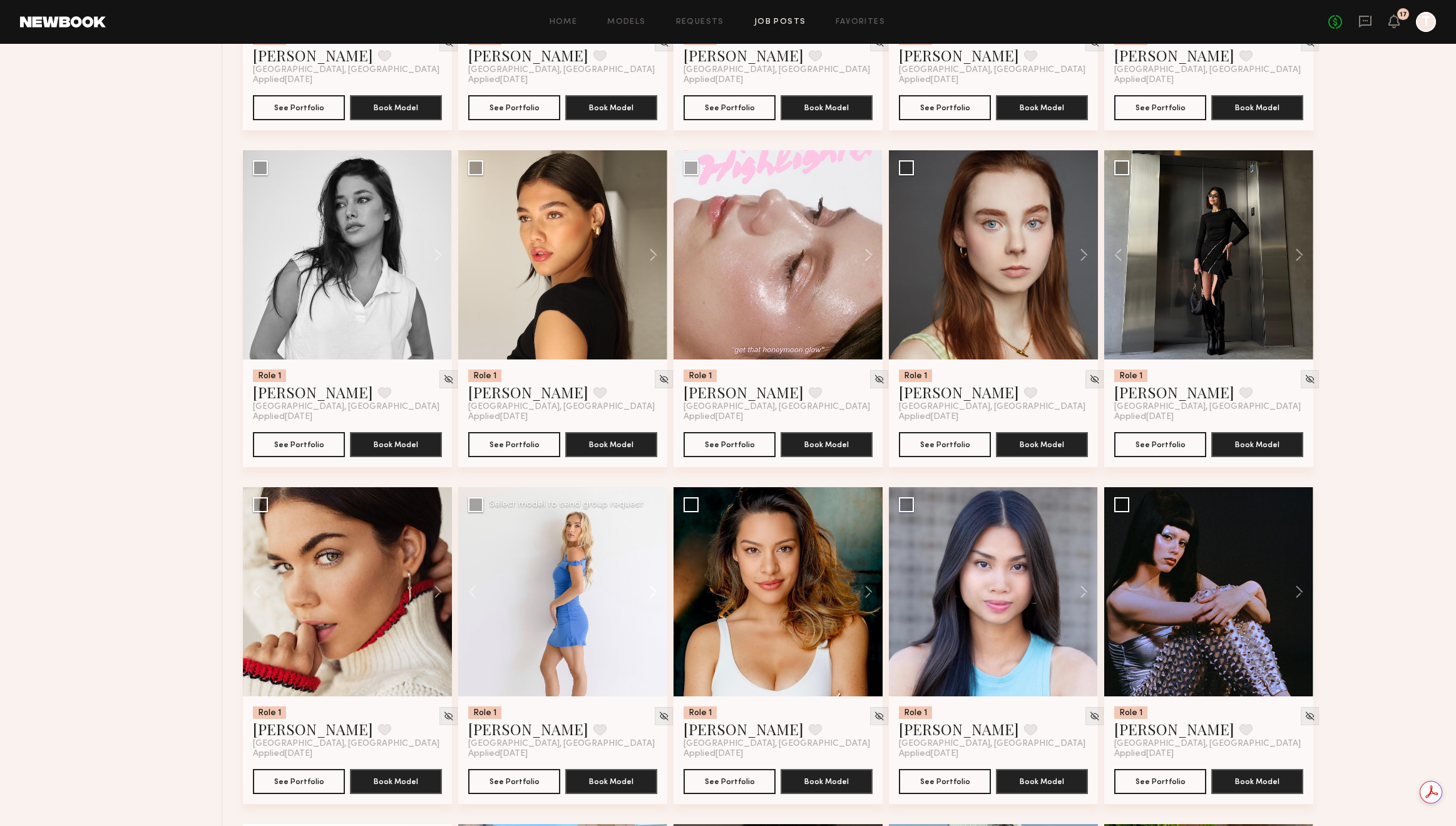
click at [663, 593] on button at bounding box center [647, 591] width 40 height 209
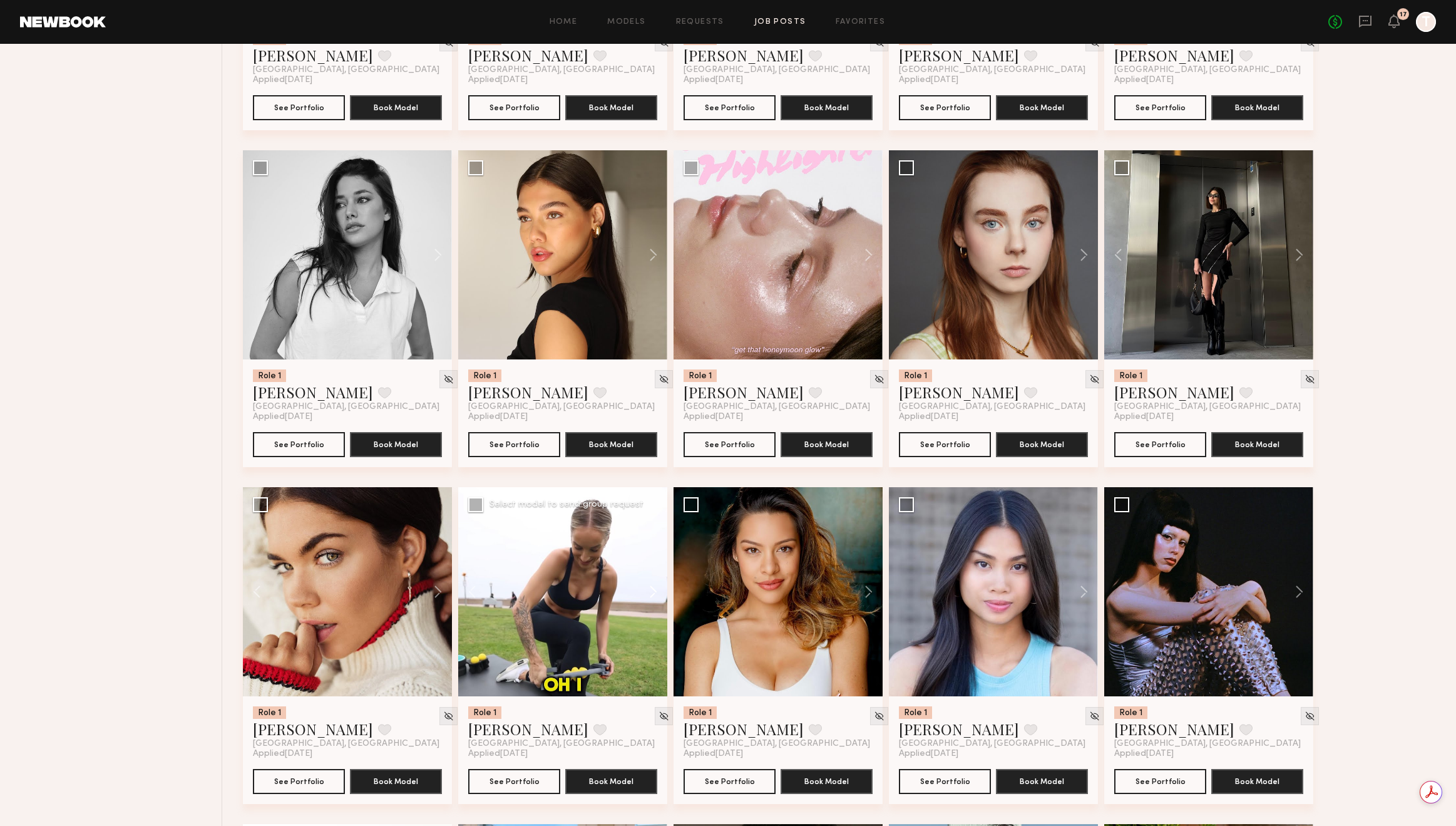
click at [663, 593] on button at bounding box center [647, 591] width 40 height 209
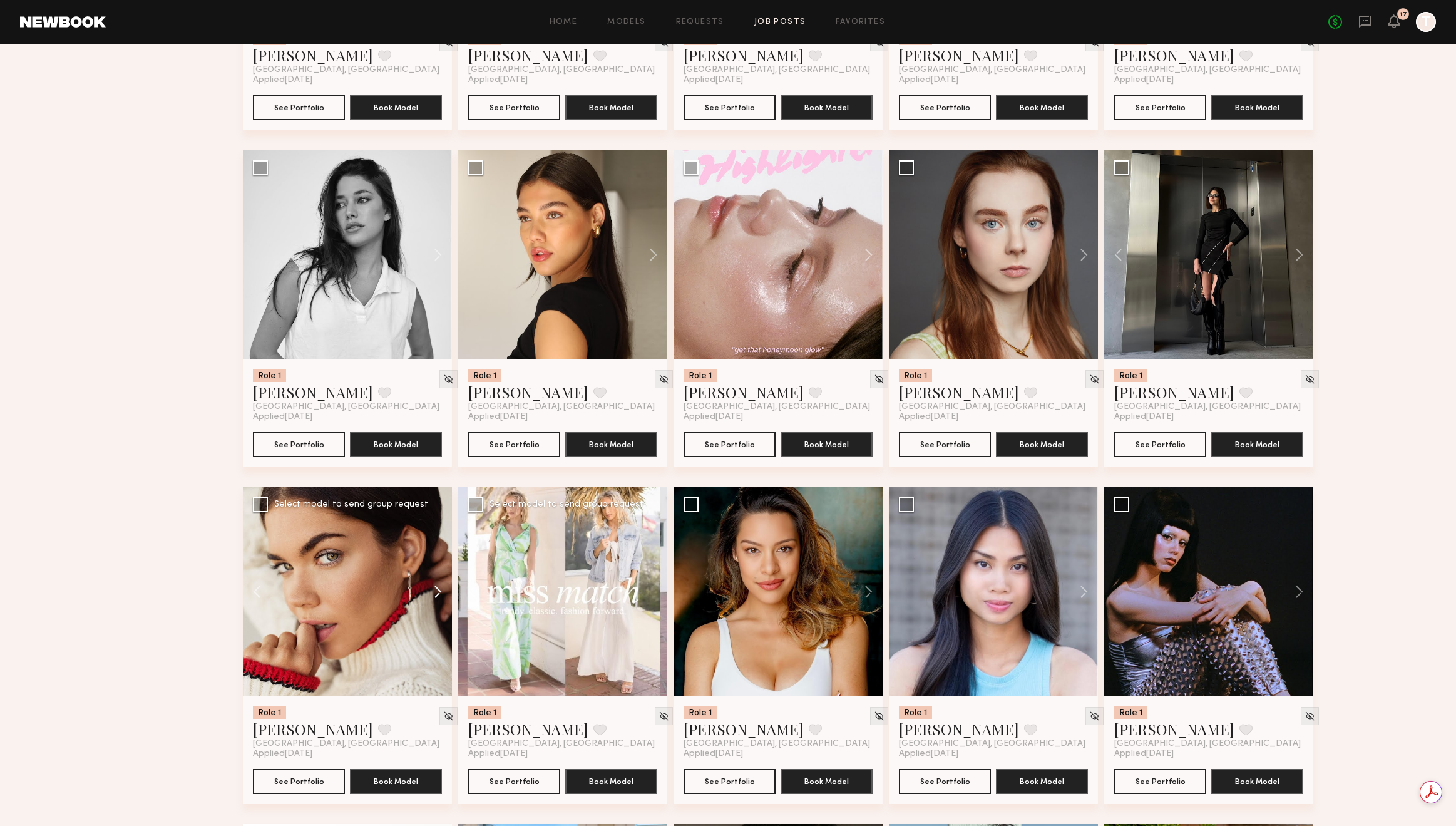
click at [434, 595] on button at bounding box center [432, 591] width 40 height 209
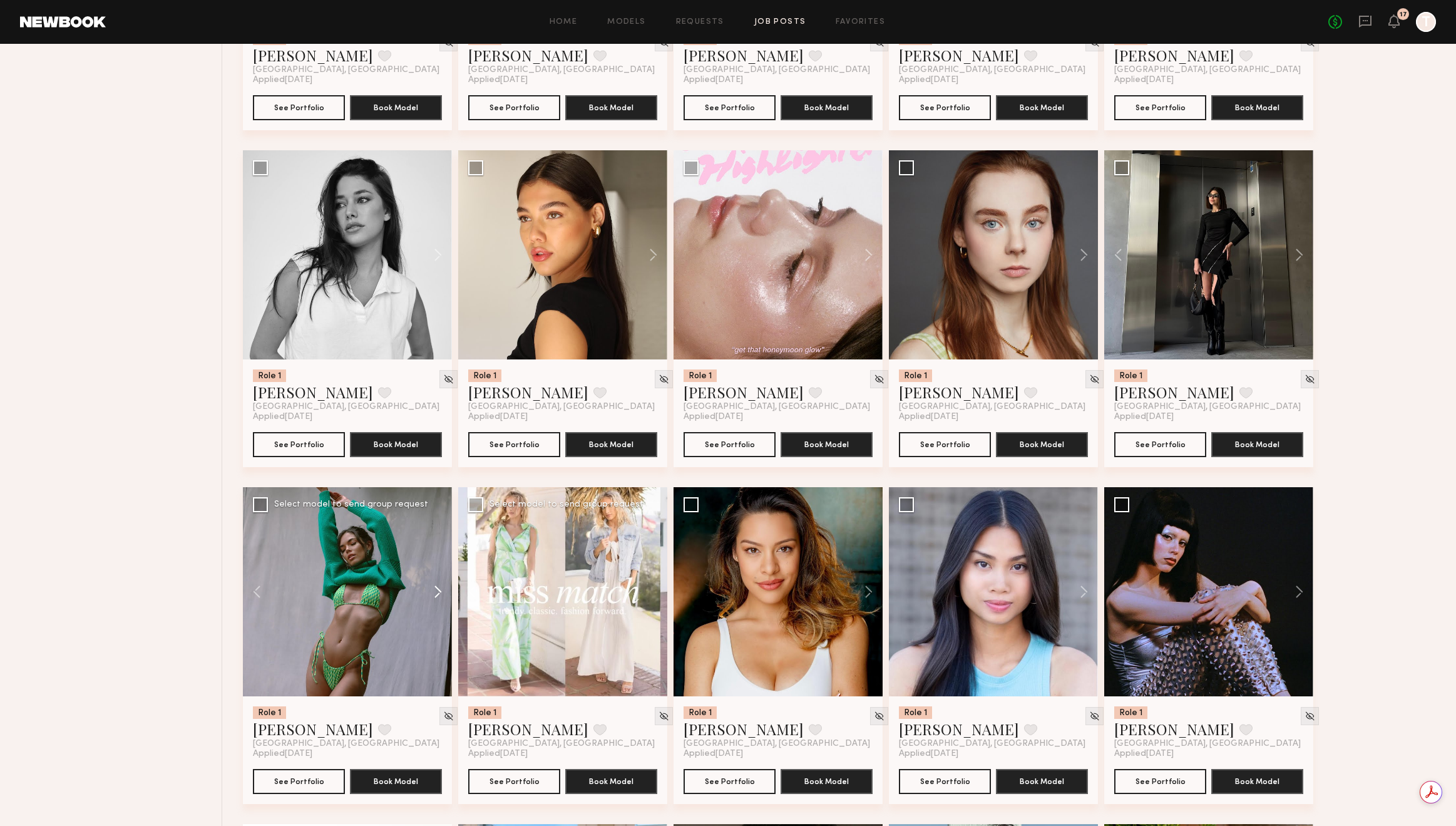
click at [434, 595] on button at bounding box center [432, 591] width 40 height 209
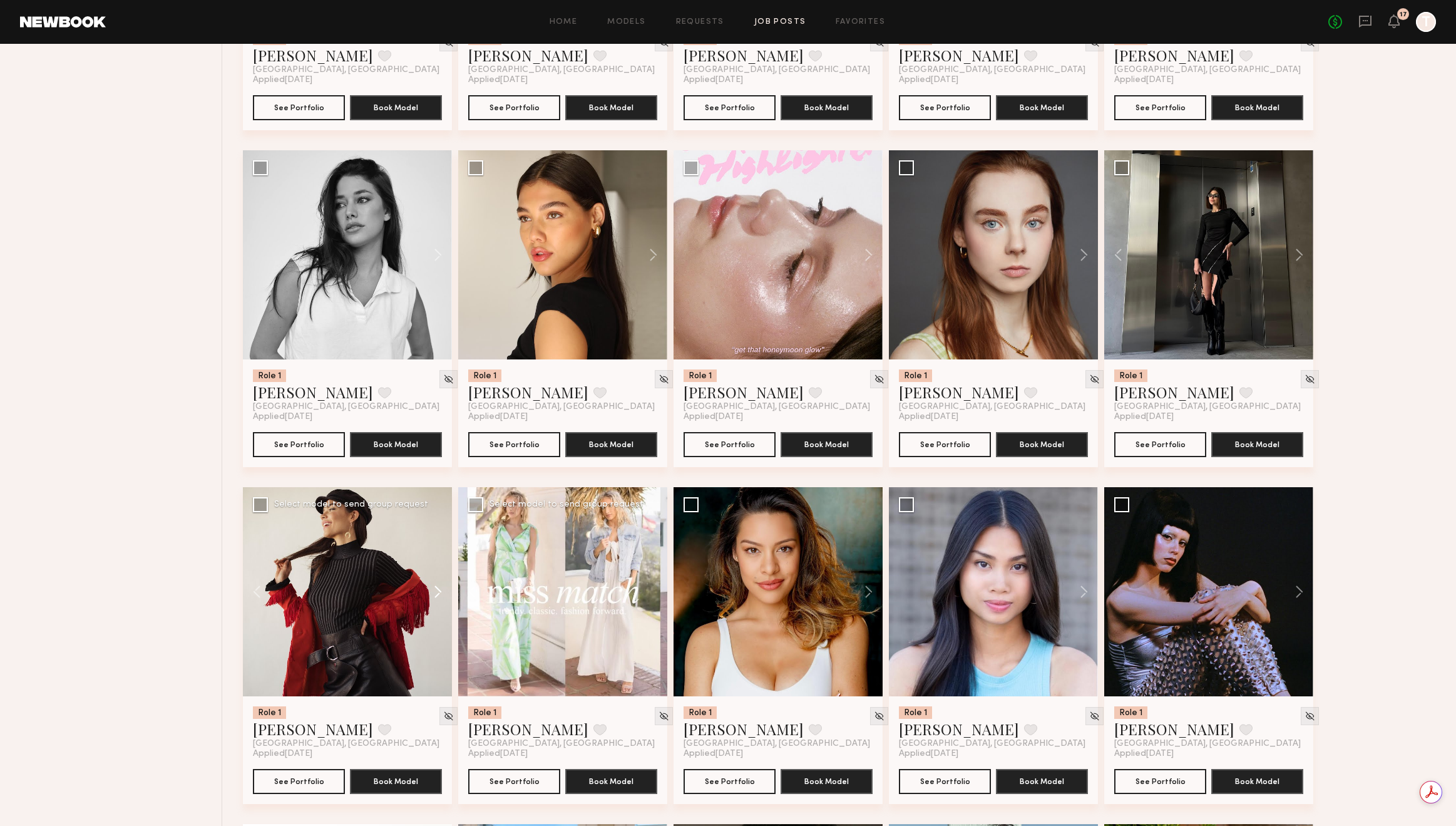
click at [436, 595] on button at bounding box center [432, 591] width 40 height 209
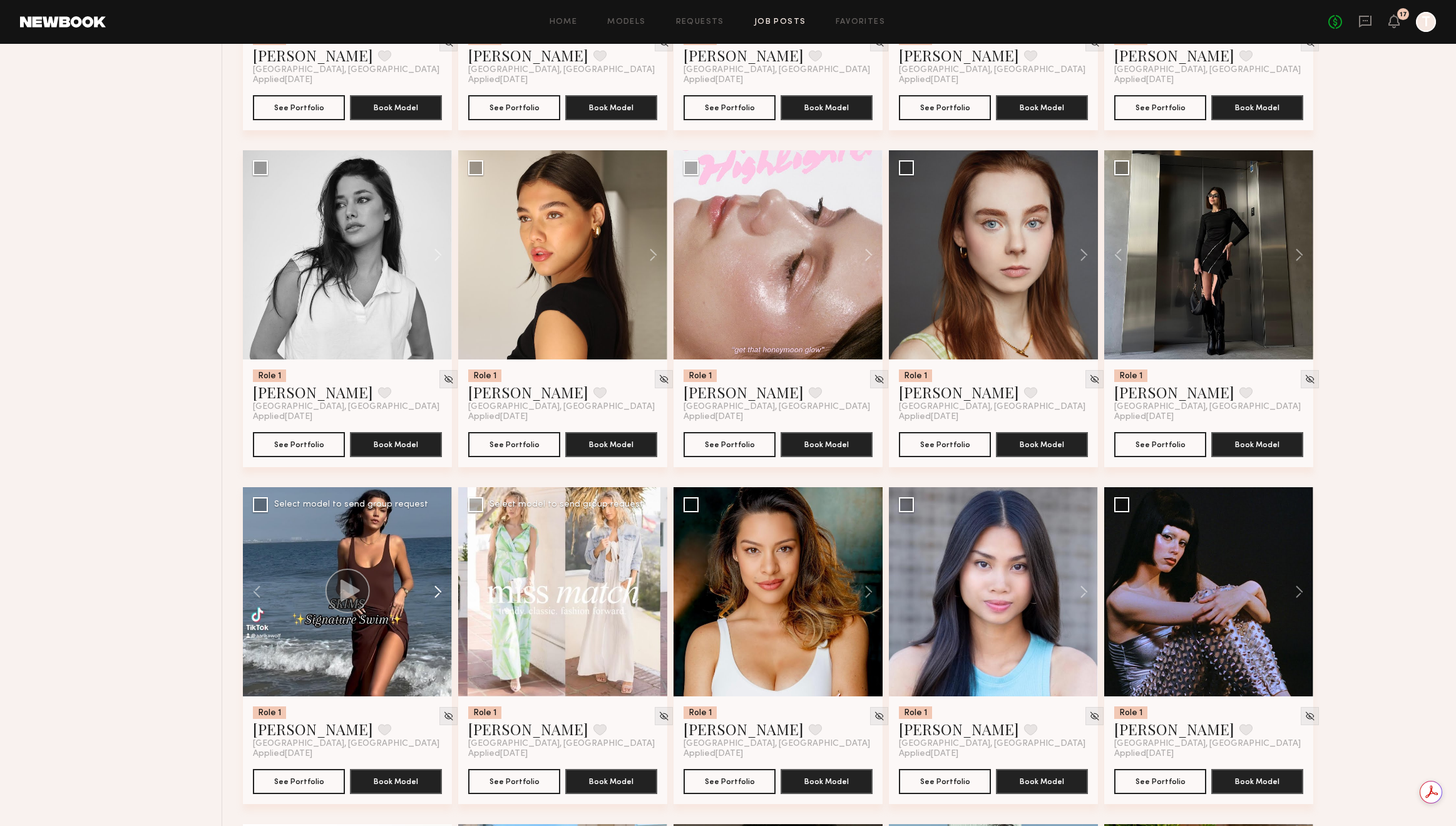
click at [437, 595] on button at bounding box center [432, 591] width 40 height 209
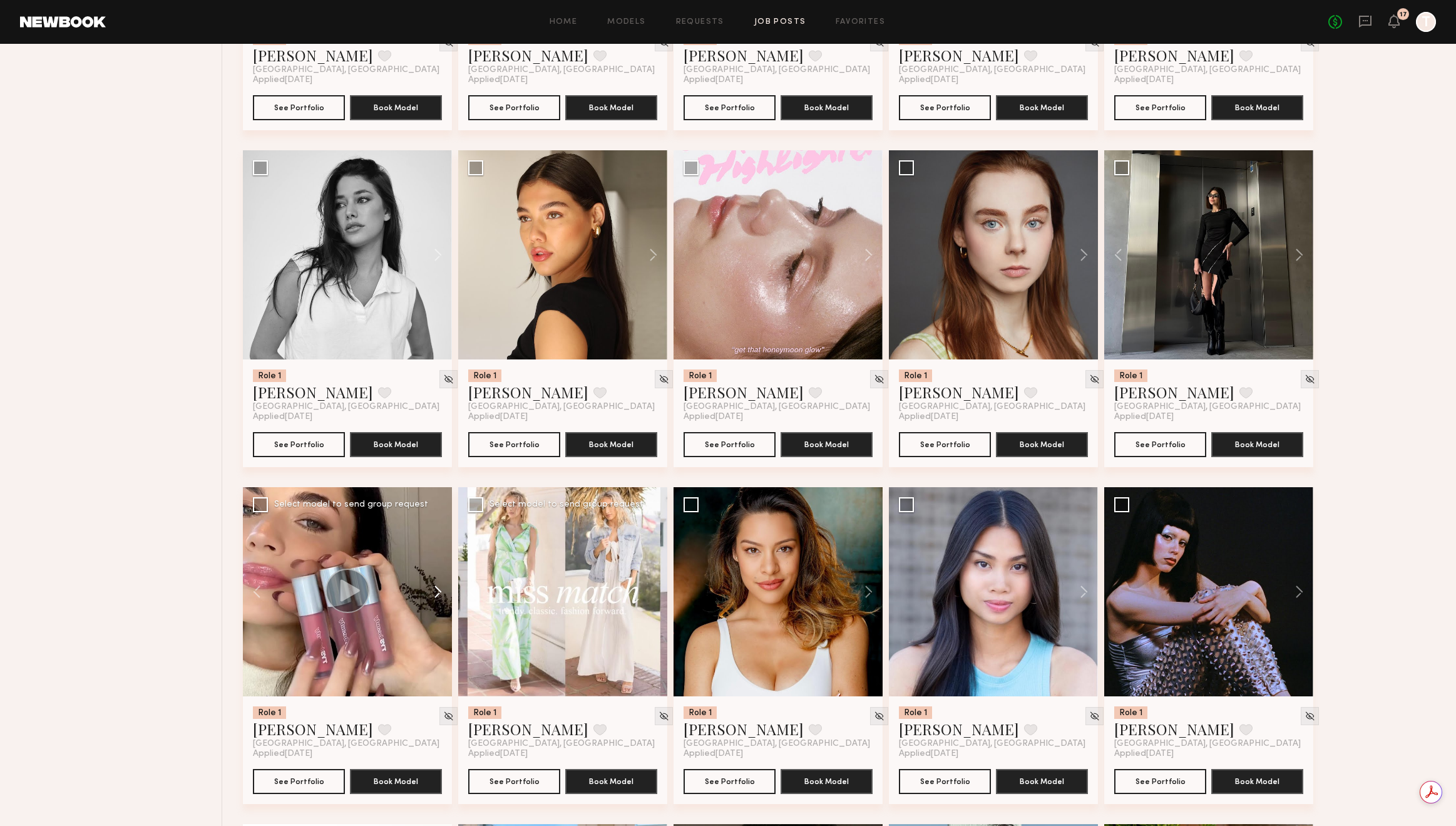
scroll to position [1394, 0]
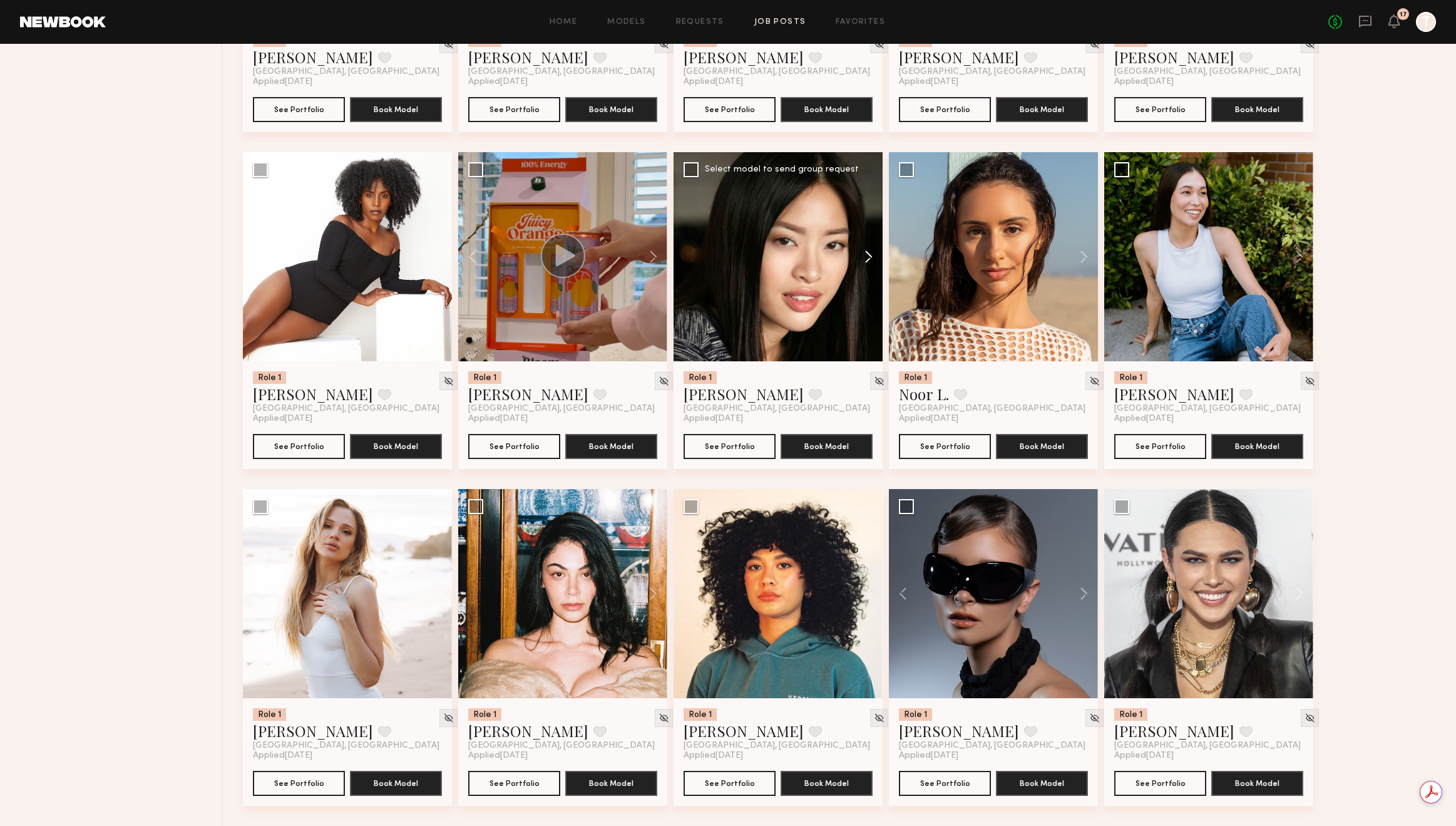
click at [868, 258] on button at bounding box center [862, 256] width 40 height 209
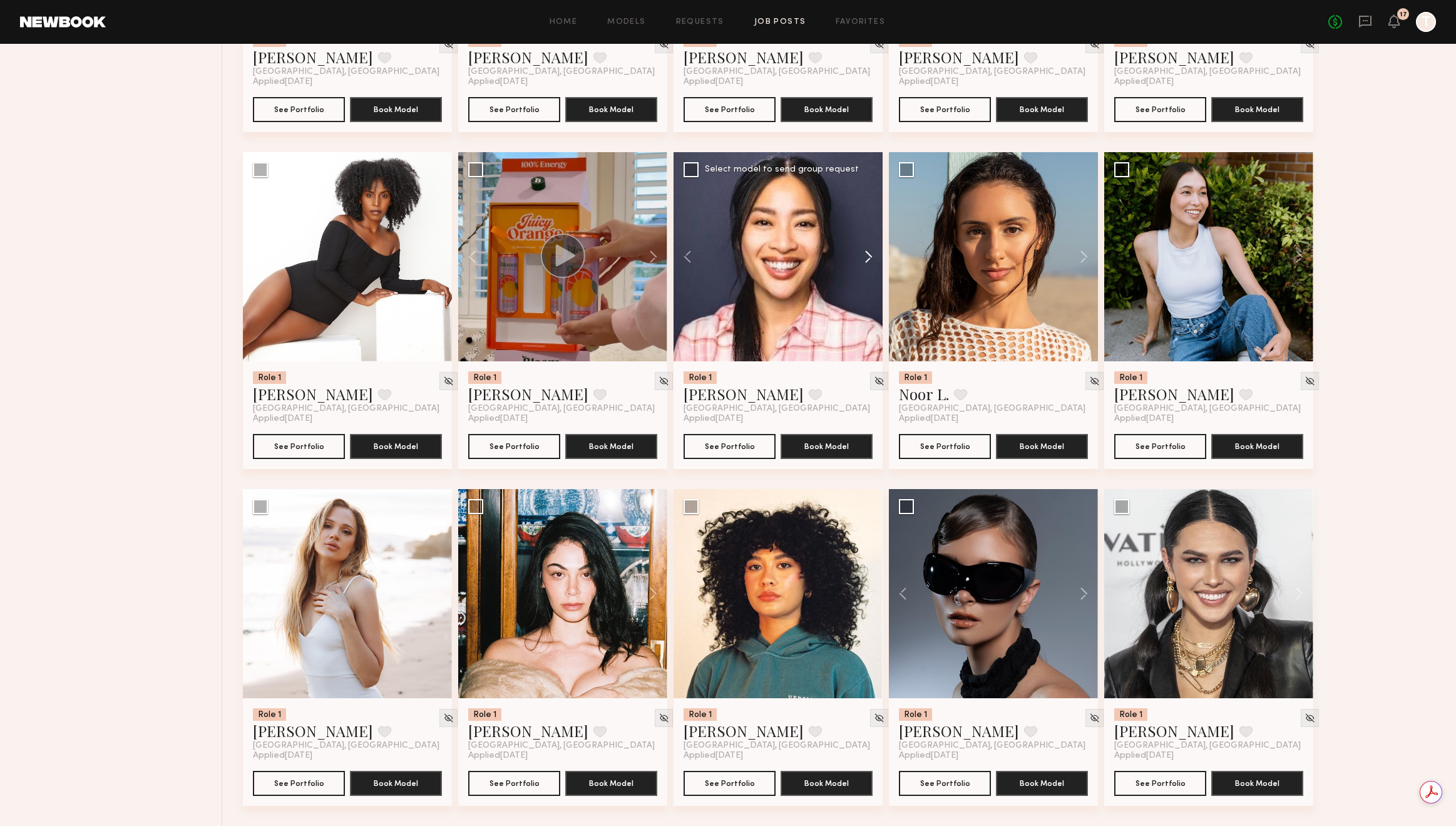
click at [868, 258] on button at bounding box center [862, 256] width 40 height 209
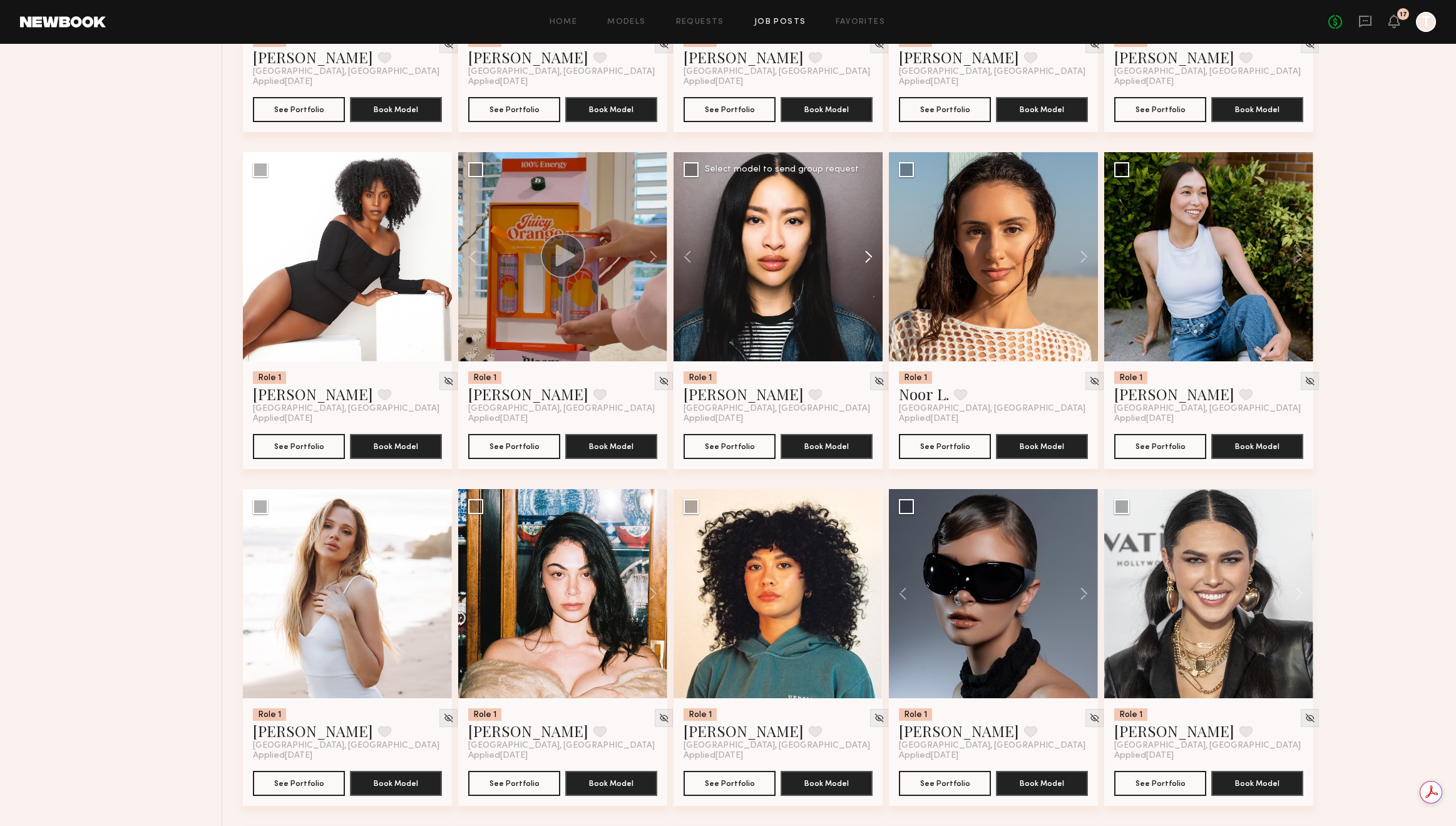
click at [868, 258] on button at bounding box center [862, 256] width 40 height 209
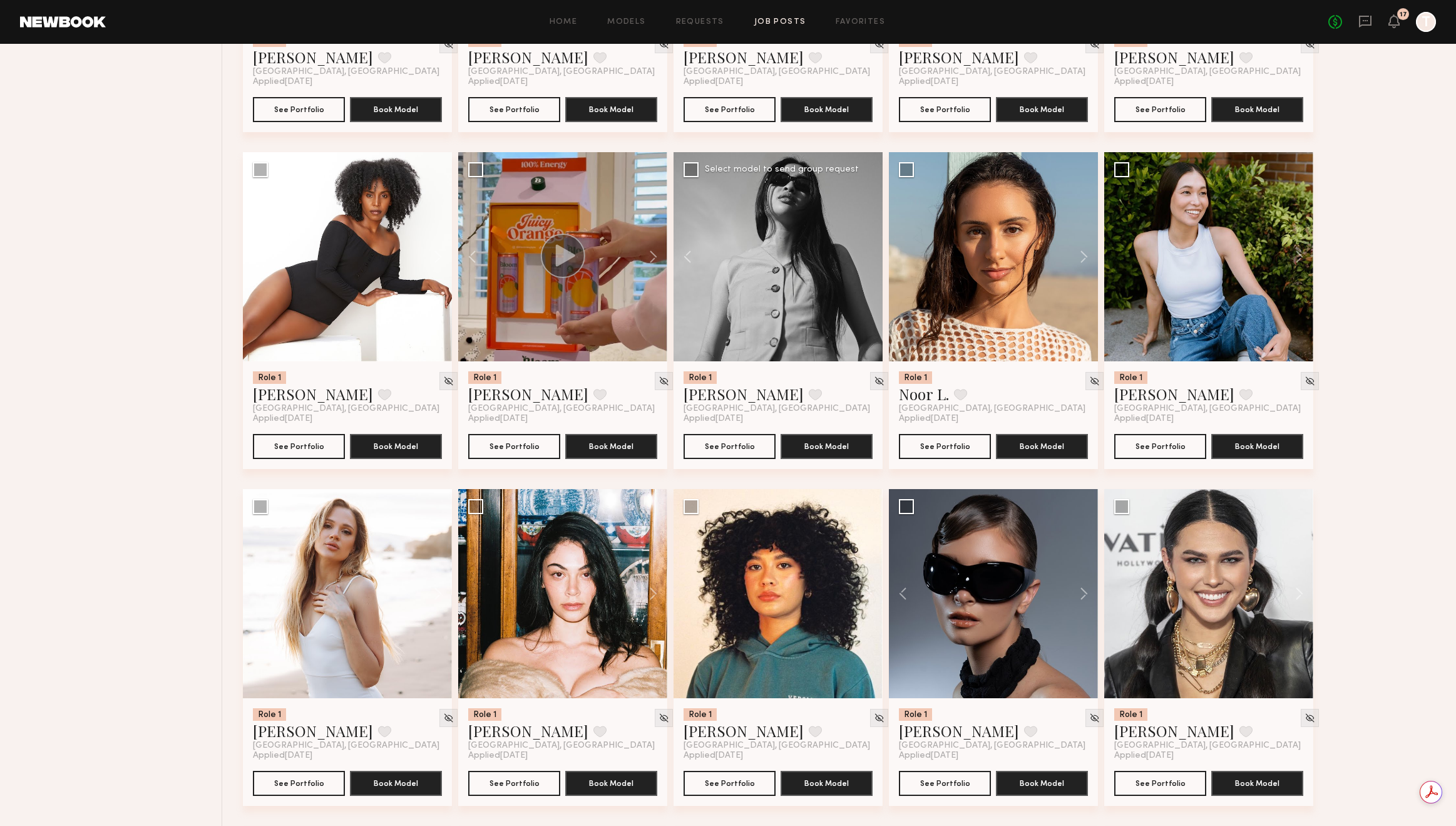
click at [868, 258] on div at bounding box center [778, 256] width 209 height 209
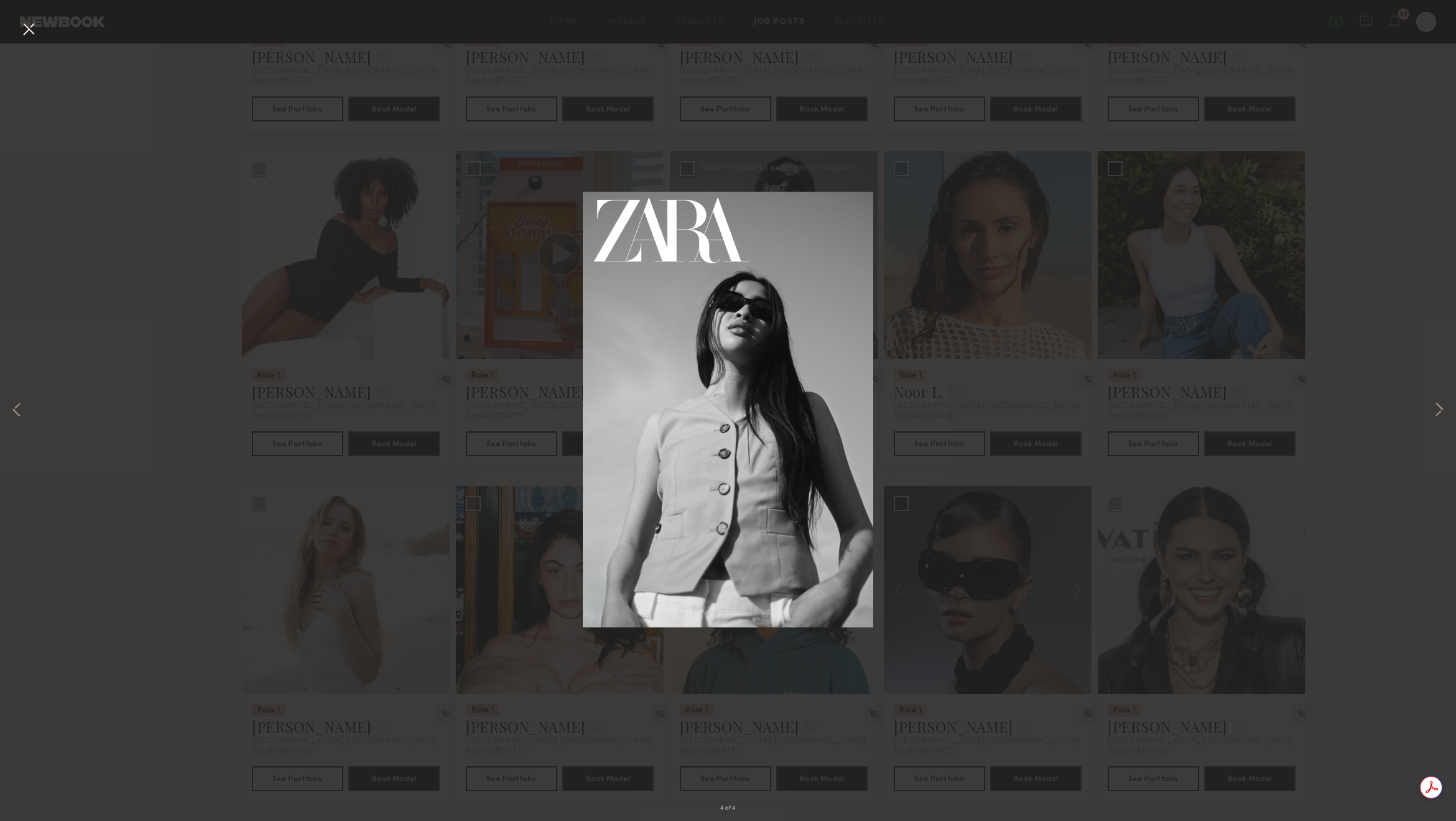
click at [29, 31] on button at bounding box center [28, 29] width 20 height 22
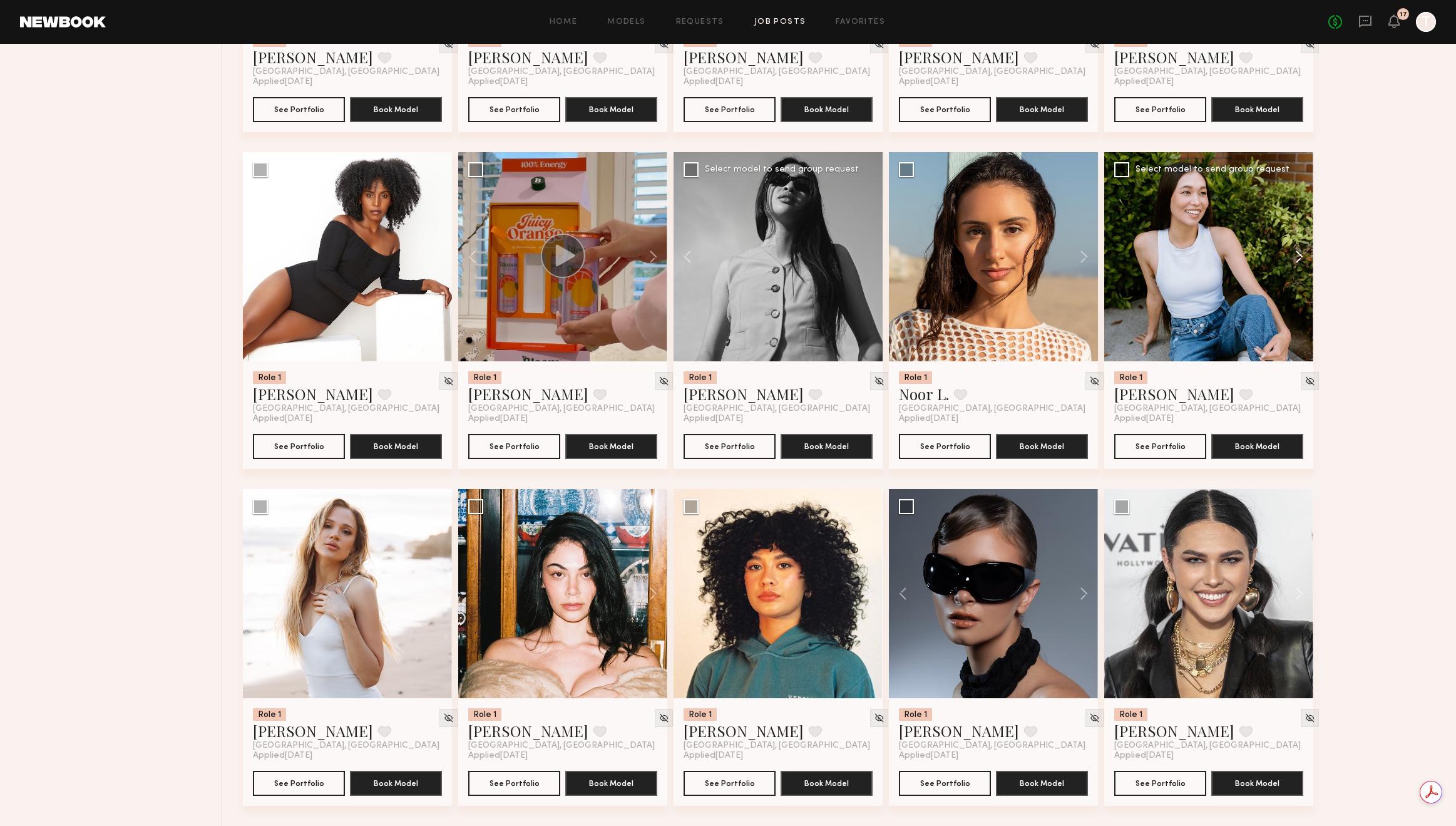
click at [1299, 255] on button at bounding box center [1293, 256] width 40 height 209
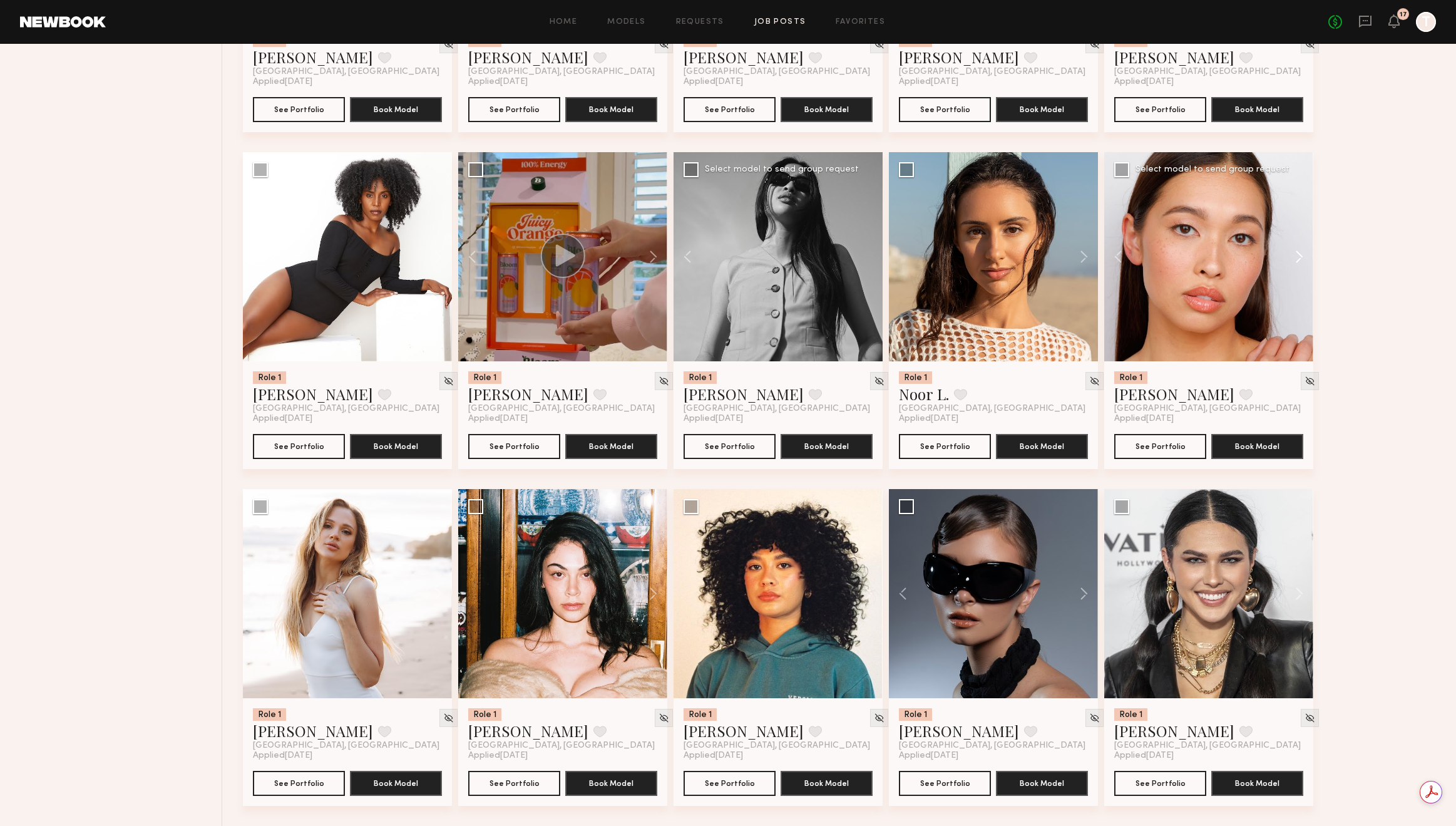
click at [1303, 256] on button at bounding box center [1293, 256] width 40 height 209
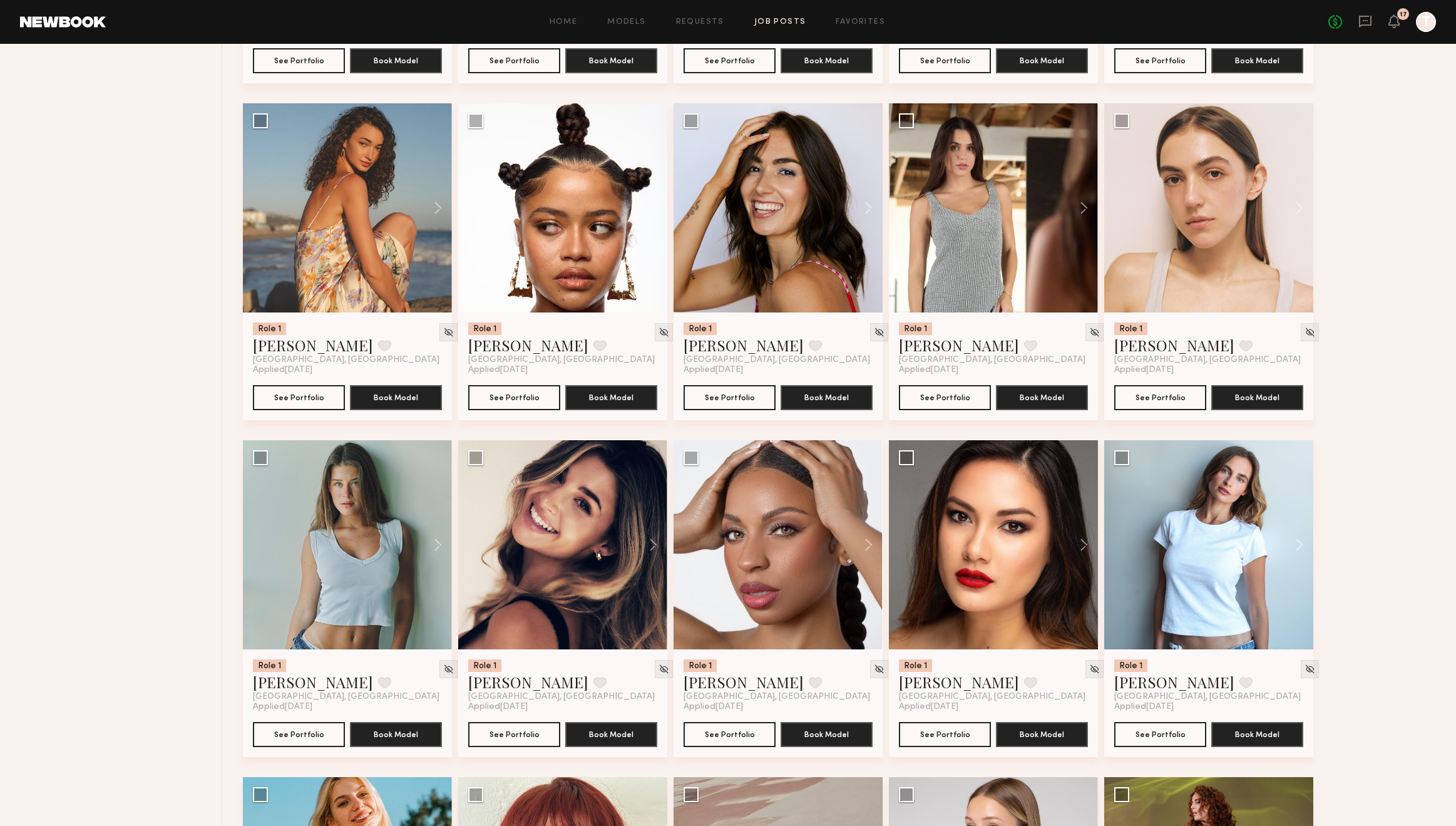
scroll to position [2839, 0]
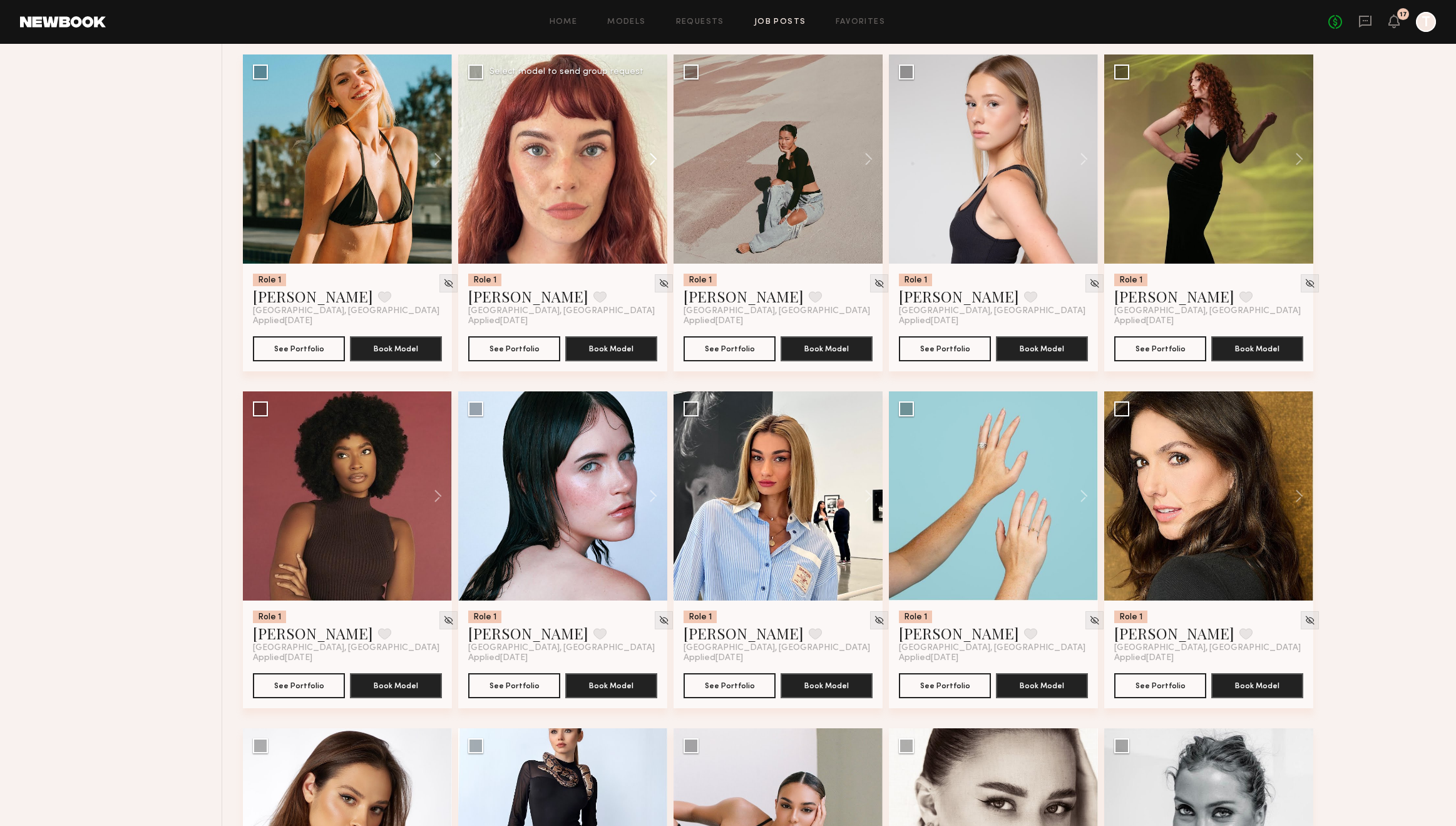
click at [649, 158] on button at bounding box center [647, 159] width 40 height 209
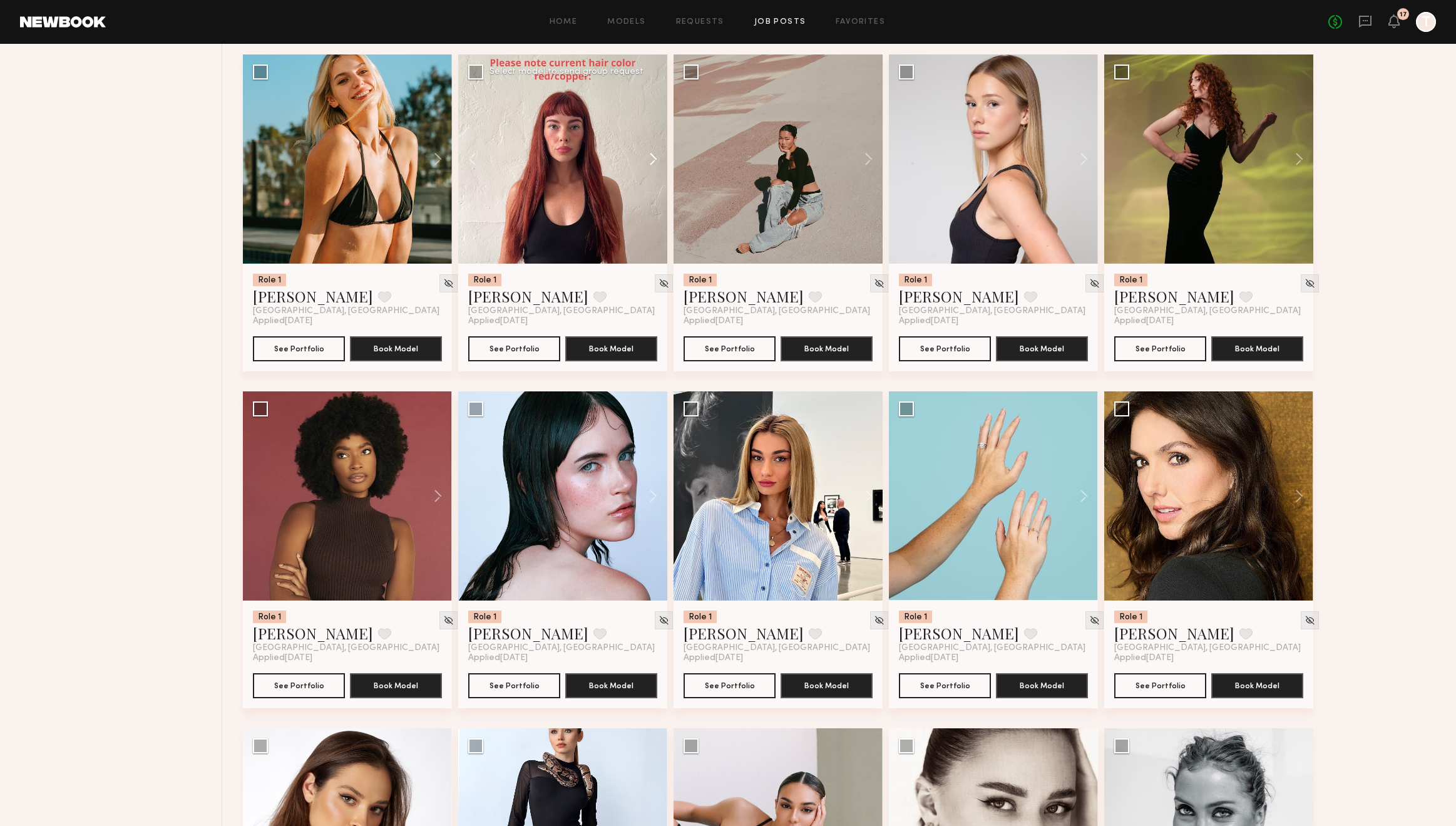
click at [649, 158] on button at bounding box center [647, 159] width 40 height 209
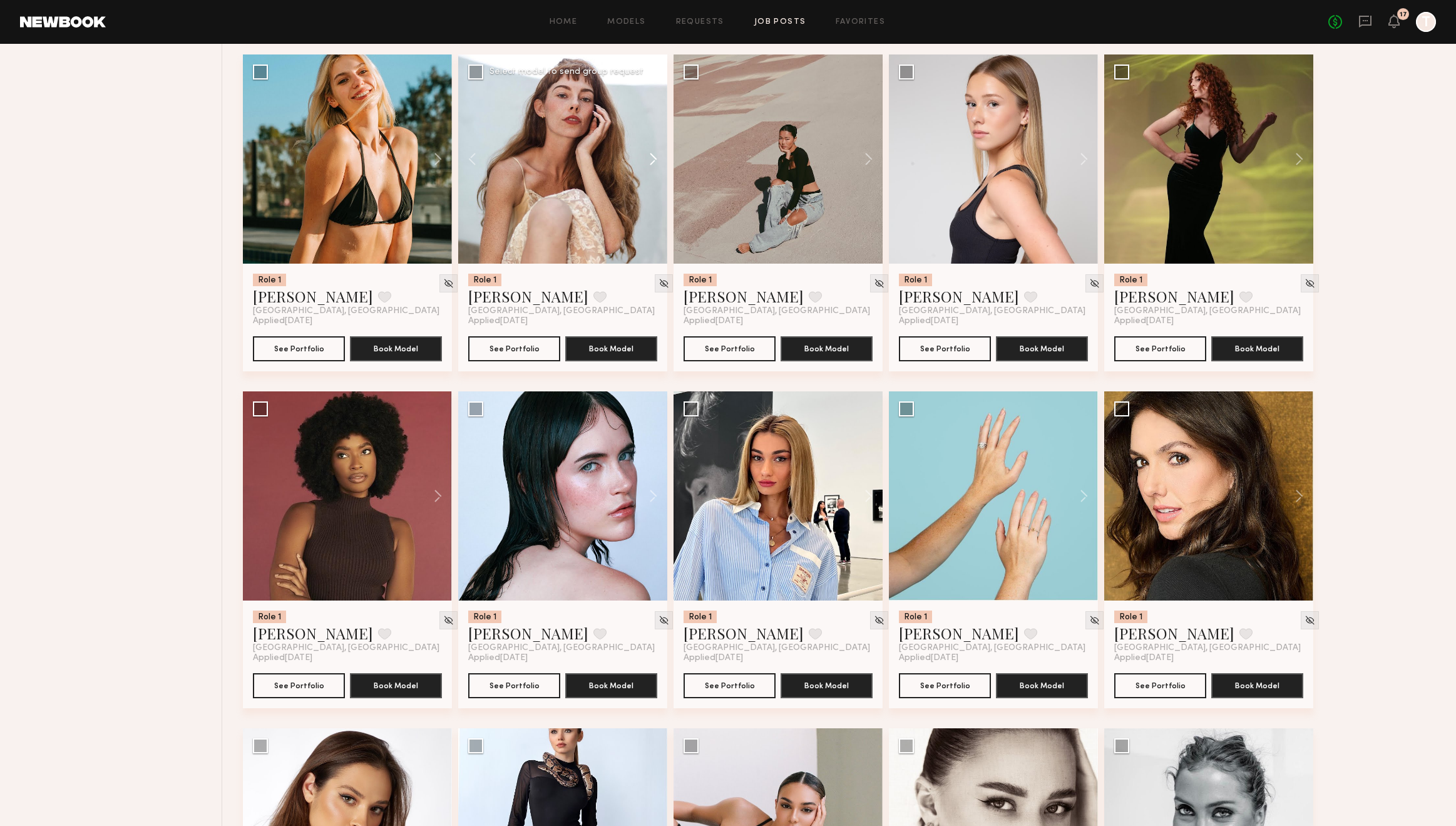
click at [649, 158] on button at bounding box center [647, 159] width 40 height 209
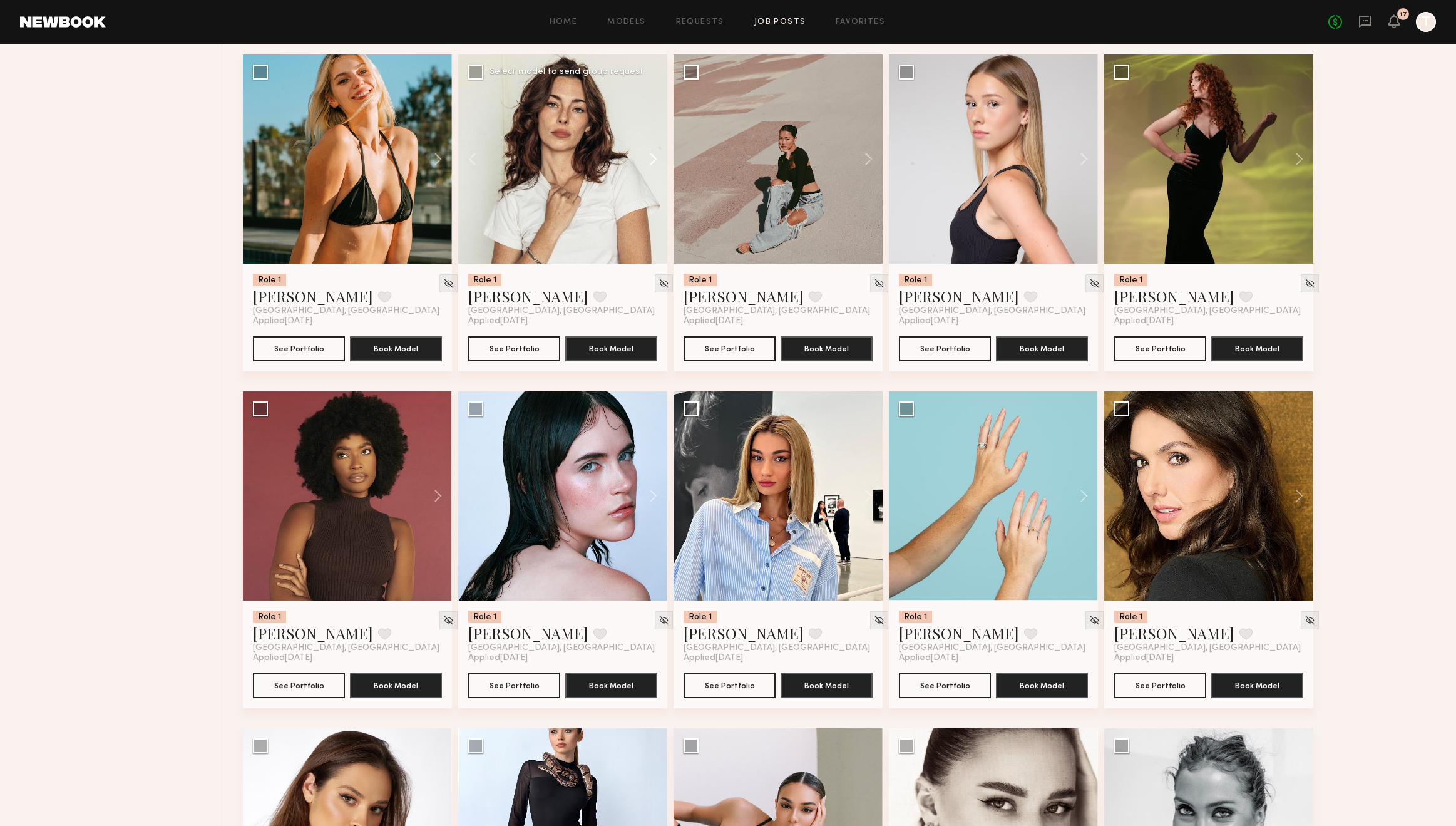
click at [649, 158] on button at bounding box center [647, 159] width 40 height 209
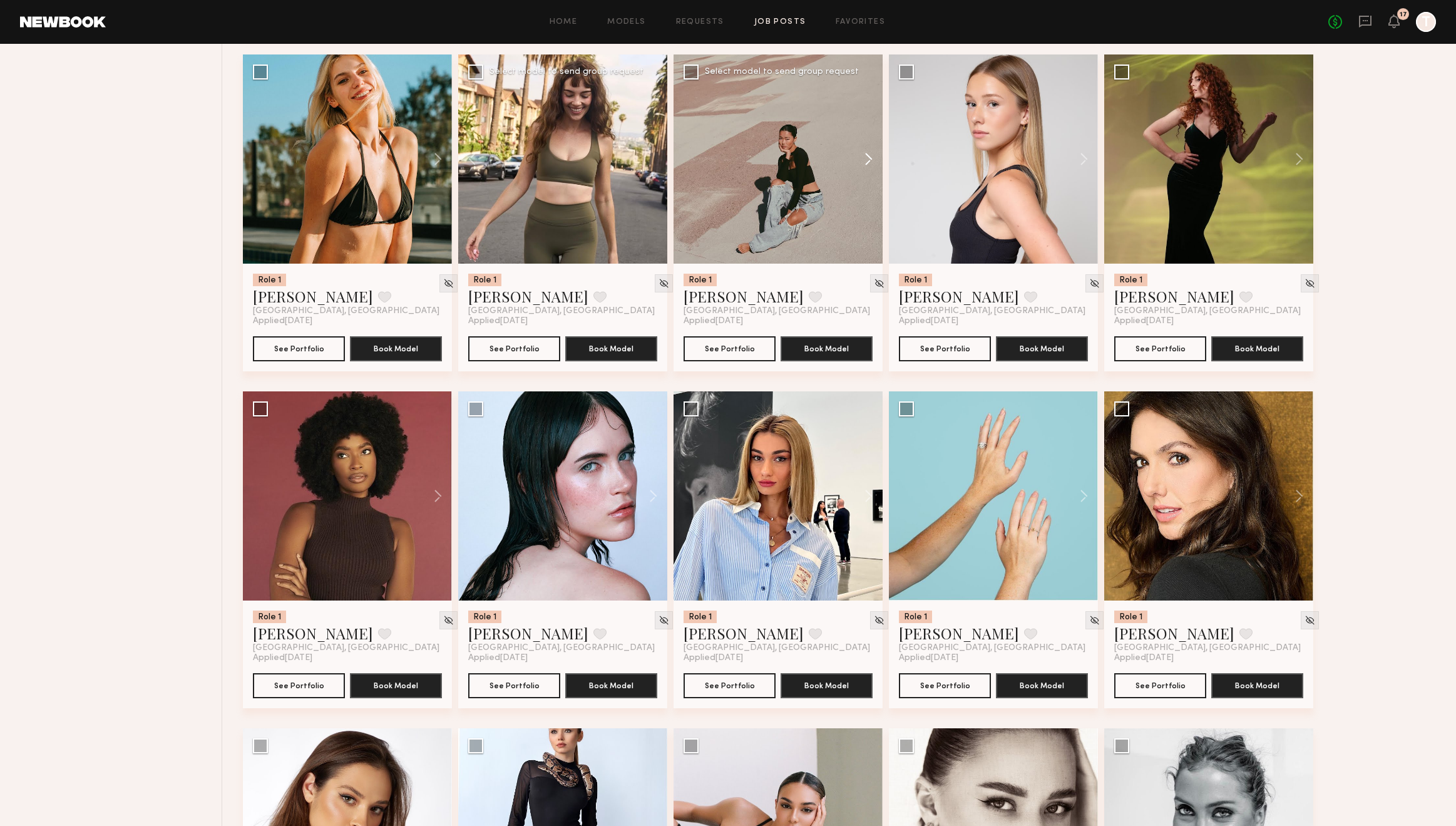
click at [866, 168] on button at bounding box center [862, 159] width 40 height 209
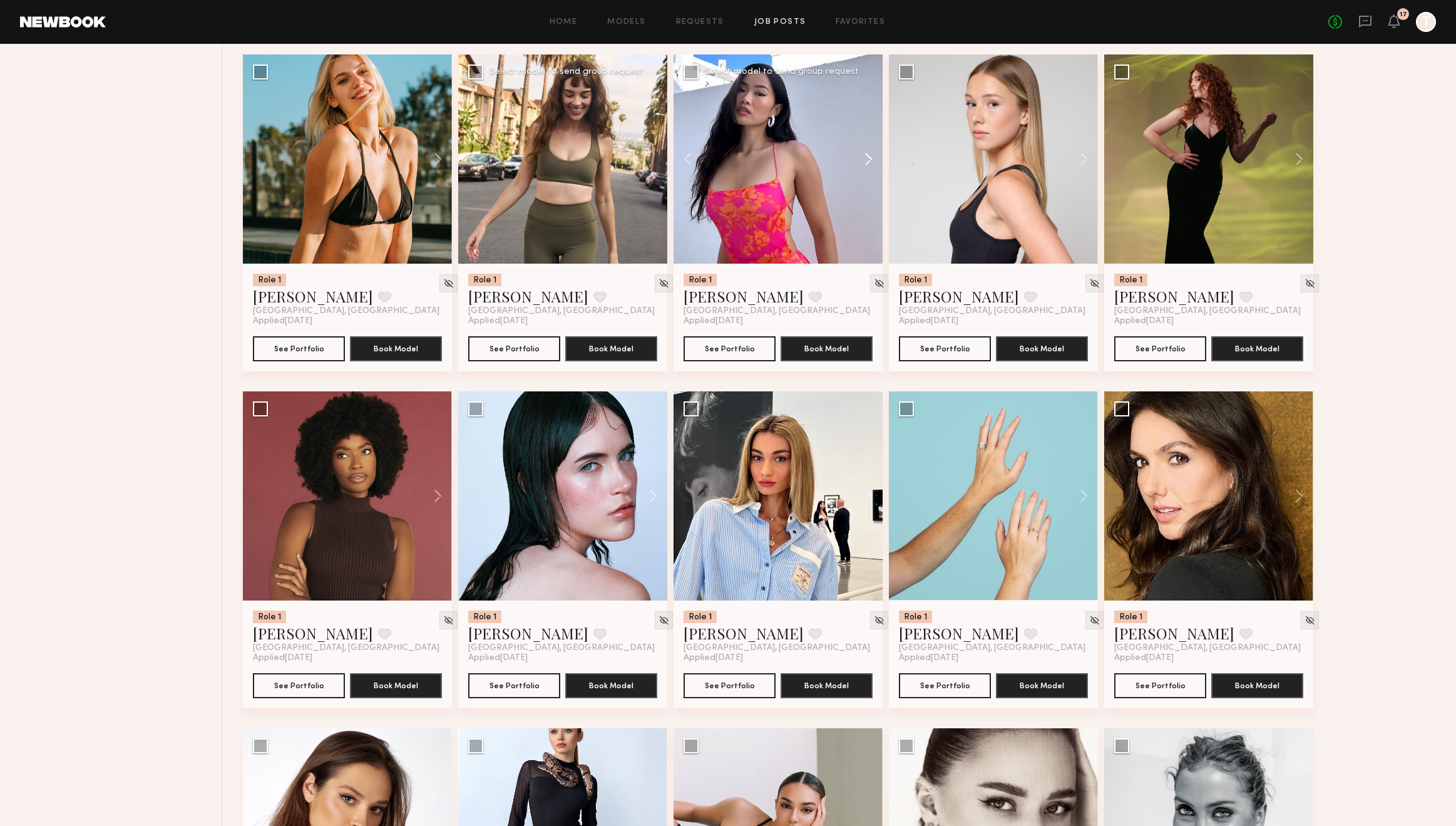
click at [868, 160] on button at bounding box center [862, 159] width 40 height 209
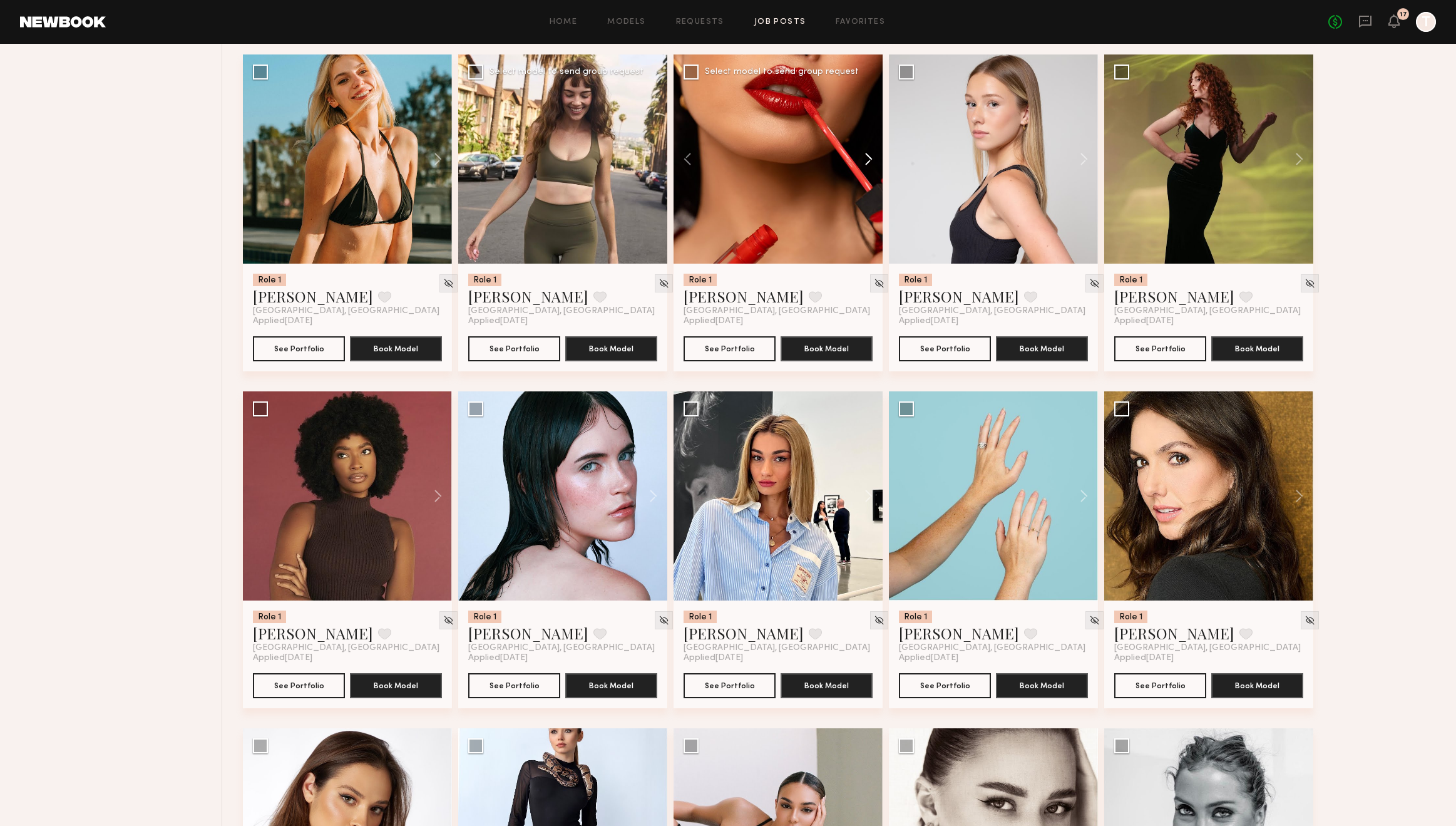
click at [868, 160] on button at bounding box center [862, 159] width 40 height 209
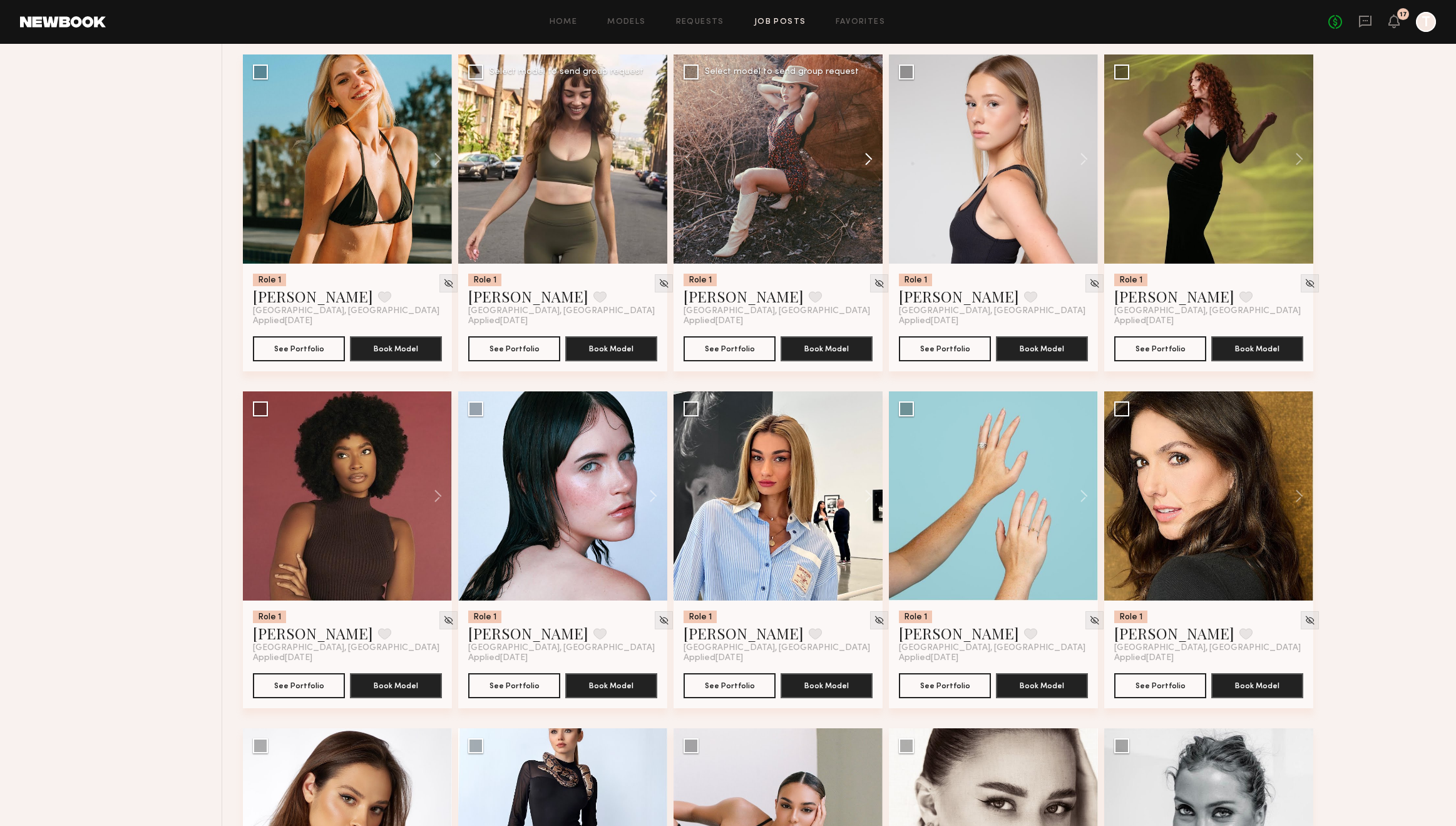
click at [868, 160] on button at bounding box center [862, 159] width 40 height 209
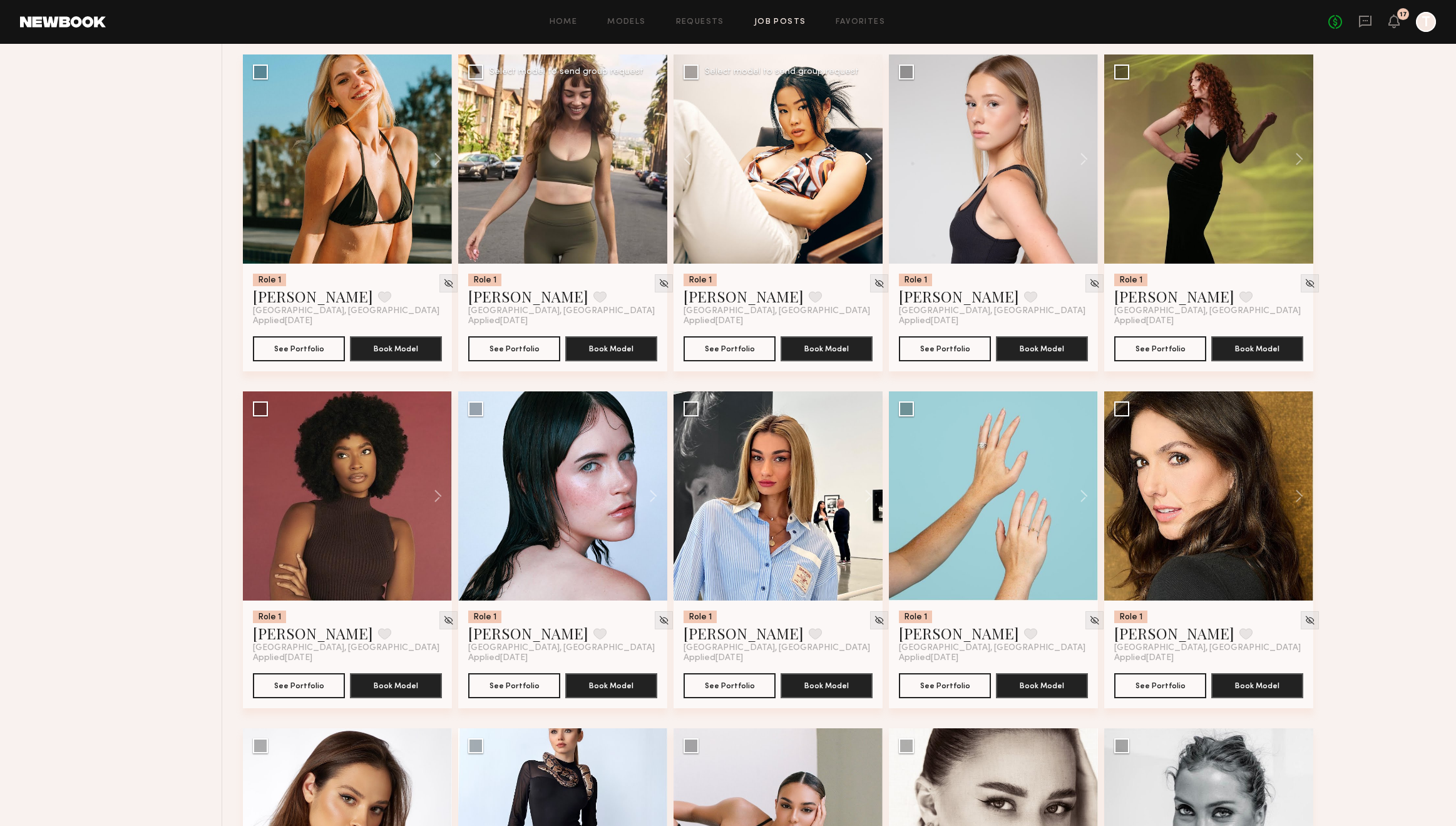
click at [868, 160] on button at bounding box center [862, 159] width 40 height 209
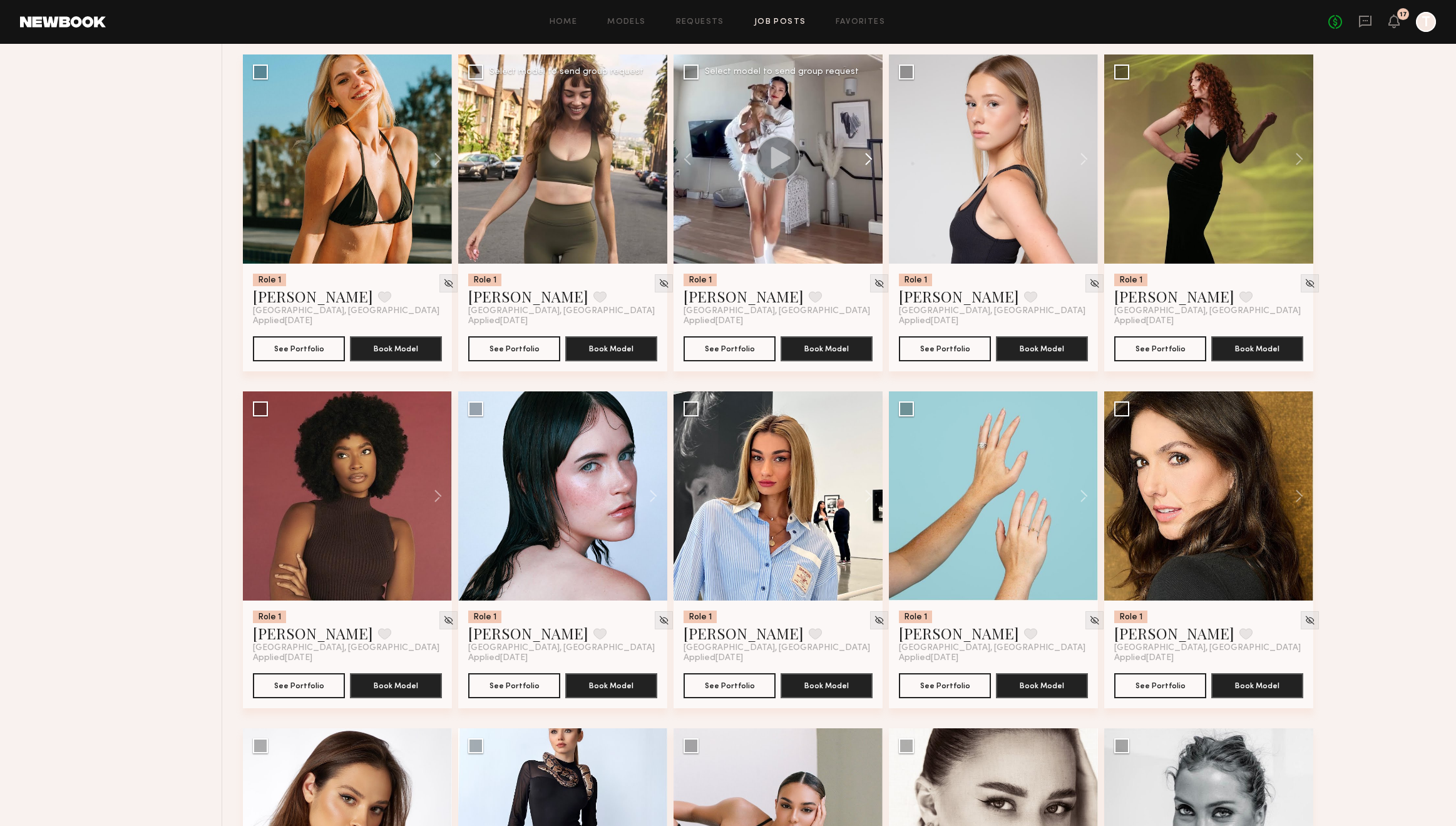
click at [868, 160] on button at bounding box center [862, 159] width 40 height 209
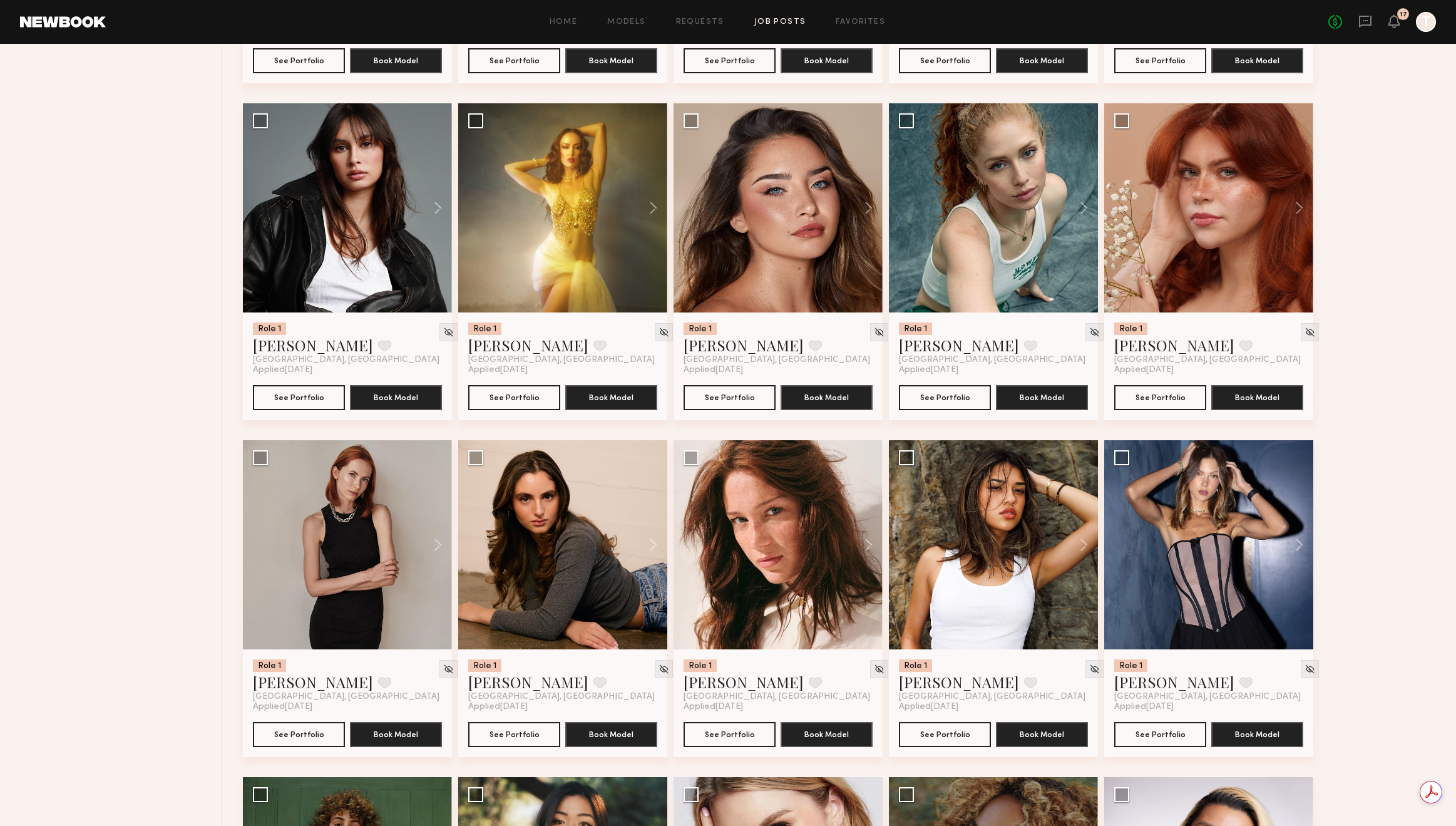
scroll to position [3415, 0]
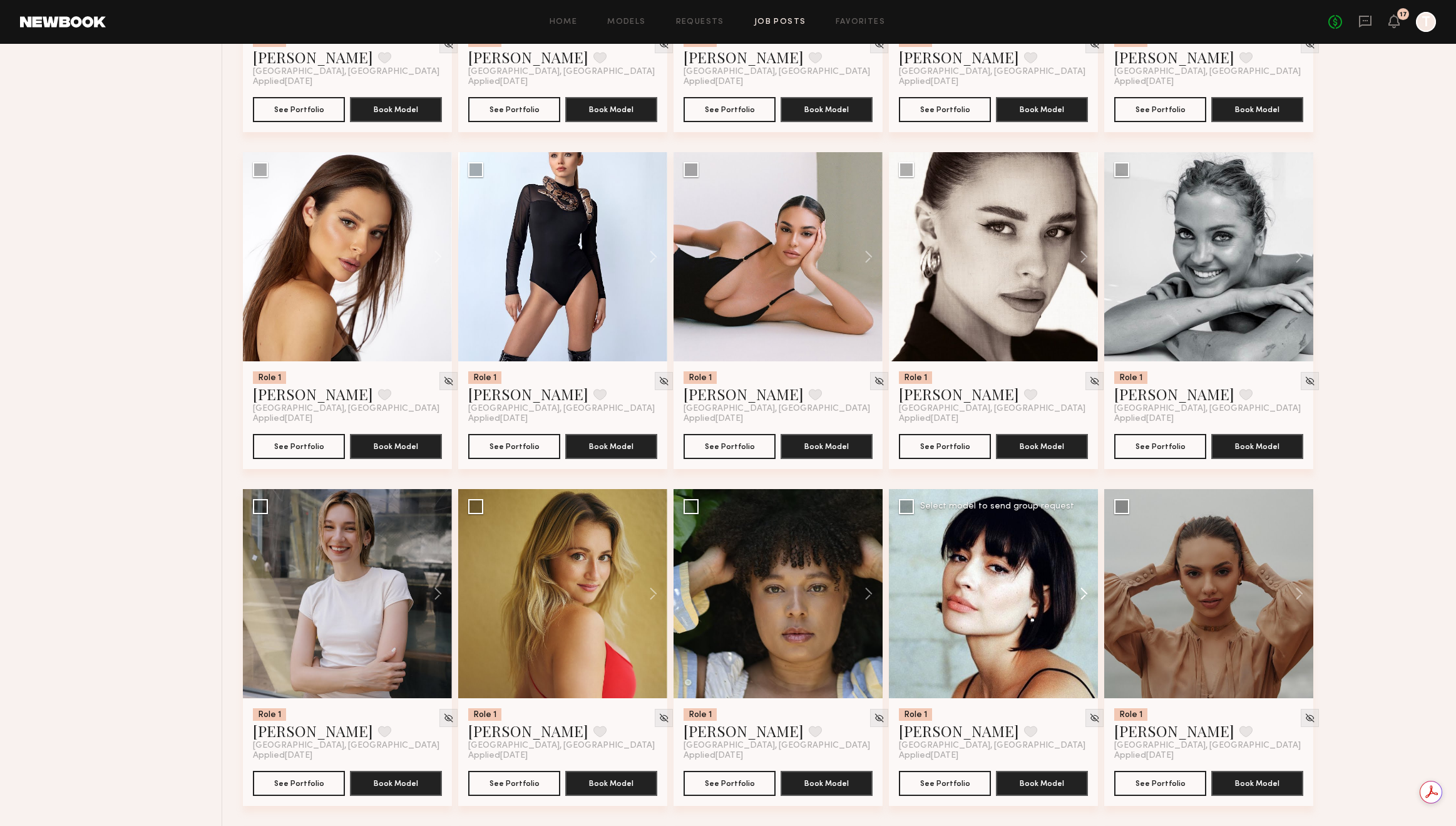
click at [1082, 598] on button at bounding box center [1078, 594] width 40 height 209
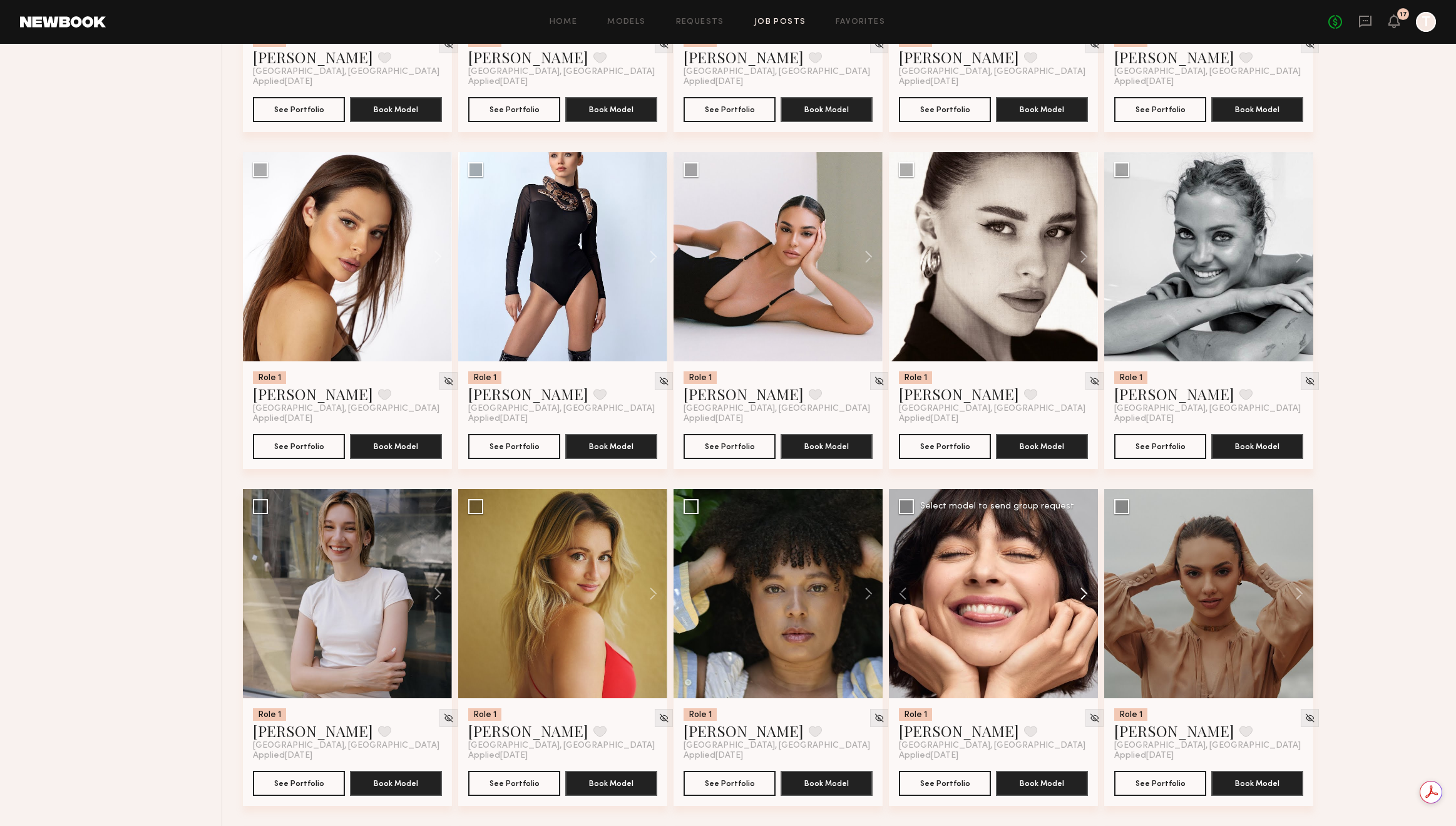
click at [1082, 598] on button at bounding box center [1078, 594] width 40 height 209
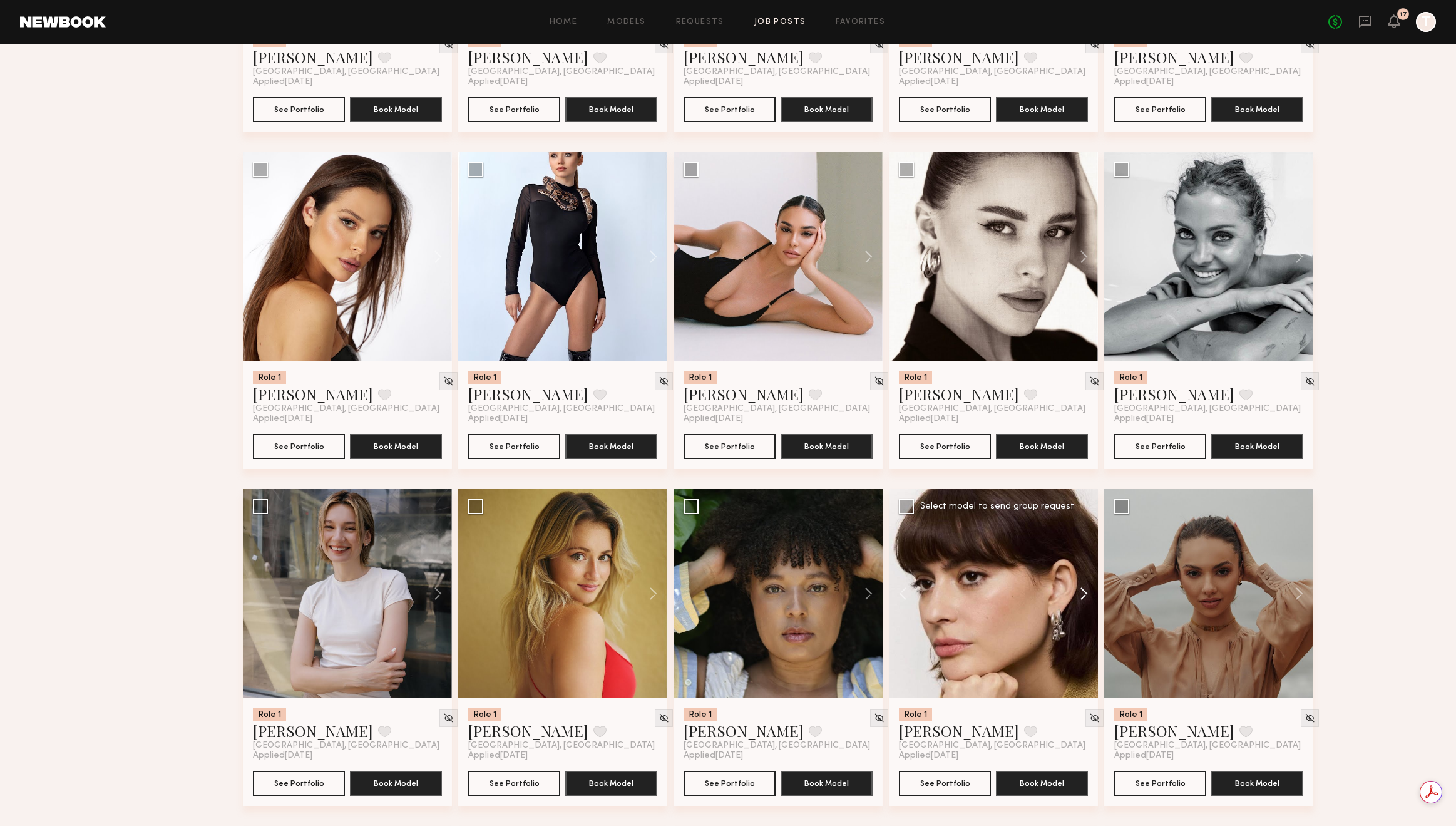
click at [1085, 591] on button at bounding box center [1078, 594] width 40 height 209
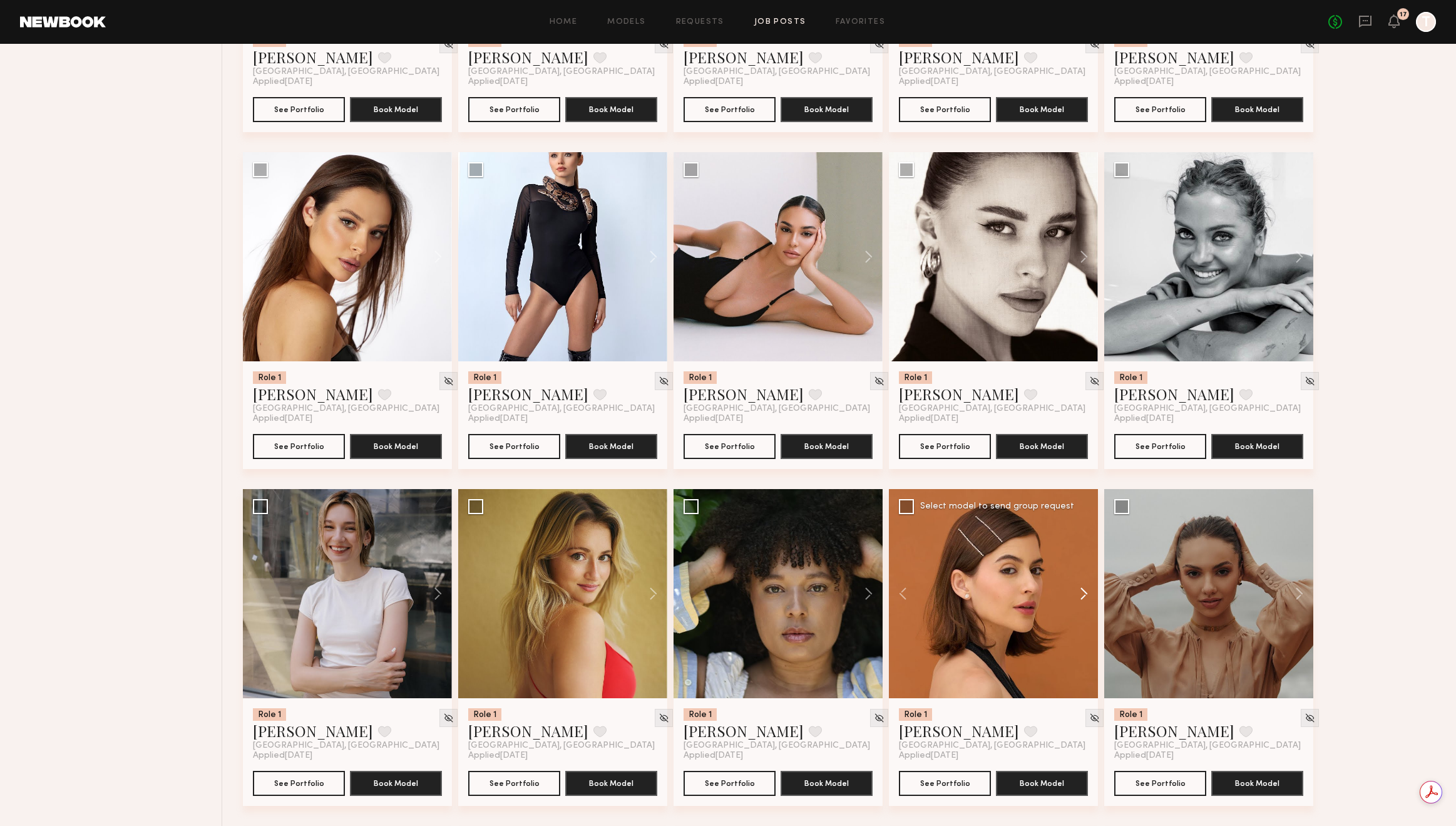
click at [1085, 591] on button at bounding box center [1078, 594] width 40 height 209
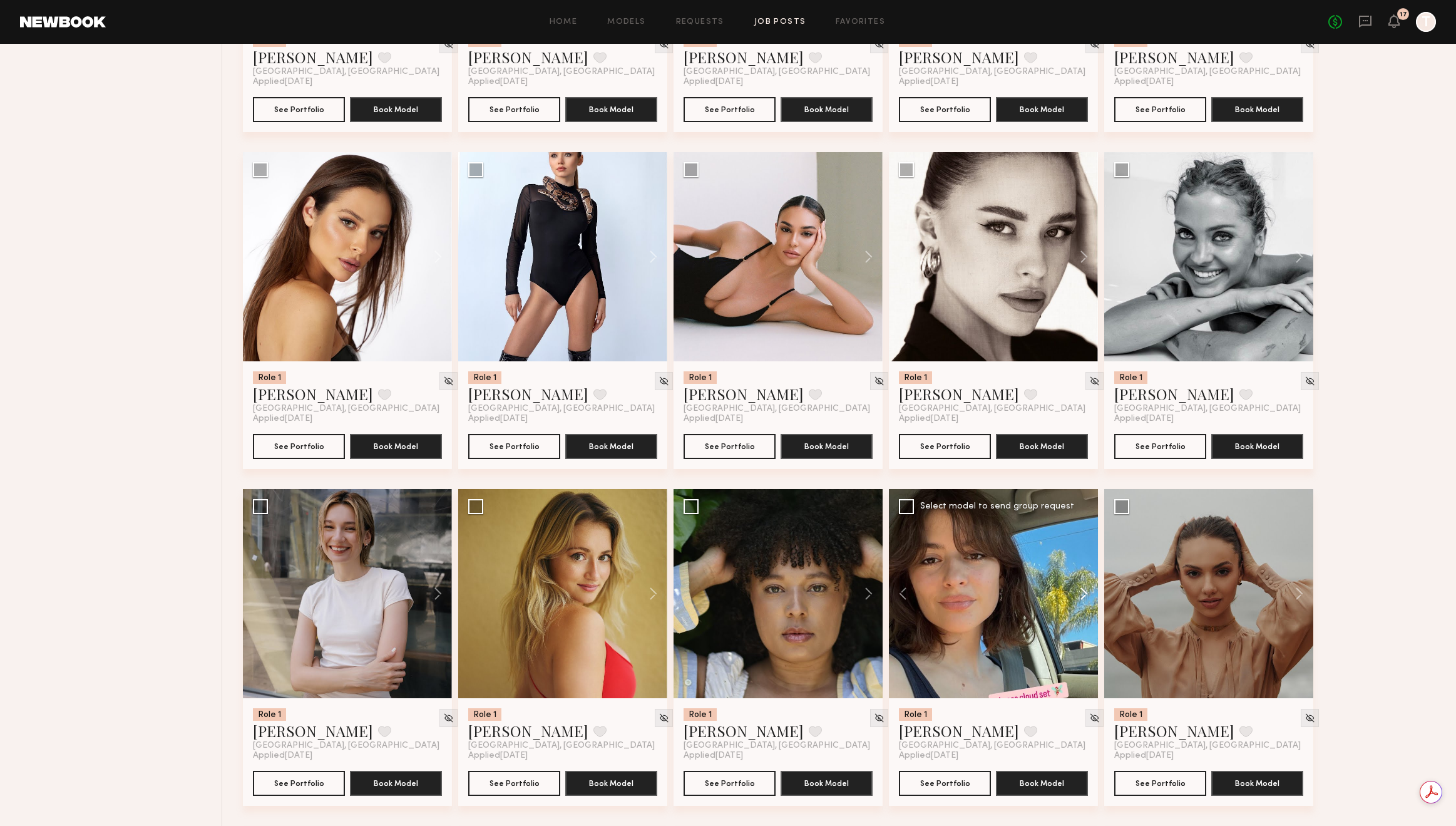
click at [1083, 598] on button at bounding box center [1078, 594] width 40 height 209
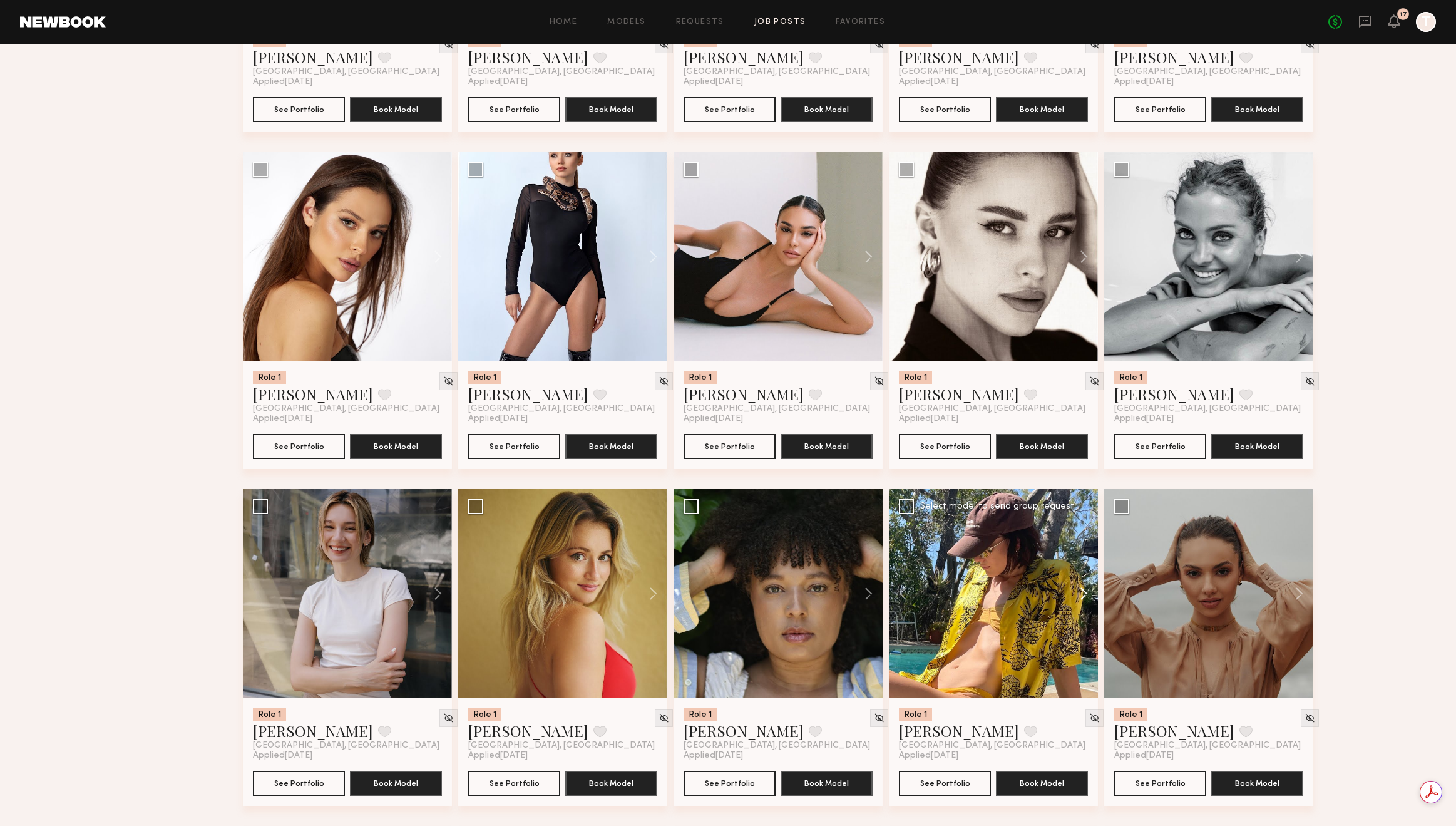
click at [1083, 598] on button at bounding box center [1078, 594] width 40 height 209
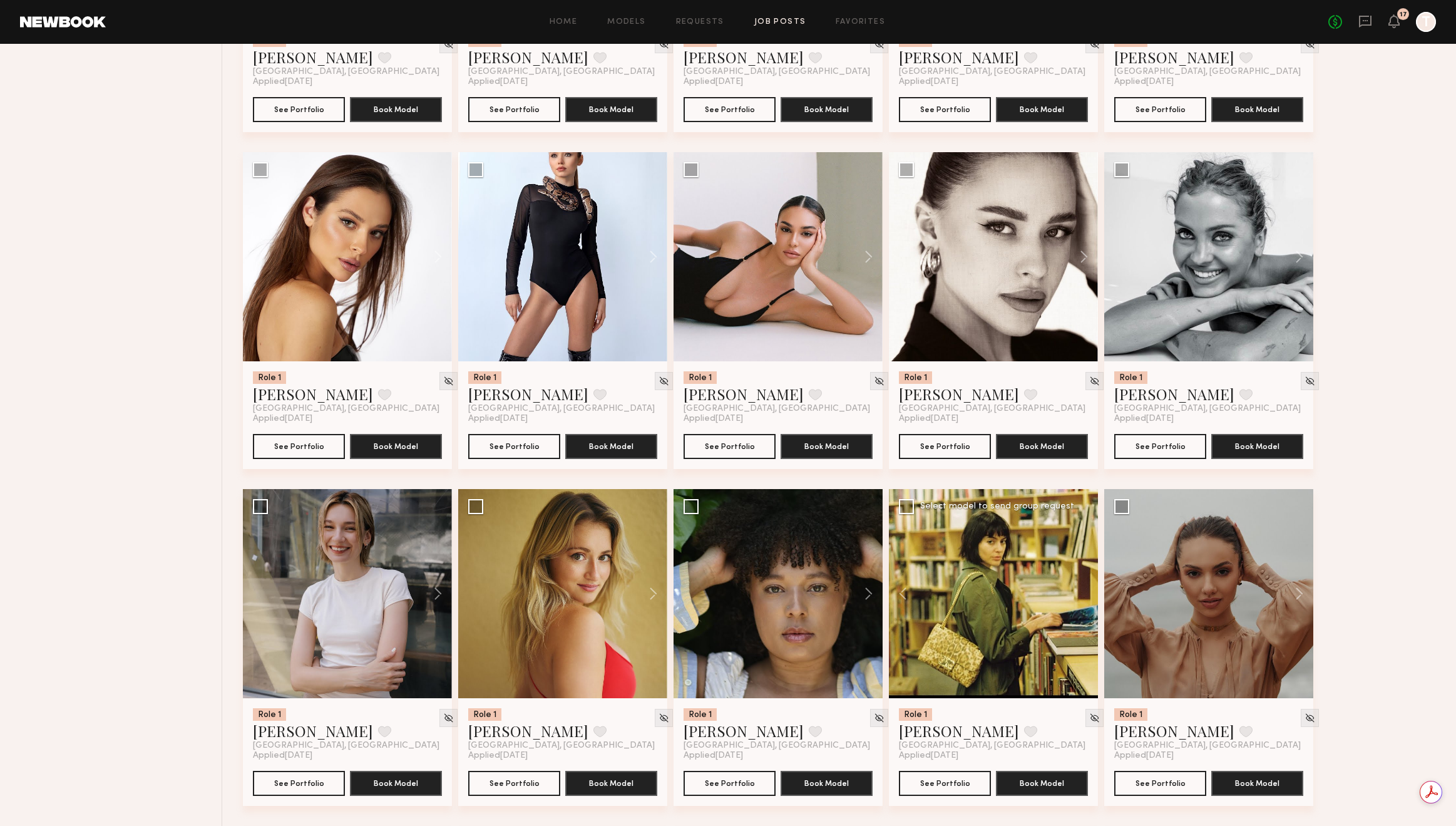
click at [1083, 598] on div at bounding box center [994, 594] width 209 height 209
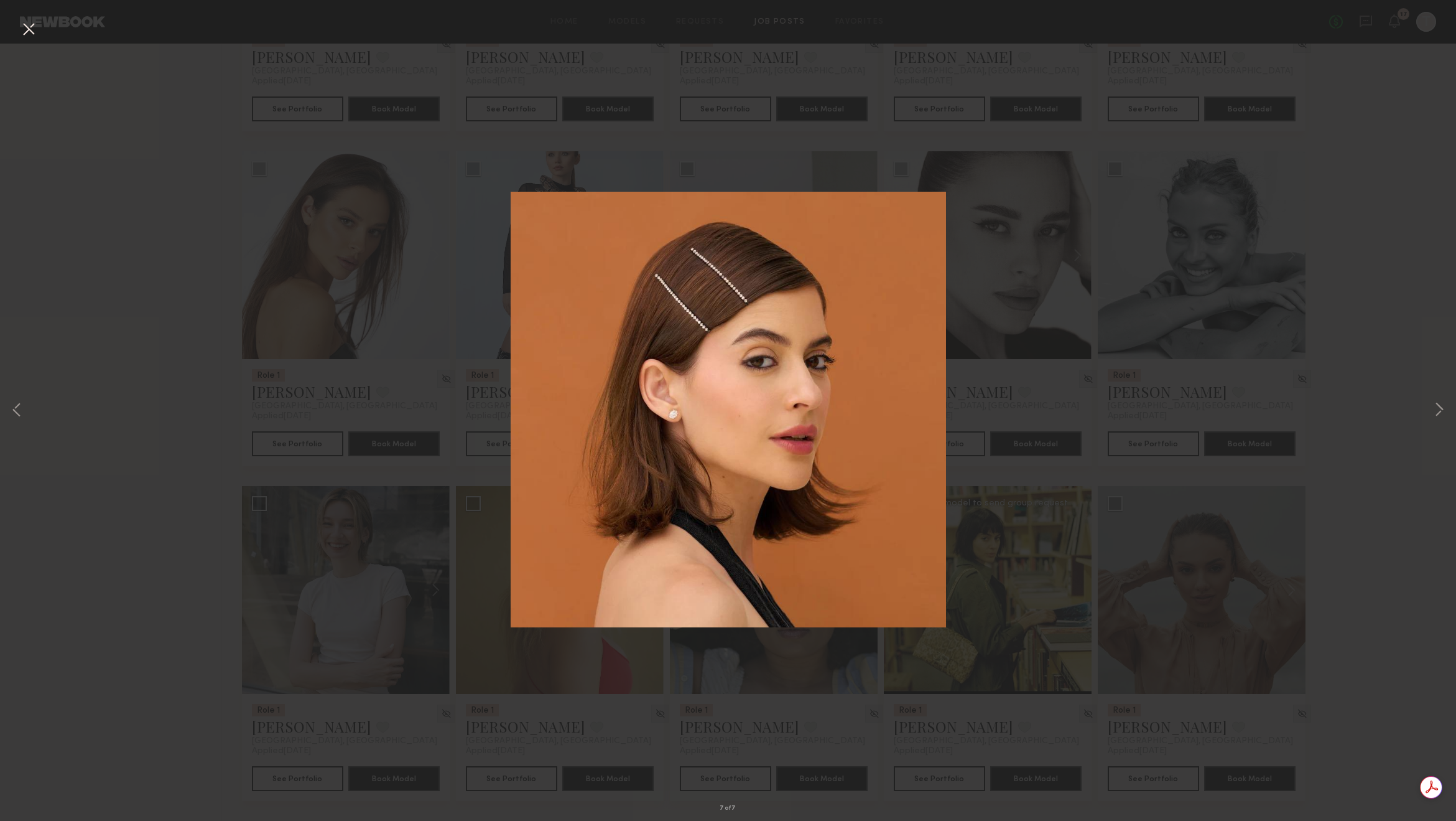
click at [1430, 408] on div "7 of 7" at bounding box center [728, 410] width 1456 height 821
click at [1439, 408] on button at bounding box center [1439, 410] width 15 height 657
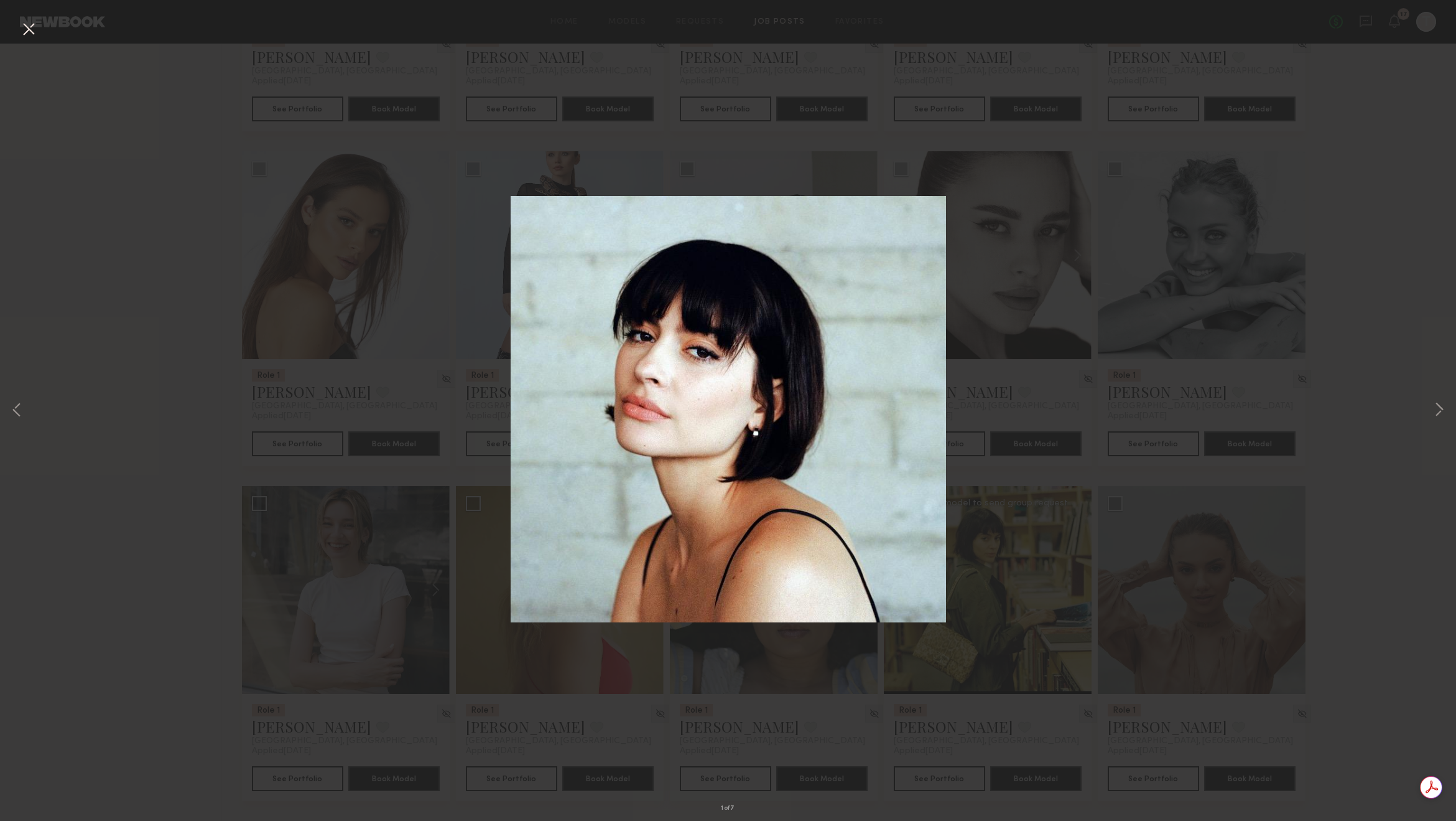
click at [32, 26] on button at bounding box center [28, 29] width 20 height 22
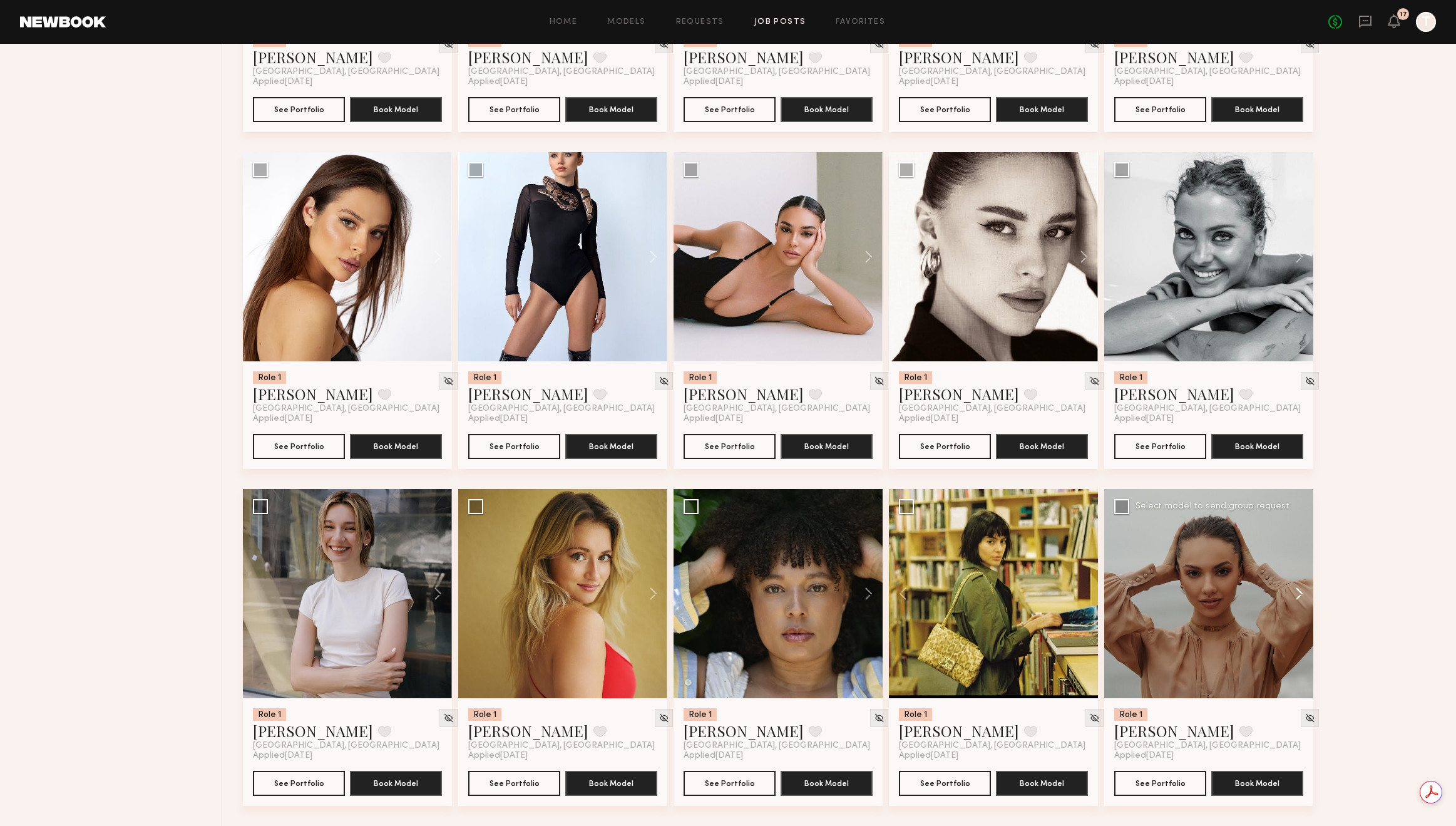
click at [1297, 591] on button at bounding box center [1293, 594] width 40 height 209
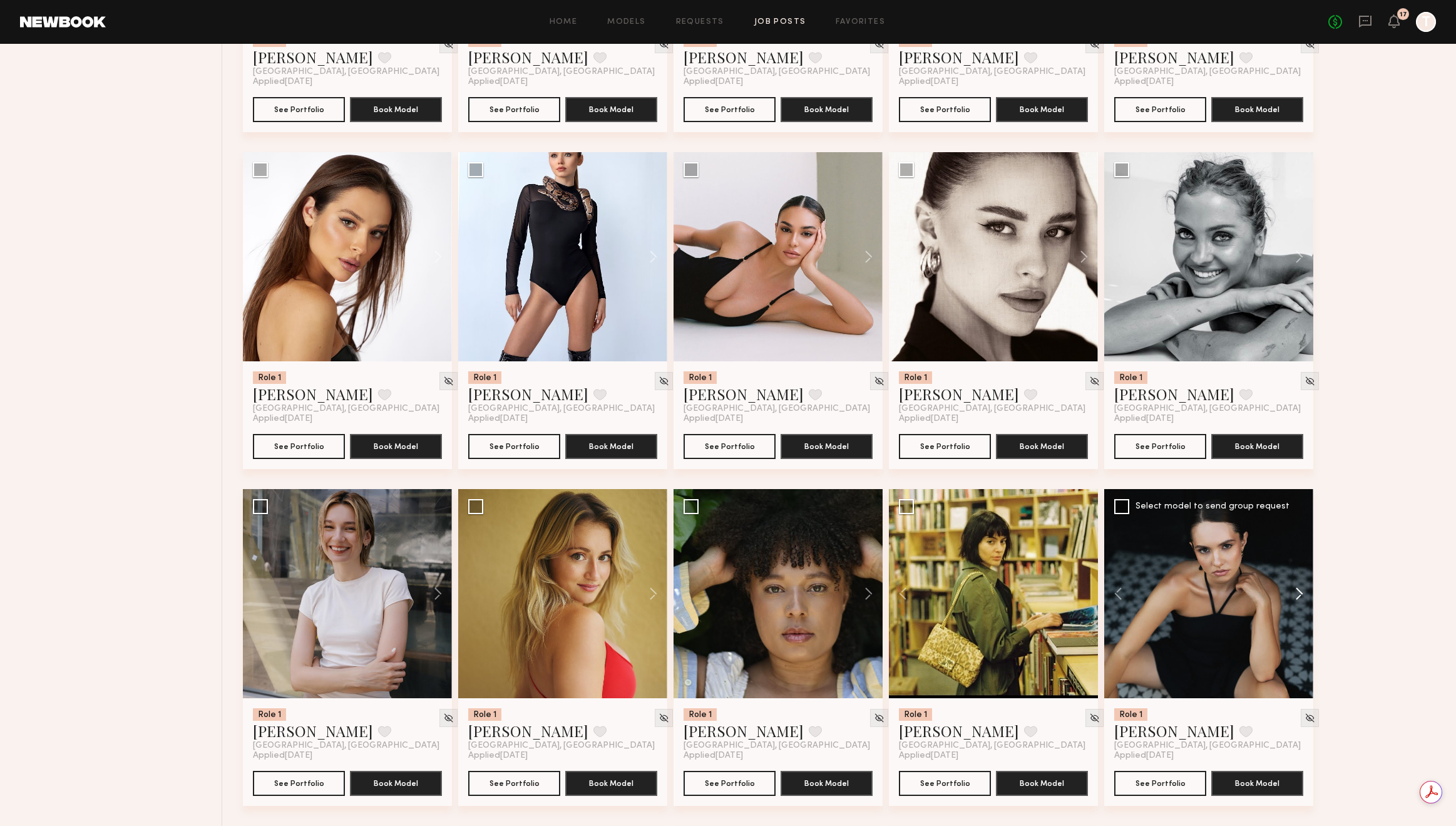
click at [1297, 591] on button at bounding box center [1293, 594] width 40 height 209
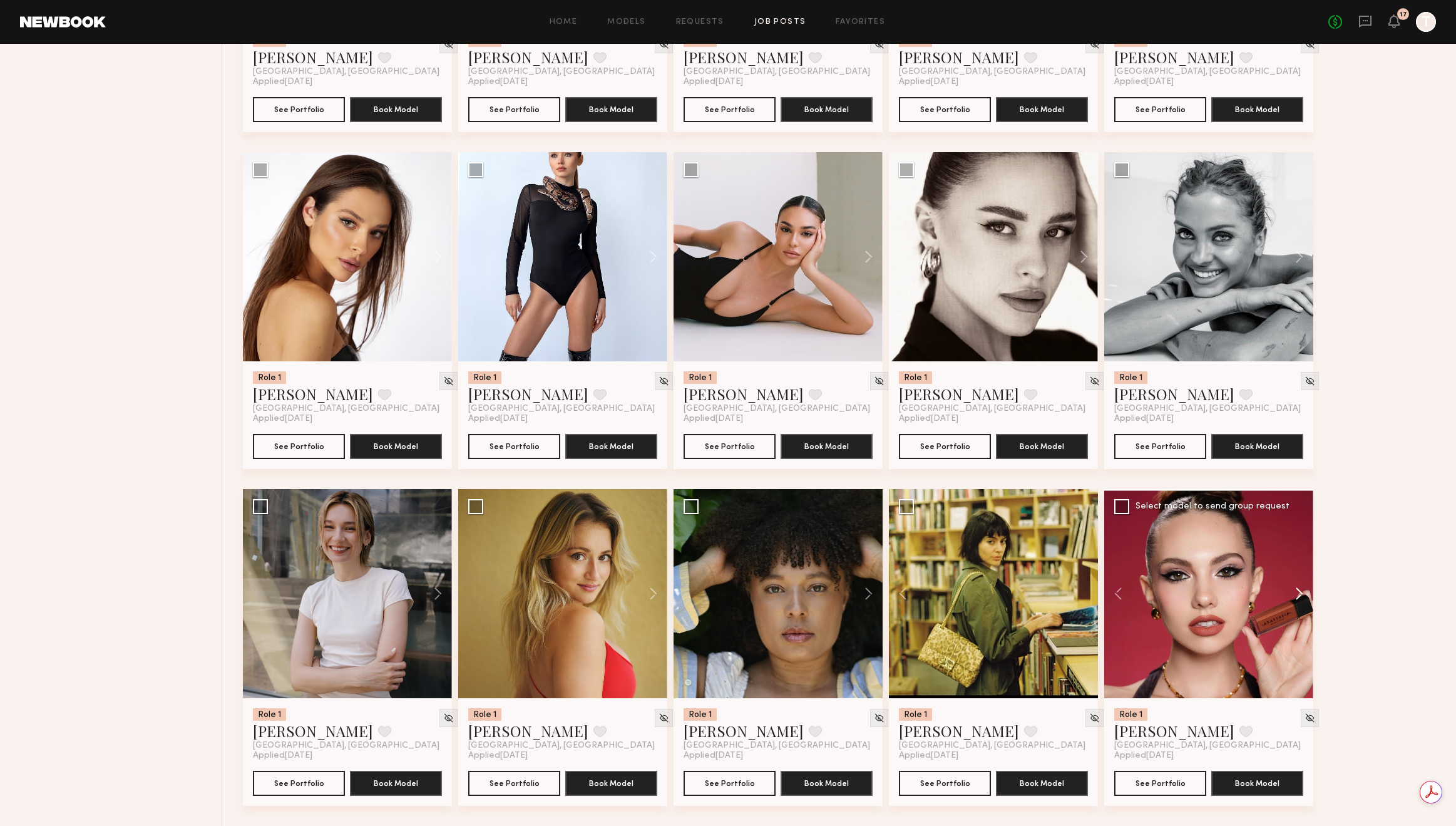
click at [1297, 591] on button at bounding box center [1293, 594] width 40 height 209
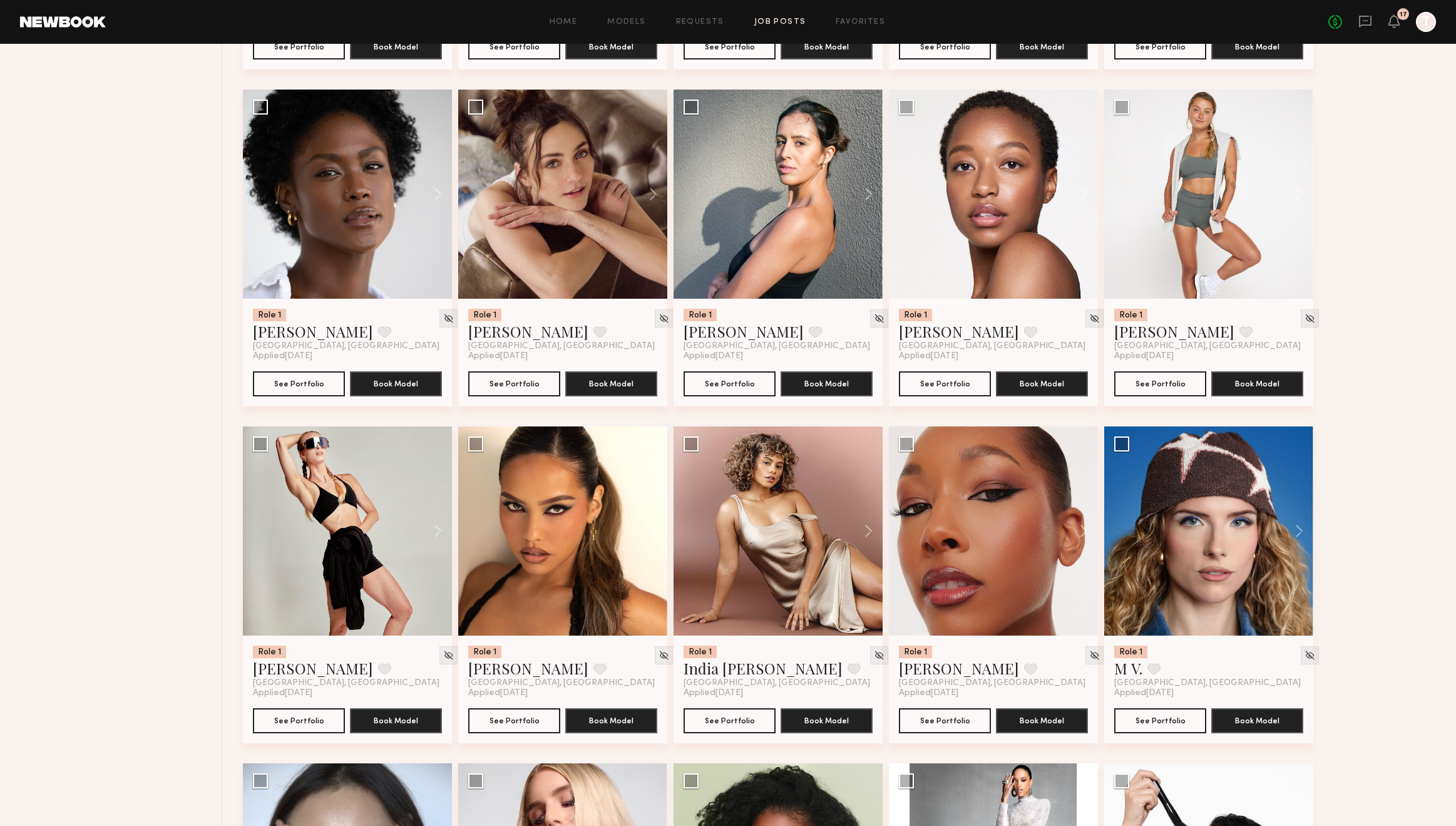
scroll to position [6894, 0]
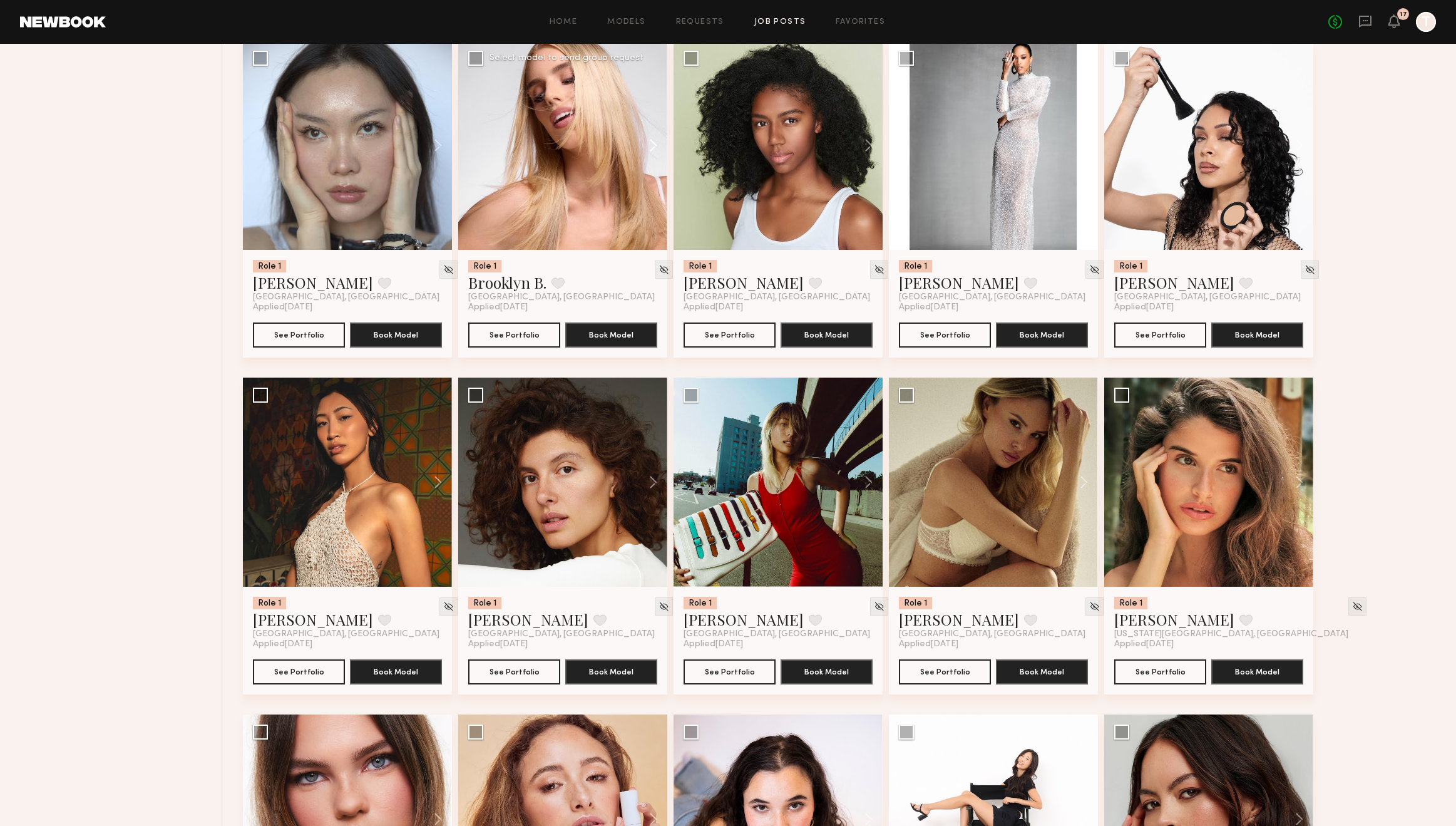
click at [653, 146] on button at bounding box center [647, 146] width 40 height 209
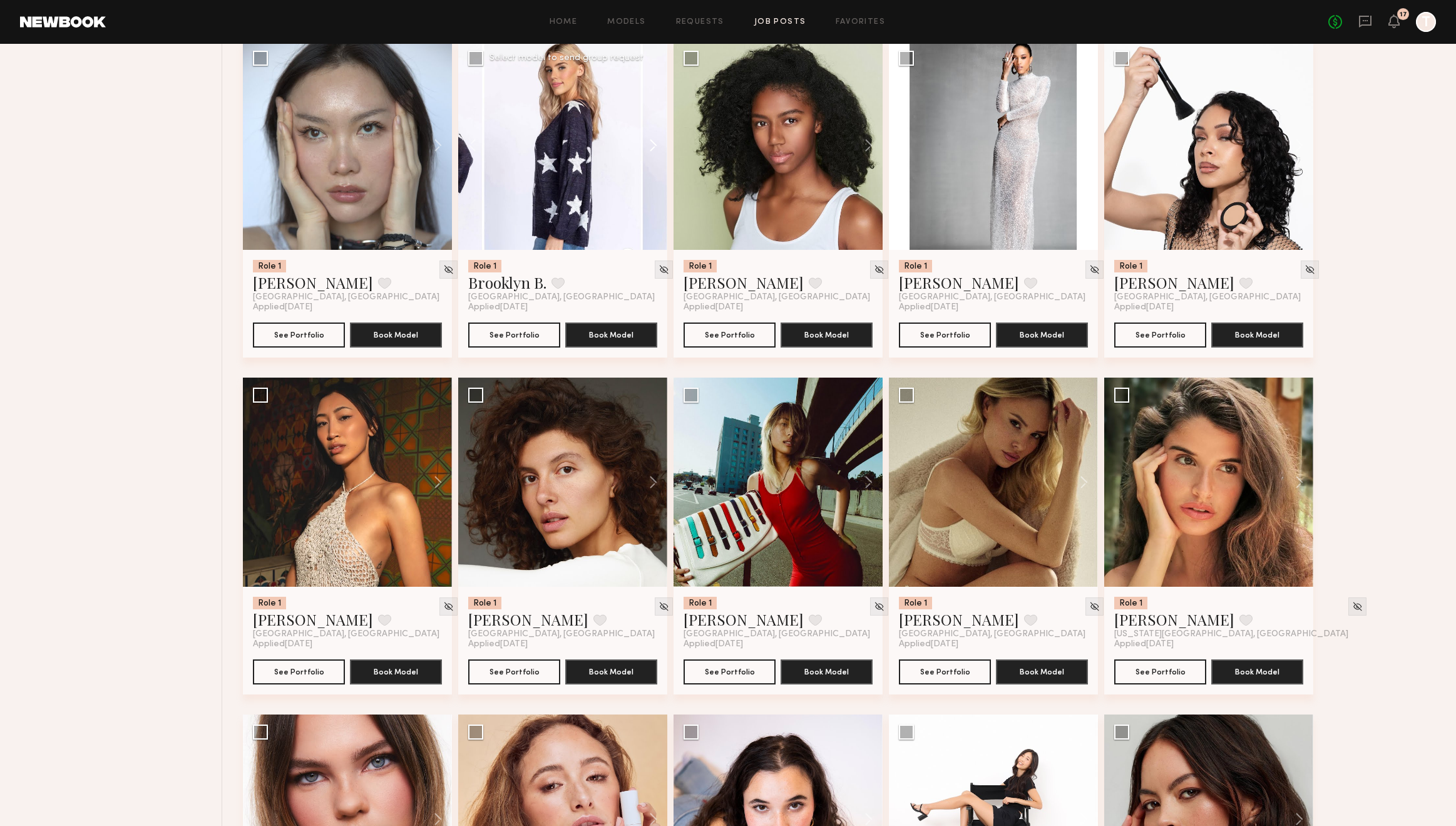
click at [652, 146] on button at bounding box center [647, 146] width 40 height 209
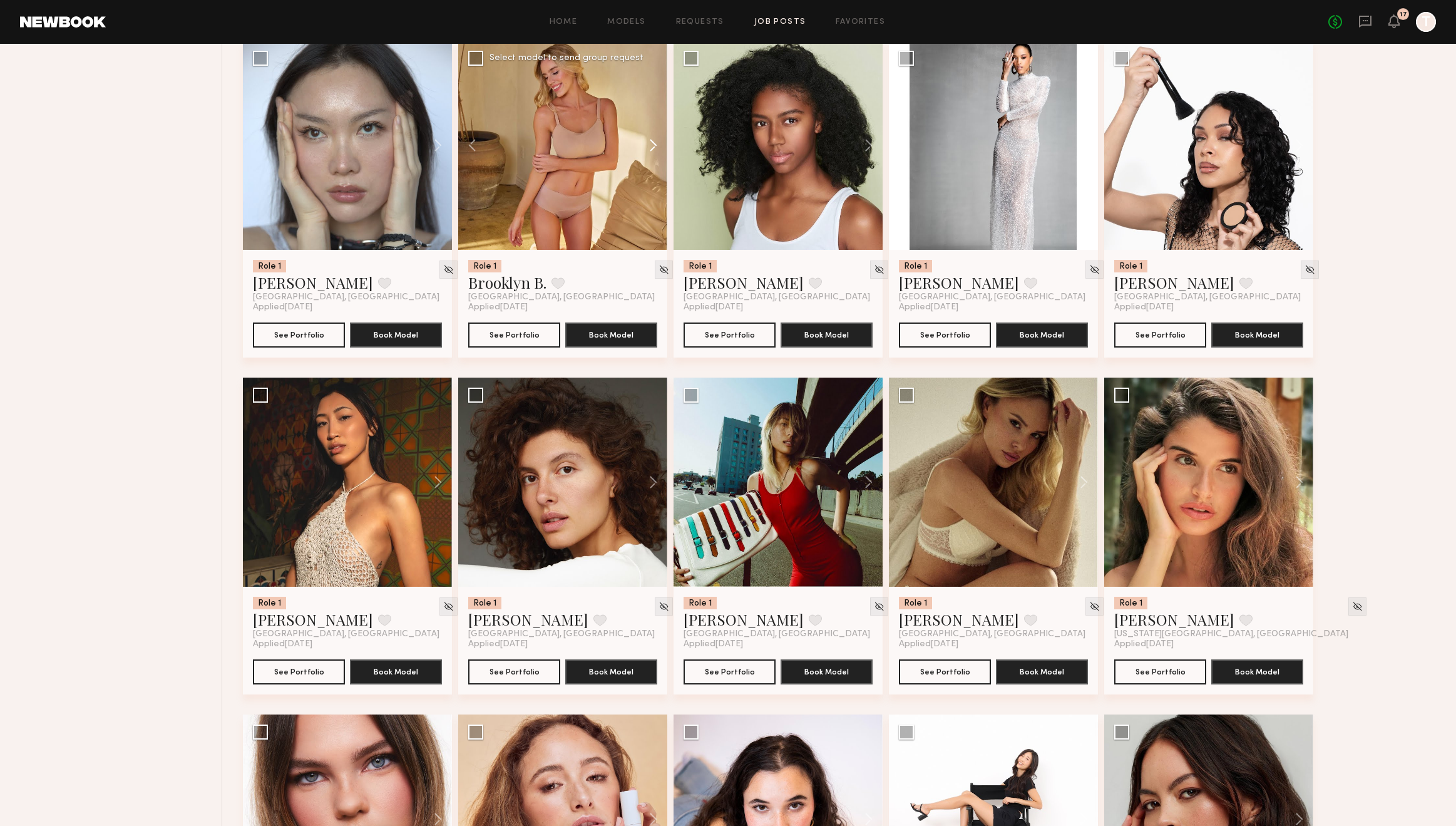
click at [652, 146] on button at bounding box center [647, 146] width 40 height 209
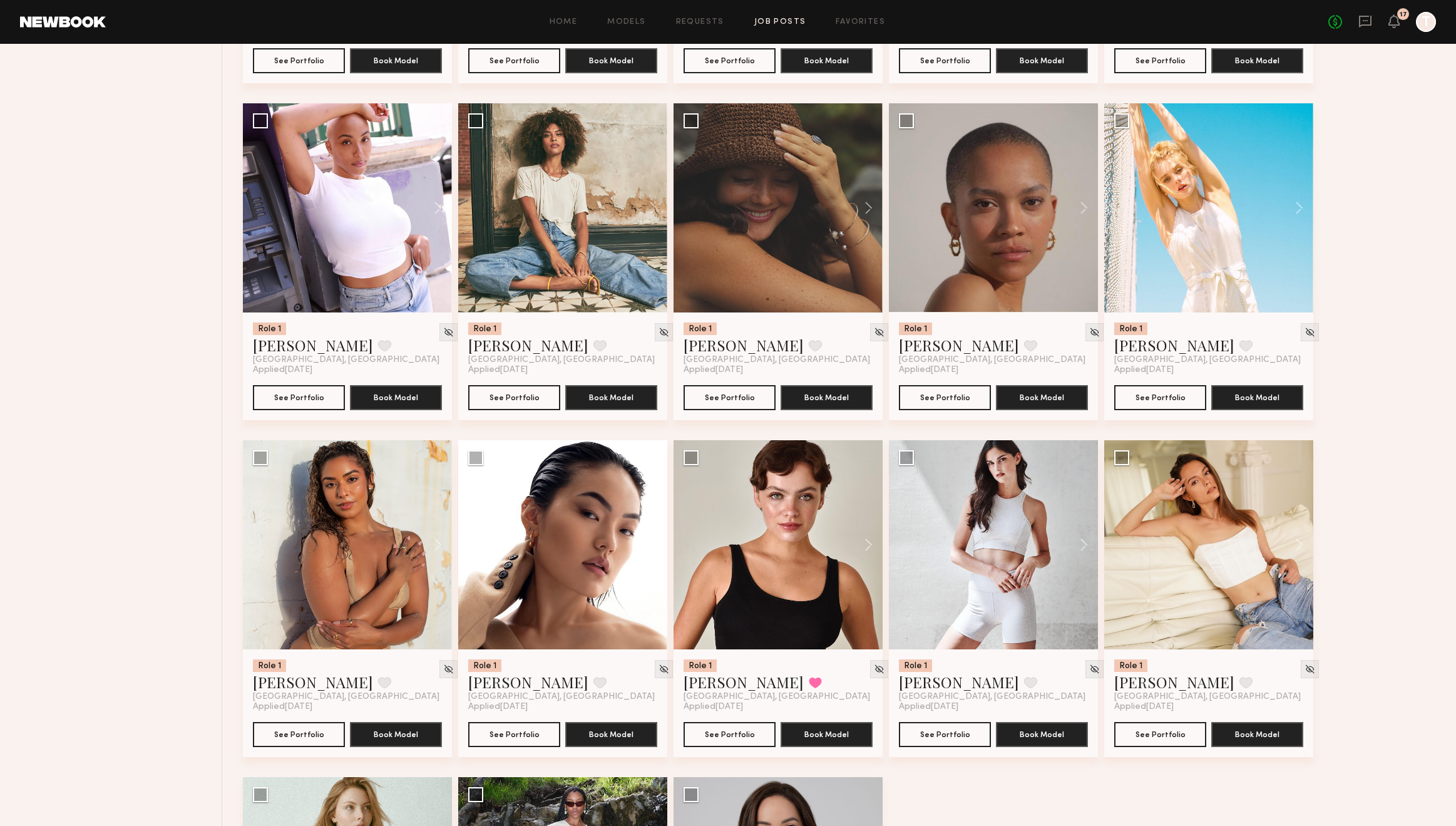
scroll to position [8466, 0]
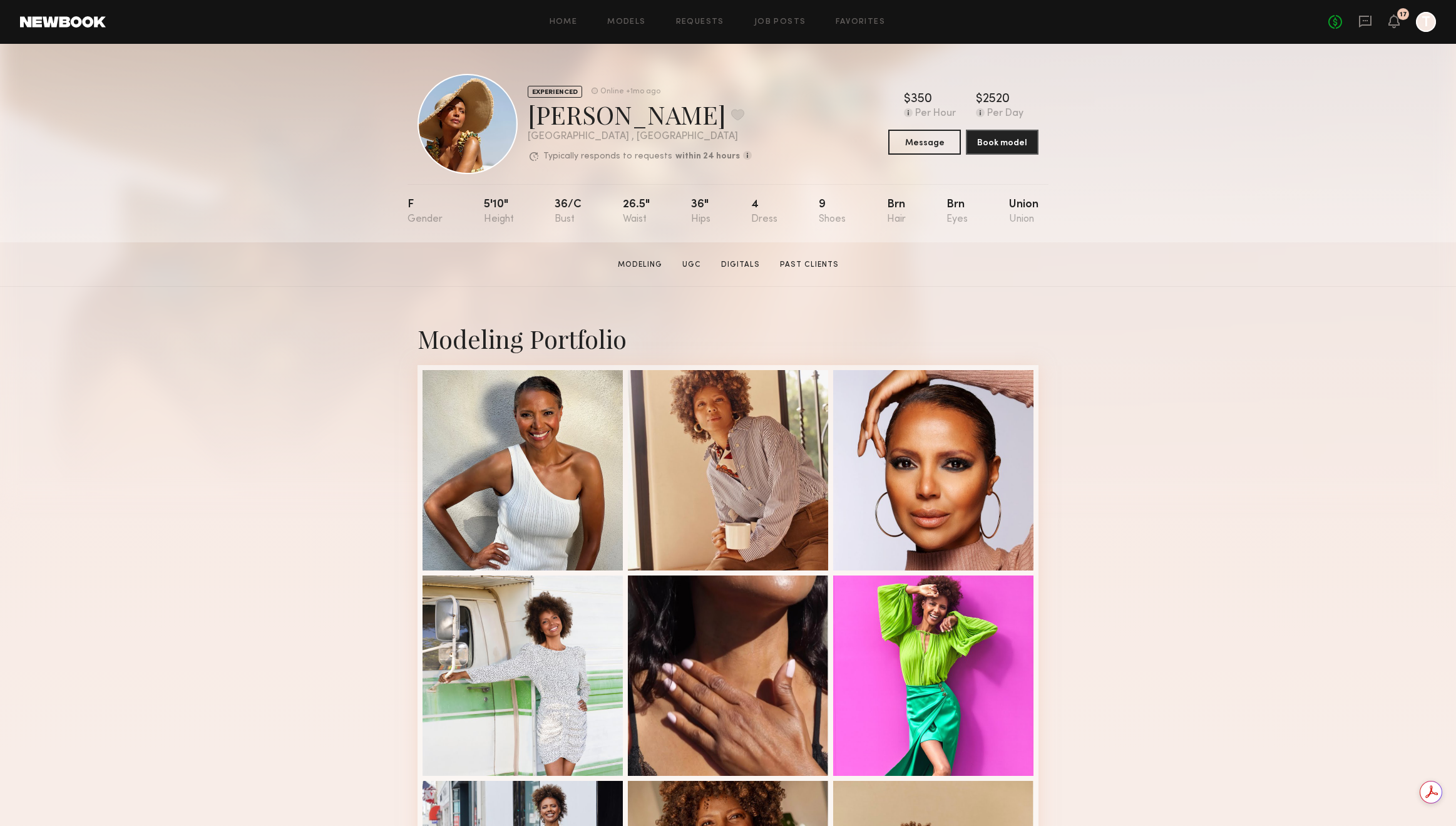
scroll to position [722, 0]
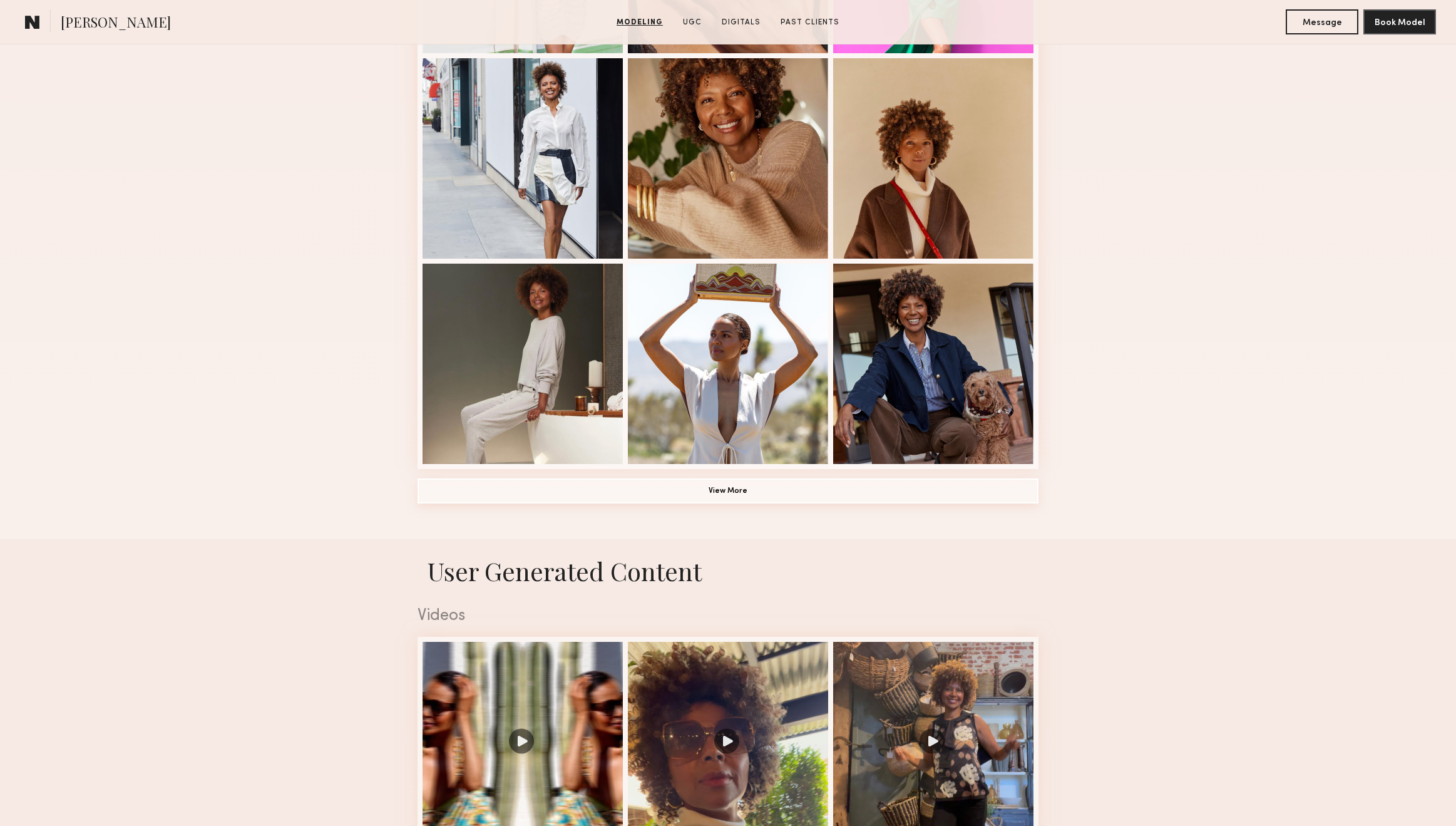
click at [769, 488] on button "View More" at bounding box center [728, 490] width 621 height 25
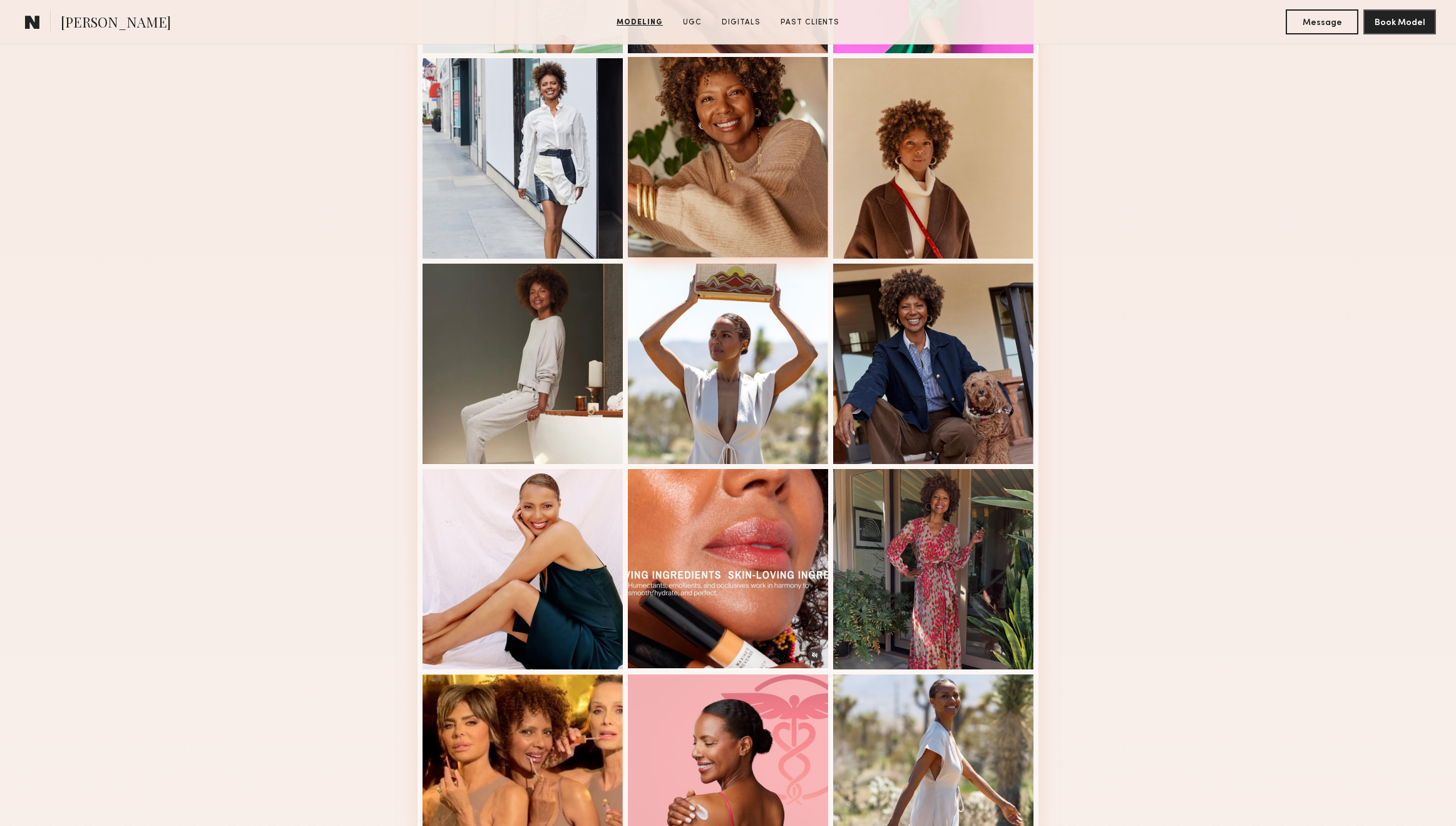
click at [782, 193] on div at bounding box center [728, 157] width 200 height 200
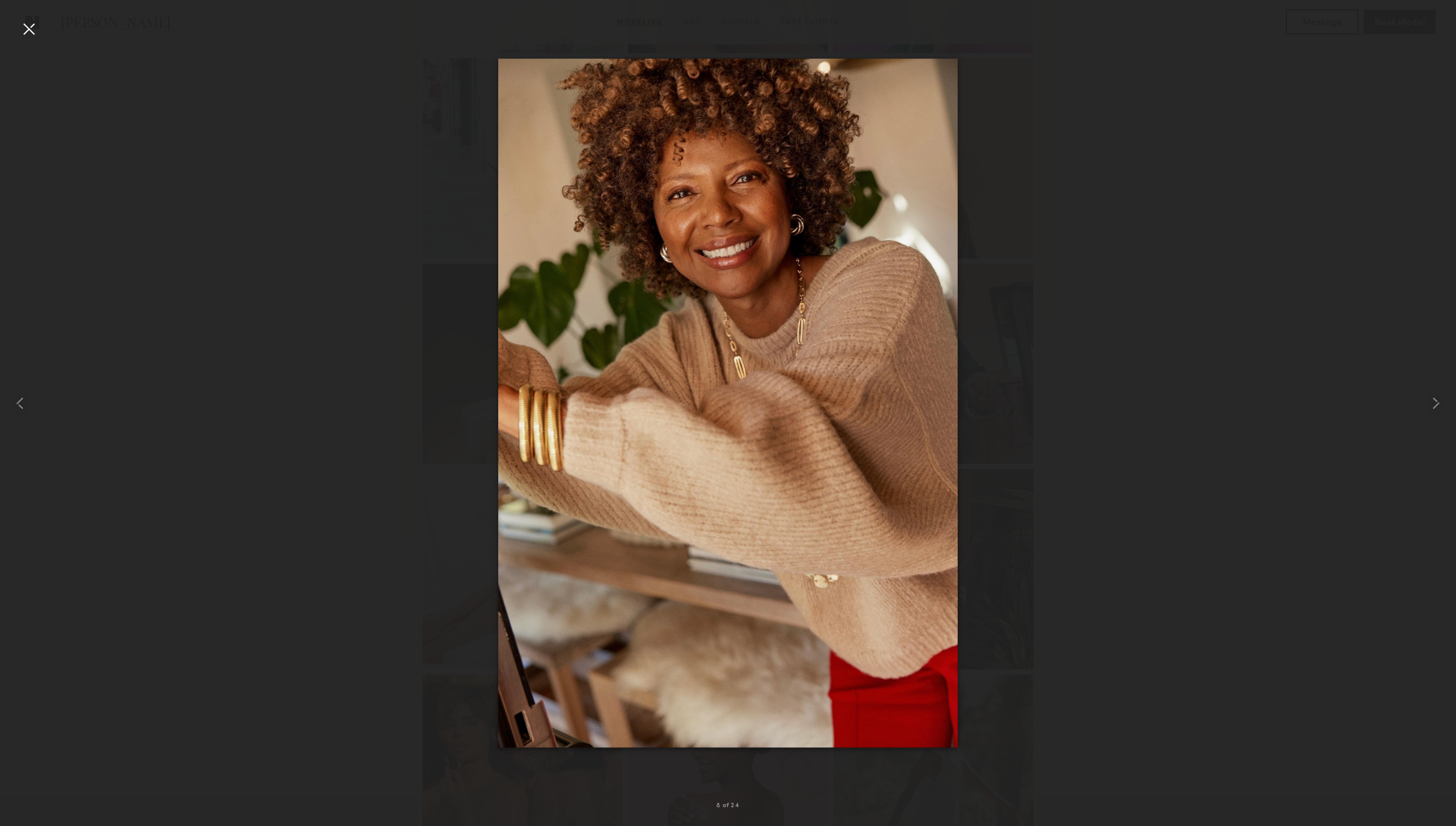
click at [34, 28] on div at bounding box center [28, 28] width 20 height 20
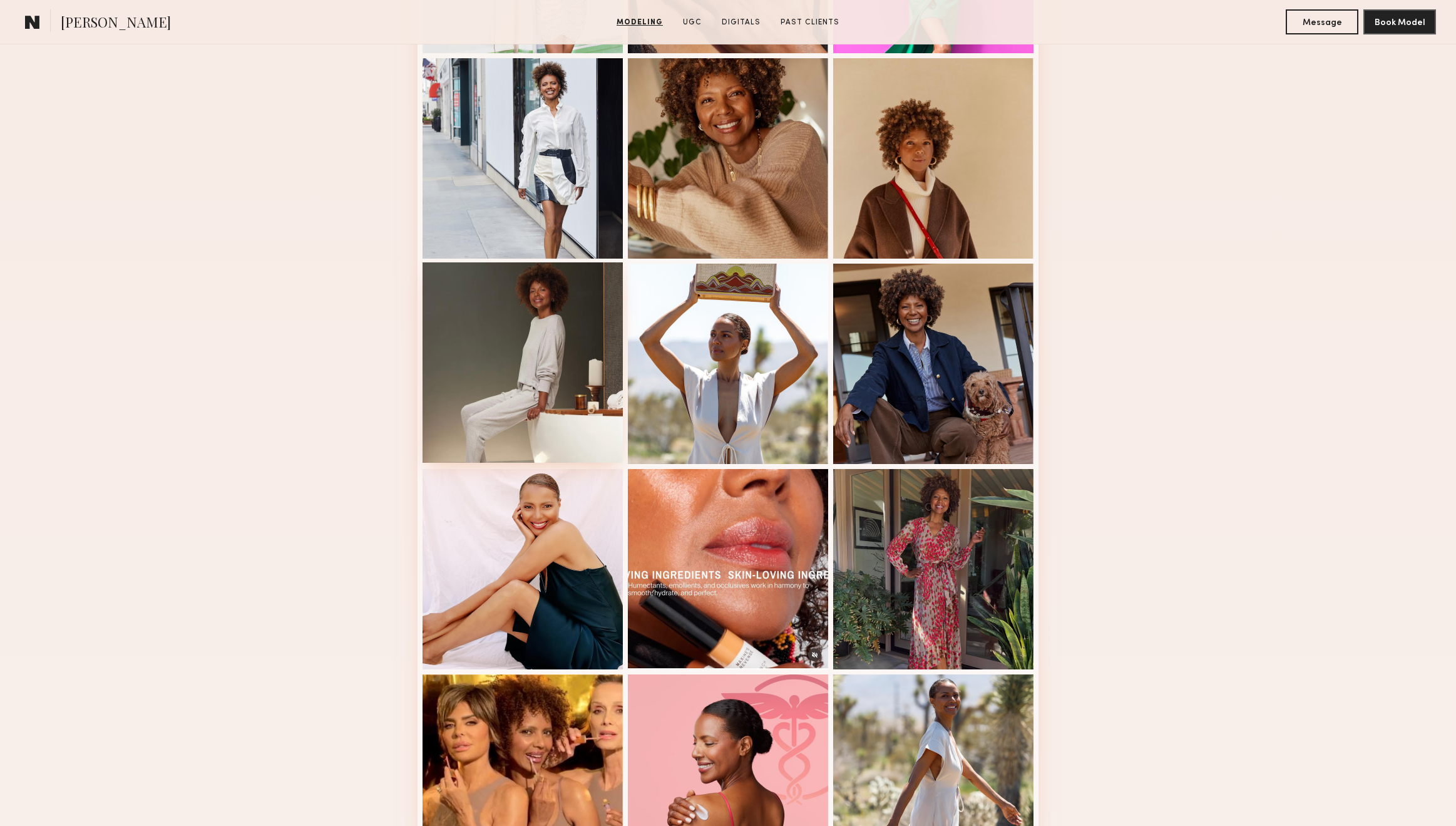
click at [590, 347] on div at bounding box center [522, 362] width 200 height 200
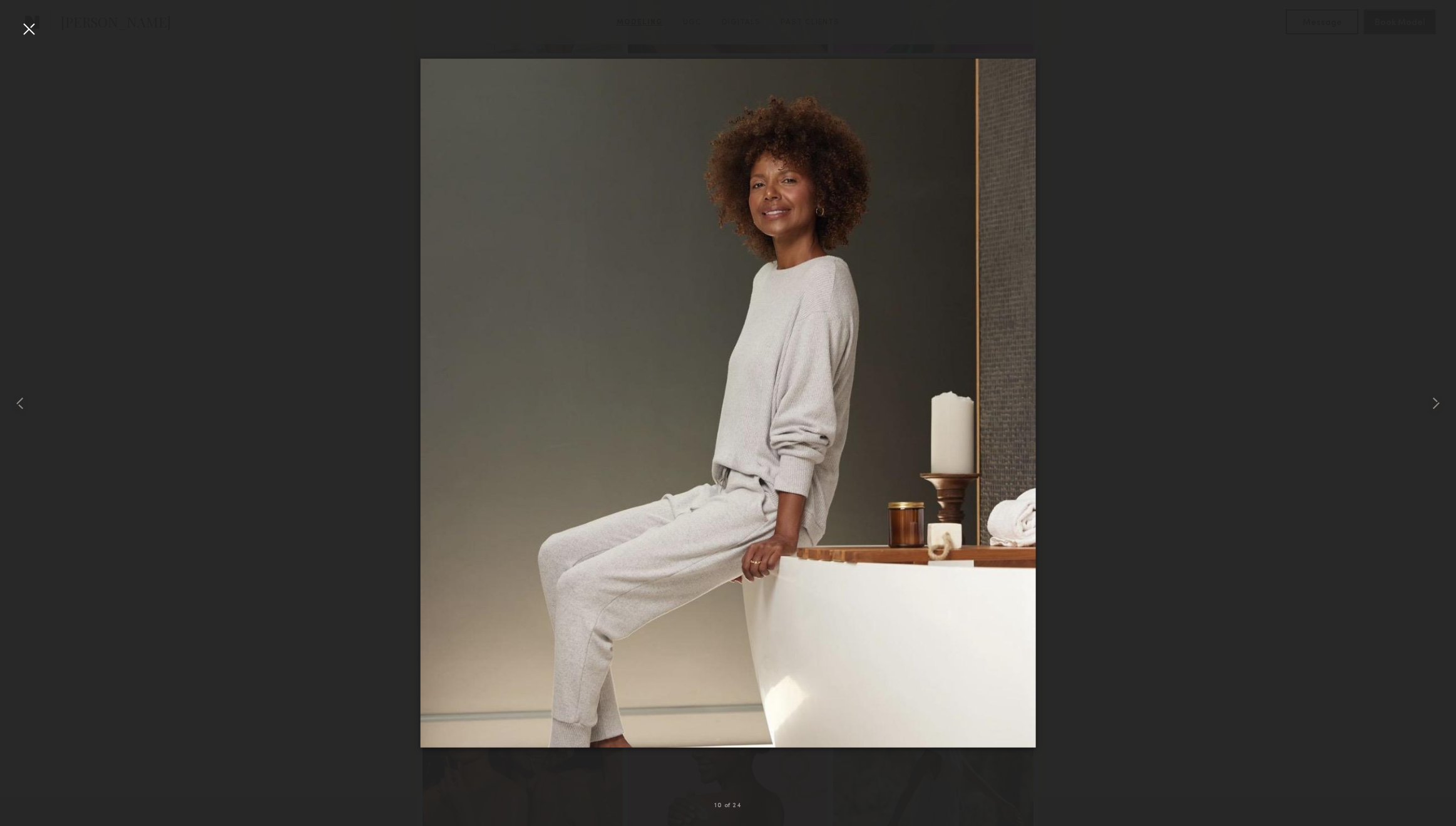
click at [31, 31] on div at bounding box center [28, 28] width 20 height 20
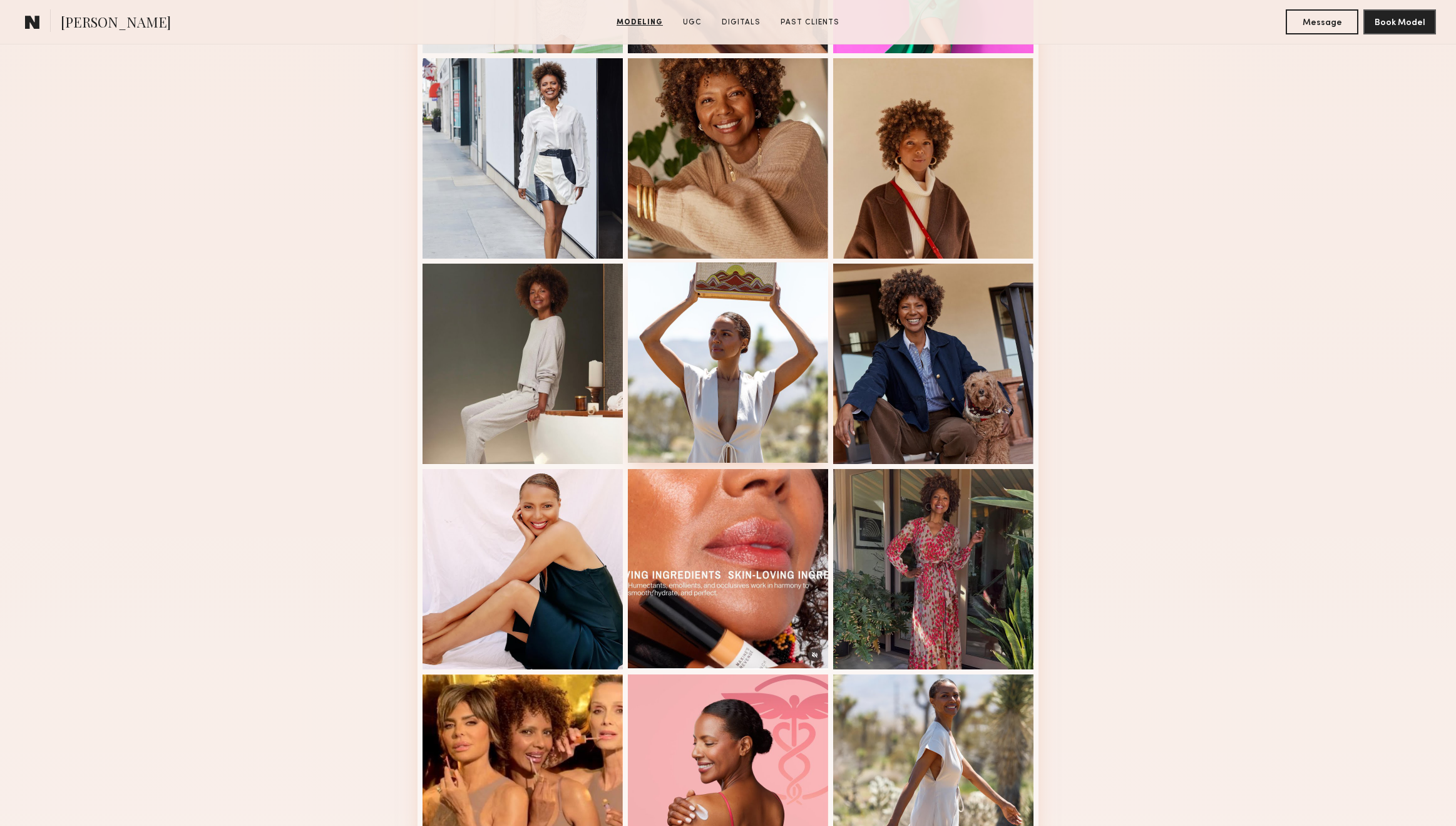
scroll to position [0, 0]
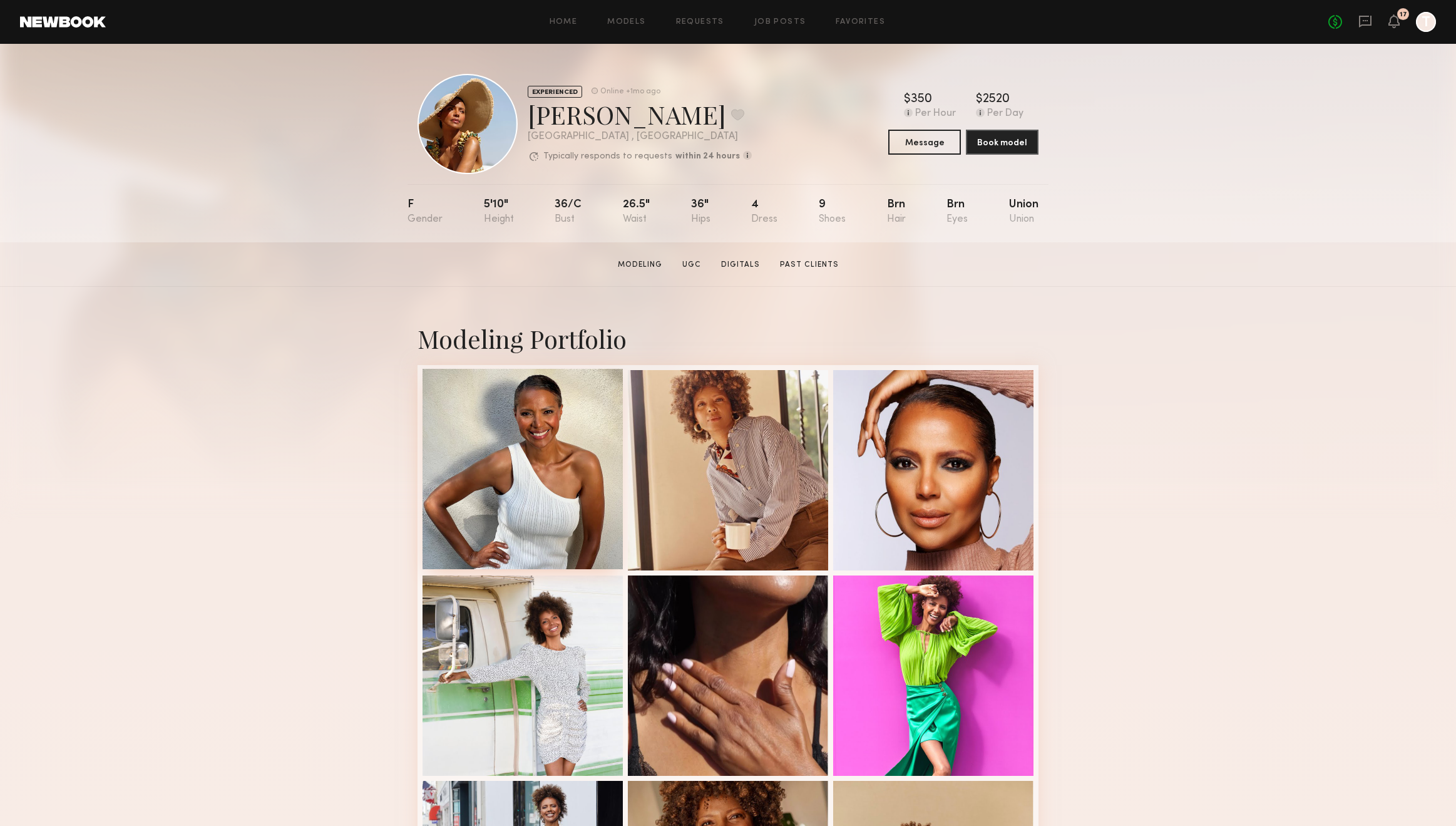
click at [561, 459] on div at bounding box center [522, 468] width 200 height 200
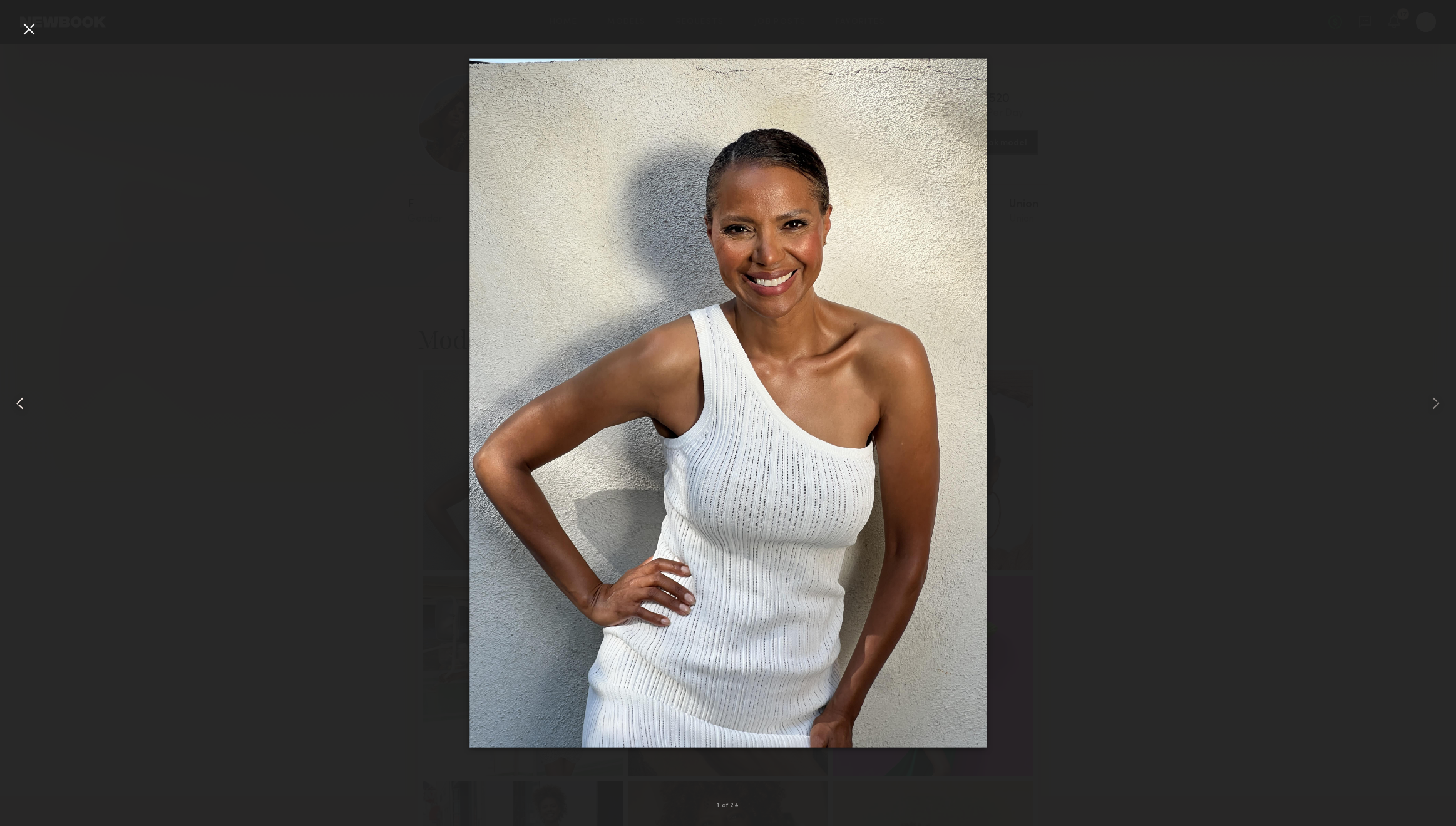
click at [42, 33] on div at bounding box center [29, 403] width 58 height 766
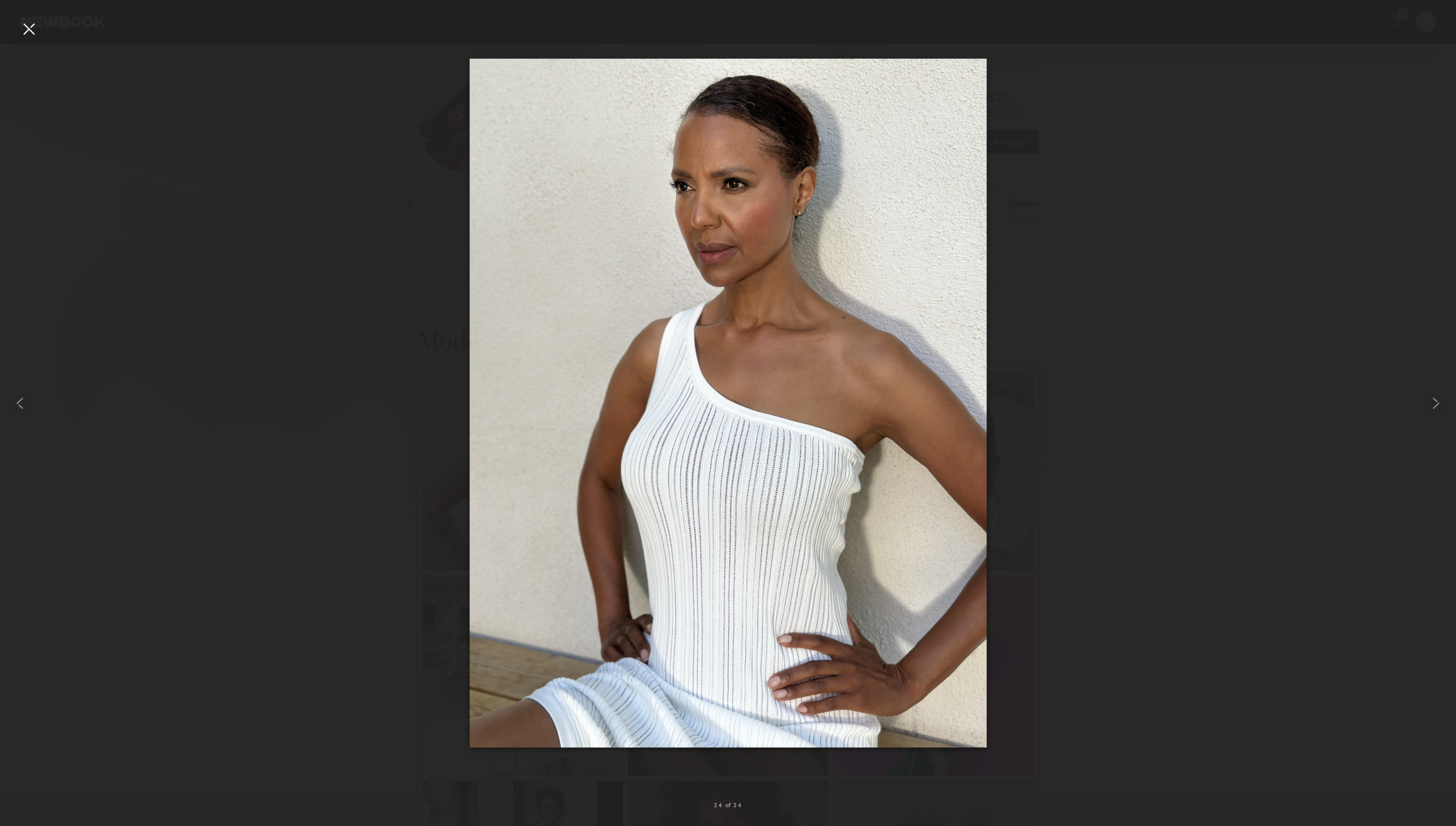
click at [26, 32] on div at bounding box center [28, 28] width 20 height 20
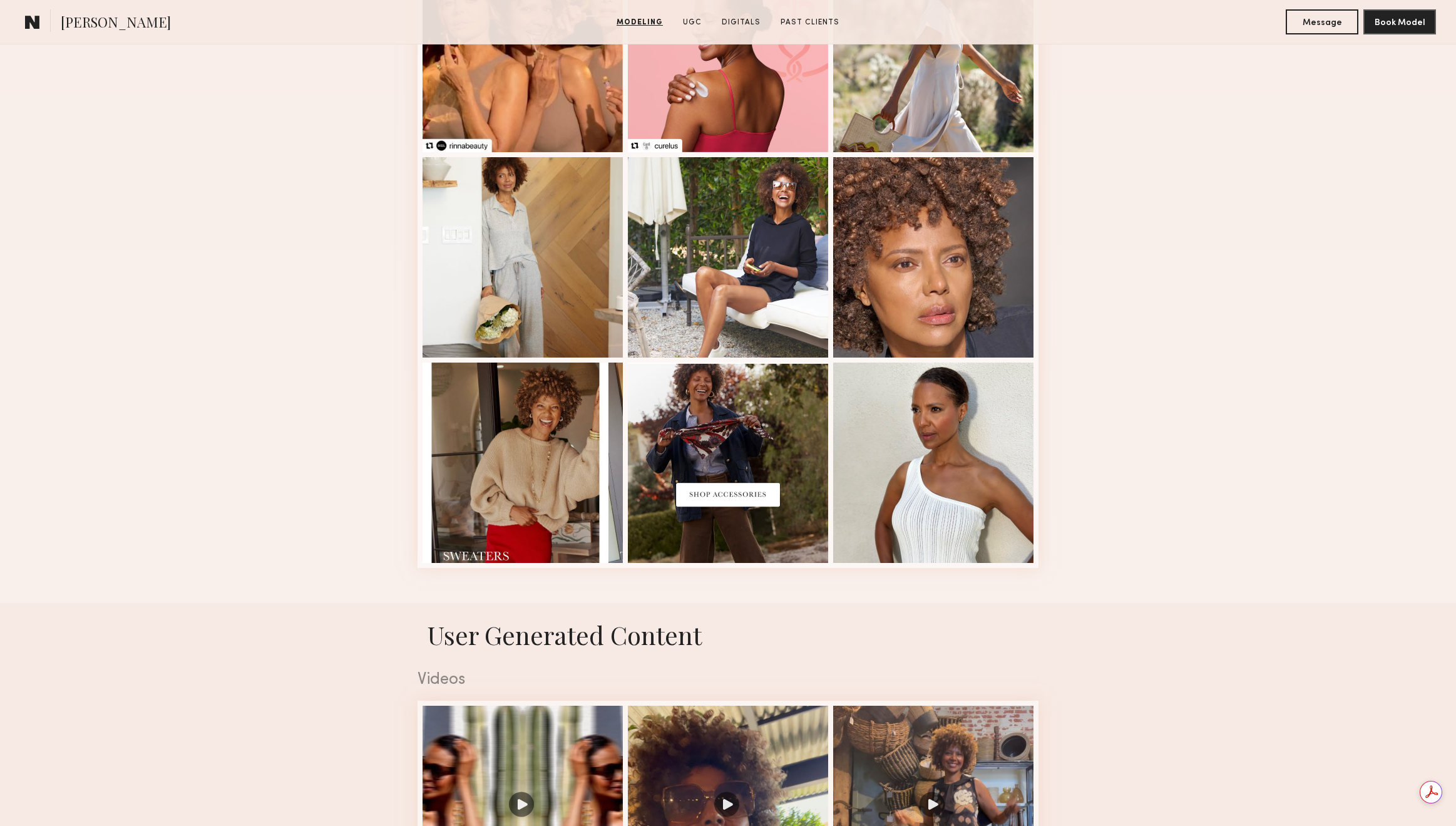
scroll to position [722, 0]
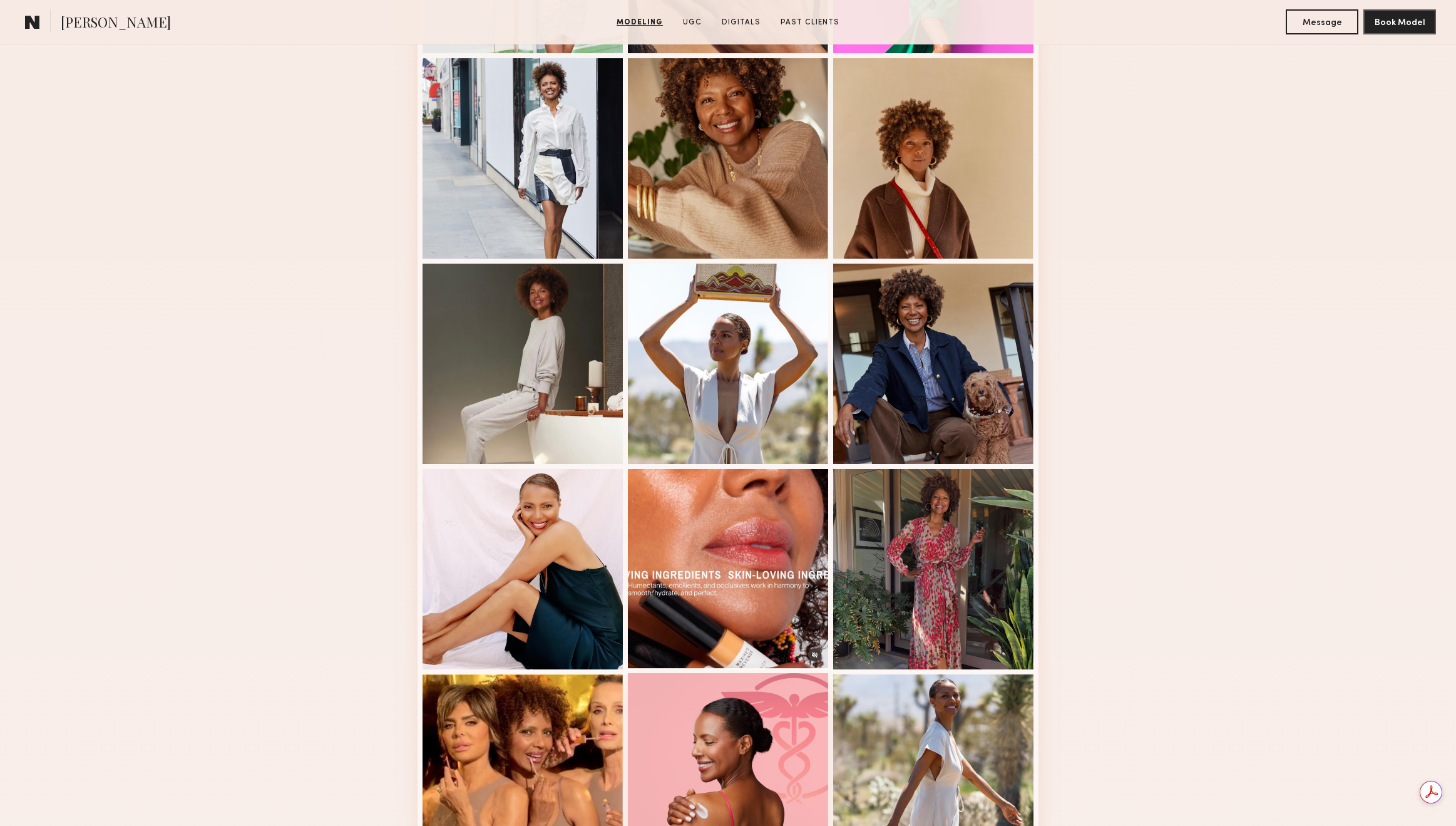
click at [779, 719] on div at bounding box center [728, 773] width 200 height 200
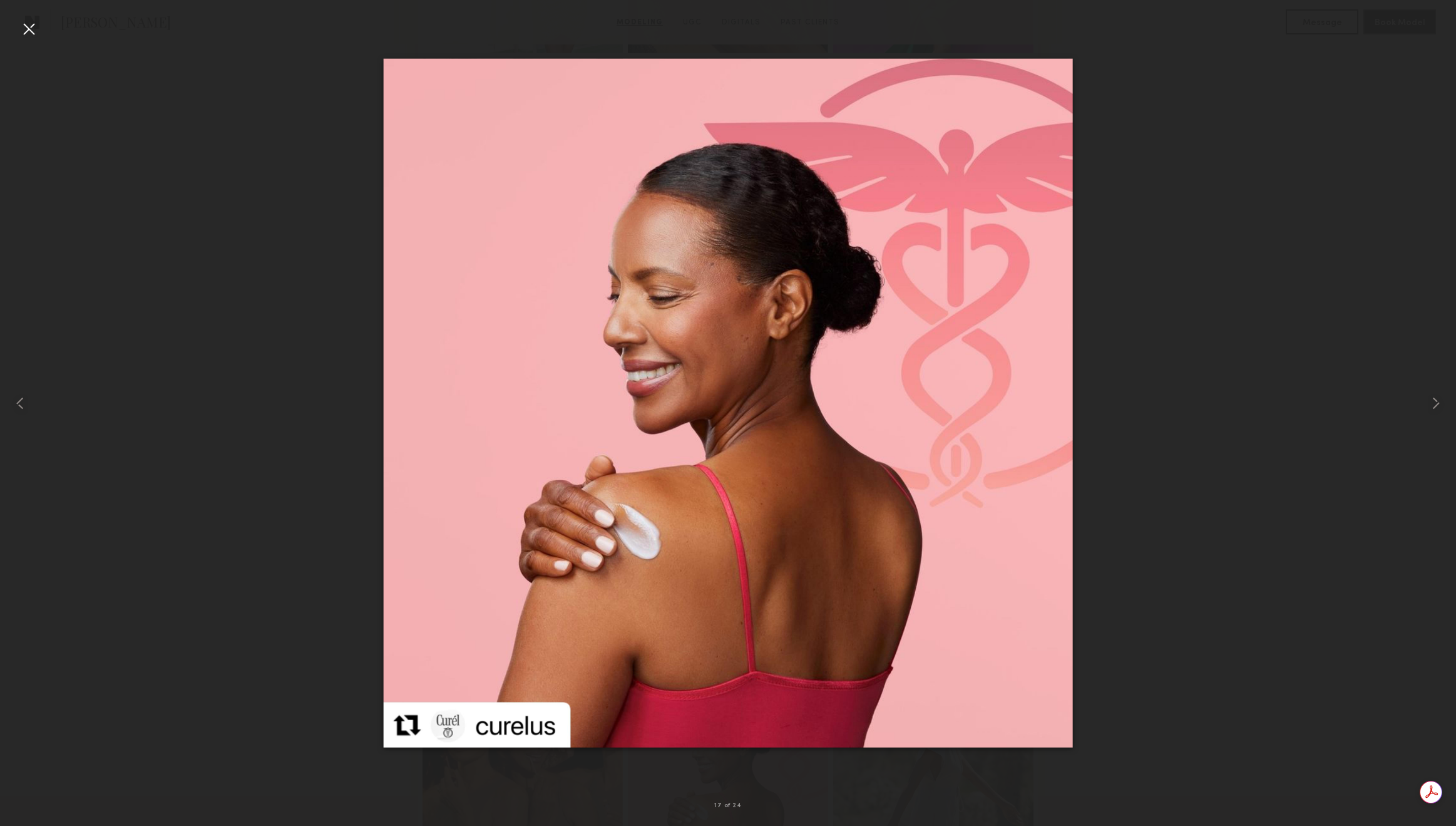
click at [29, 23] on div at bounding box center [28, 28] width 20 height 20
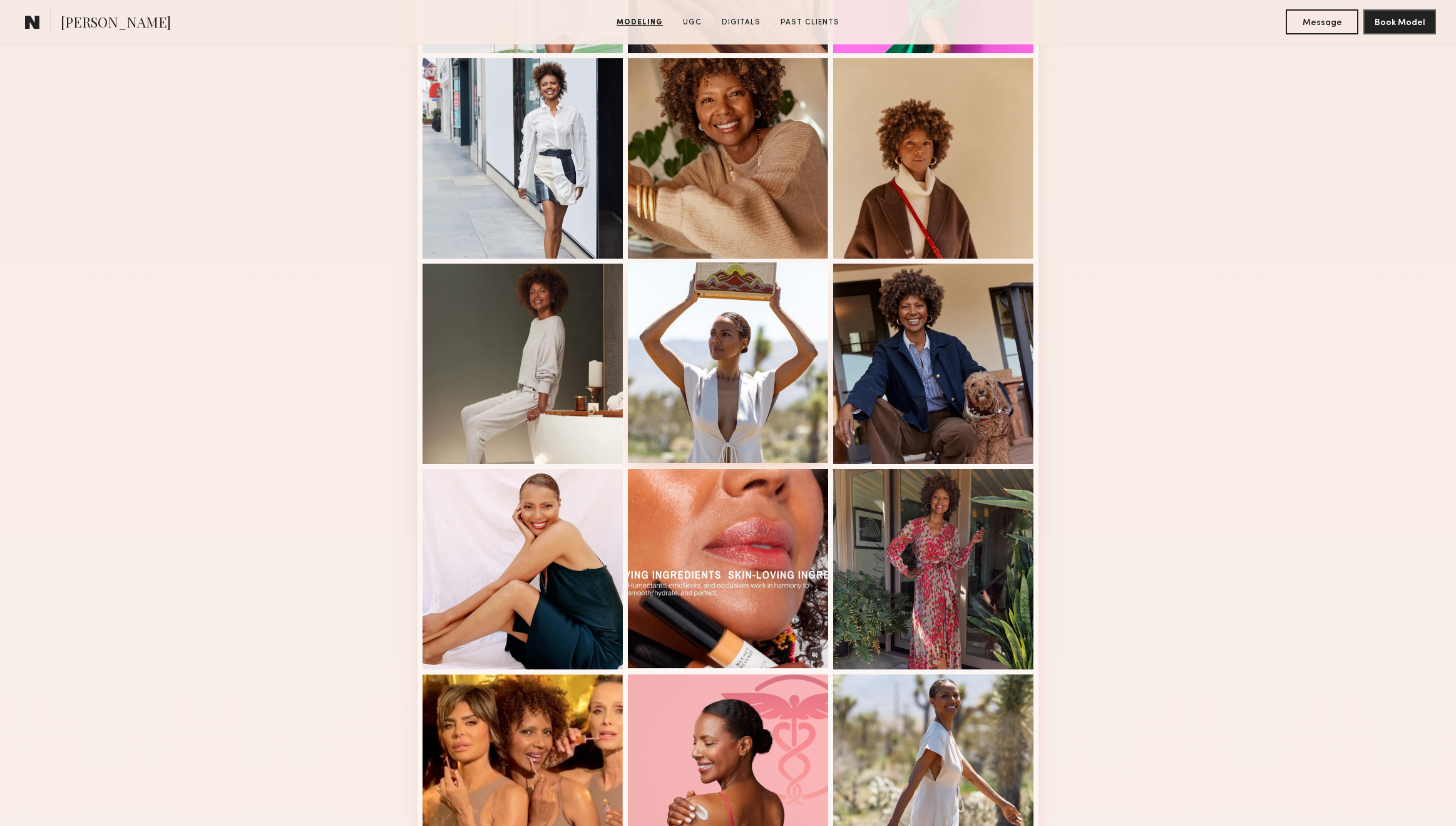
scroll to position [1445, 0]
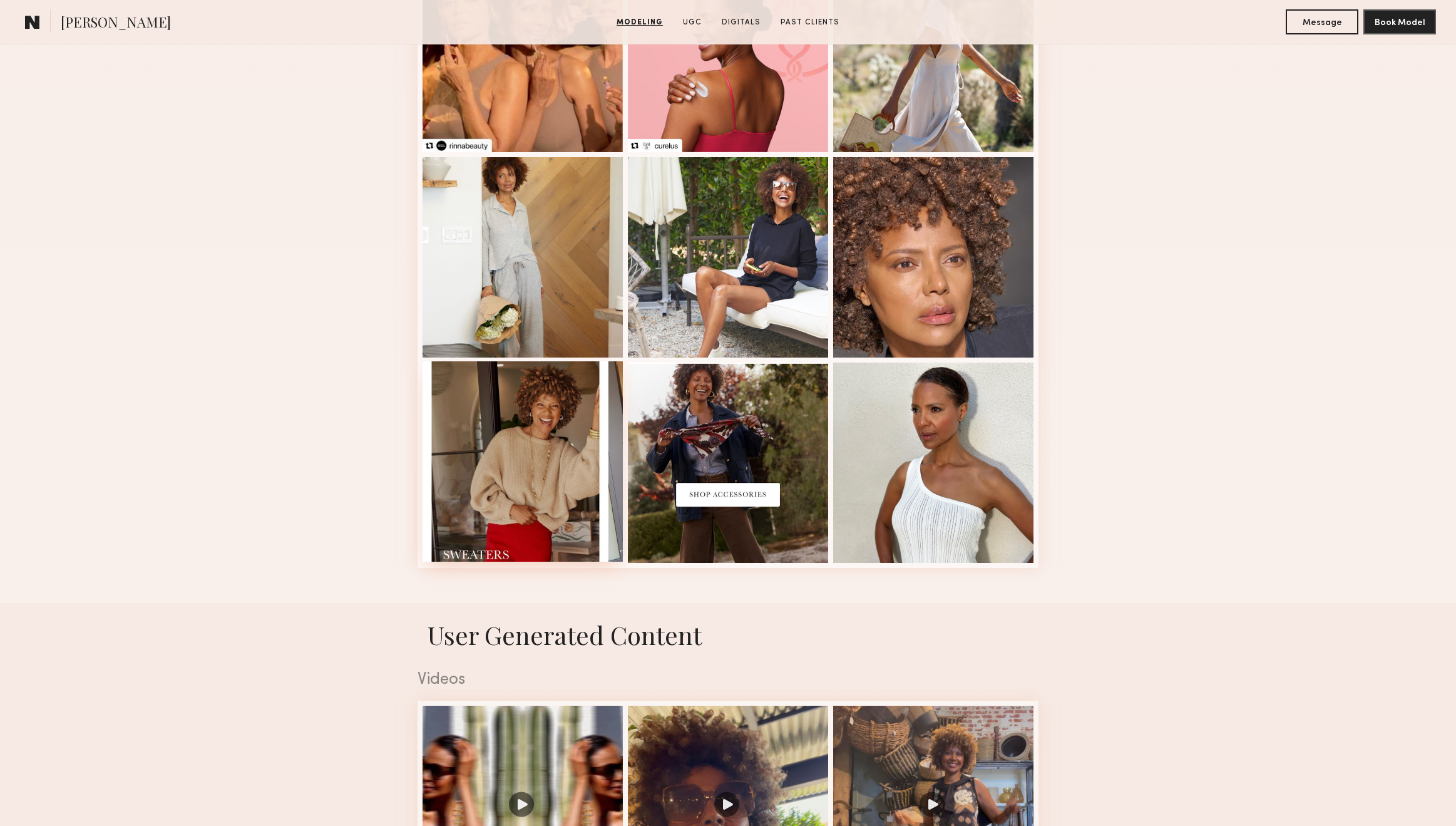
click at [568, 449] on div at bounding box center [522, 461] width 200 height 200
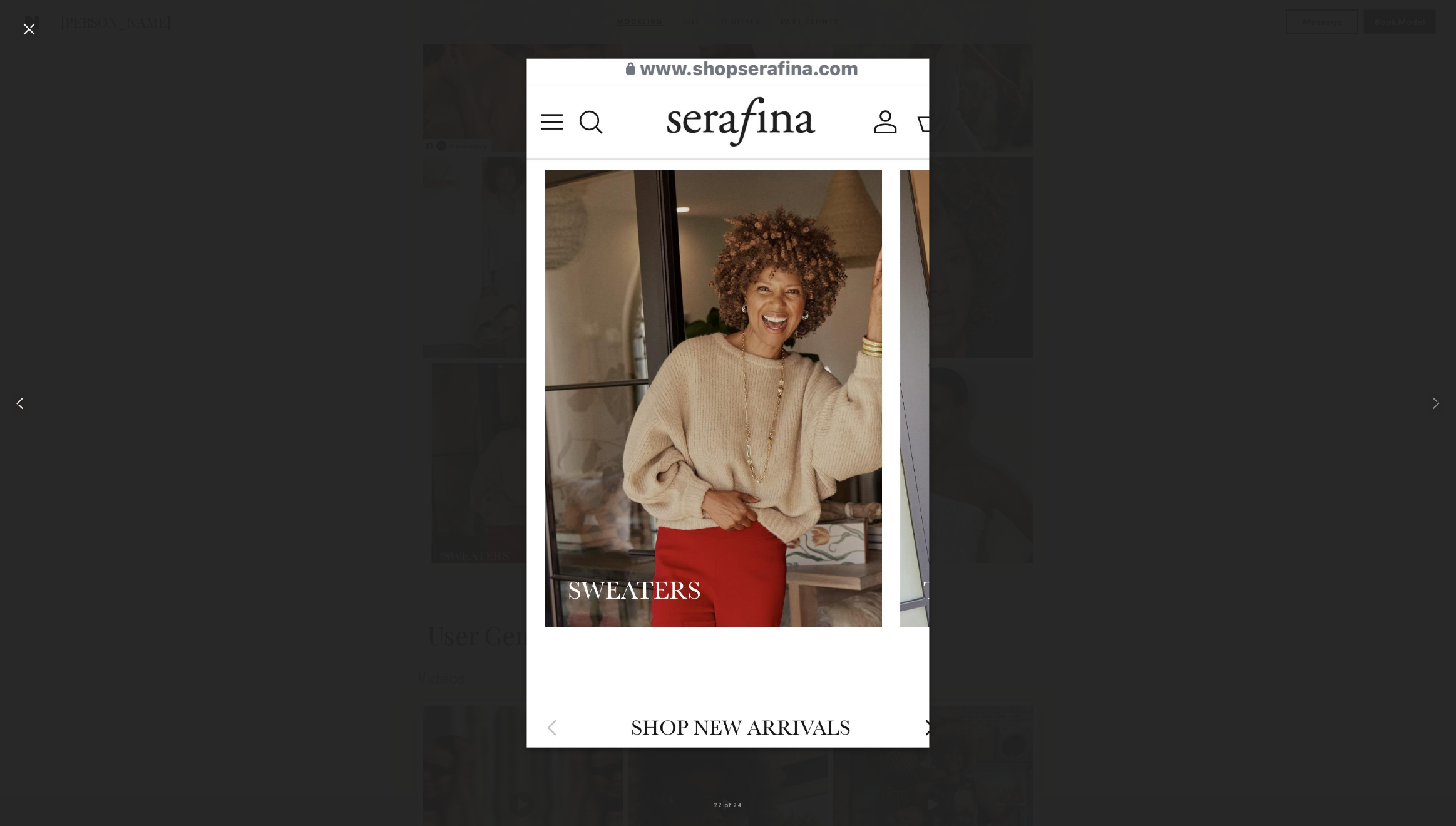
click at [17, 38] on div at bounding box center [29, 403] width 58 height 766
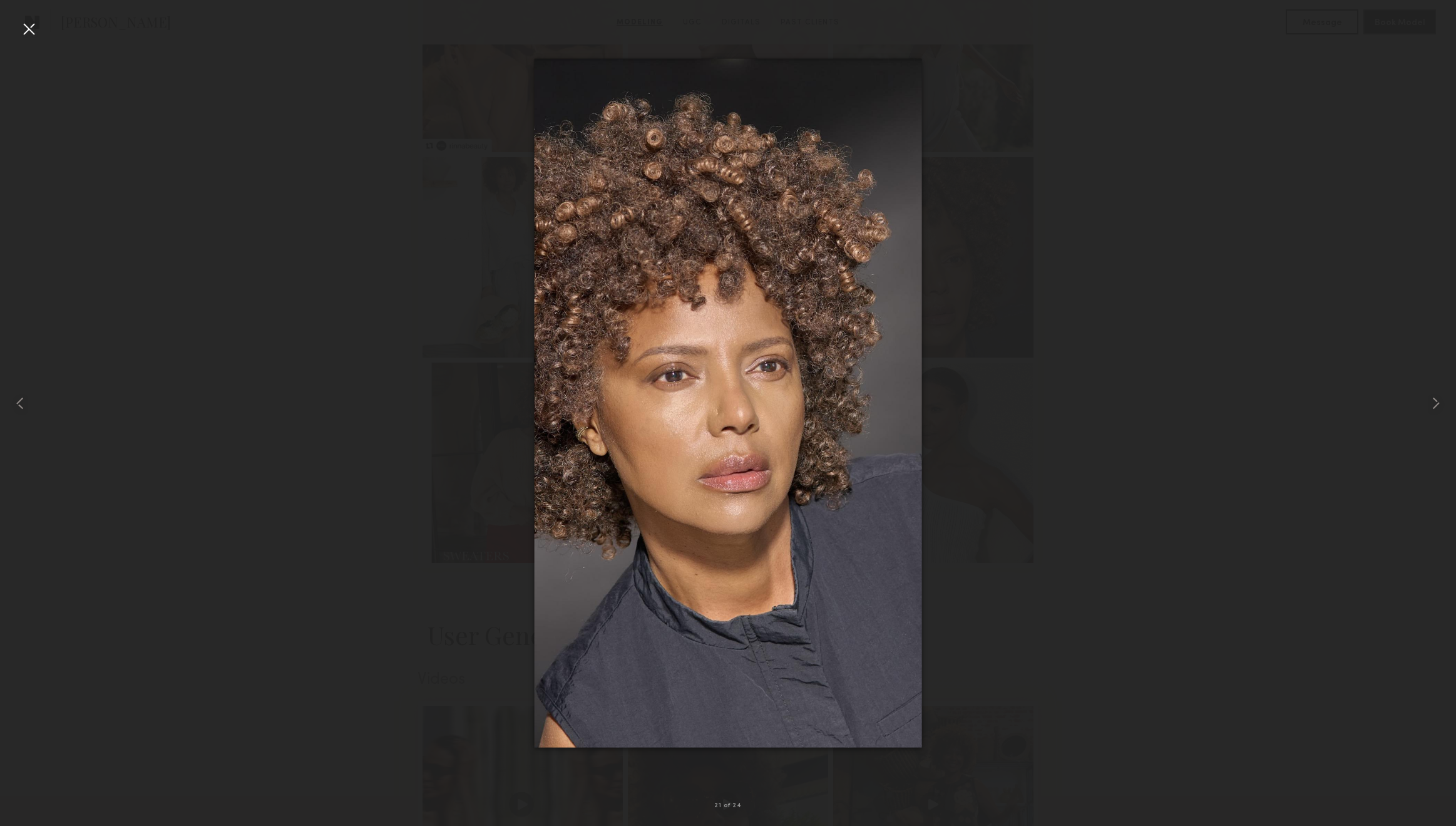
click at [20, 21] on div at bounding box center [28, 28] width 20 height 20
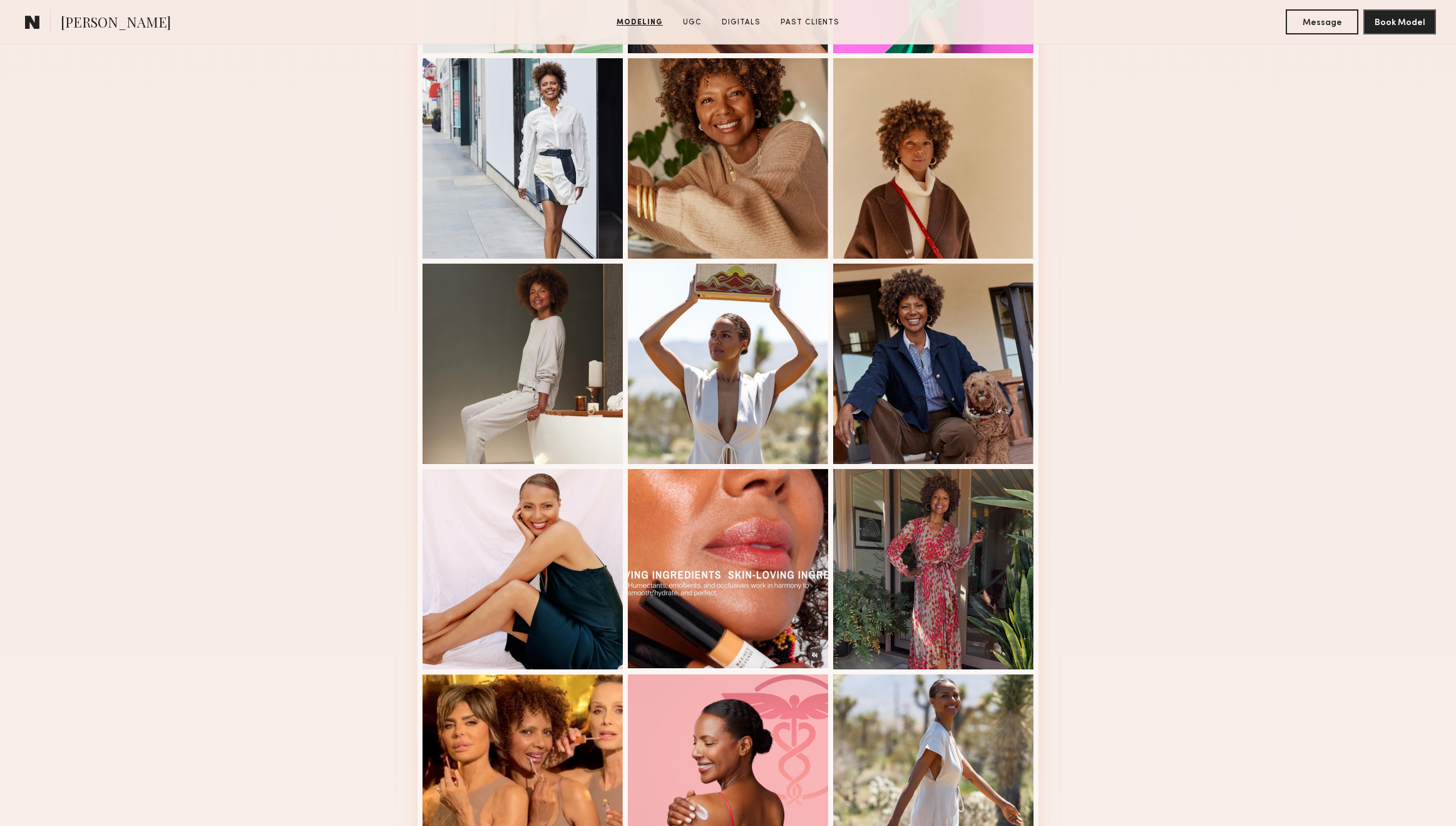
scroll to position [0, 0]
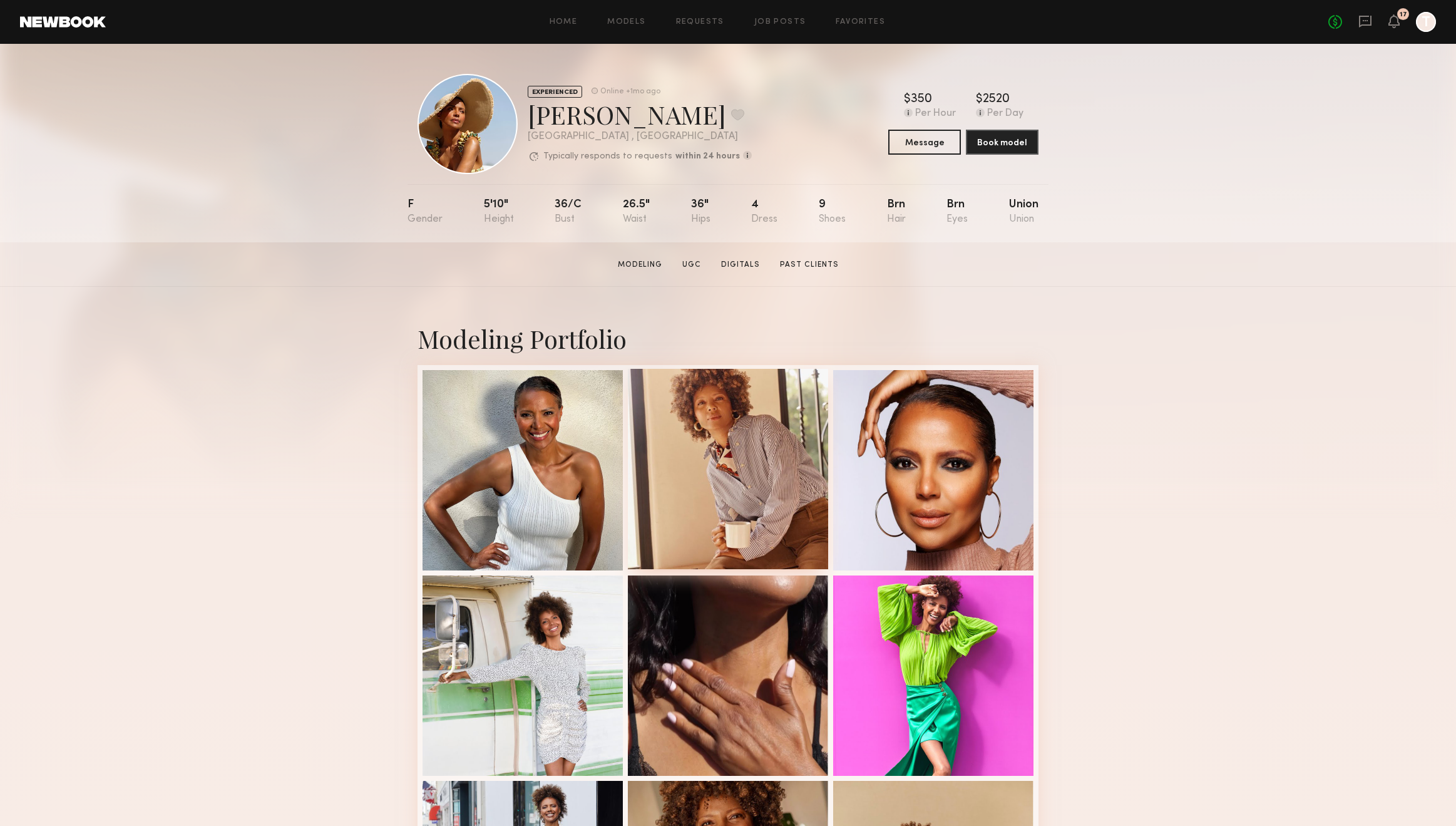
click at [761, 402] on div at bounding box center [728, 468] width 200 height 200
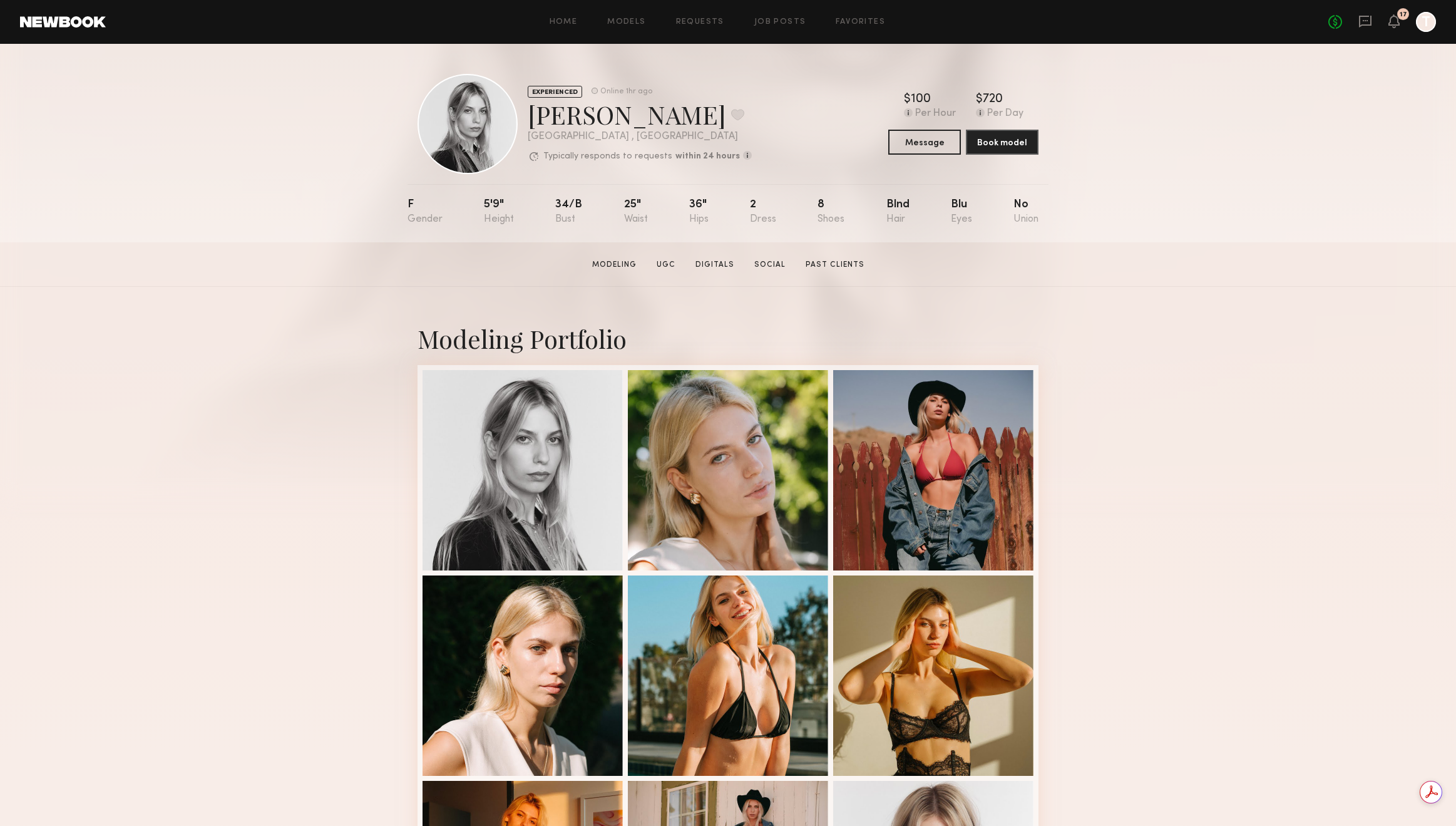
scroll to position [722, 0]
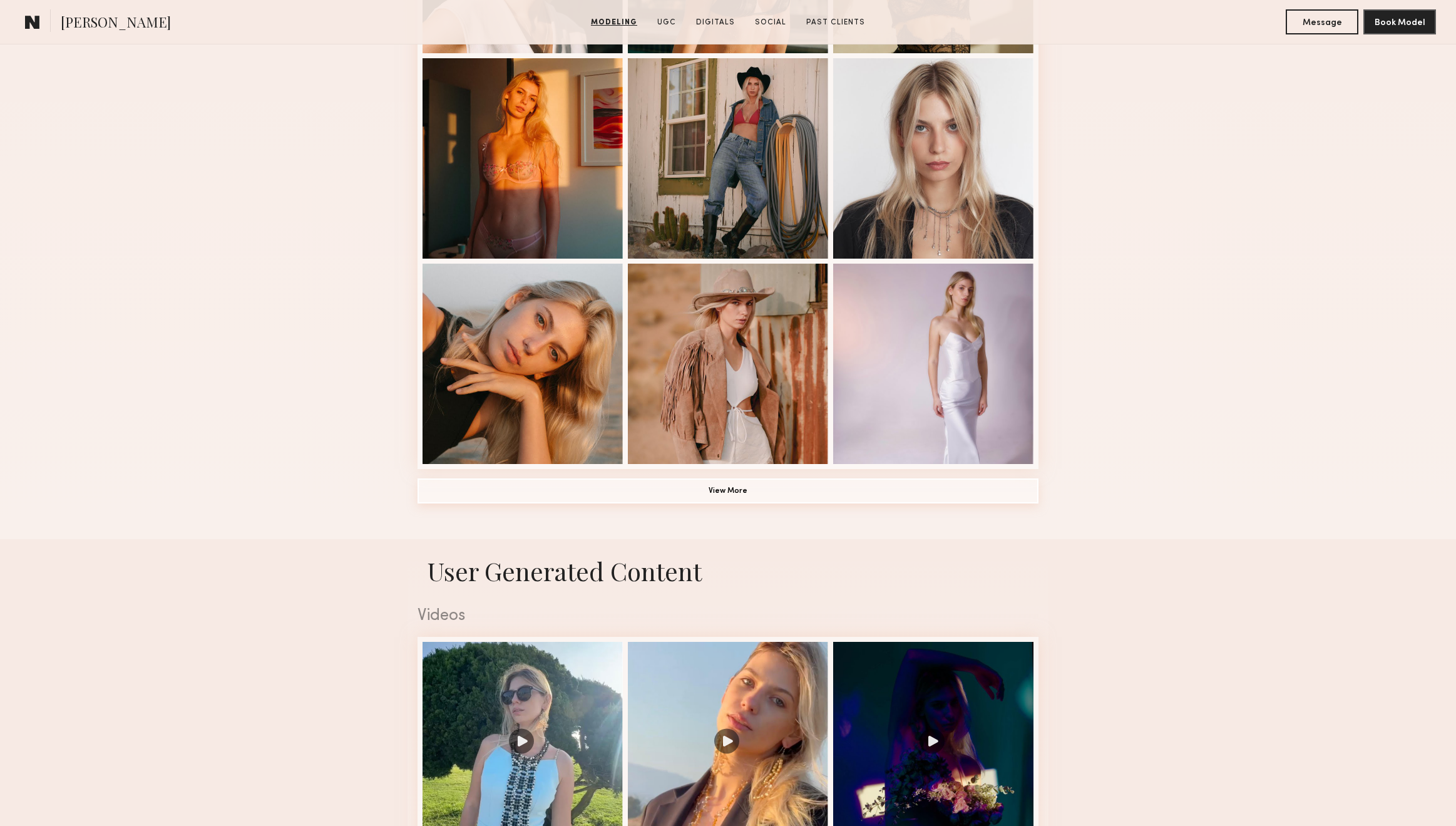
click at [717, 497] on button "View More" at bounding box center [728, 490] width 621 height 25
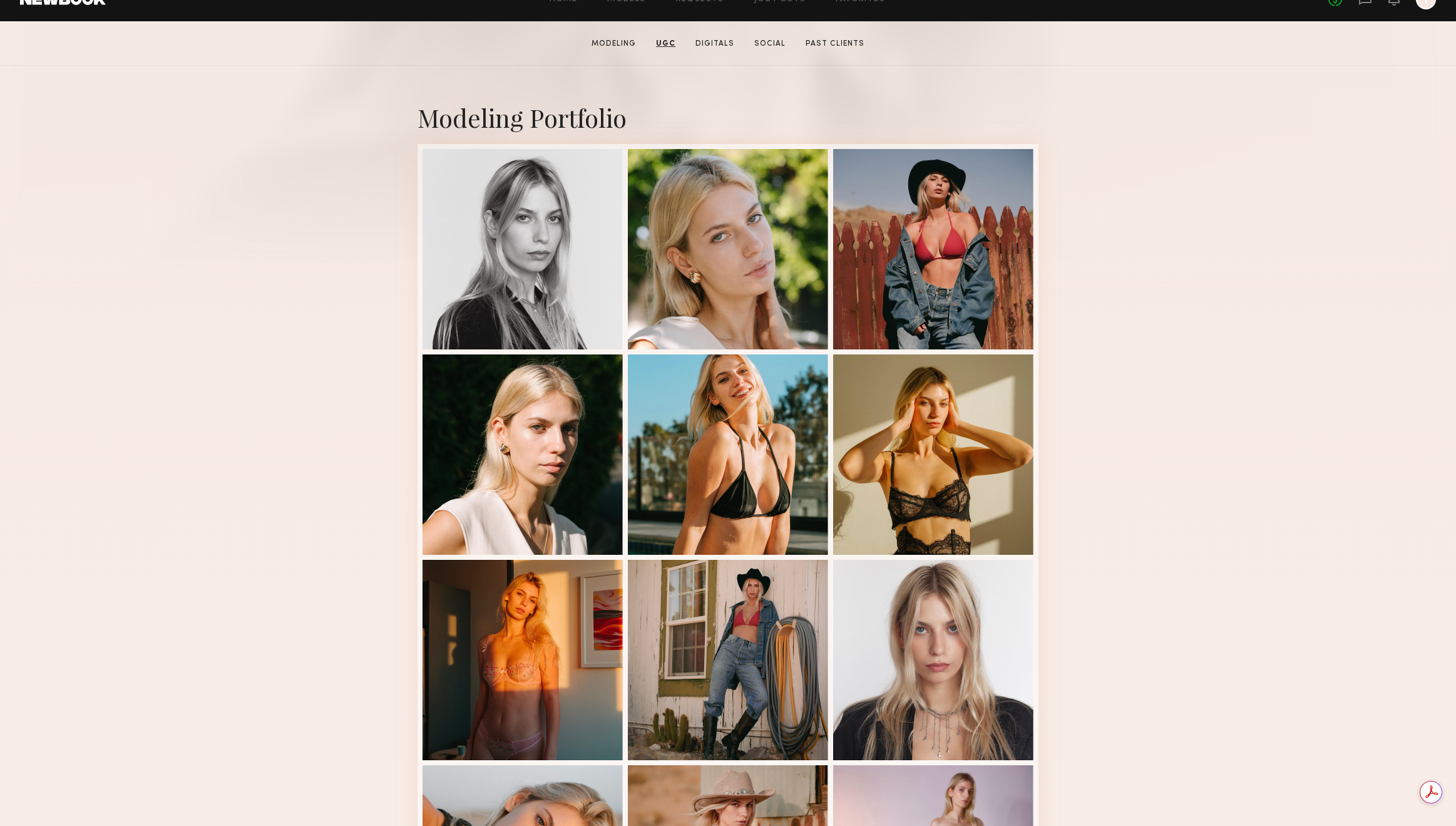
scroll to position [0, 0]
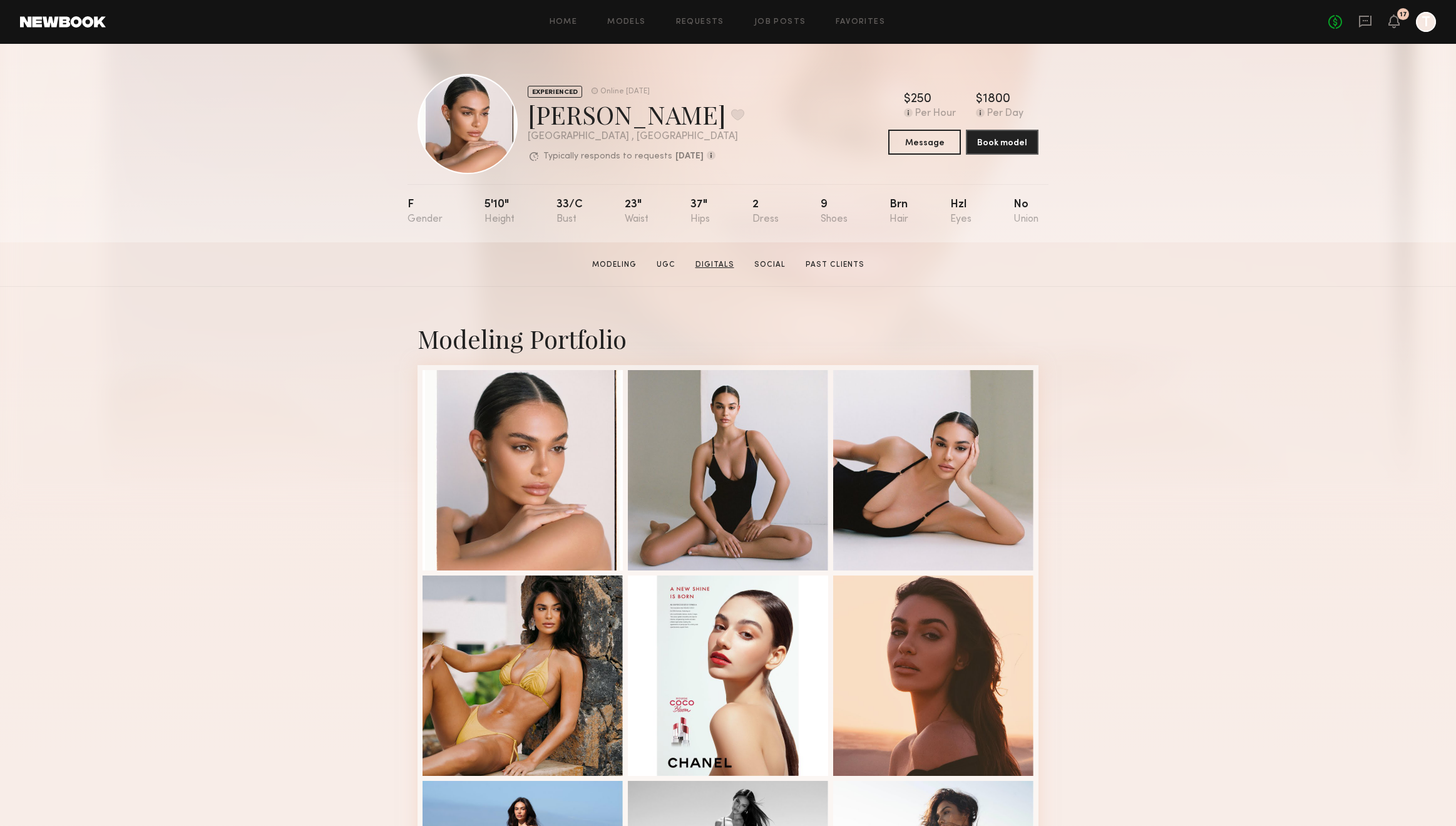
scroll to position [722, 0]
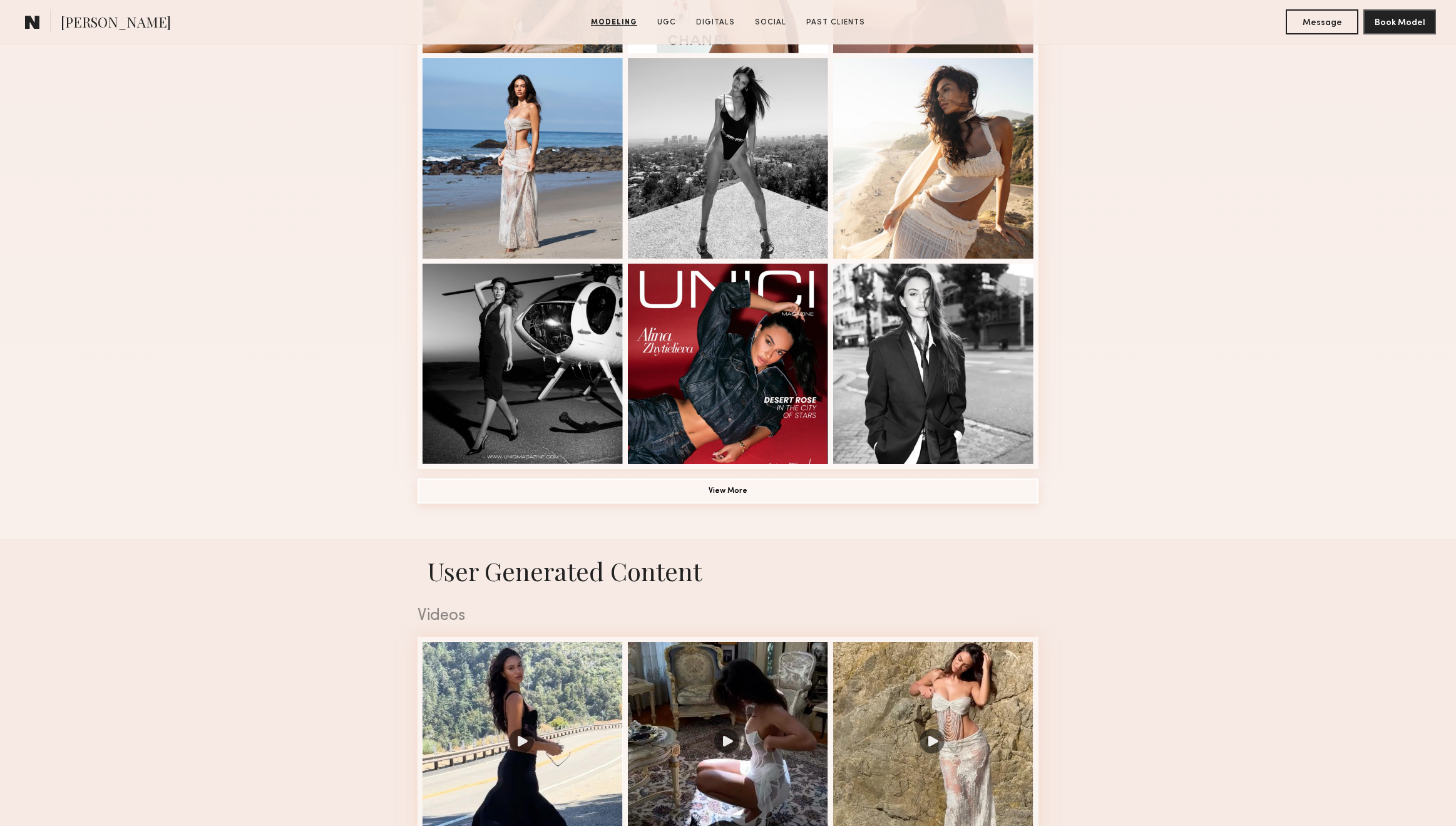
click at [739, 492] on button "View More" at bounding box center [728, 490] width 621 height 25
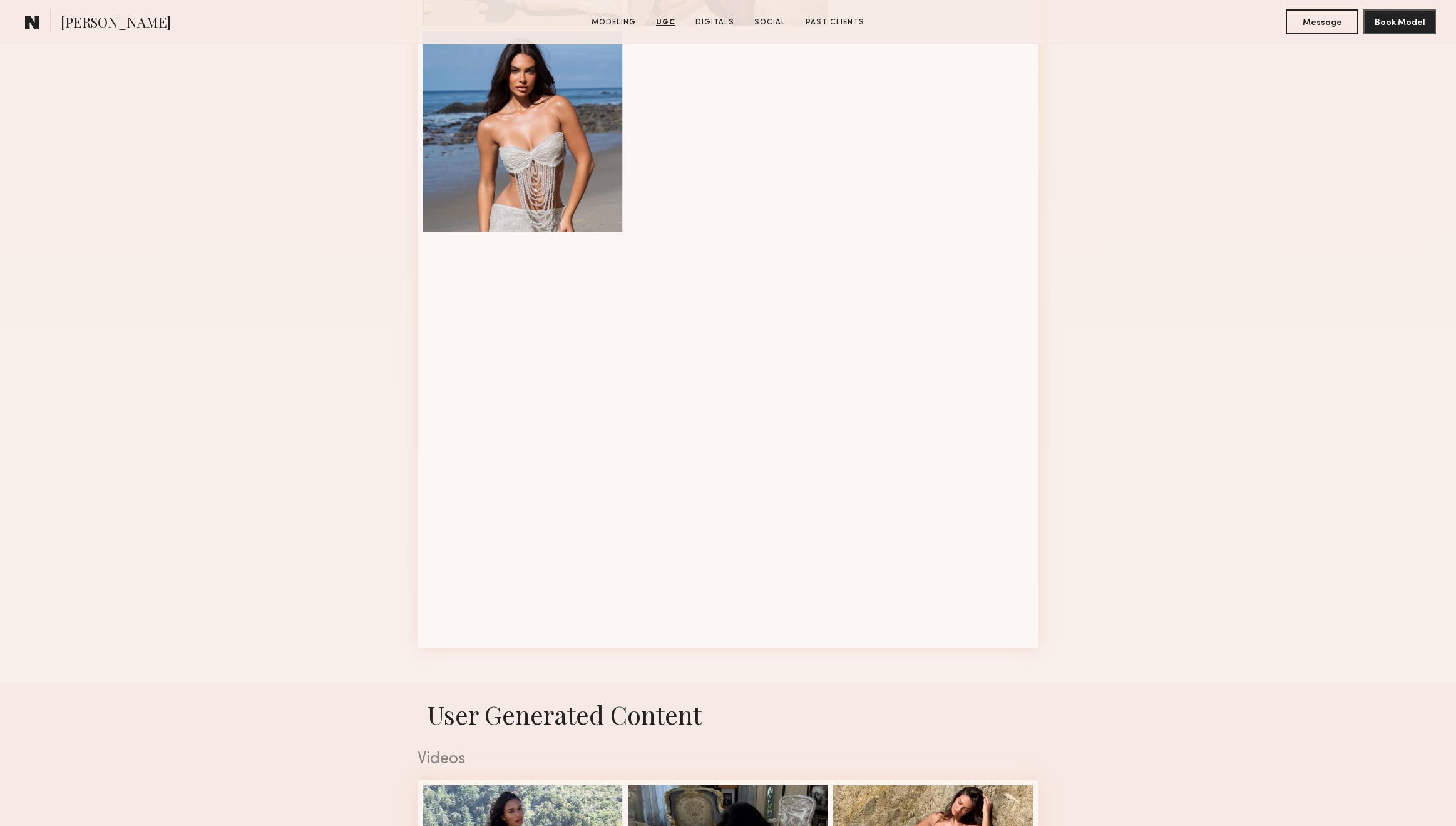
scroll to position [0, 0]
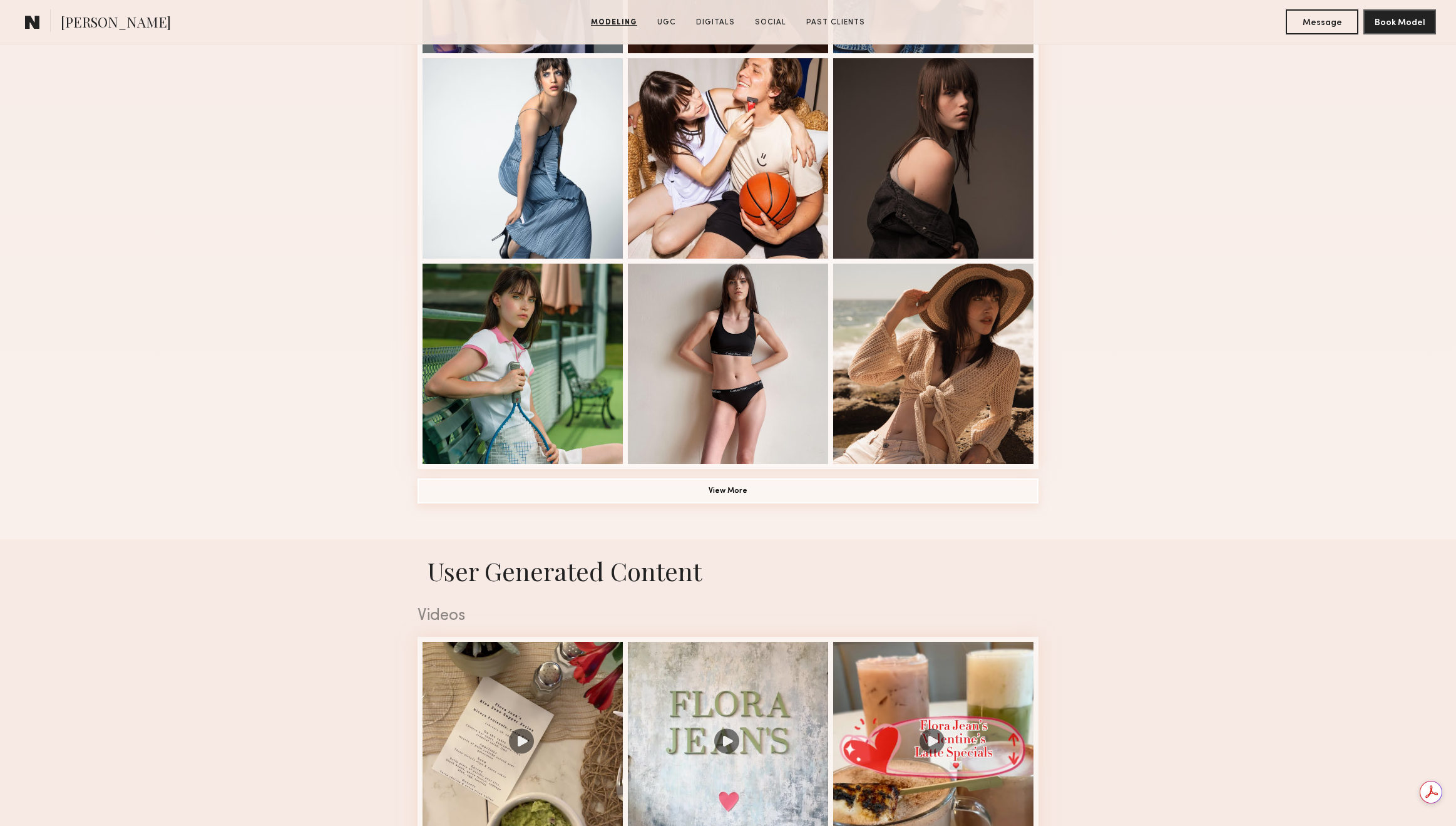
click at [691, 494] on button "View More" at bounding box center [728, 490] width 621 height 25
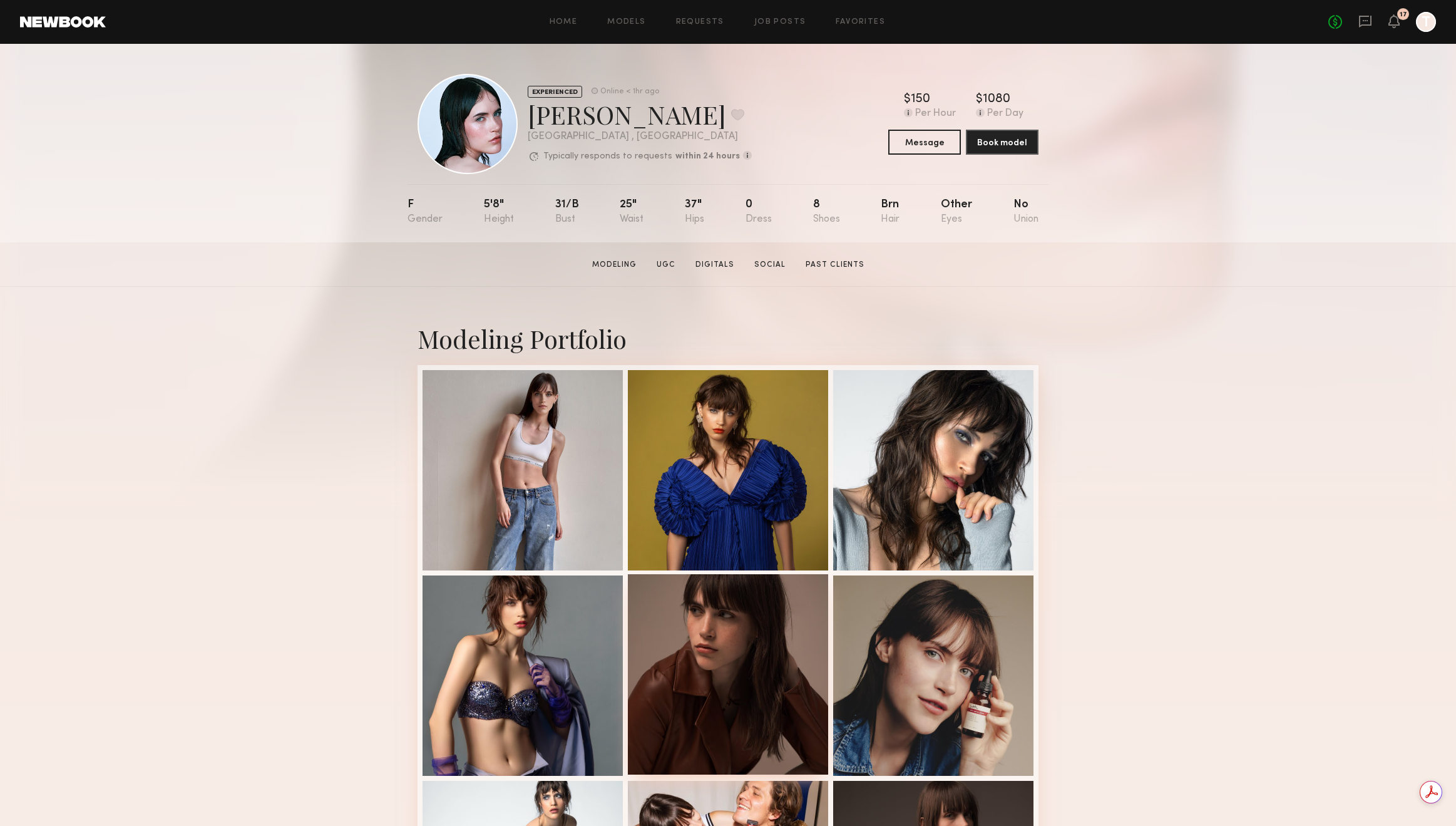
click at [751, 661] on div at bounding box center [728, 674] width 200 height 200
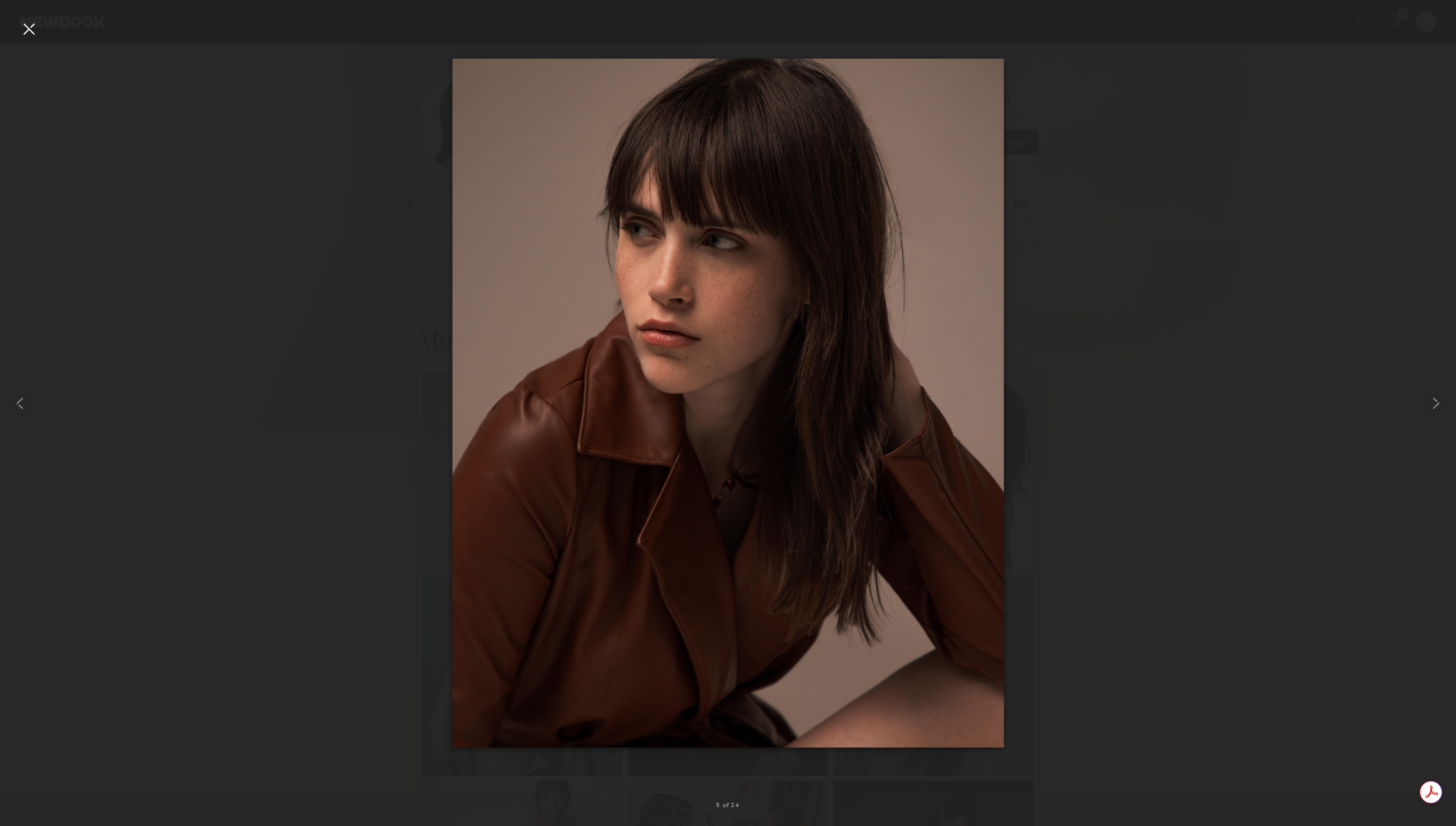
drag, startPoint x: 751, startPoint y: 248, endPoint x: 32, endPoint y: 29, distance: 751.6
click at [32, 29] on div at bounding box center [28, 28] width 20 height 20
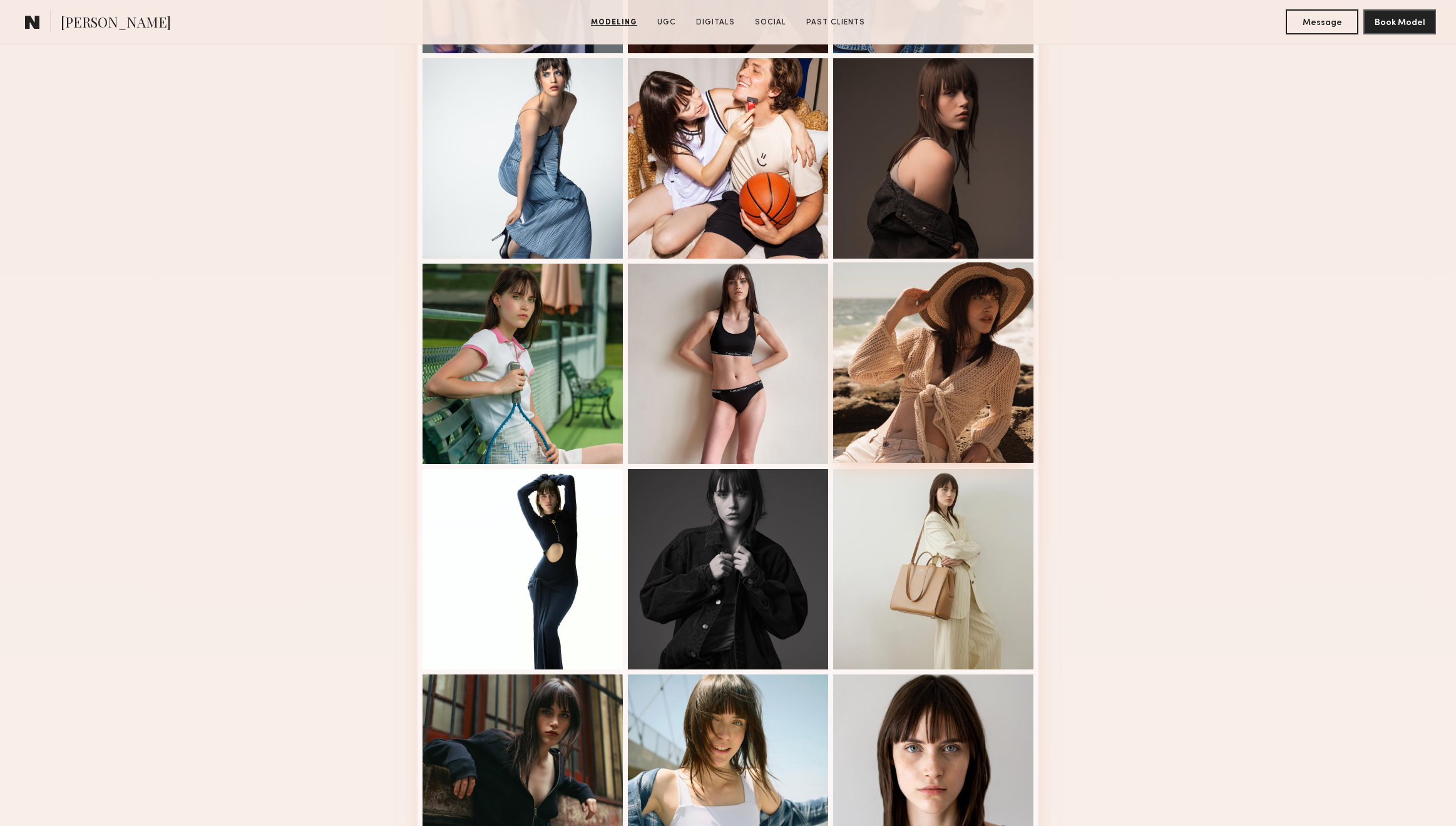
scroll to position [1445, 0]
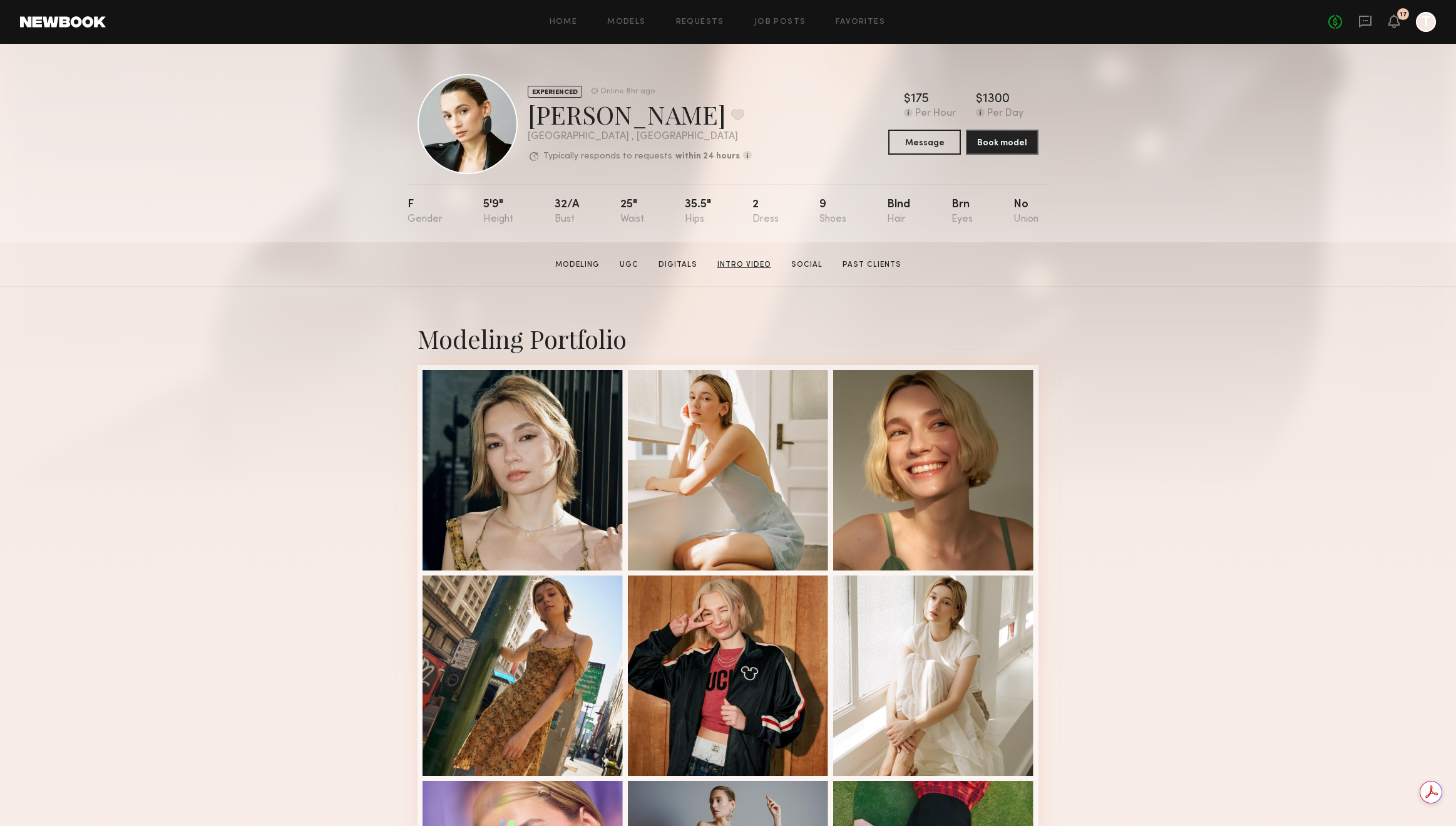
scroll to position [722, 0]
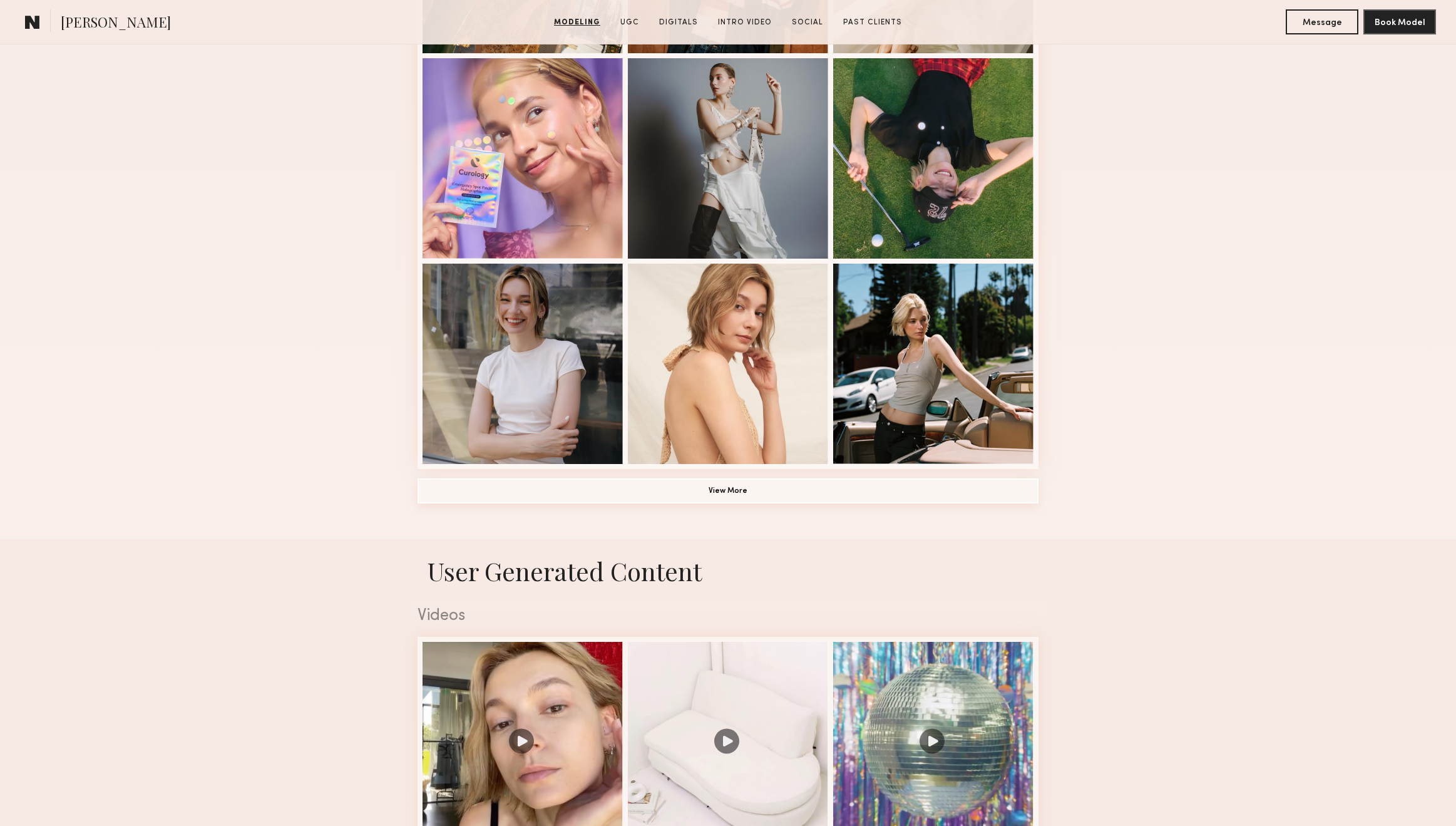
click at [740, 492] on button "View More" at bounding box center [728, 490] width 621 height 25
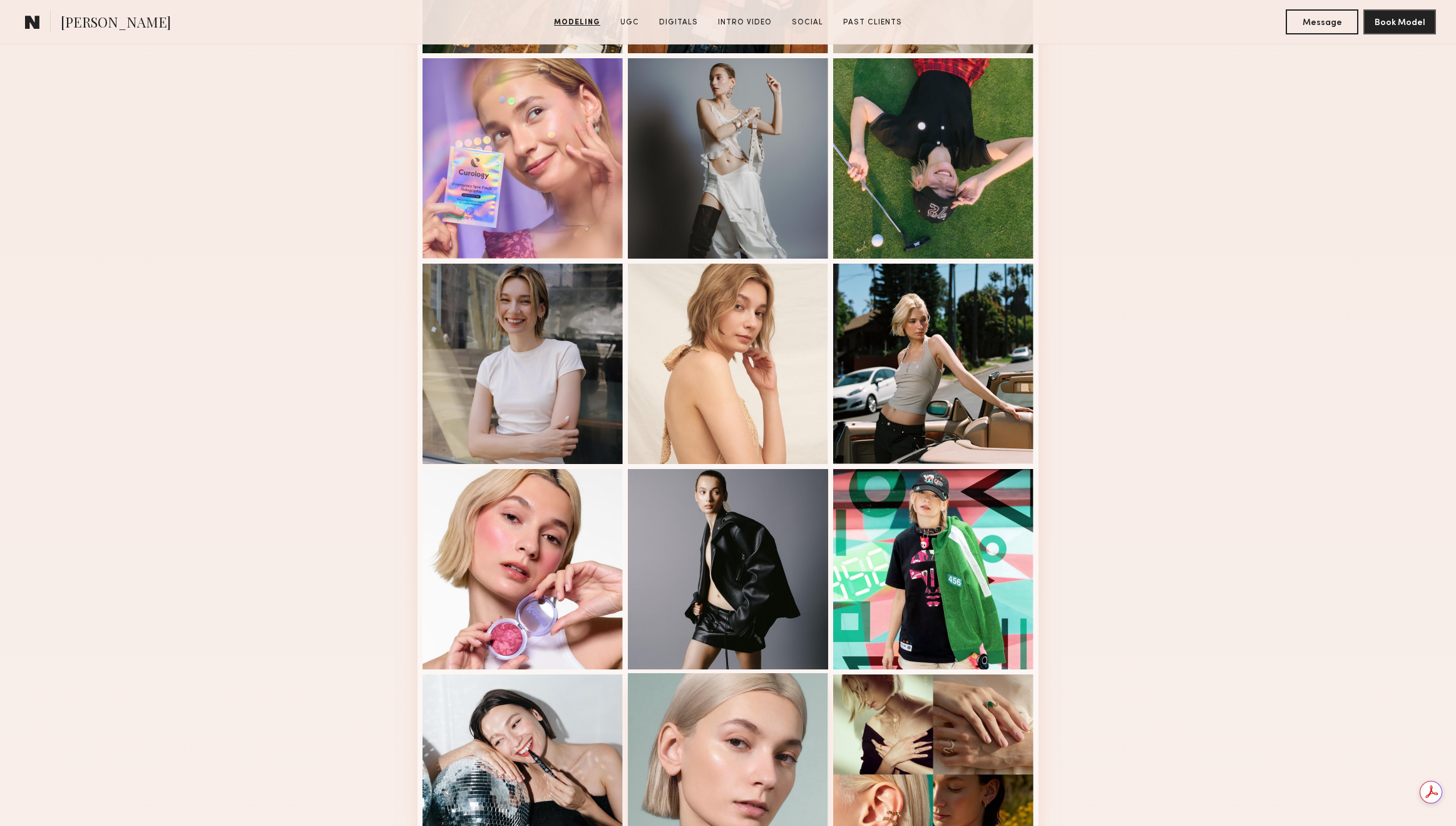
scroll to position [0, 0]
click at [733, 724] on div at bounding box center [728, 773] width 200 height 200
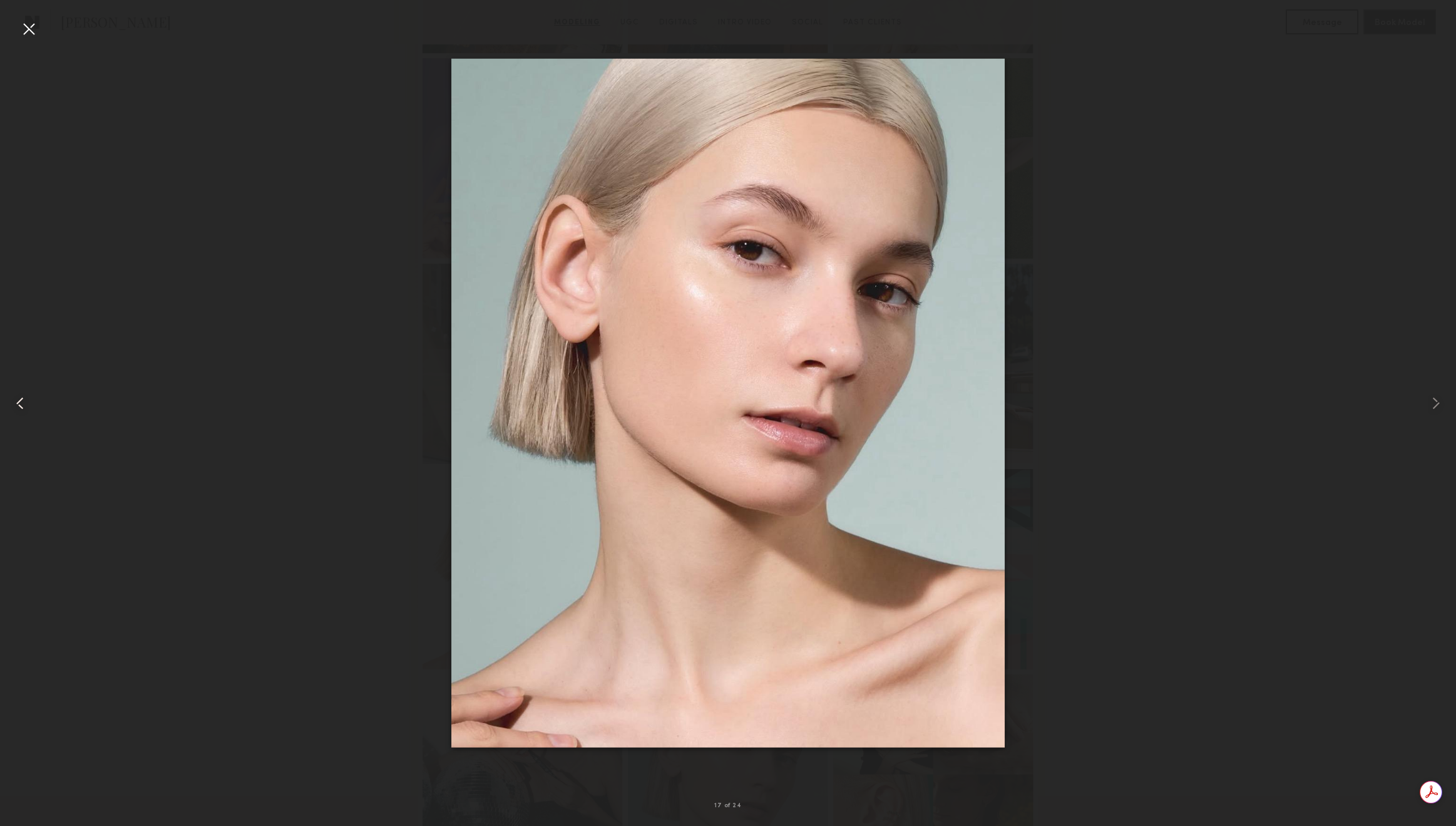
click at [15, 34] on div at bounding box center [29, 403] width 58 height 766
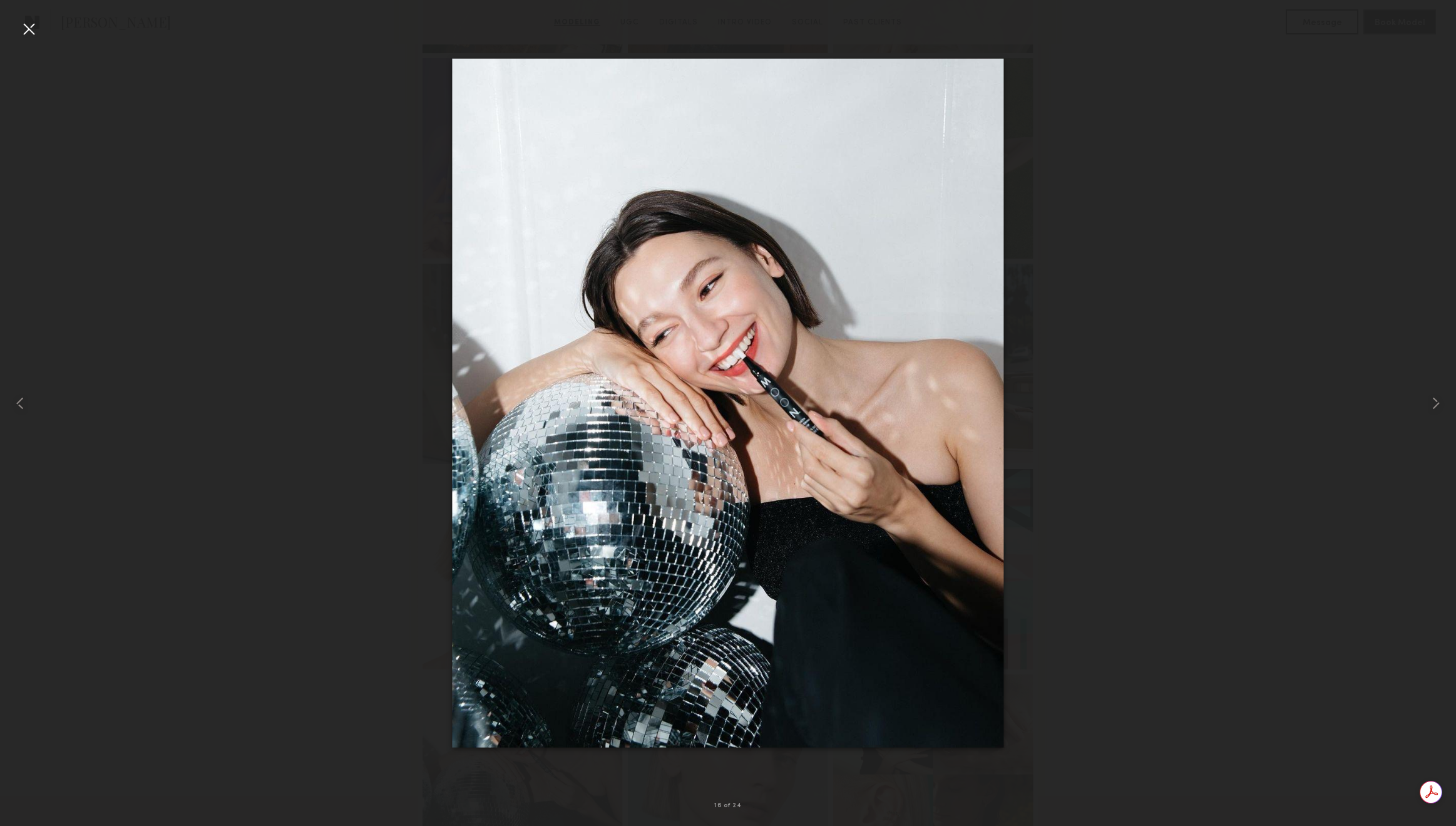
click at [27, 33] on div at bounding box center [28, 28] width 20 height 20
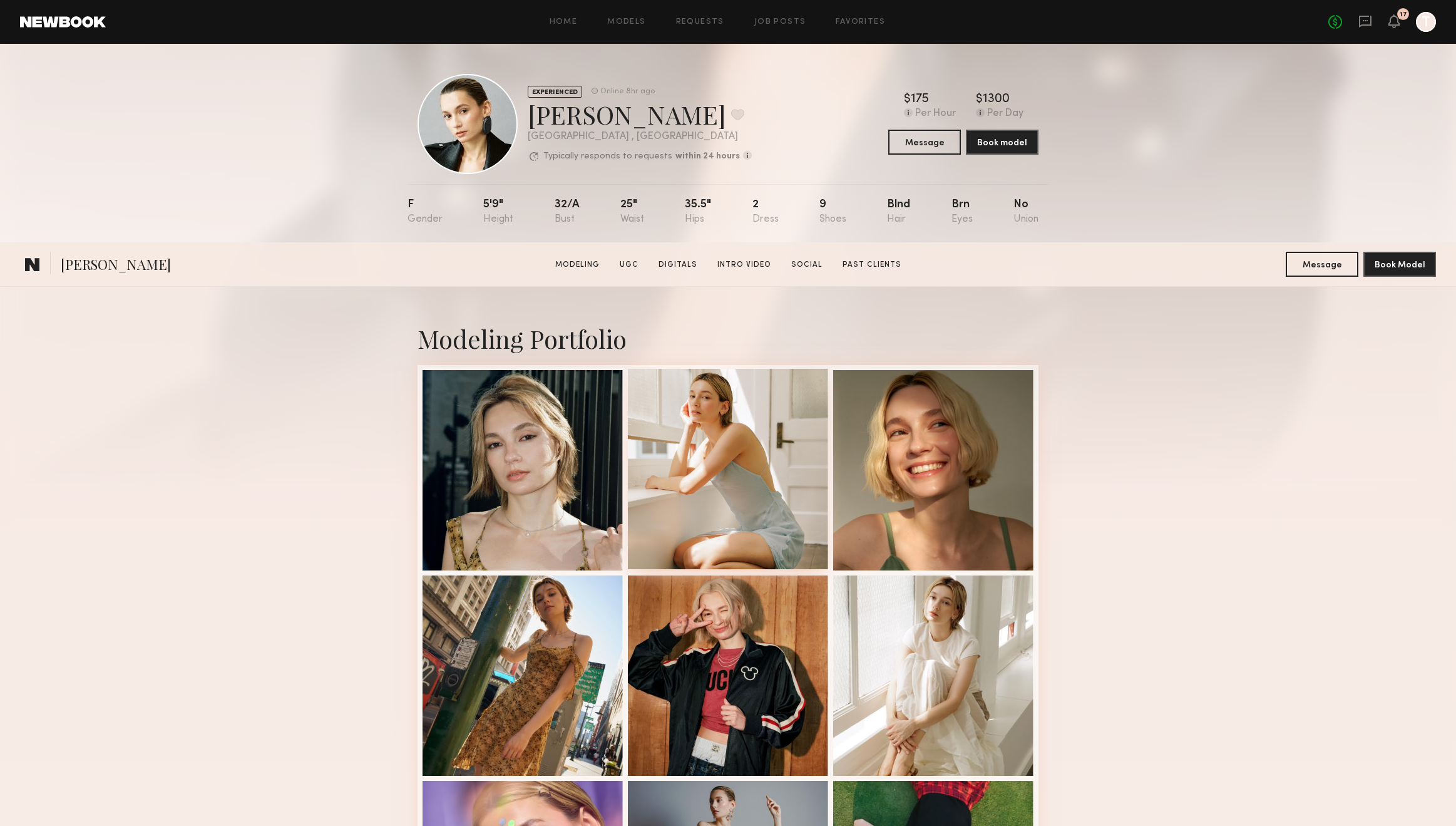
scroll to position [722, 0]
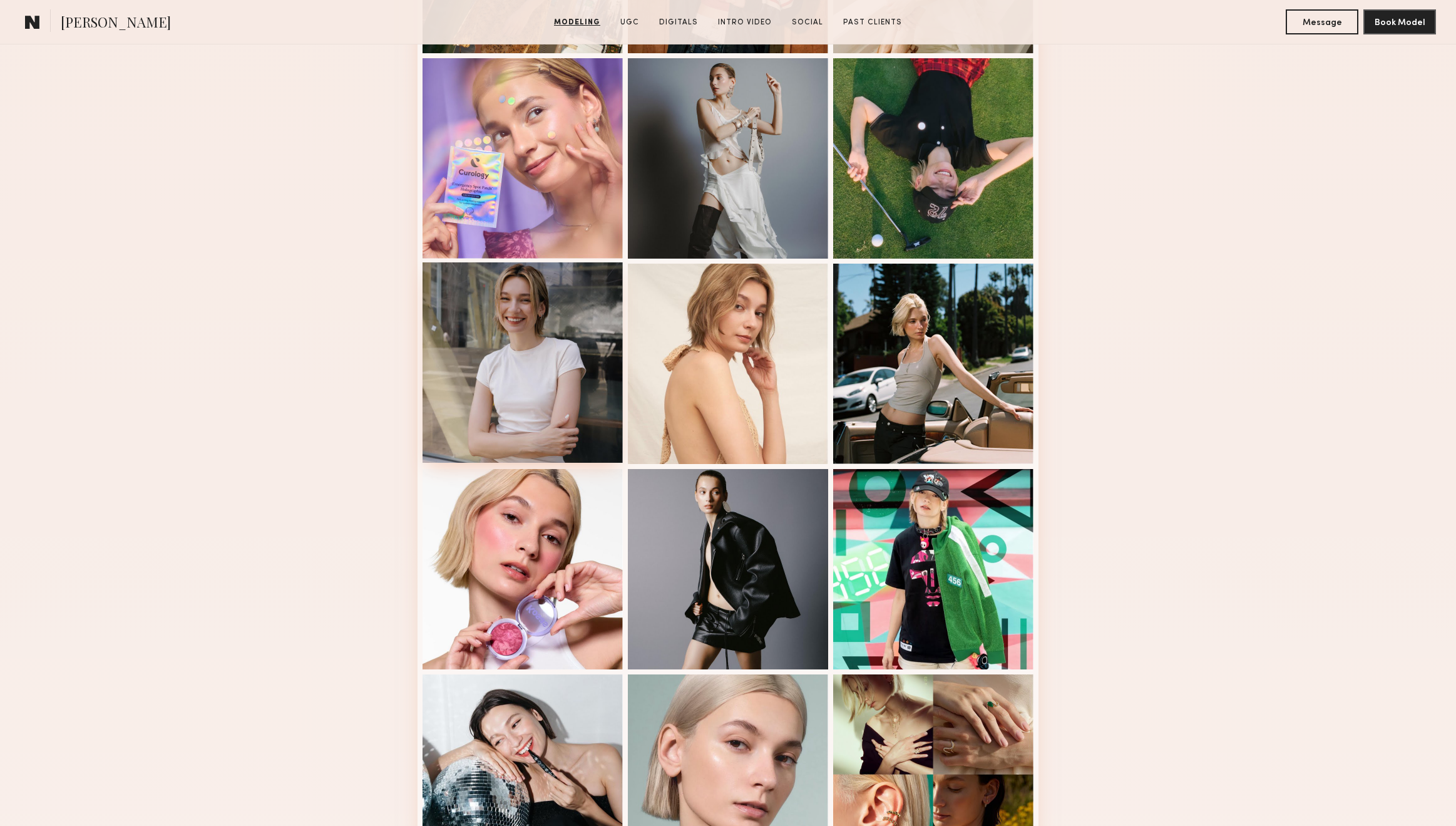
click at [572, 399] on div at bounding box center [522, 362] width 200 height 200
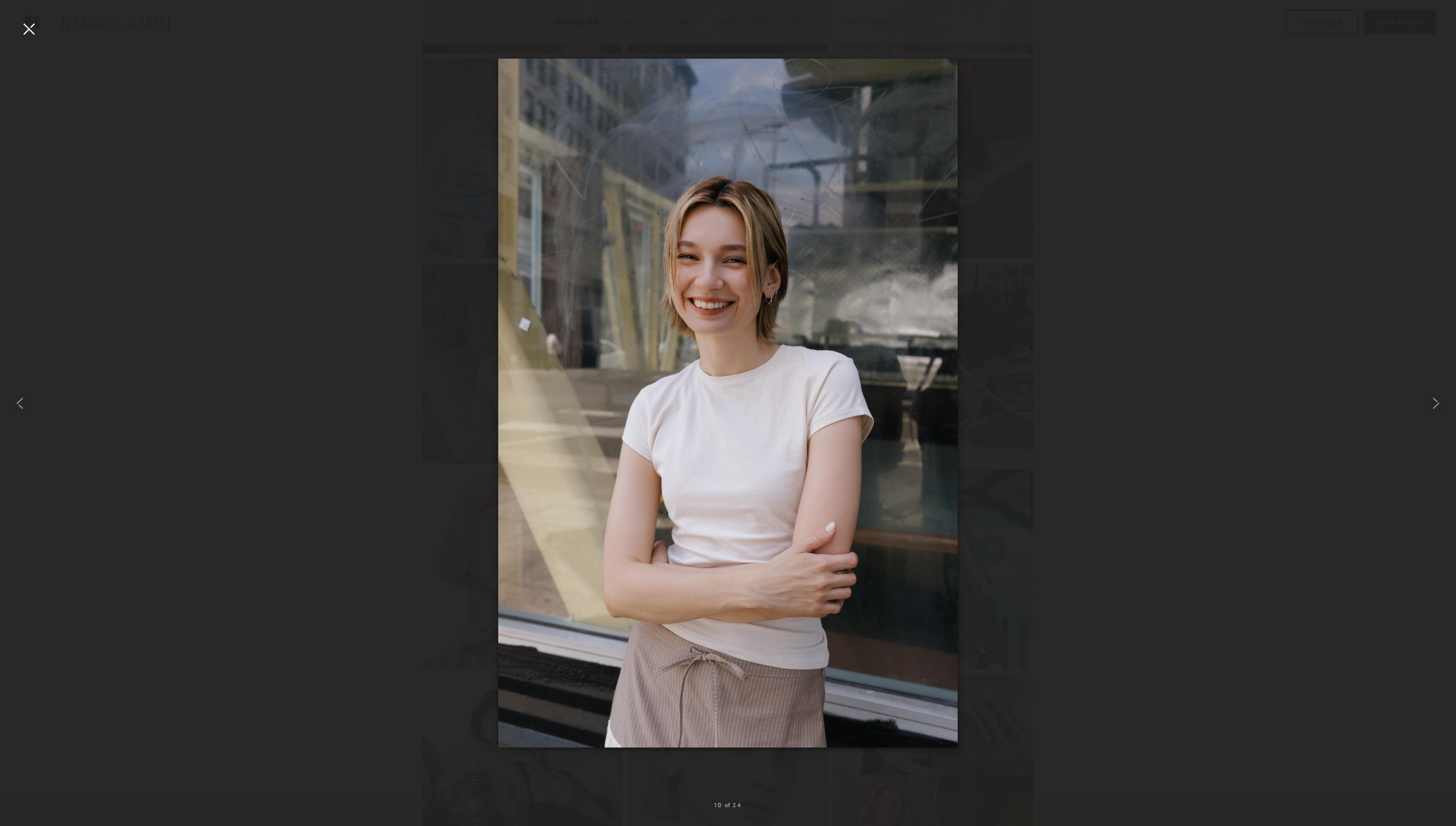
click at [34, 31] on div at bounding box center [28, 28] width 20 height 20
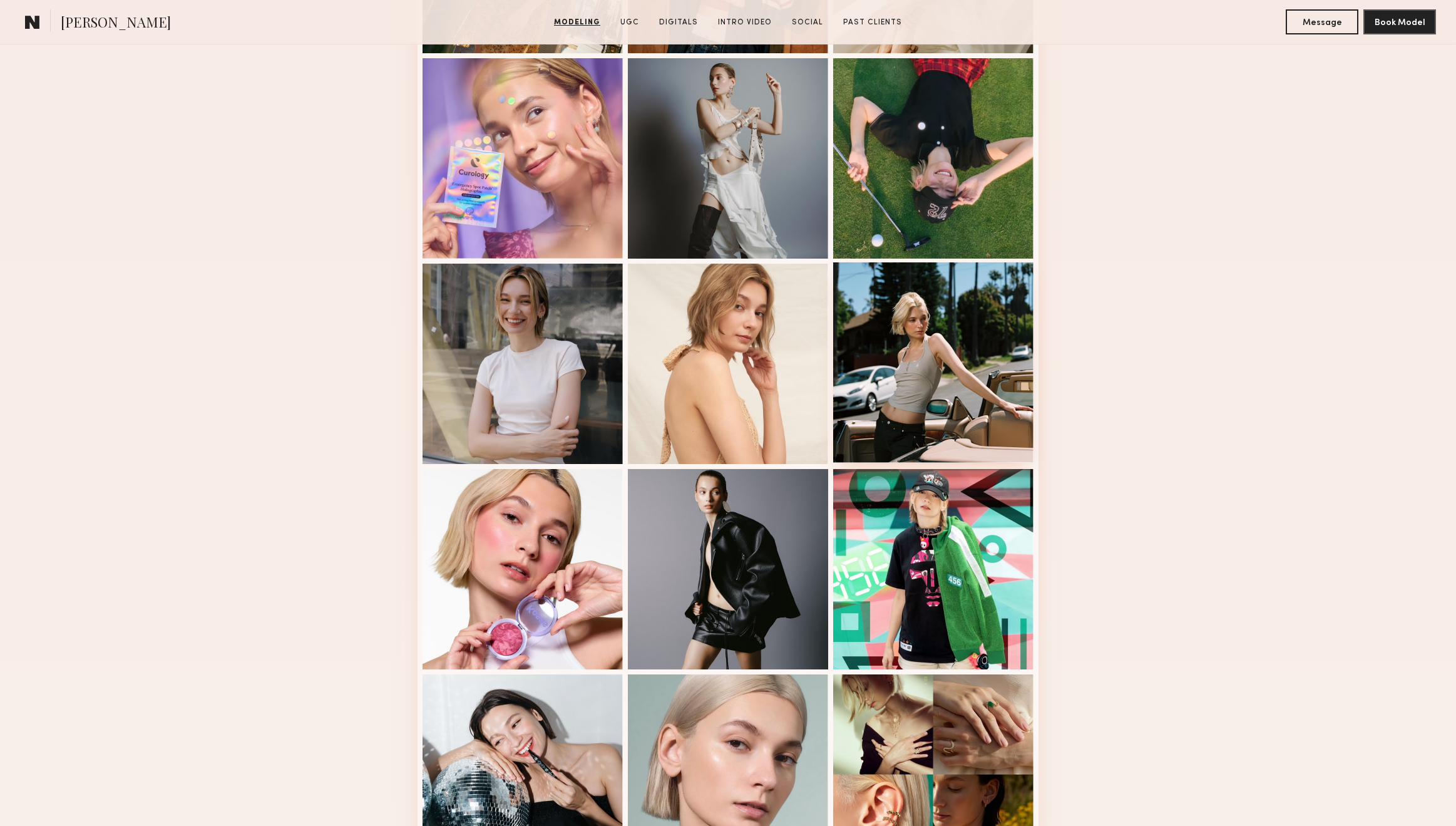
click at [914, 356] on div at bounding box center [933, 362] width 200 height 200
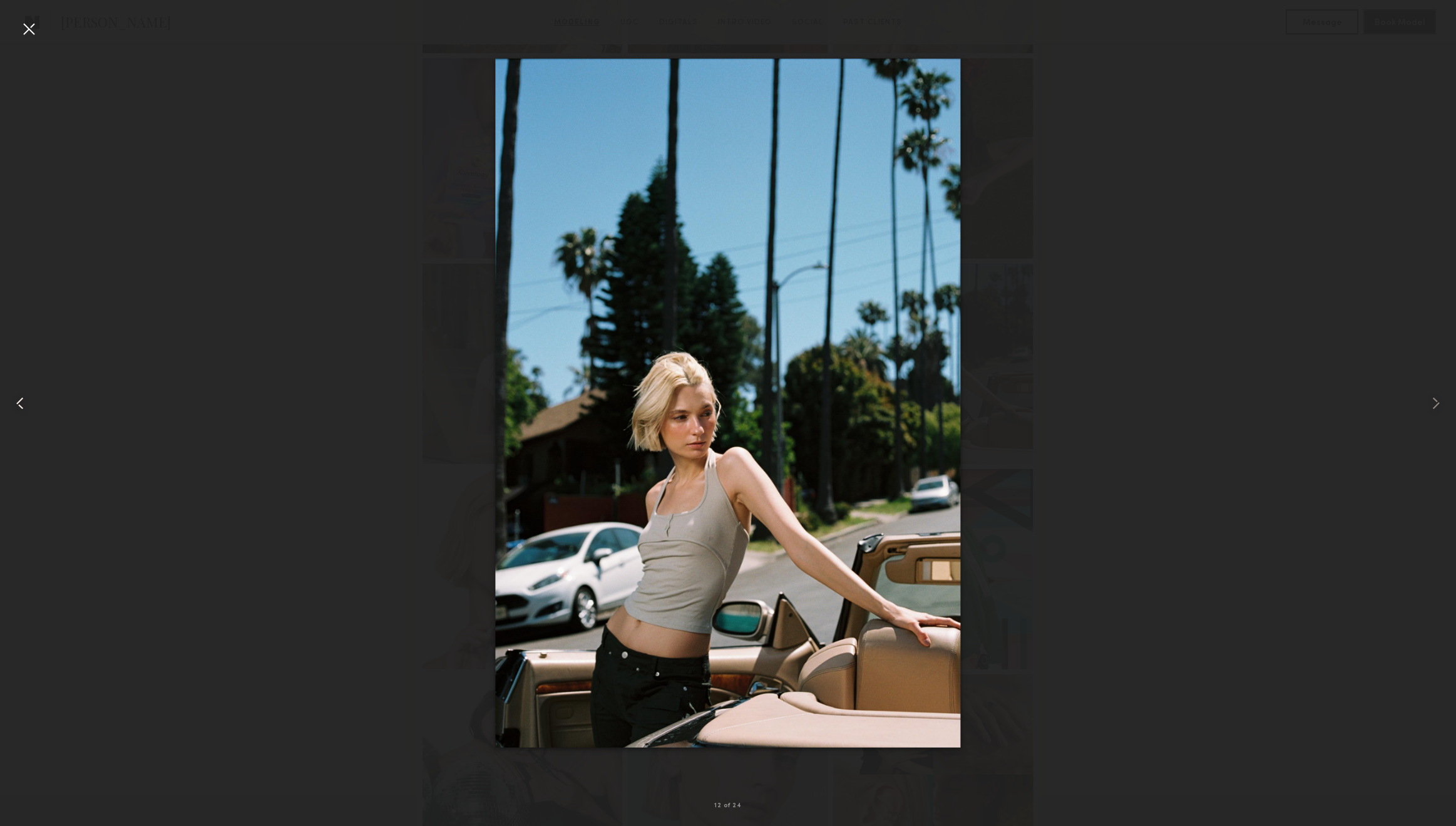
drag, startPoint x: 790, startPoint y: 322, endPoint x: 16, endPoint y: 28, distance: 828.0
click at [16, 28] on div at bounding box center [29, 403] width 58 height 766
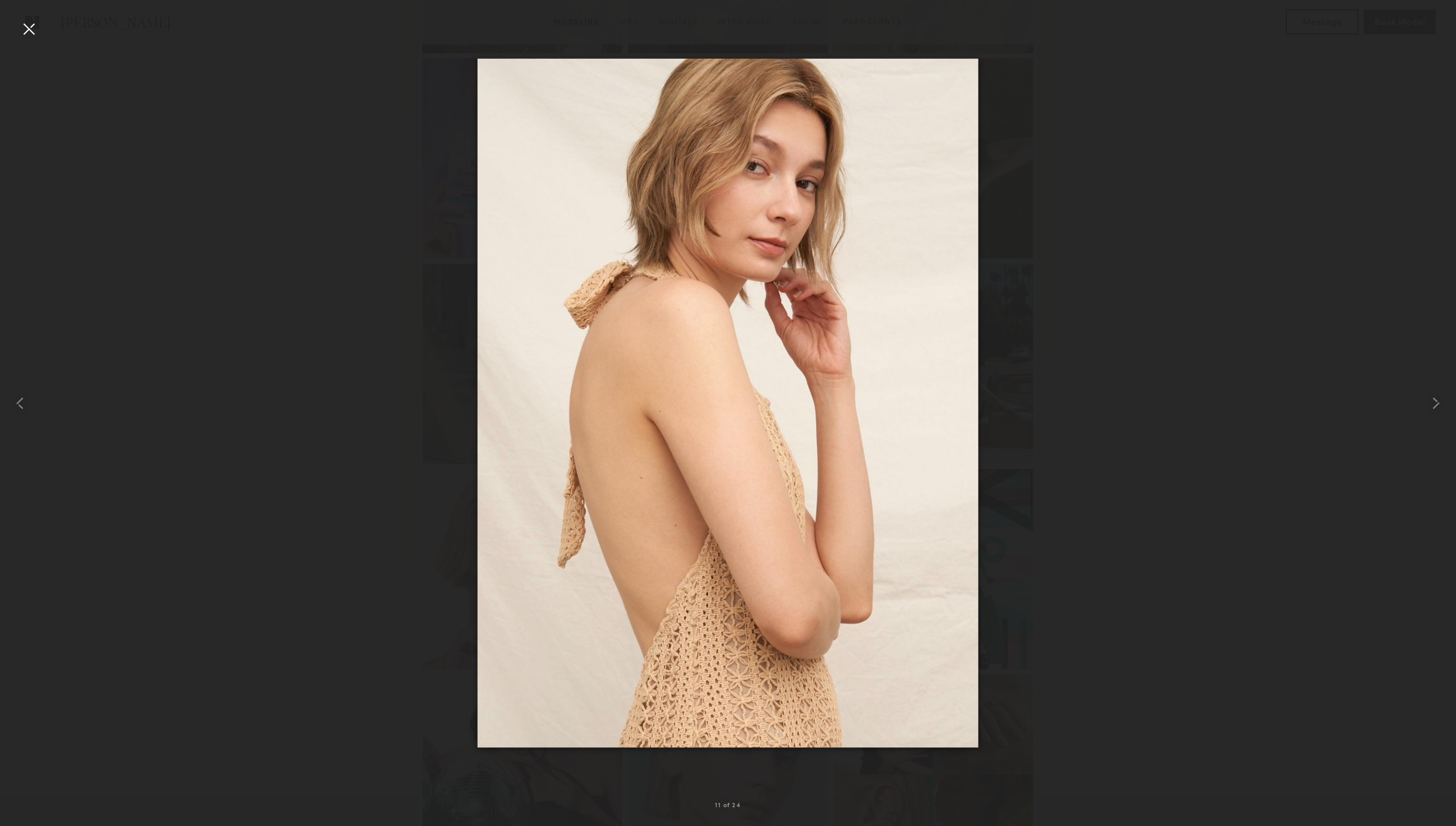
click at [26, 31] on div at bounding box center [28, 28] width 20 height 20
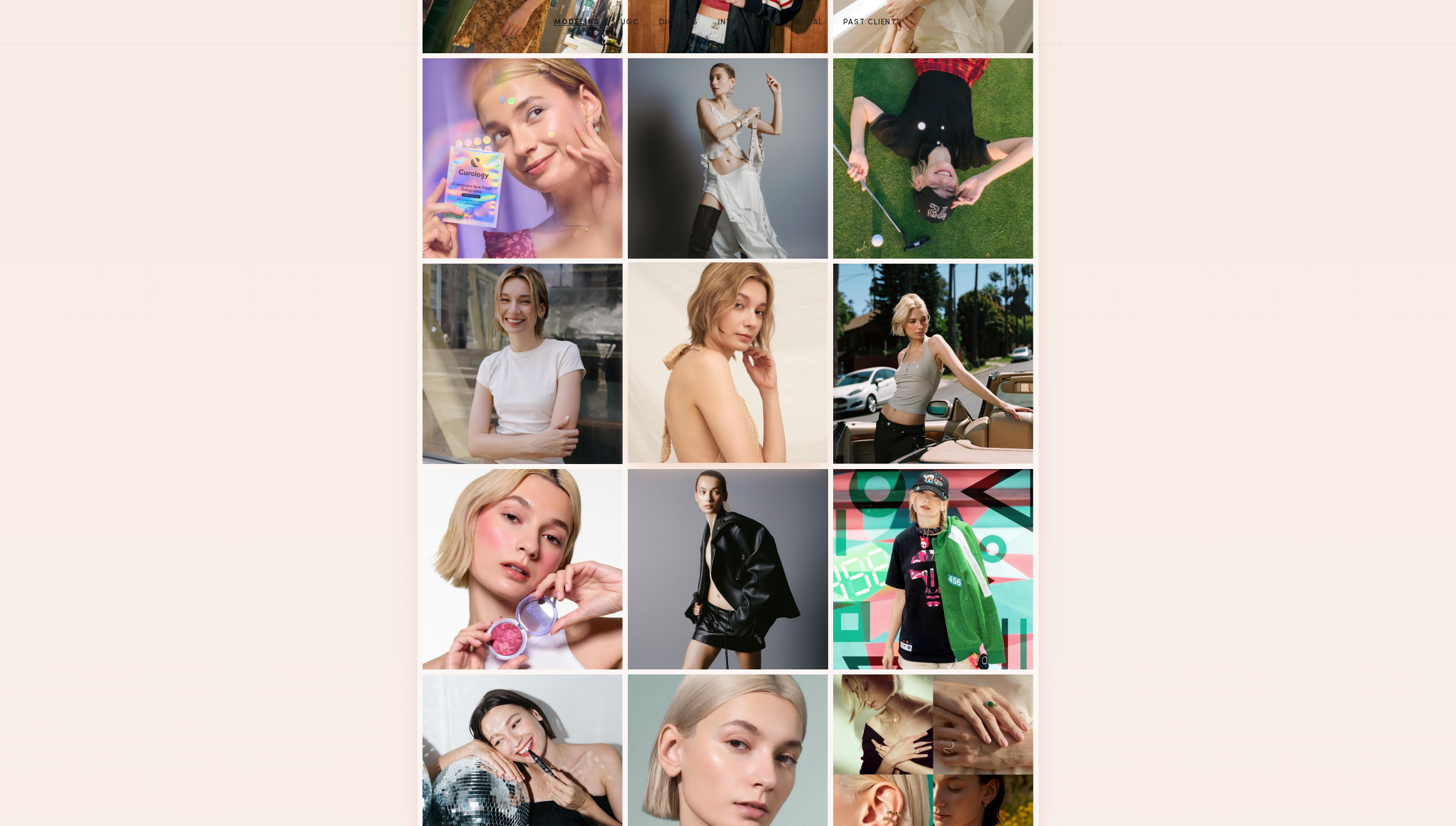
scroll to position [0, 0]
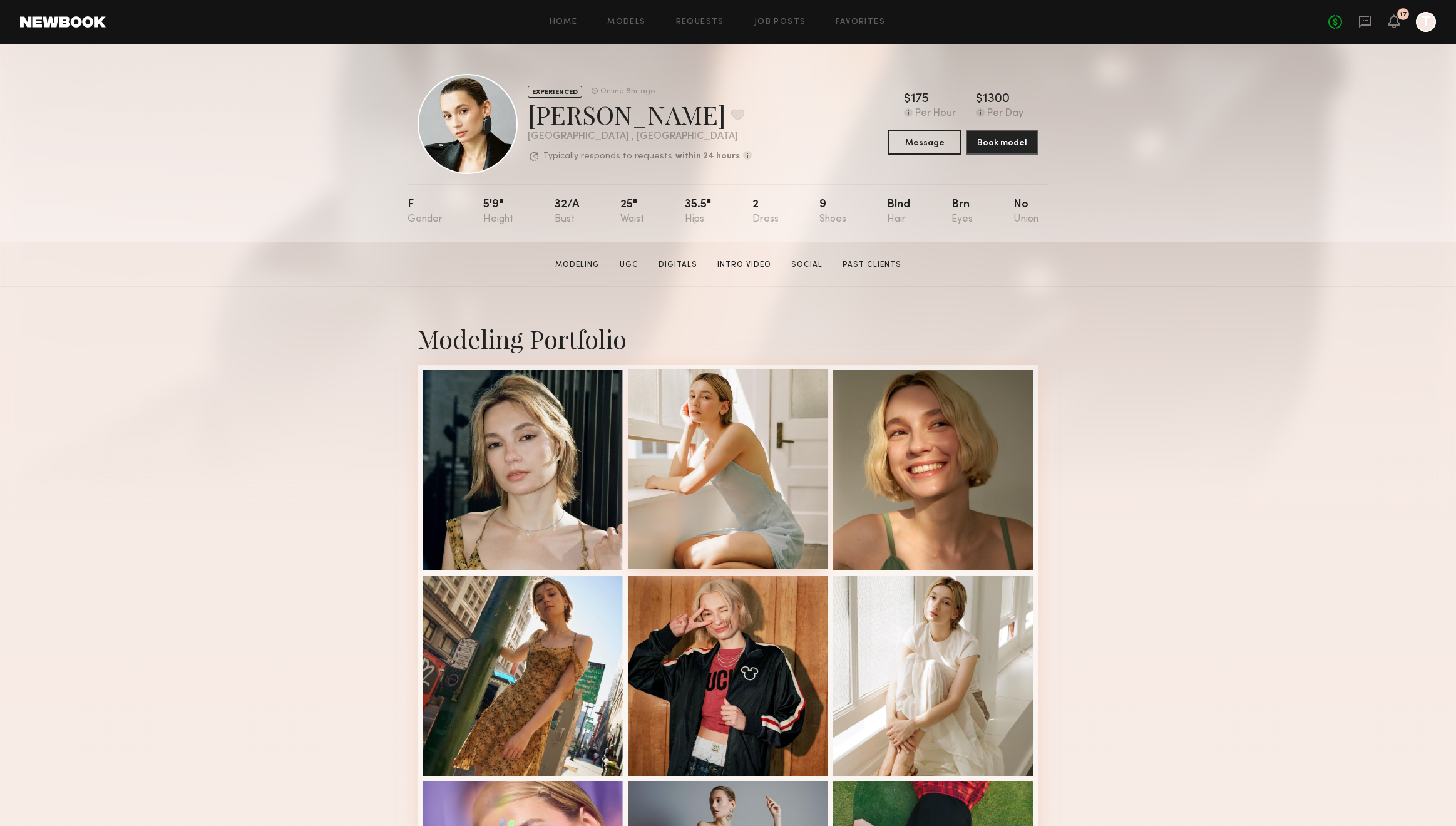
click at [767, 412] on div at bounding box center [728, 468] width 200 height 200
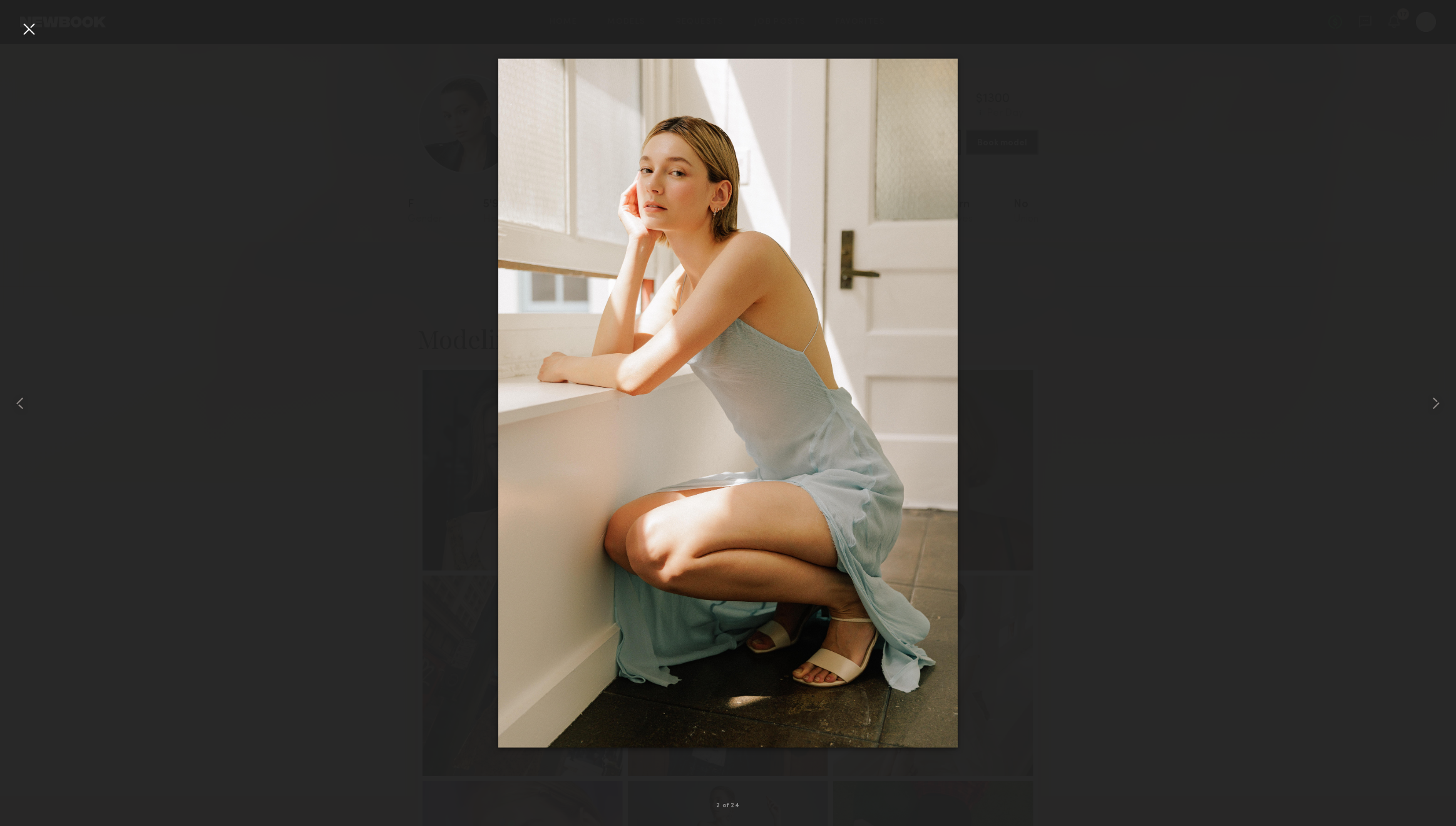
click at [21, 24] on div at bounding box center [28, 28] width 20 height 20
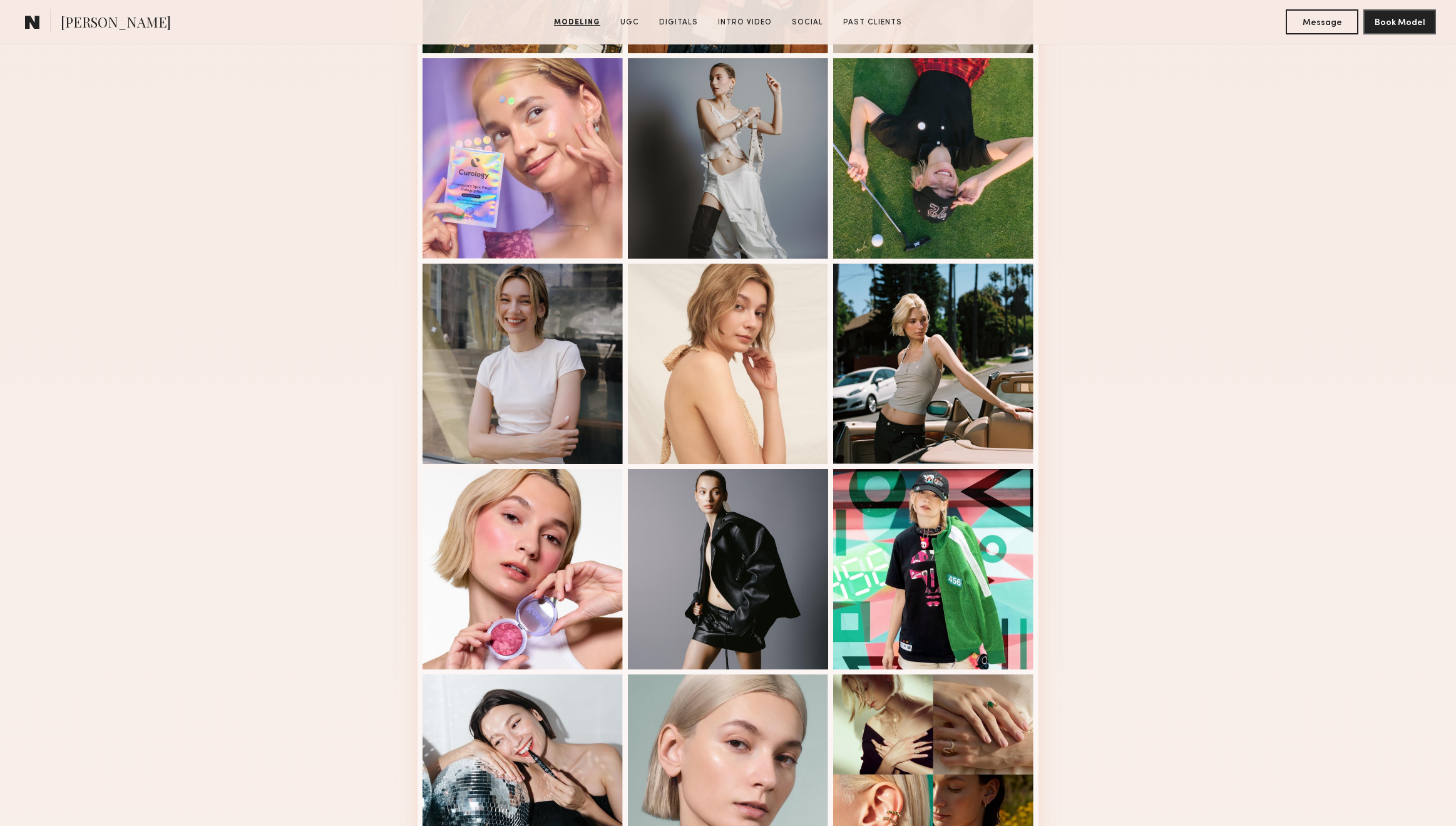
scroll to position [1445, 0]
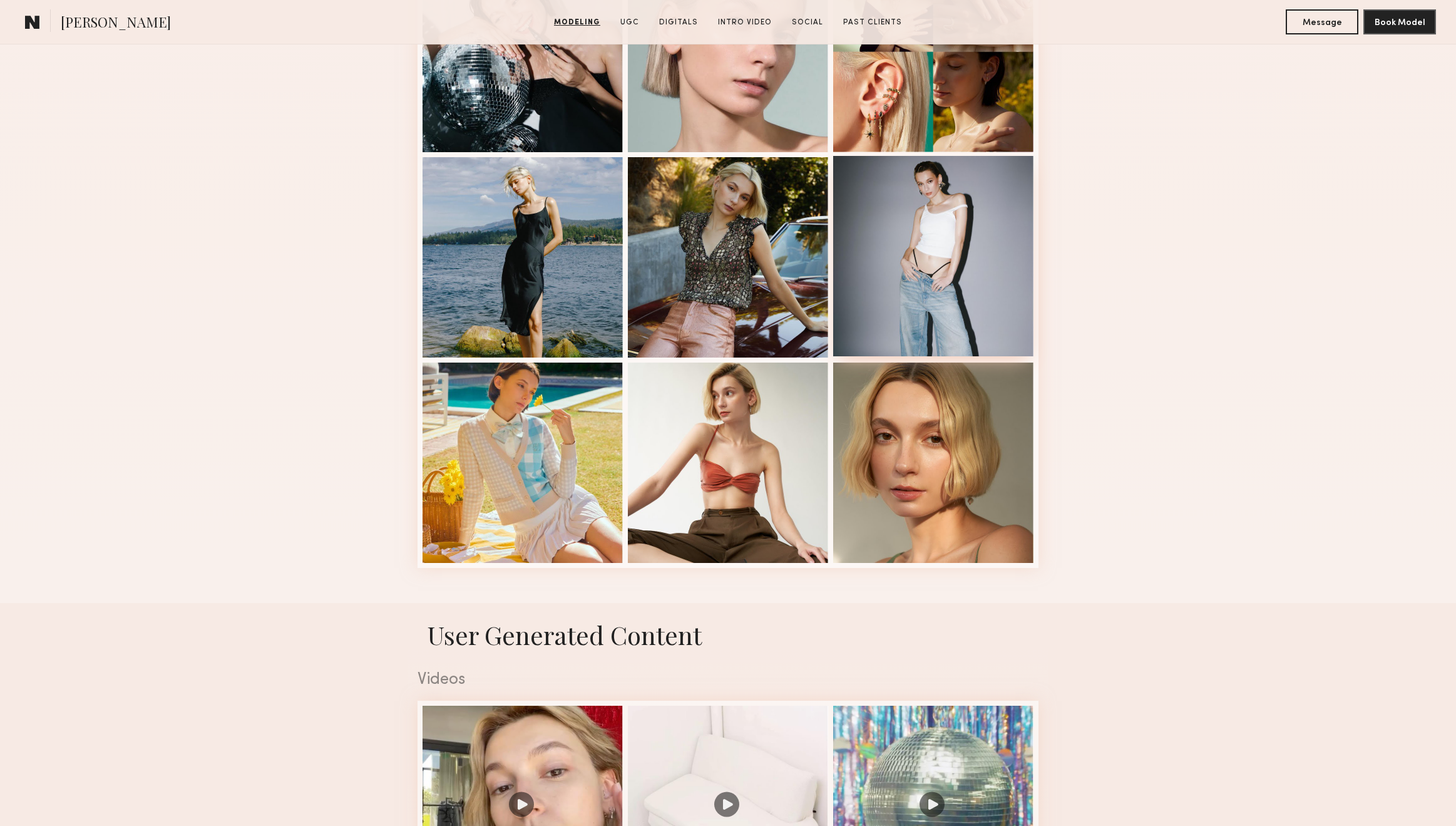
click at [929, 302] on div at bounding box center [933, 256] width 200 height 200
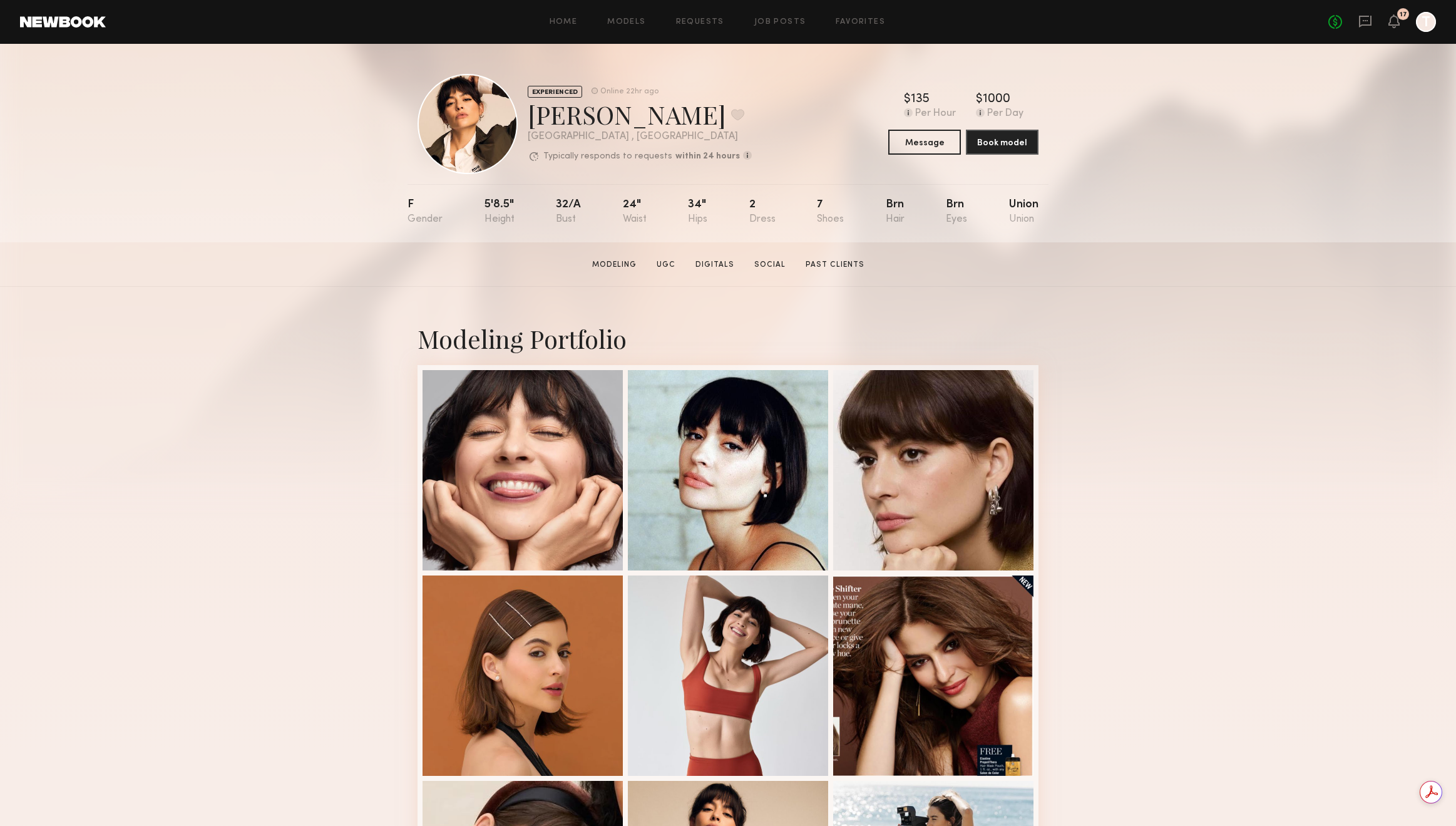
scroll to position [722, 0]
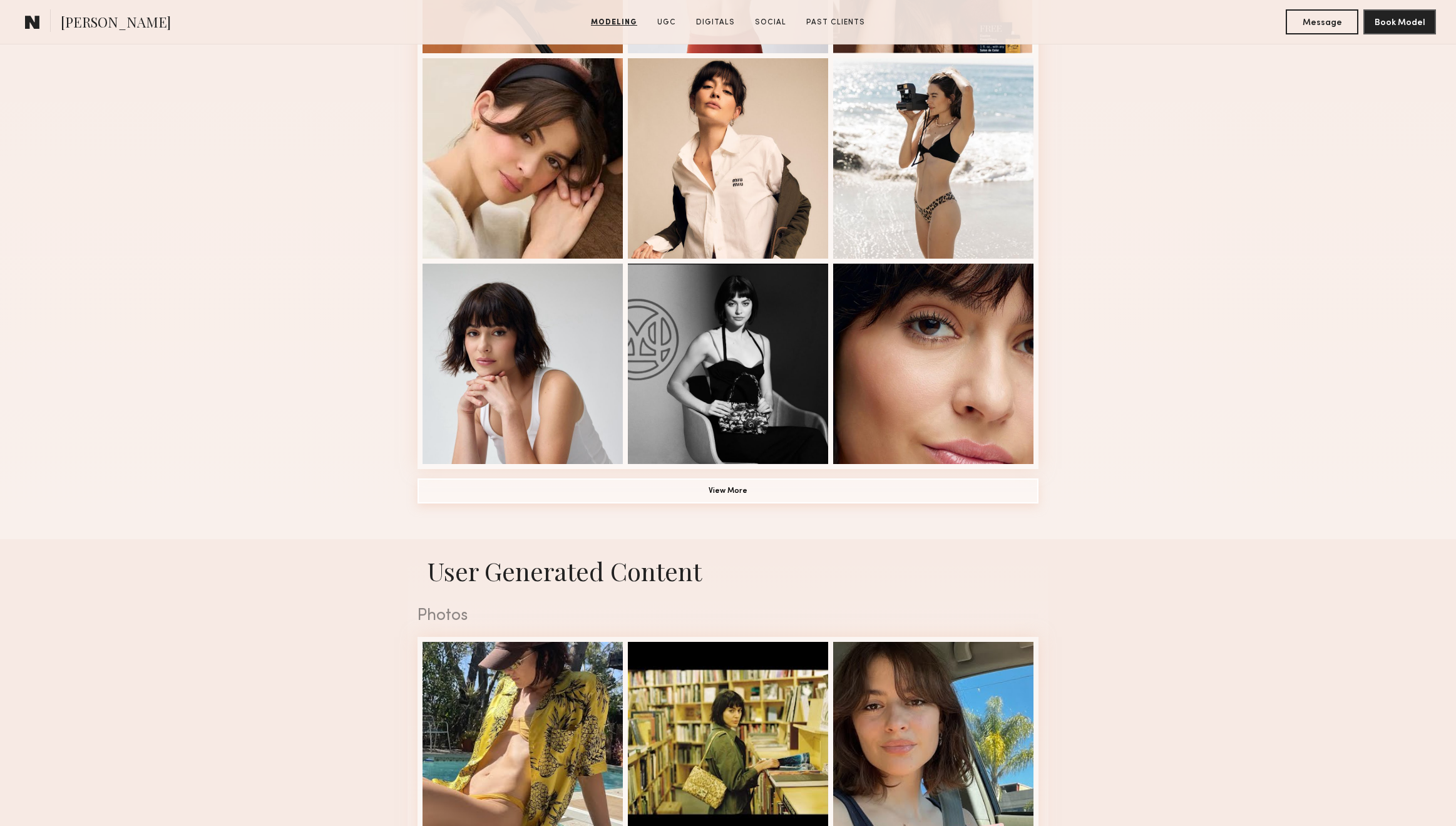
click at [724, 487] on button "View More" at bounding box center [728, 490] width 621 height 25
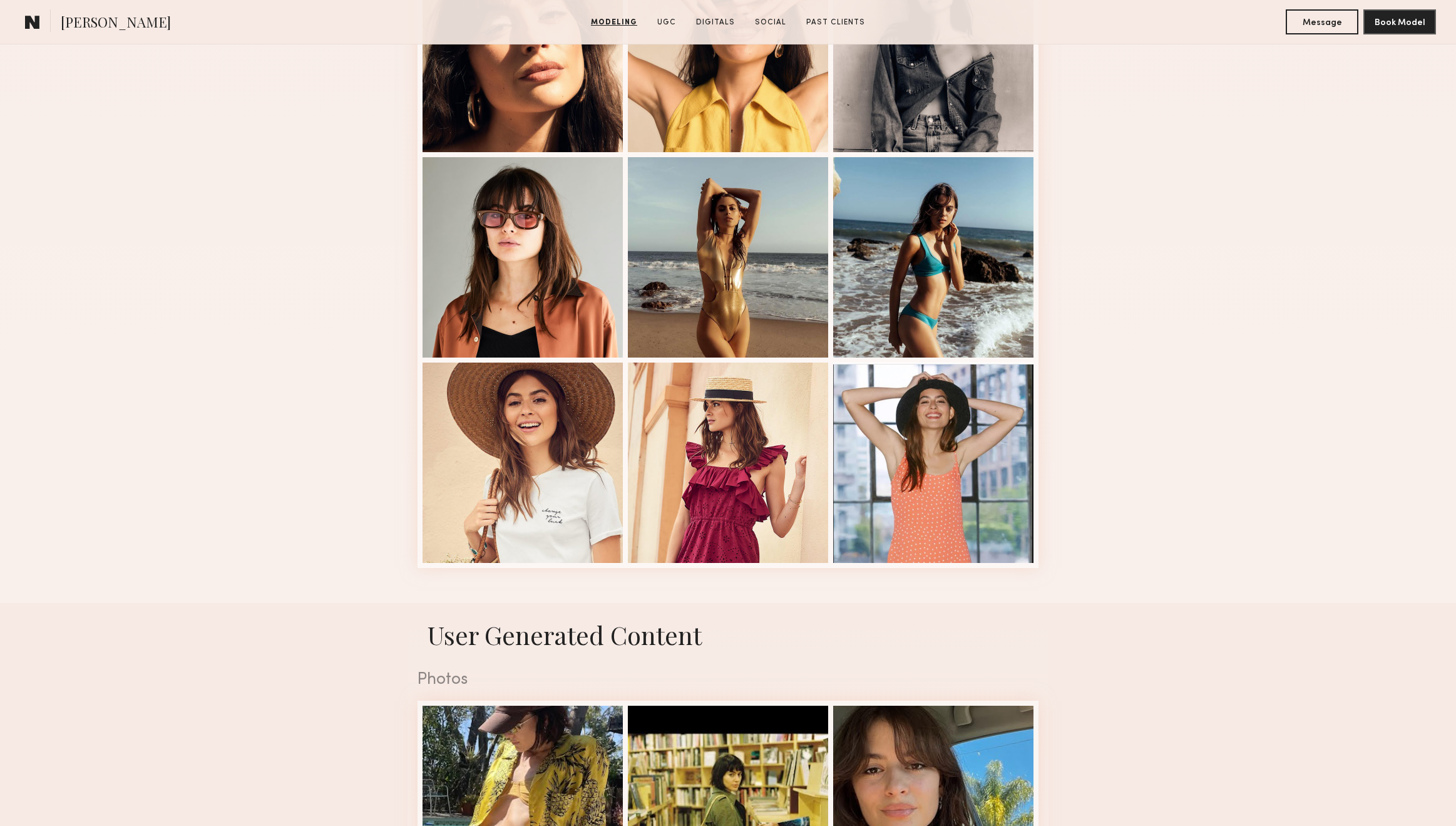
scroll to position [0, 0]
